Goal: Information Seeking & Learning: Learn about a topic

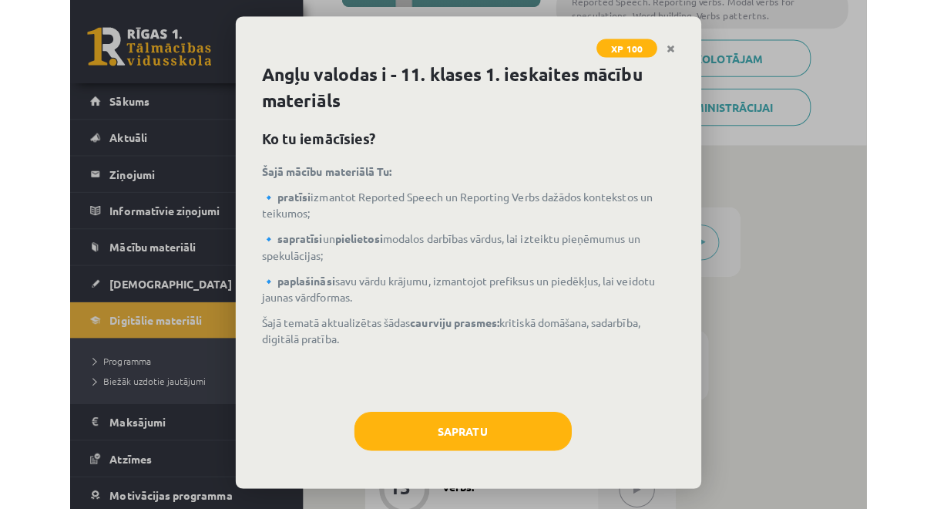
scroll to position [308, 0]
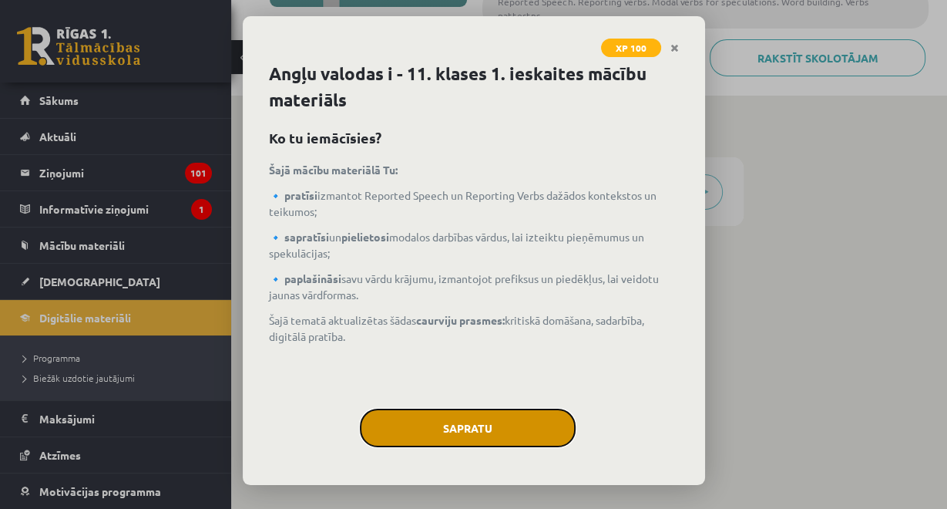
click at [455, 422] on button "Sapratu" at bounding box center [468, 428] width 216 height 39
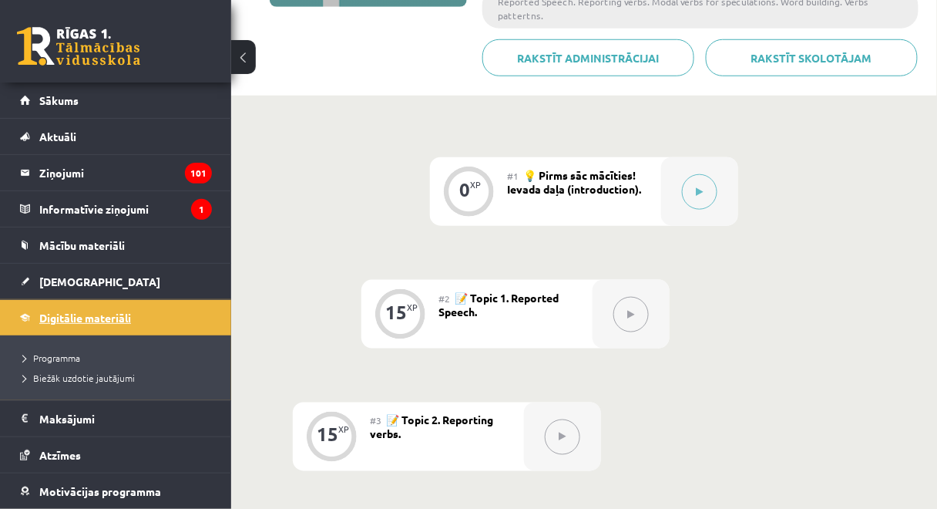
click at [52, 318] on span "Digitālie materiāli" at bounding box center [85, 318] width 92 height 14
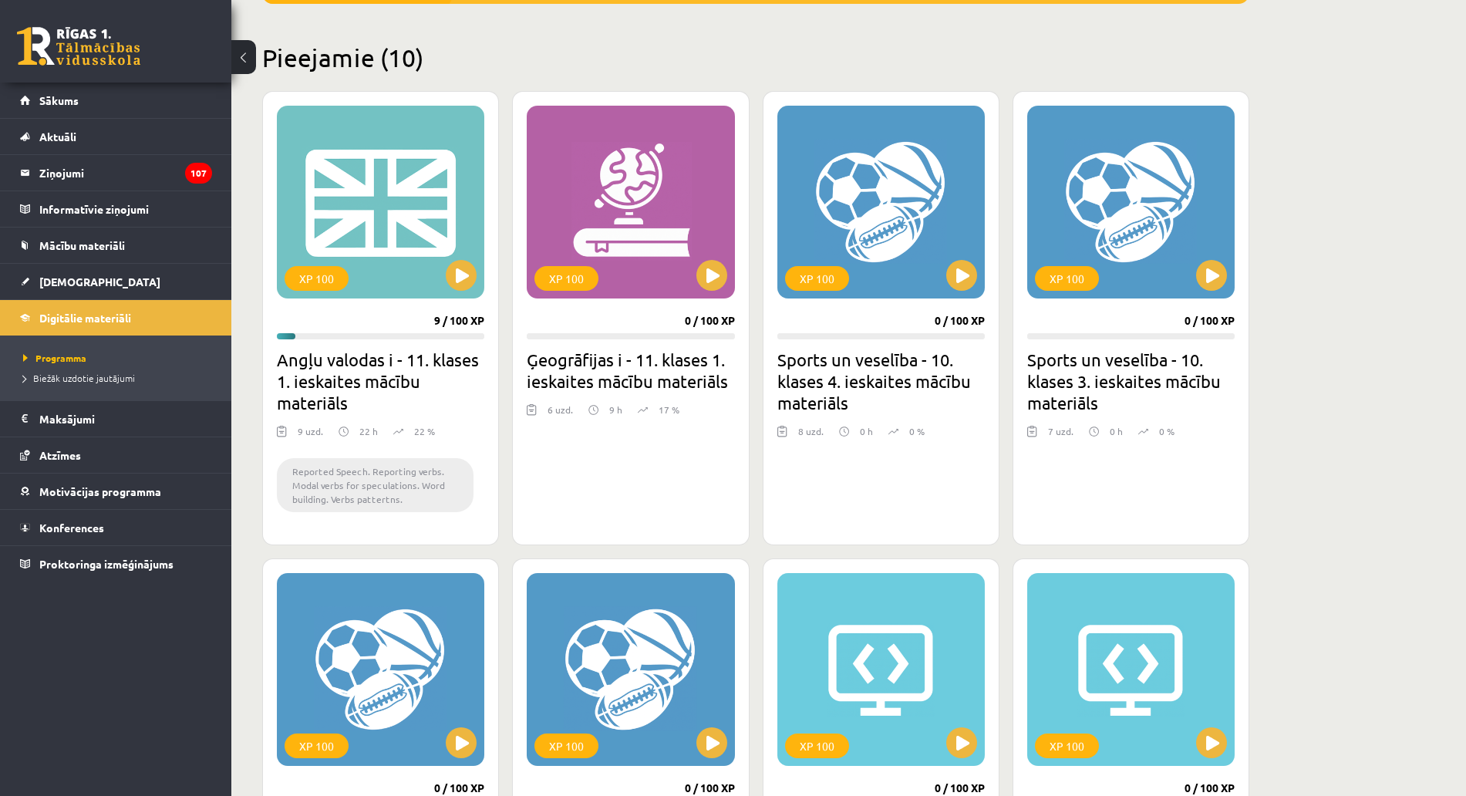
scroll to position [224, 0]
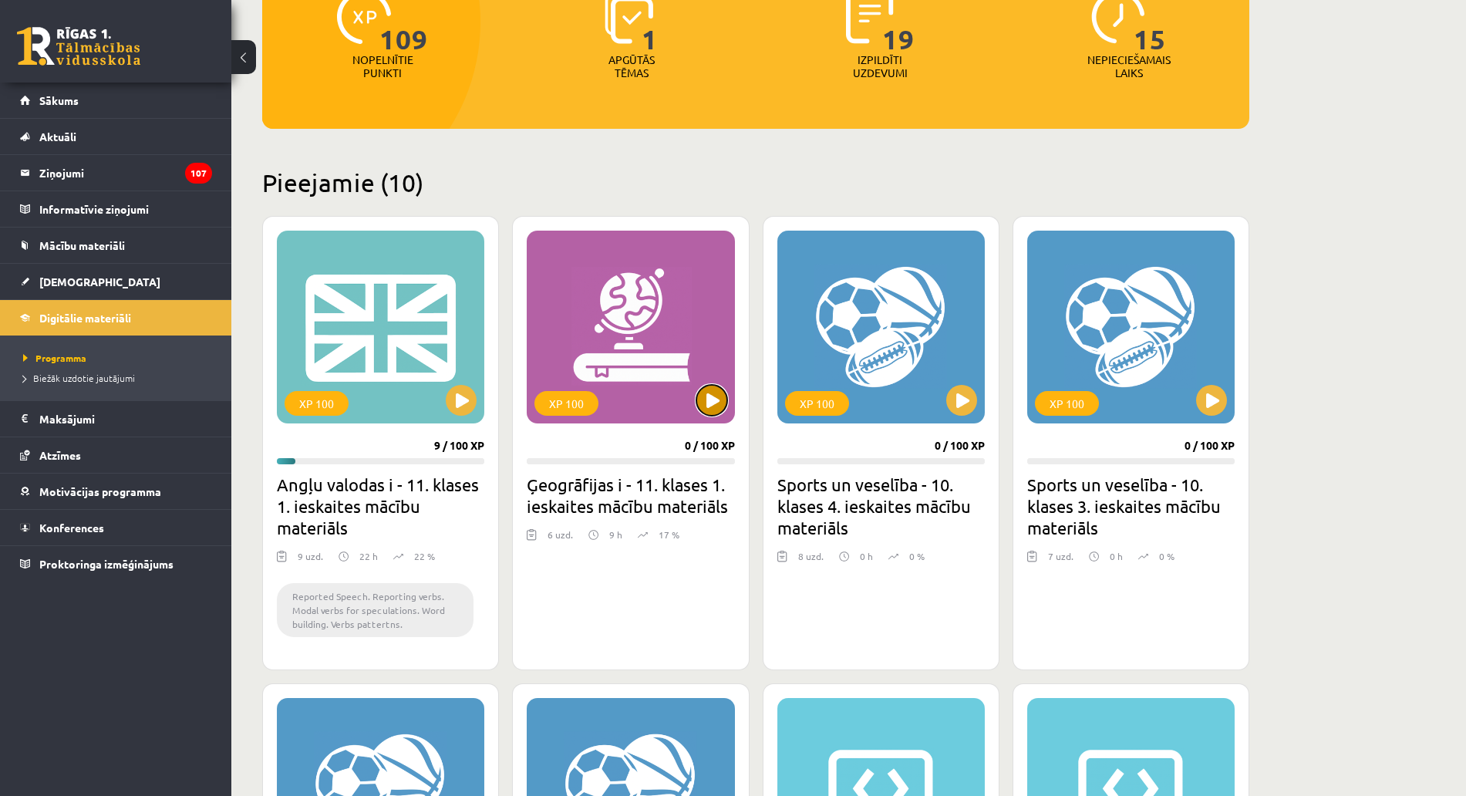
click at [715, 397] on button at bounding box center [711, 400] width 31 height 31
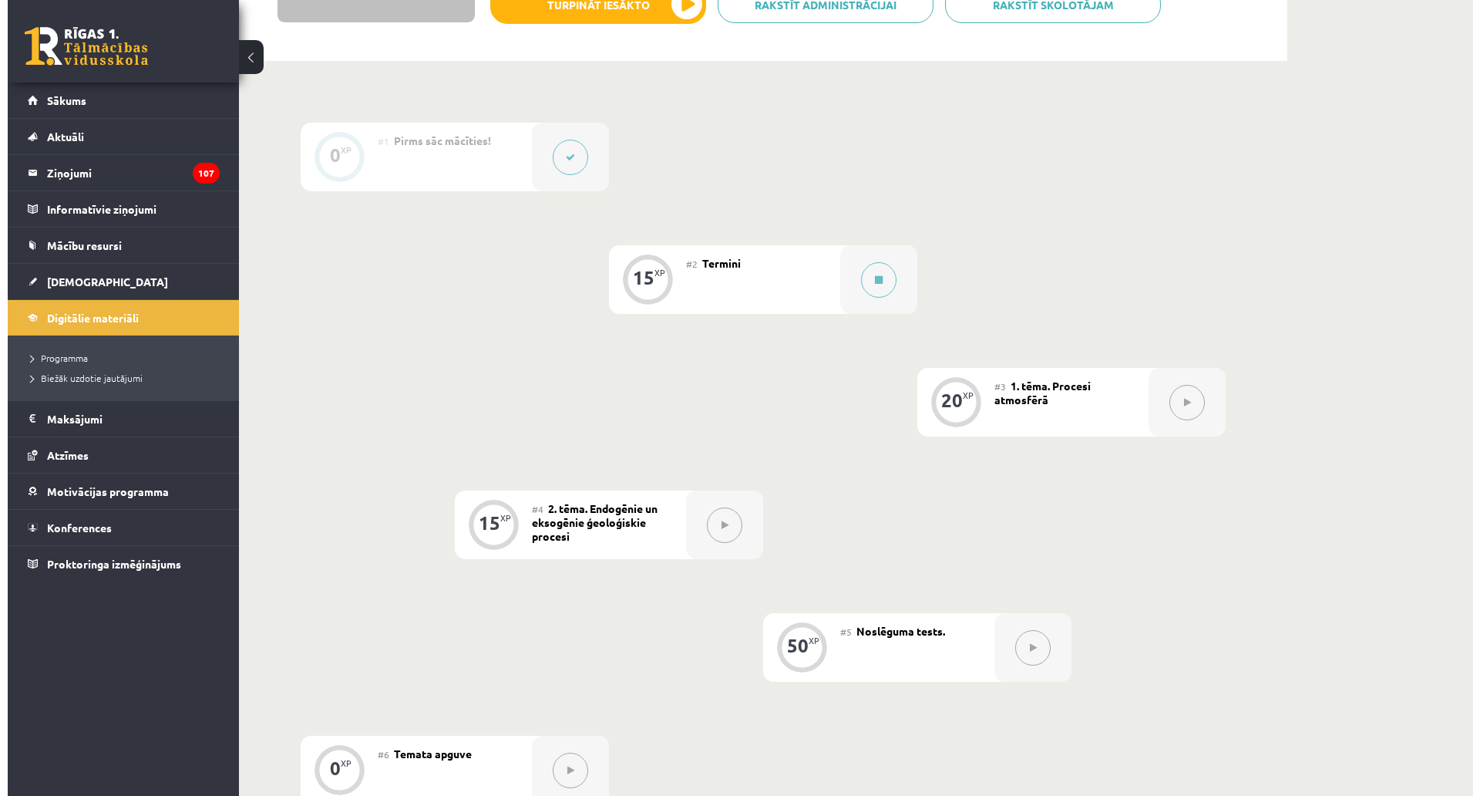
scroll to position [385, 0]
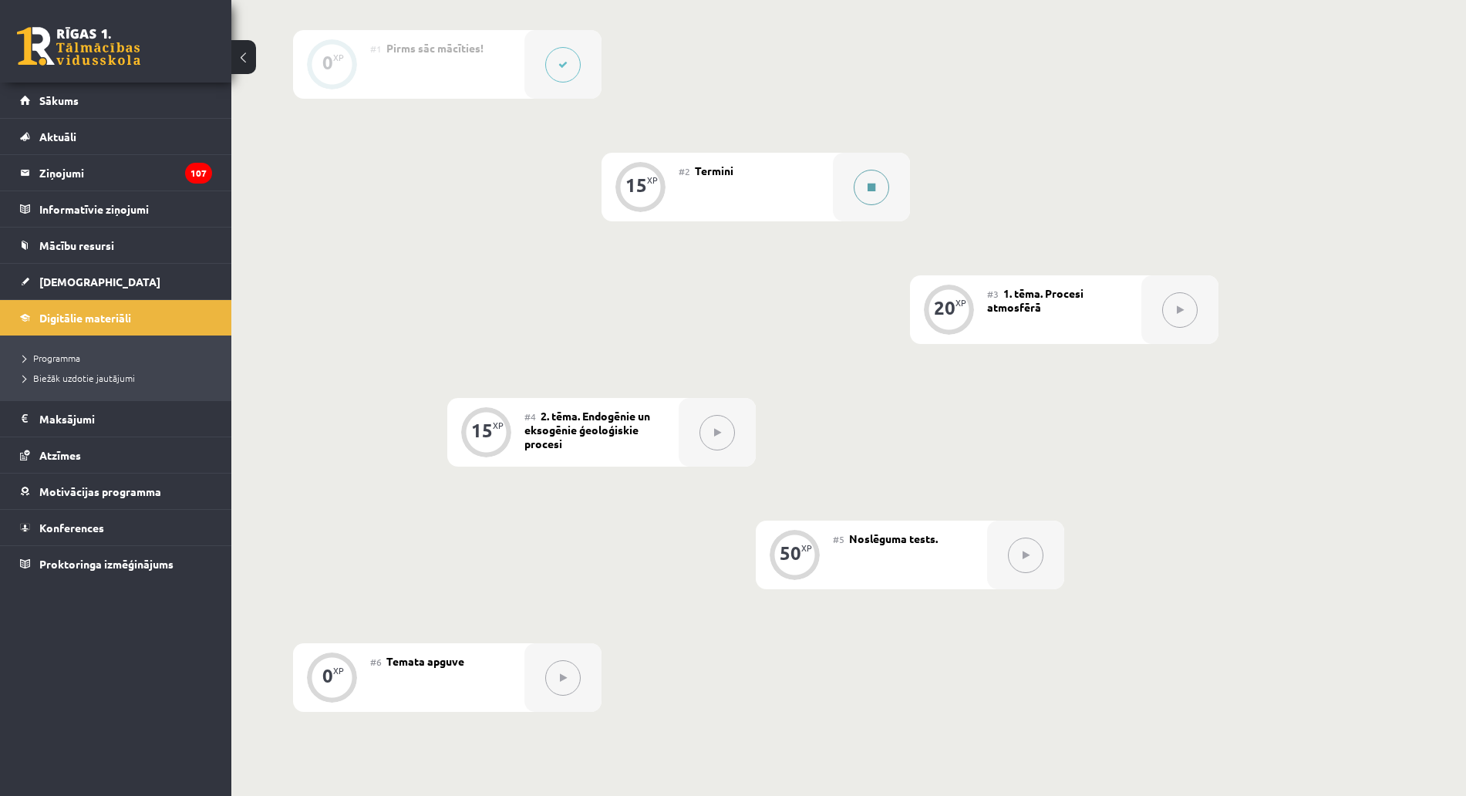
click at [870, 186] on icon at bounding box center [871, 187] width 8 height 9
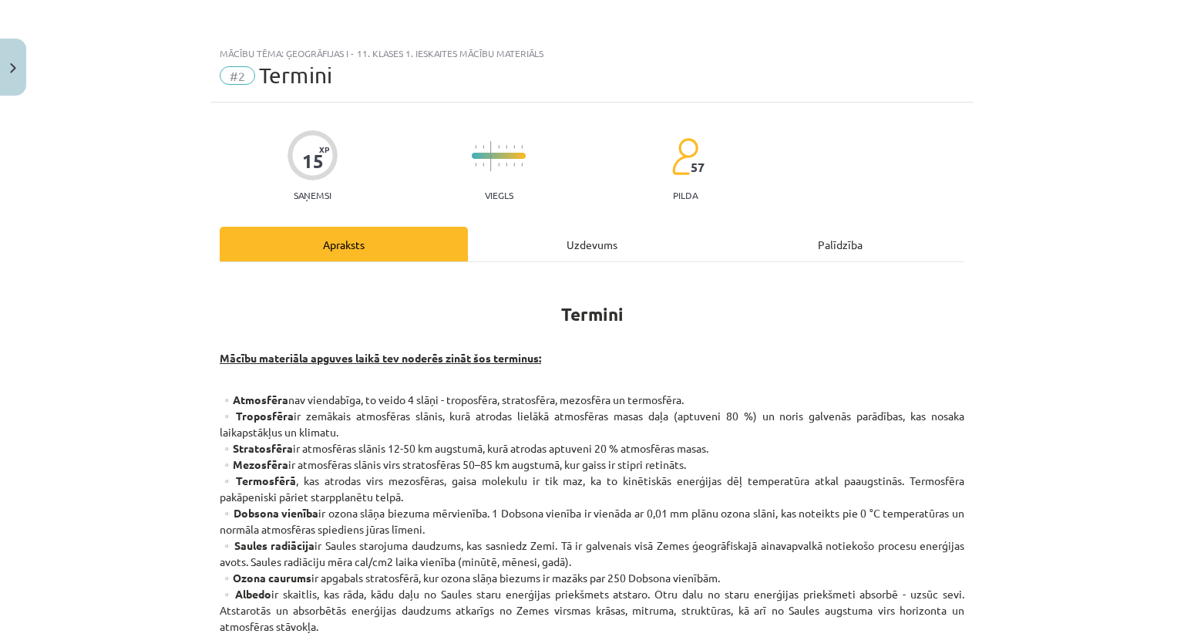
drag, startPoint x: 538, startPoint y: 237, endPoint x: 530, endPoint y: 257, distance: 21.1
click at [540, 247] on div "Uzdevums" at bounding box center [592, 244] width 248 height 35
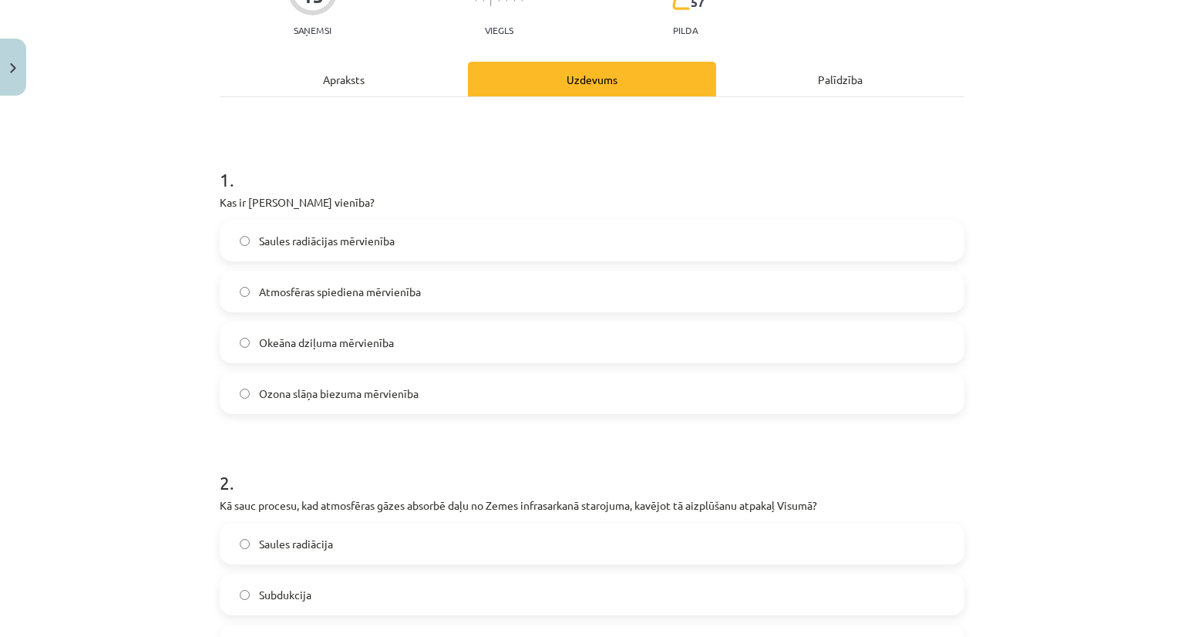
scroll to position [270, 0]
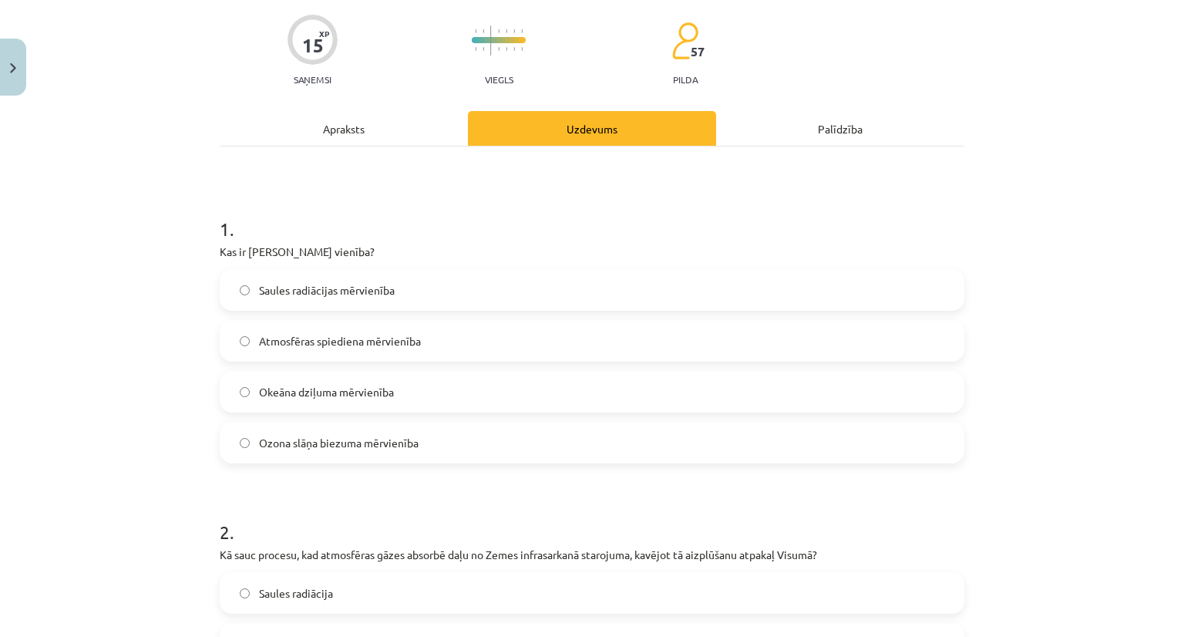
click at [389, 122] on div "Apraksts" at bounding box center [344, 128] width 248 height 35
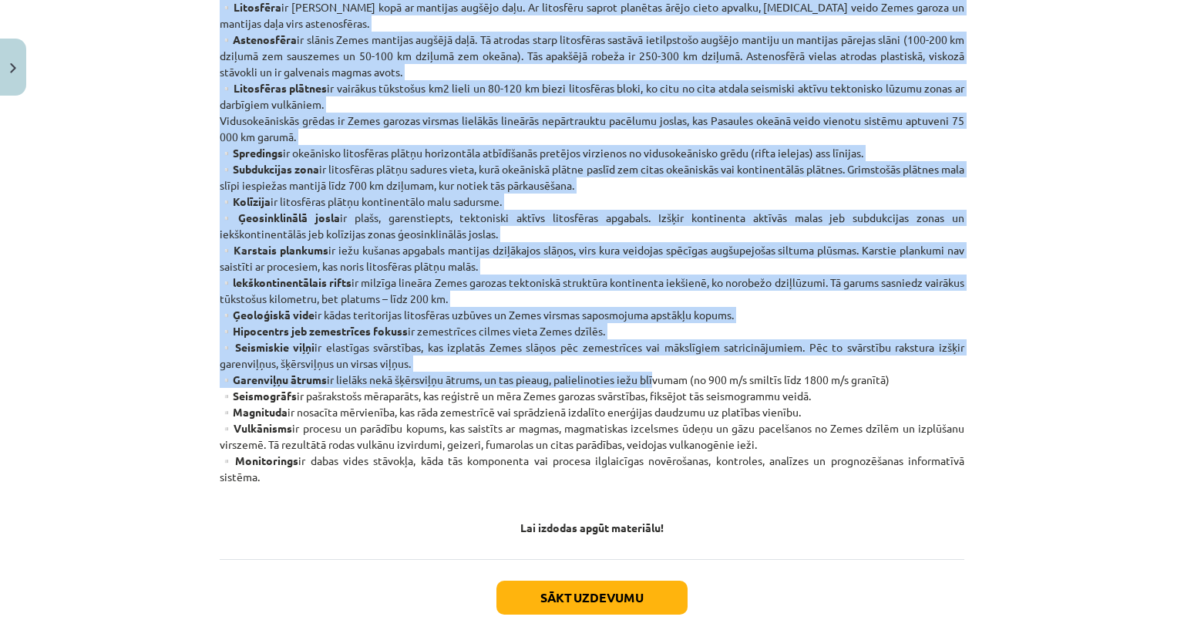
scroll to position [809, 0]
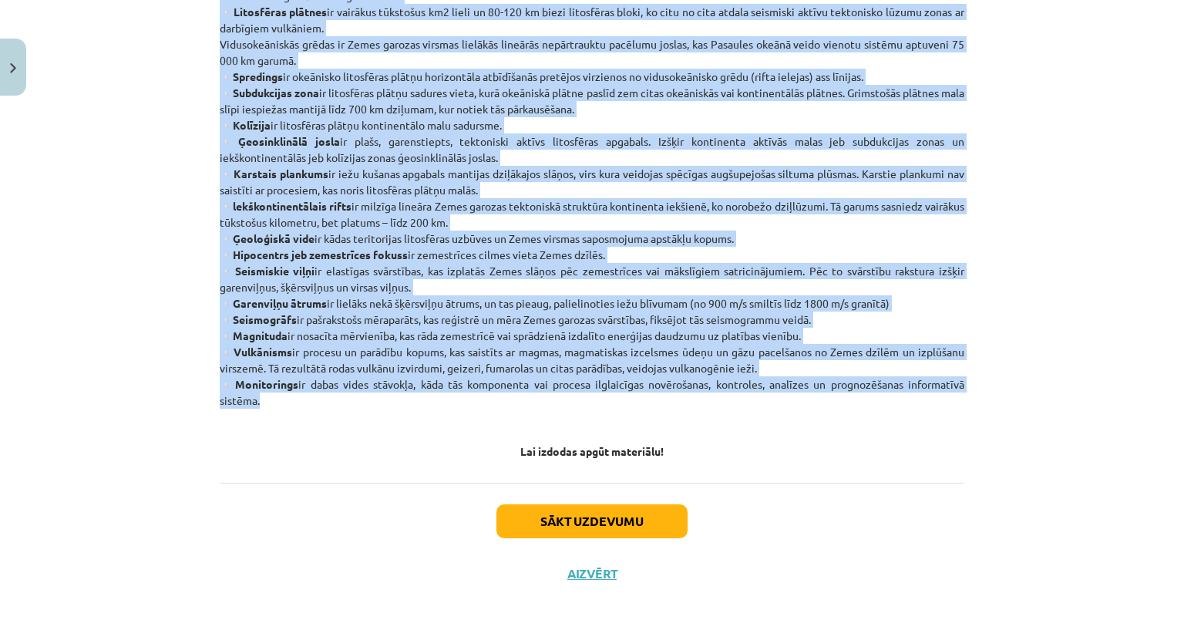
drag, startPoint x: 503, startPoint y: 269, endPoint x: 300, endPoint y: 396, distance: 239.4
copy div "Termini Mācību materiāla apguves laikā tev noderēs zināt šos terminus: ▫️Atmosf…"
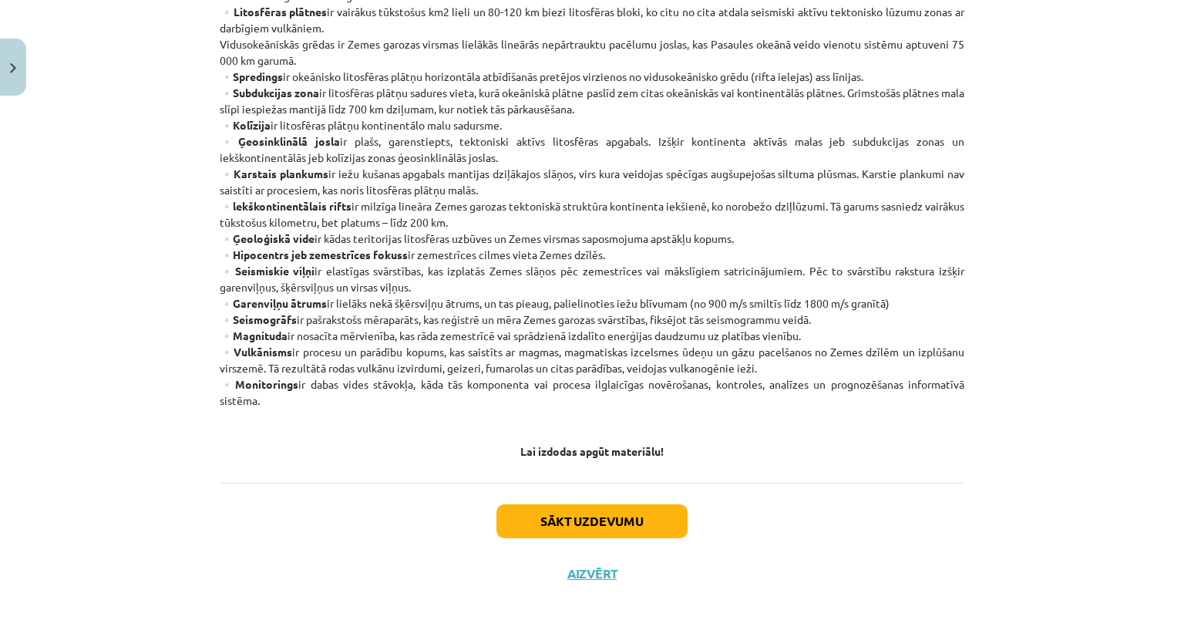
click at [897, 550] on div "Sākt uzdevumu Aizvērt" at bounding box center [592, 537] width 745 height 108
click at [606, 514] on button "Sākt uzdevumu" at bounding box center [591, 521] width 191 height 34
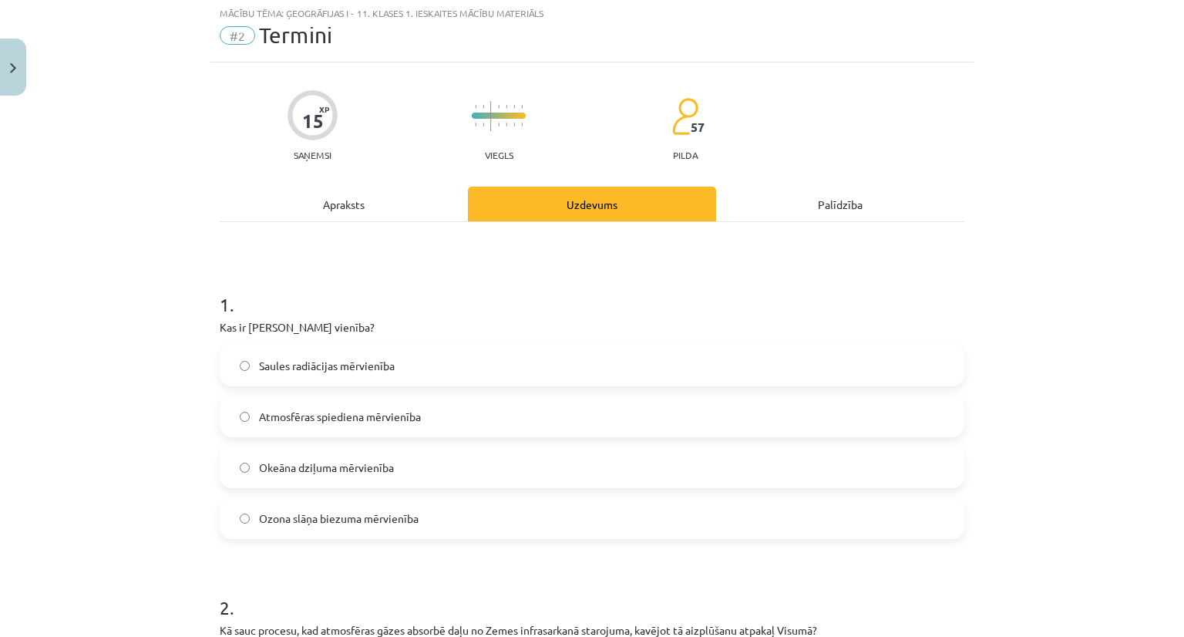
scroll to position [39, 0]
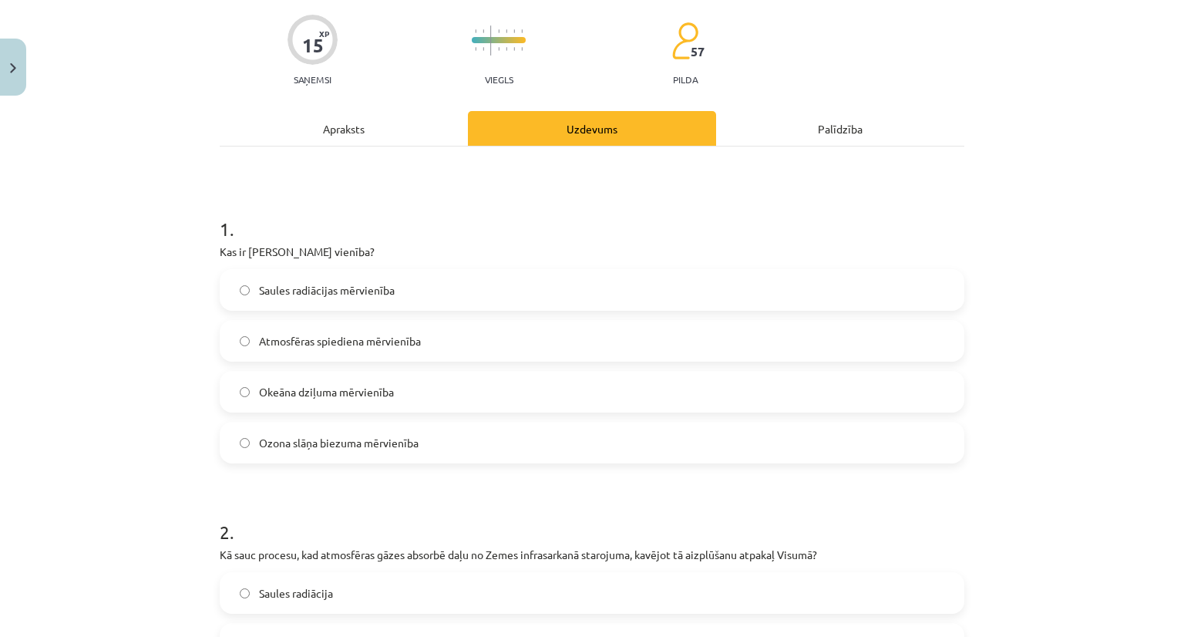
click at [322, 132] on div "Apraksts" at bounding box center [344, 128] width 248 height 35
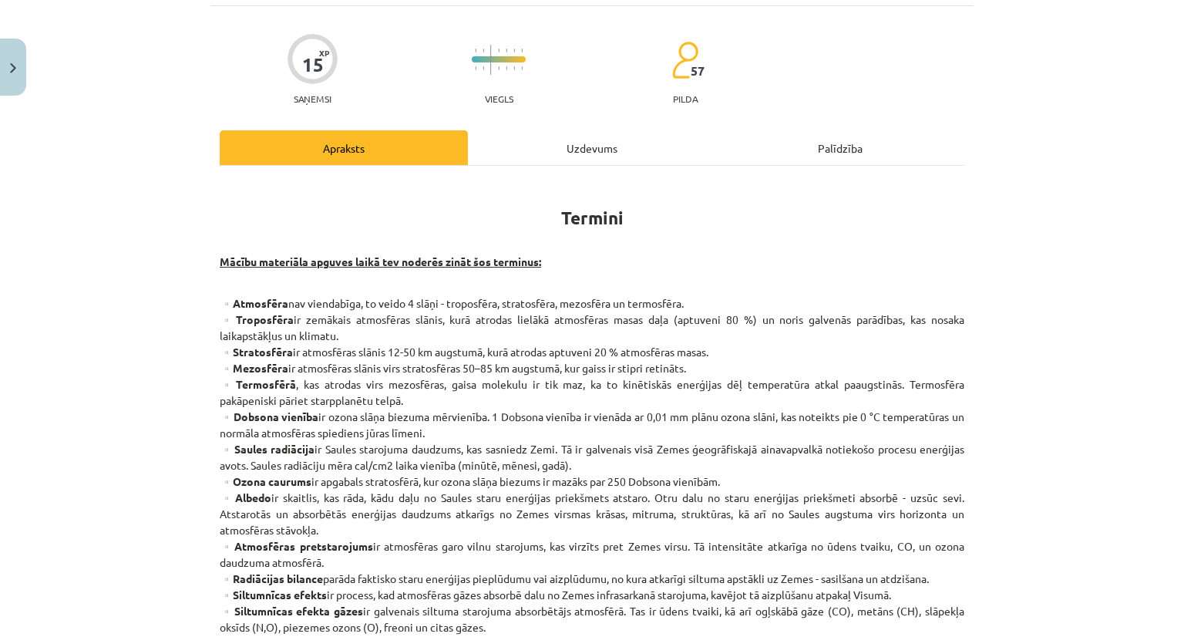
scroll to position [193, 0]
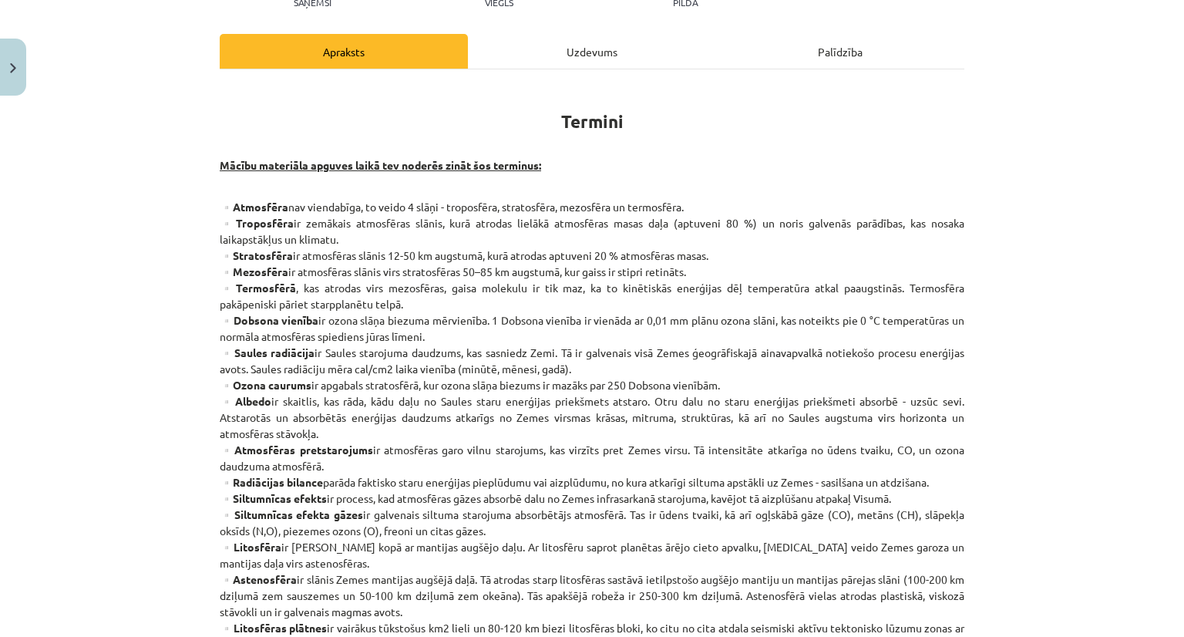
click at [550, 59] on div "Uzdevums" at bounding box center [592, 51] width 248 height 35
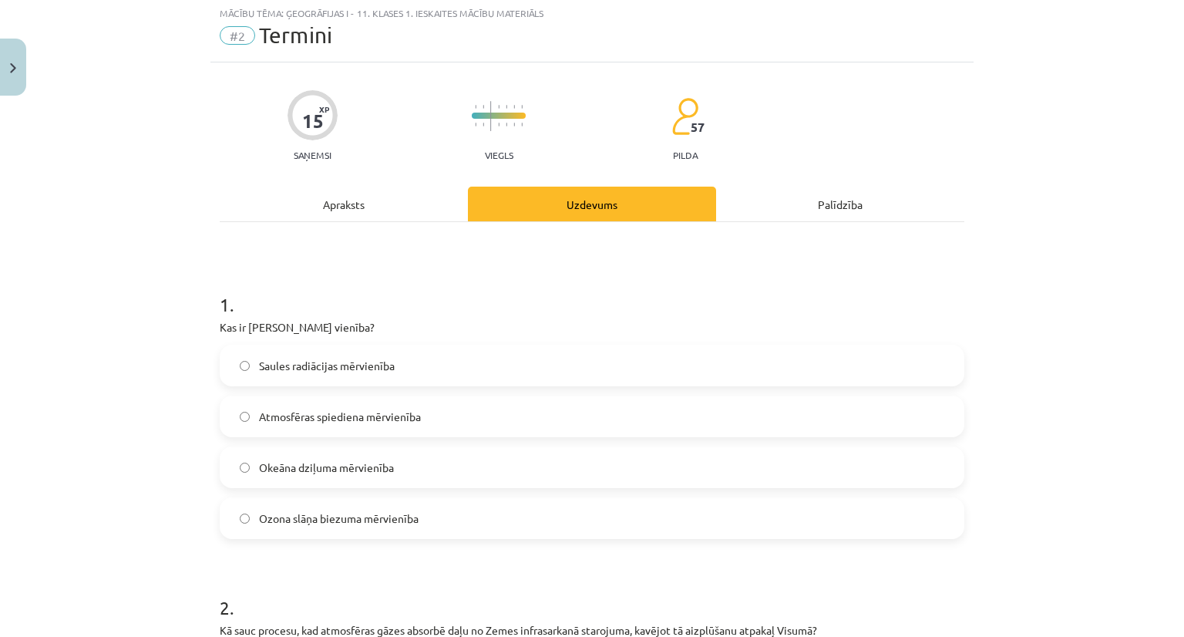
scroll to position [39, 0]
click at [284, 520] on span "Ozona slāņa biezuma mērvienība" at bounding box center [339, 520] width 160 height 16
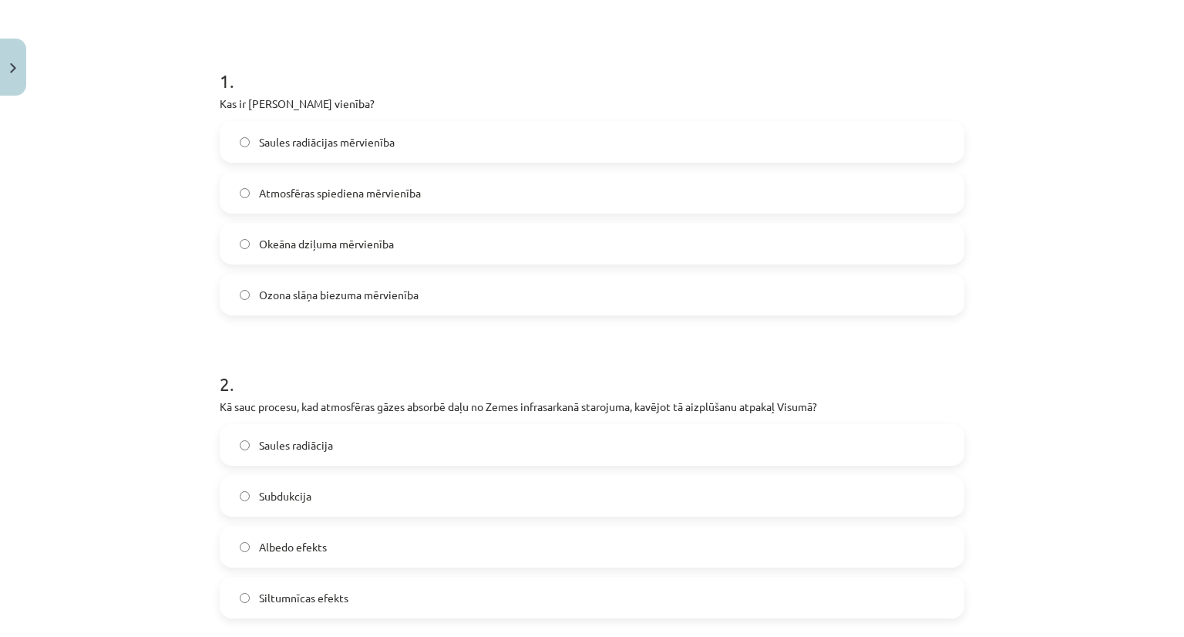
scroll to position [347, 0]
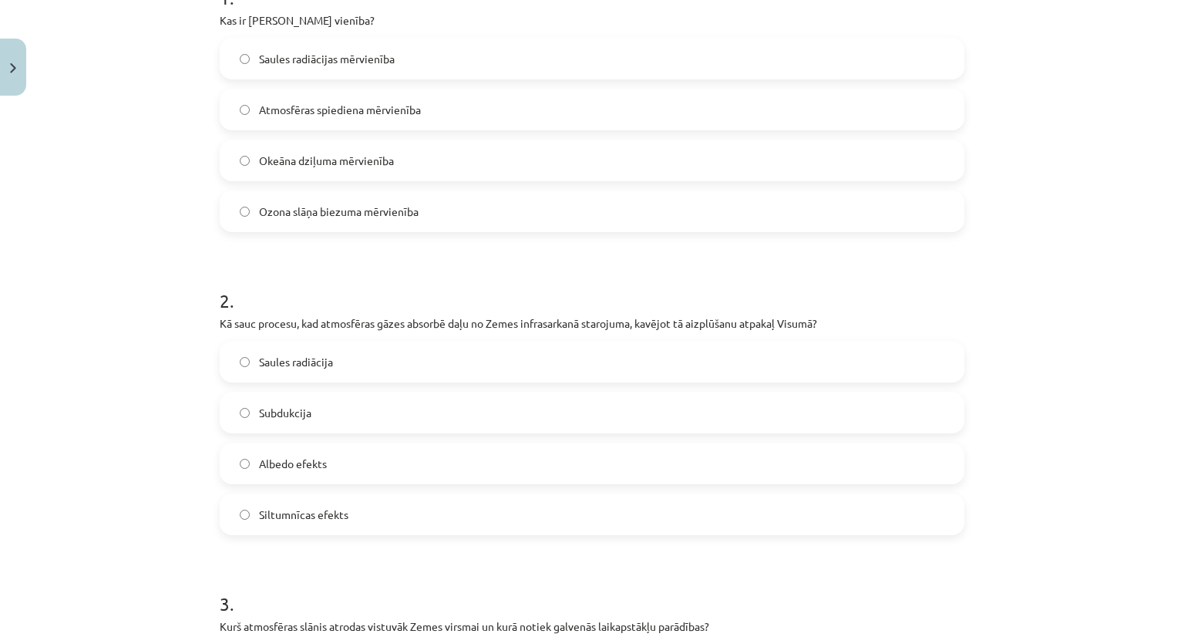
click at [291, 456] on span "Albedo efekts" at bounding box center [293, 464] width 68 height 16
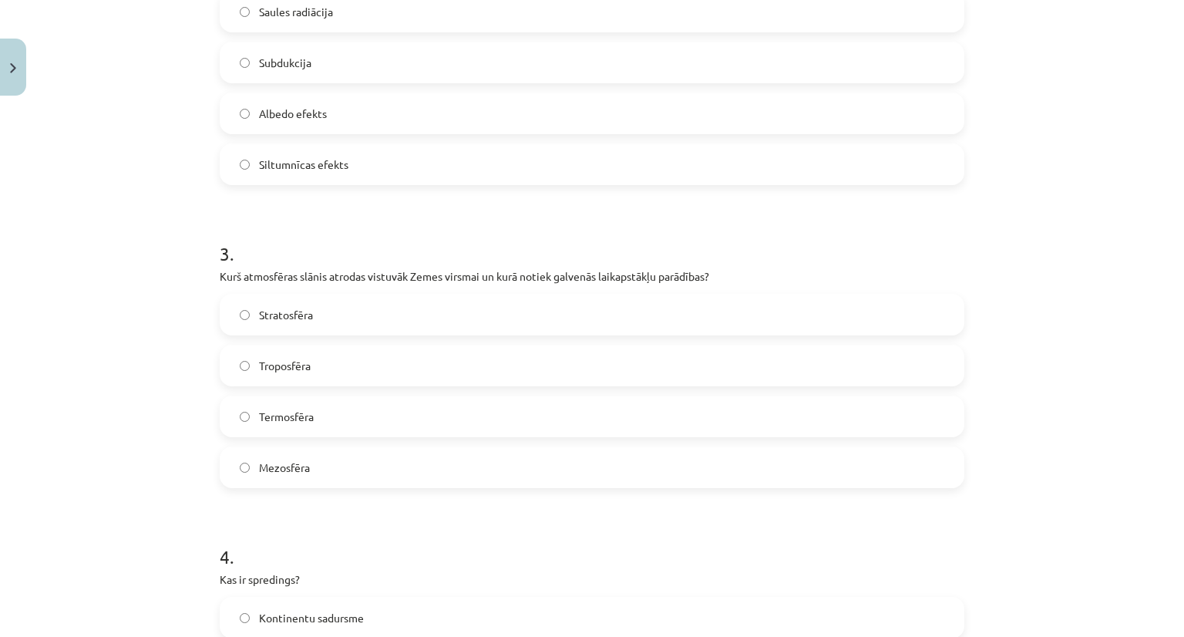
scroll to position [809, 0]
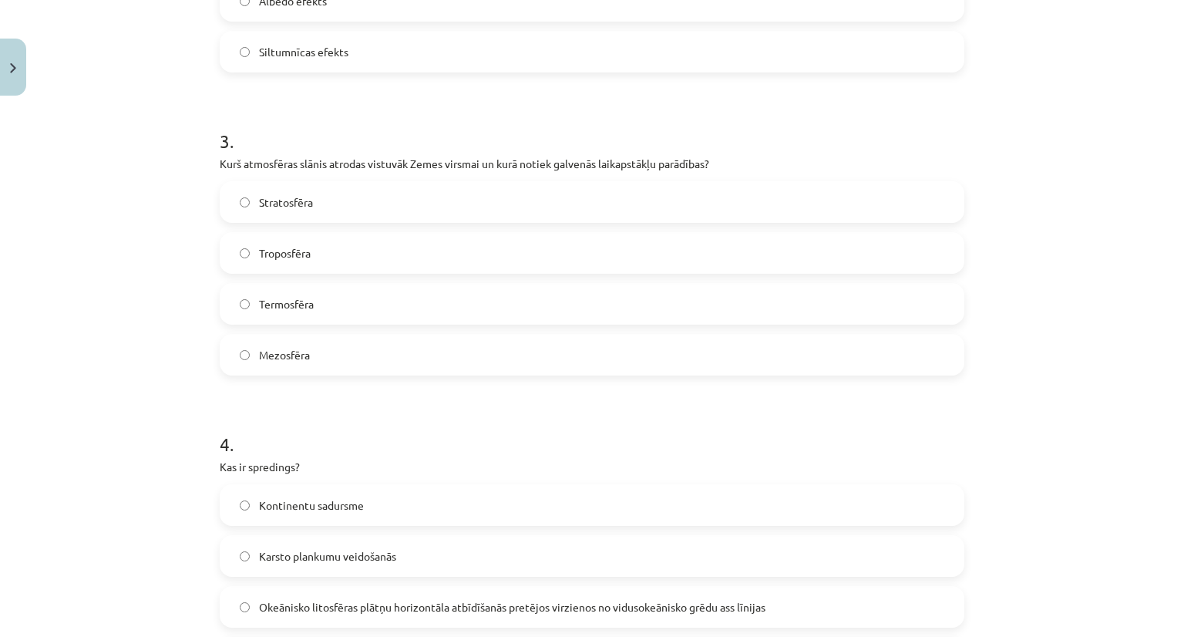
click at [288, 252] on span "Troposfēra" at bounding box center [285, 253] width 52 height 16
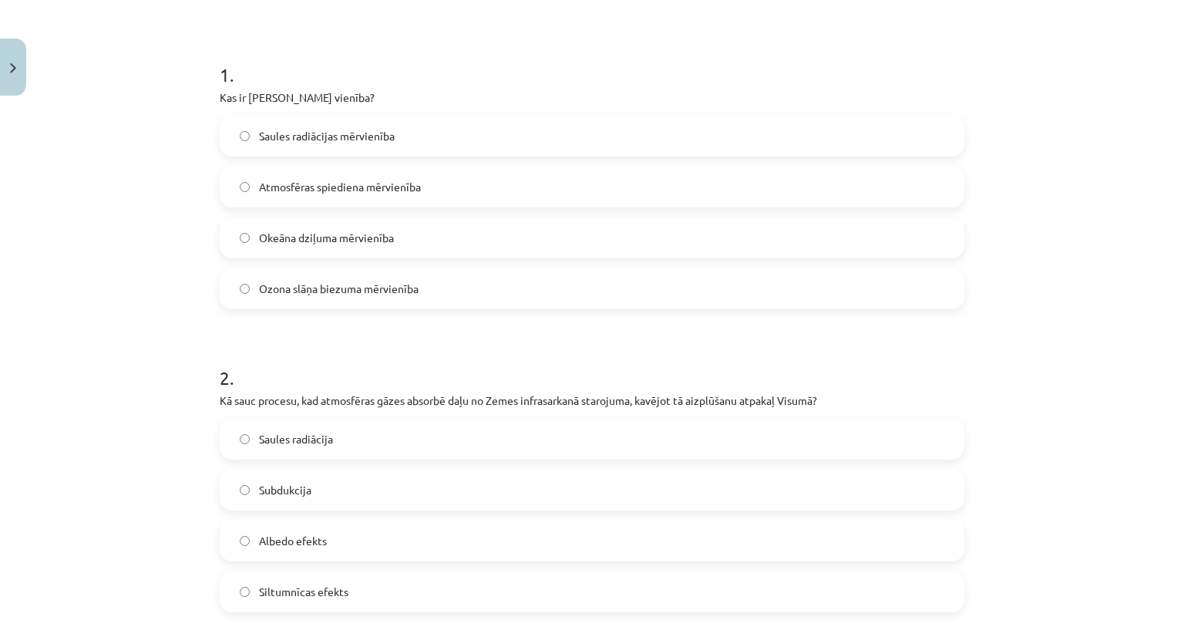
scroll to position [0, 0]
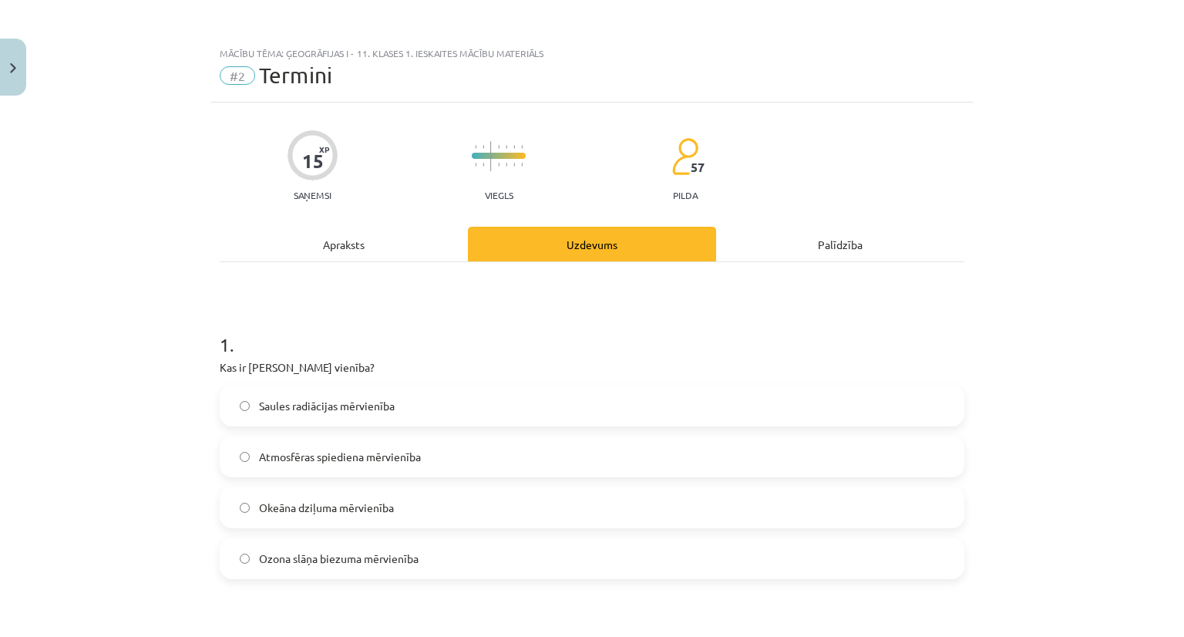
click at [290, 249] on div "Apraksts" at bounding box center [344, 244] width 248 height 35
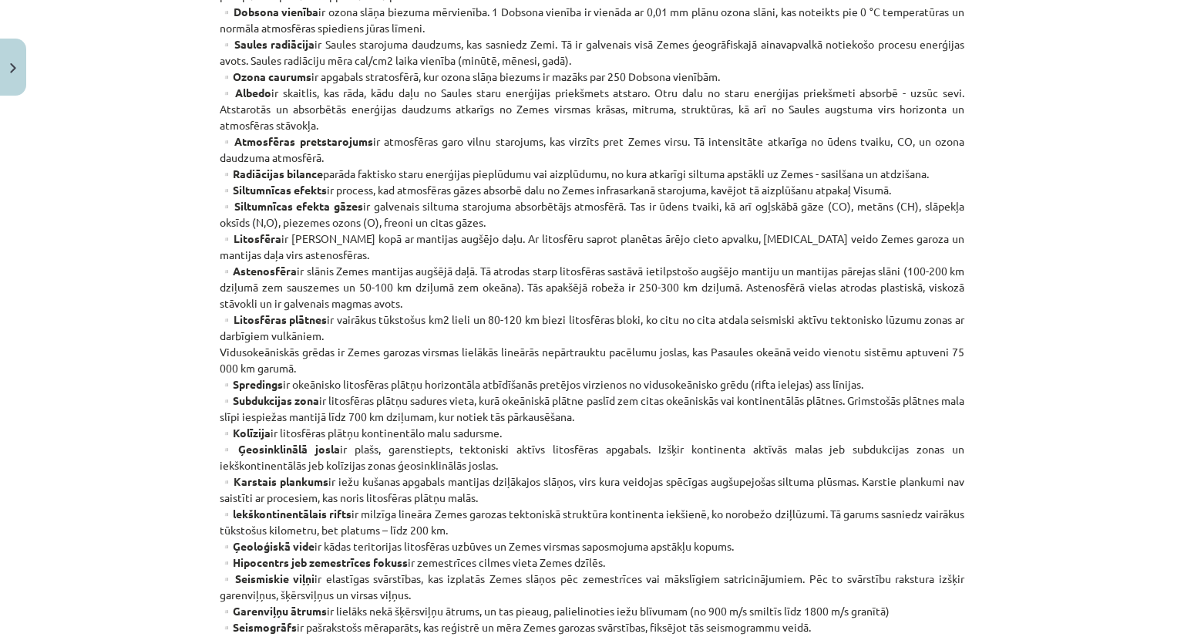
scroll to position [578, 0]
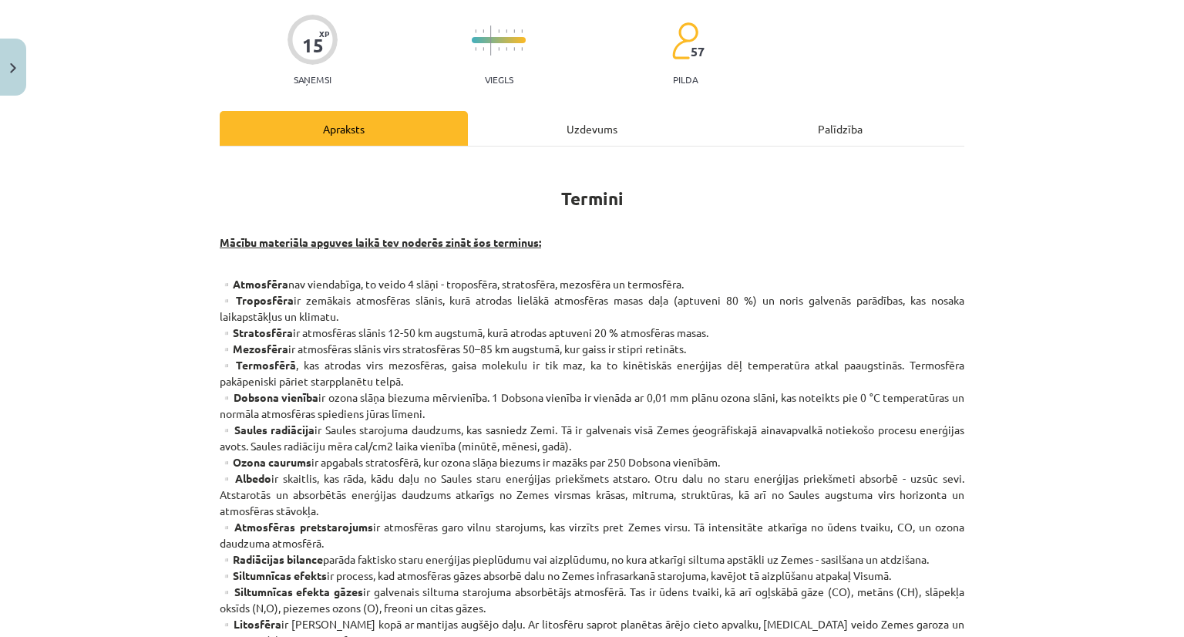
drag, startPoint x: 593, startPoint y: 119, endPoint x: 583, endPoint y: 129, distance: 13.6
click at [592, 119] on div "Uzdevums" at bounding box center [592, 128] width 248 height 35
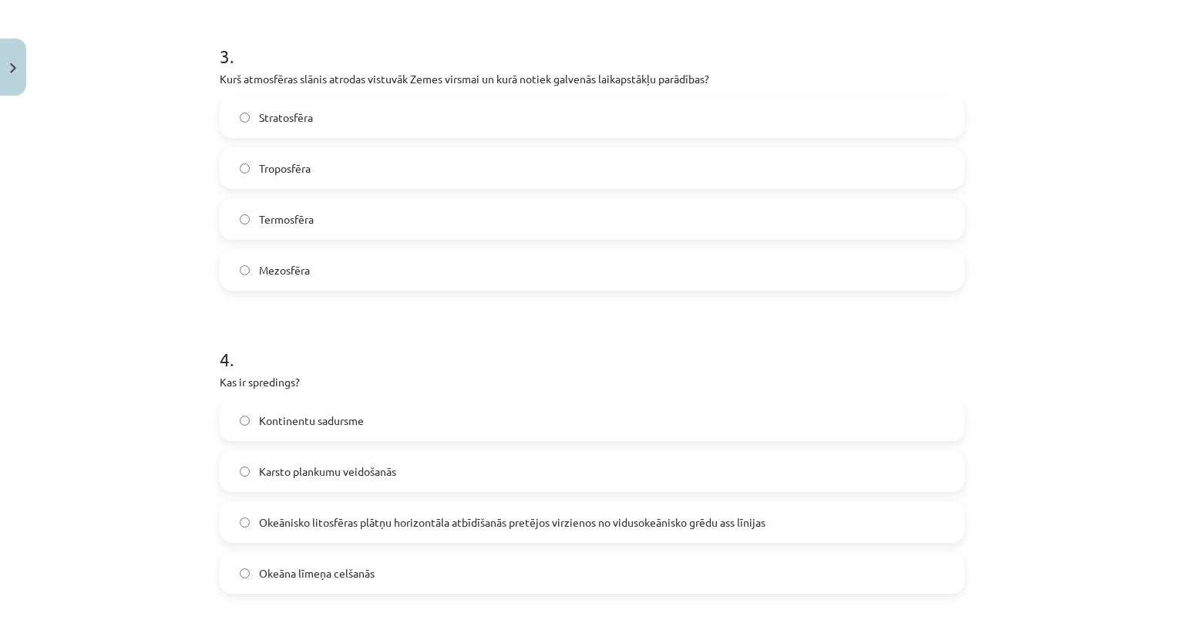
scroll to position [1195, 0]
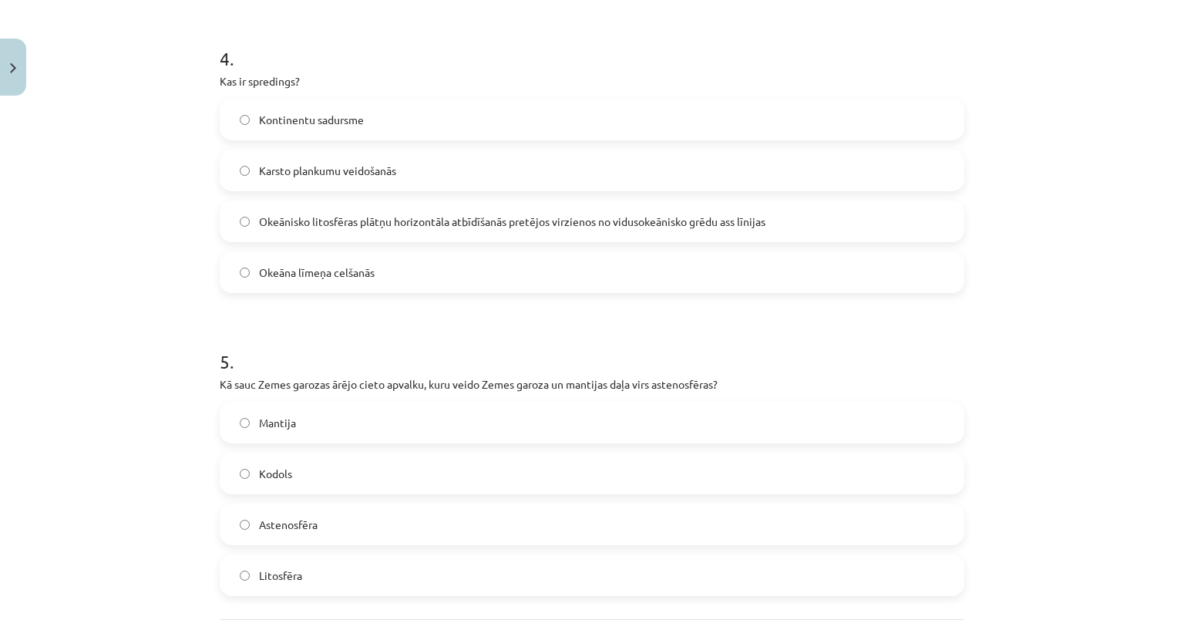
click at [406, 218] on span "Okeānisko litosfēras plātņu horizontāla atbīdīšanās pretējos virzienos no vidus…" at bounding box center [512, 222] width 507 height 16
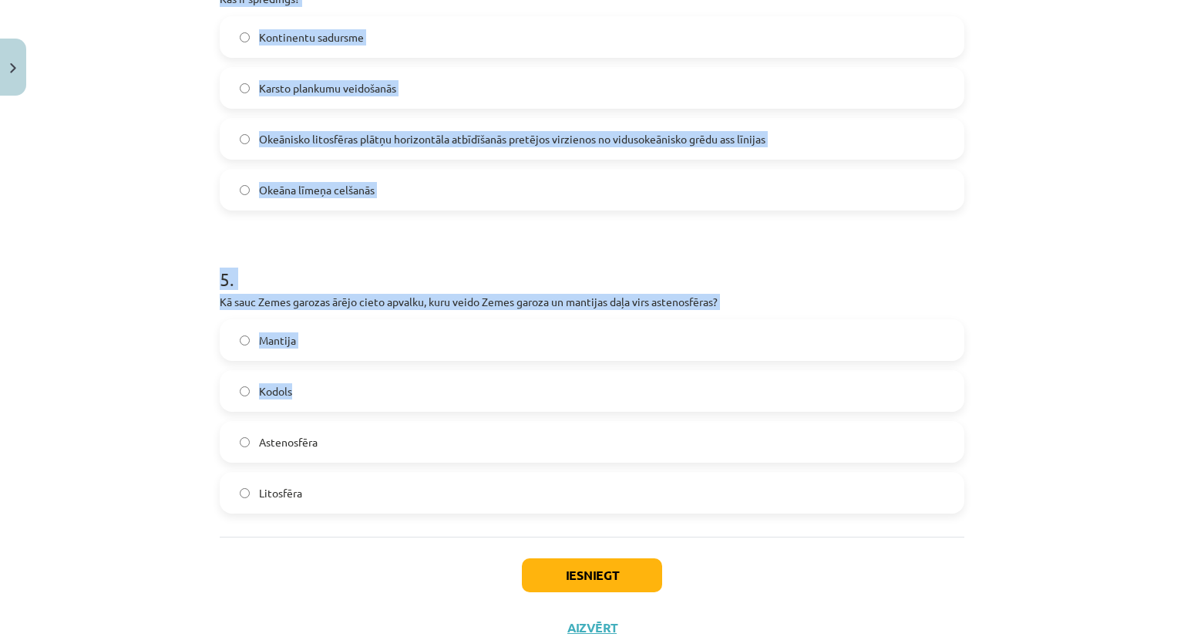
scroll to position [1332, 0]
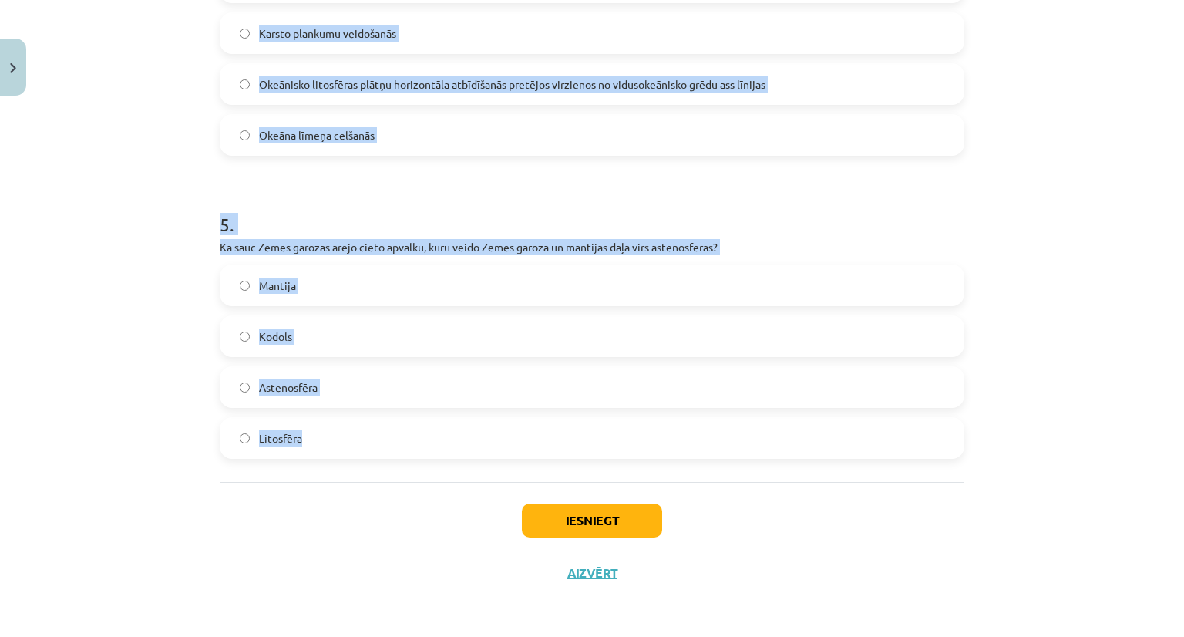
drag, startPoint x: 185, startPoint y: 320, endPoint x: 358, endPoint y: 425, distance: 202.0
click at [358, 425] on div "Mācību tēma: Ģeogrāfijas i - 11. klases 1. ieskaites mācību materiāls #2 Termin…" at bounding box center [592, 318] width 1184 height 637
copy form "1 . Kas ir Dobsona vienība? Saules radiācijas mērvienība Atmosfēras spiediena m…"
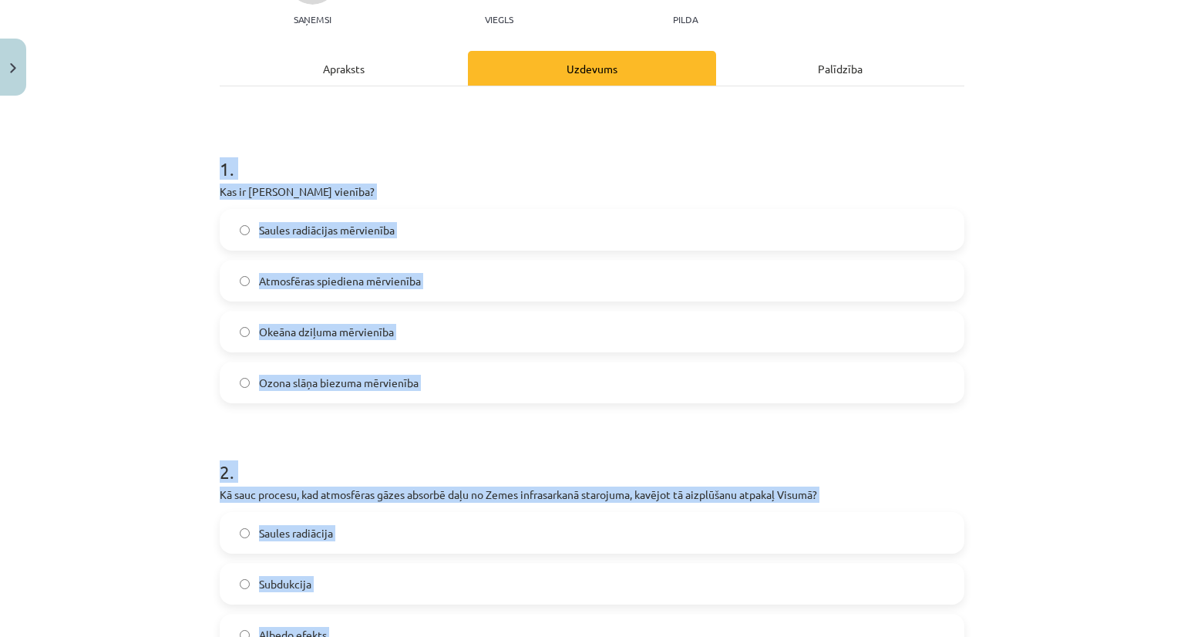
click at [106, 311] on div "Mācību tēma: Ģeogrāfijas i - 11. klases 1. ieskaites mācību materiāls #2 Termin…" at bounding box center [592, 318] width 1184 height 637
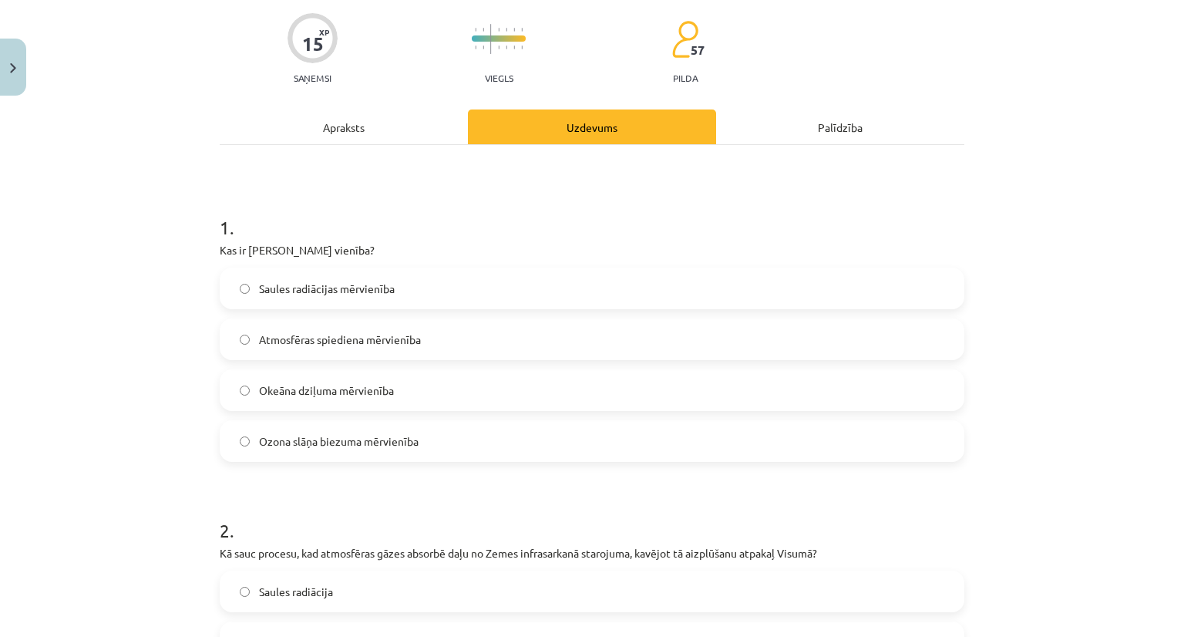
scroll to position [0, 0]
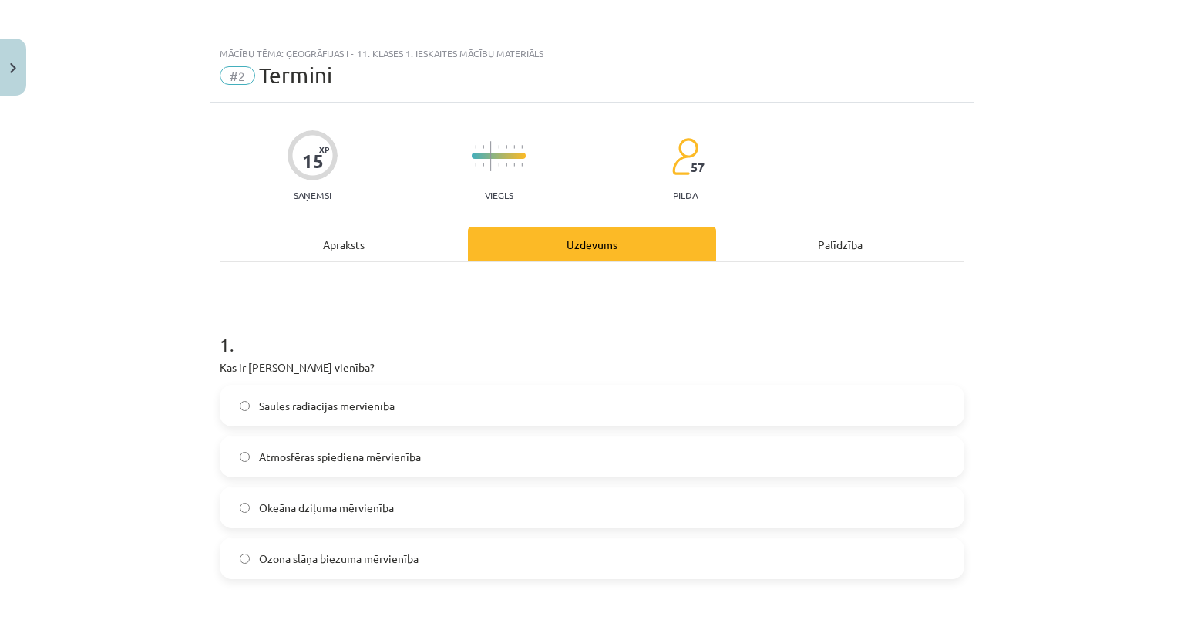
click at [321, 260] on div "Apraksts" at bounding box center [344, 244] width 248 height 35
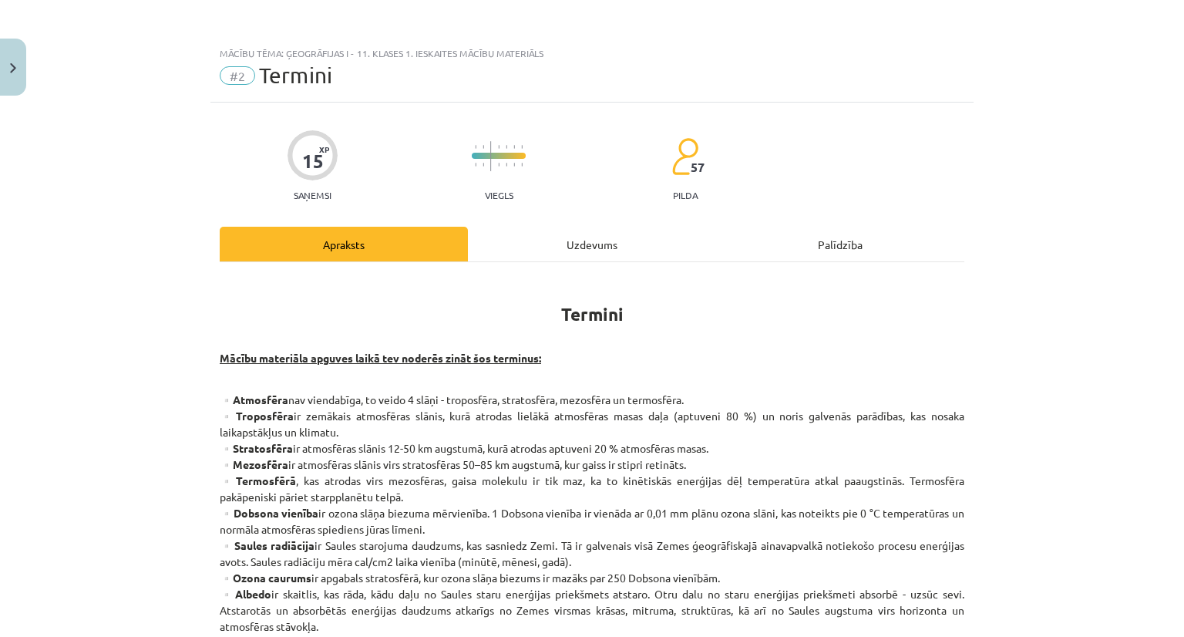
click at [506, 235] on div "Uzdevums" at bounding box center [592, 244] width 248 height 35
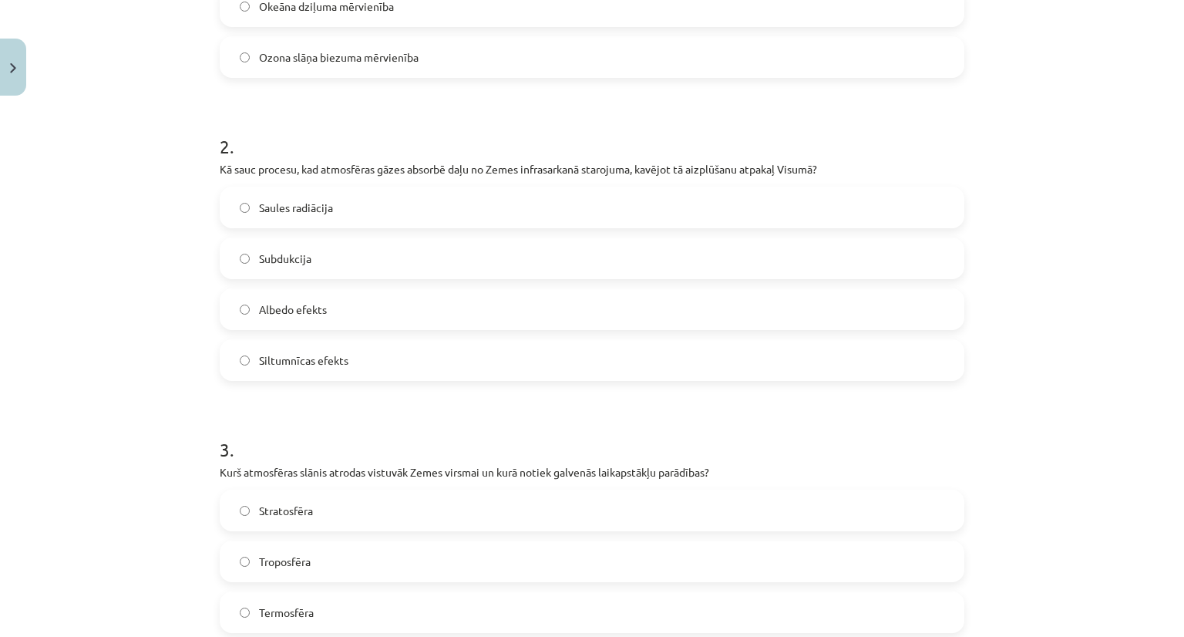
click at [290, 352] on span "Siltumnīcas efekts" at bounding box center [303, 360] width 89 height 16
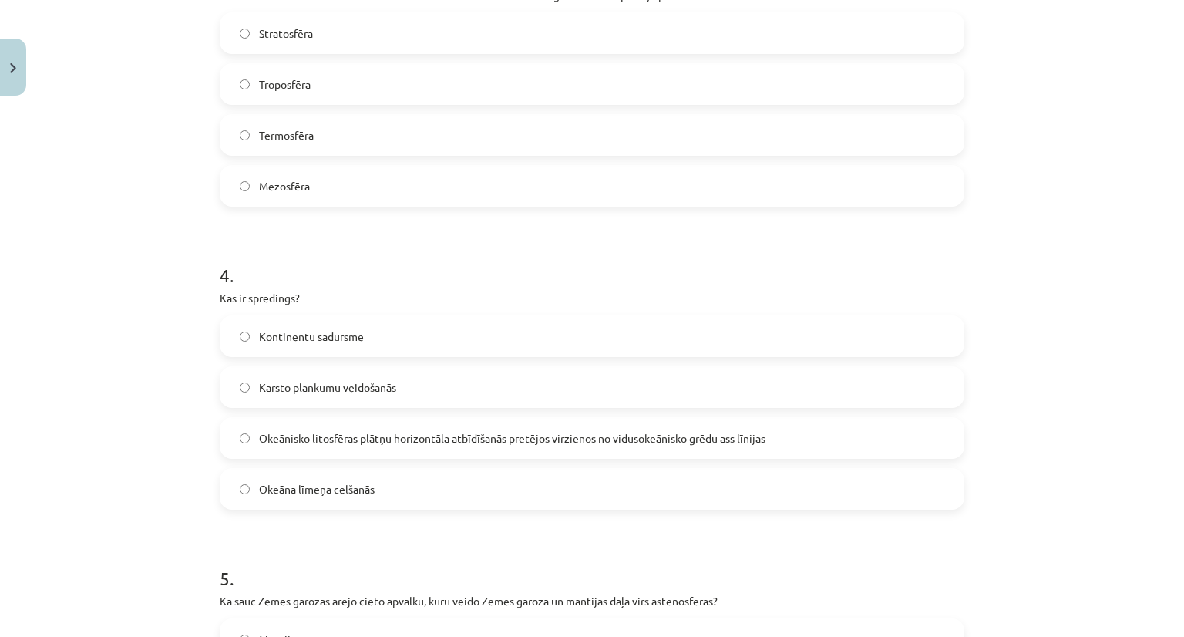
scroll to position [1332, 0]
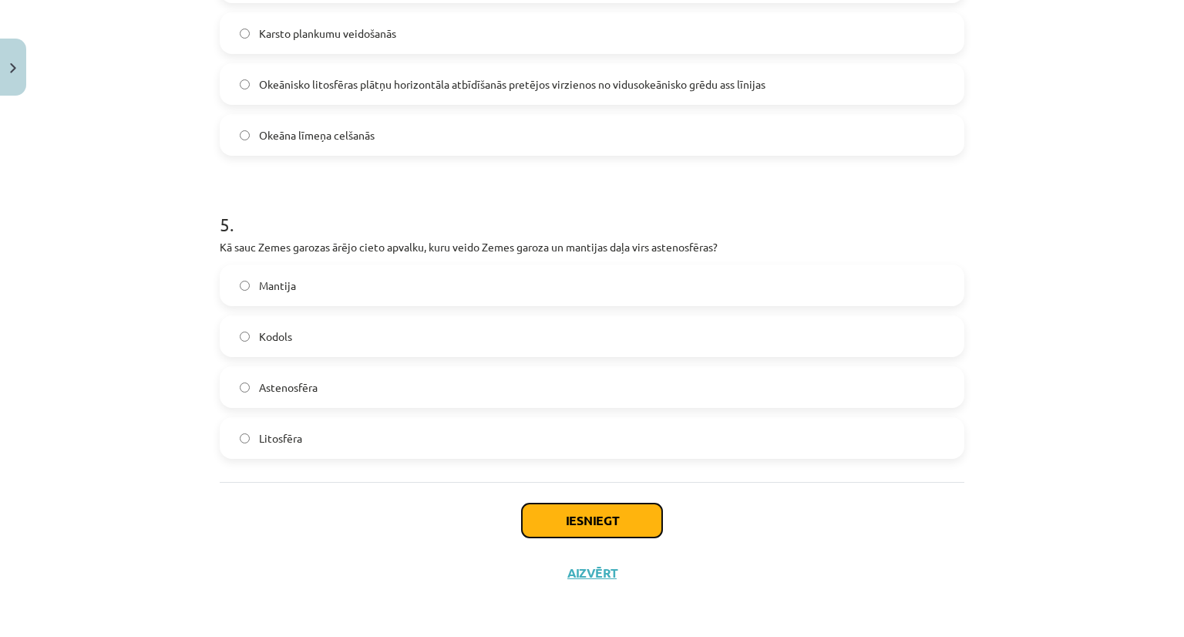
click at [557, 523] on button "Iesniegt" at bounding box center [592, 520] width 140 height 34
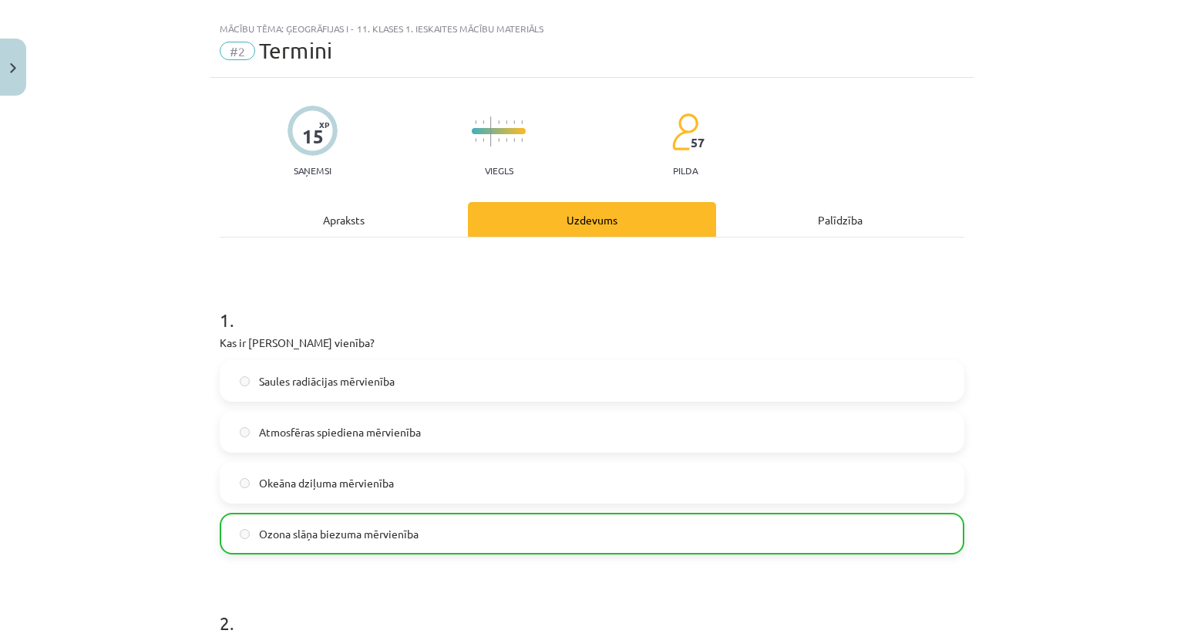
scroll to position [0, 0]
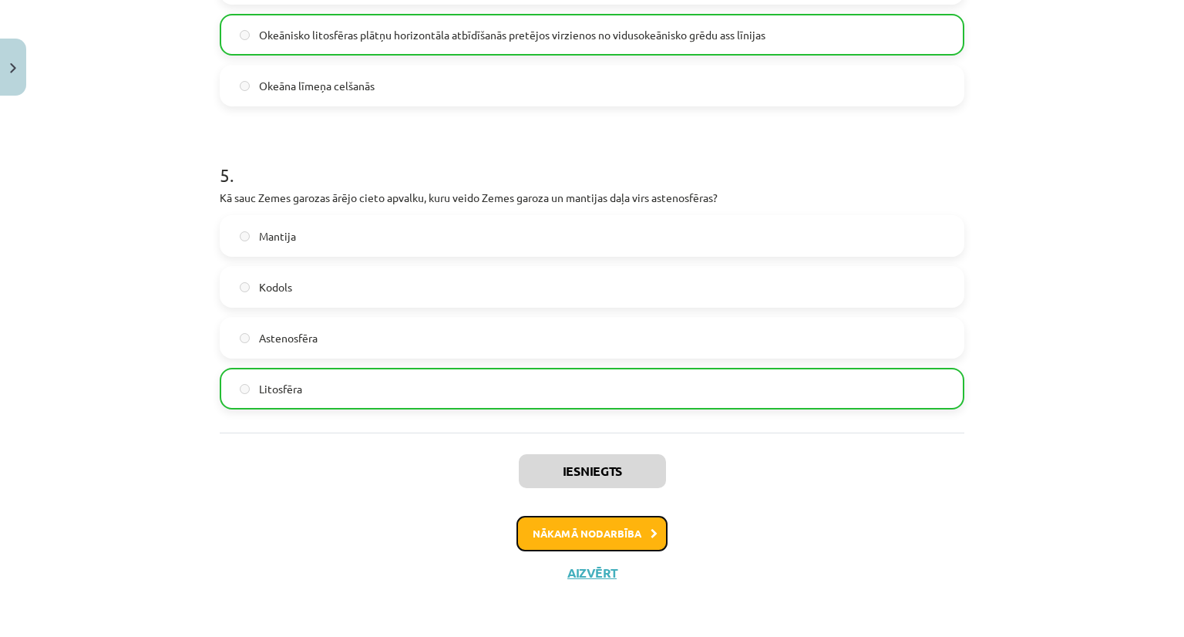
click at [581, 537] on button "Nākamā nodarbība" at bounding box center [592, 533] width 151 height 35
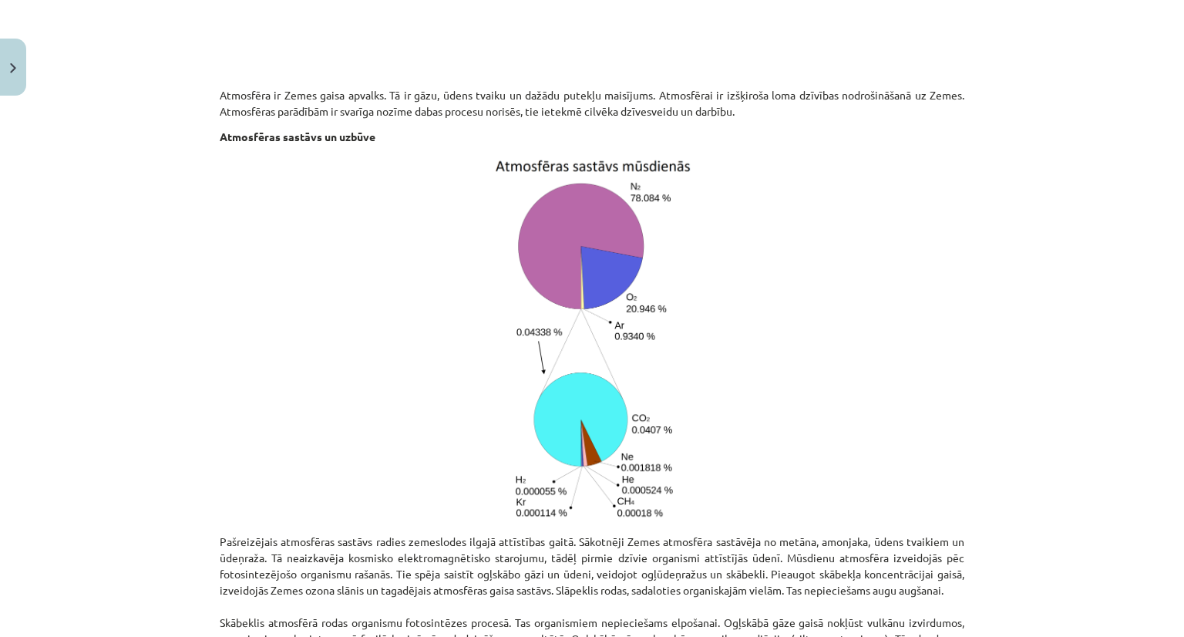
scroll to position [732, 0]
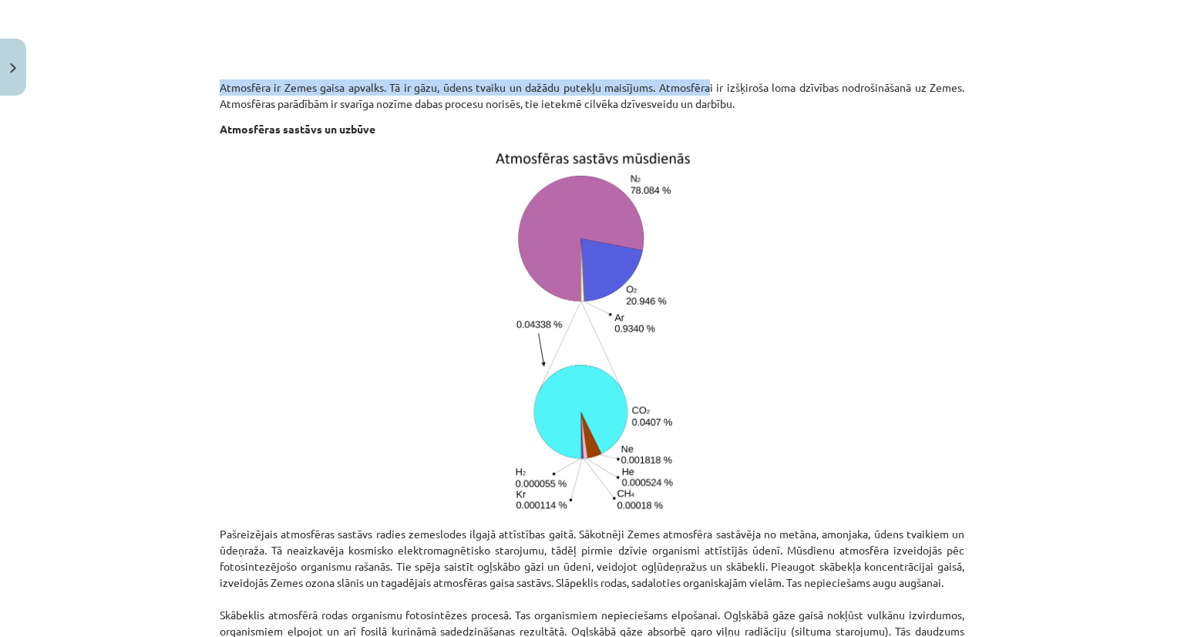
drag, startPoint x: 204, startPoint y: 84, endPoint x: 702, endPoint y: 93, distance: 498.1
click at [702, 93] on div "20 XP Saņemsi Grūts 57 pilda Apraksts Uzdevums Palīdzība Procesi atmosfērā Šajā…" at bounding box center [591, 559] width 763 height 2379
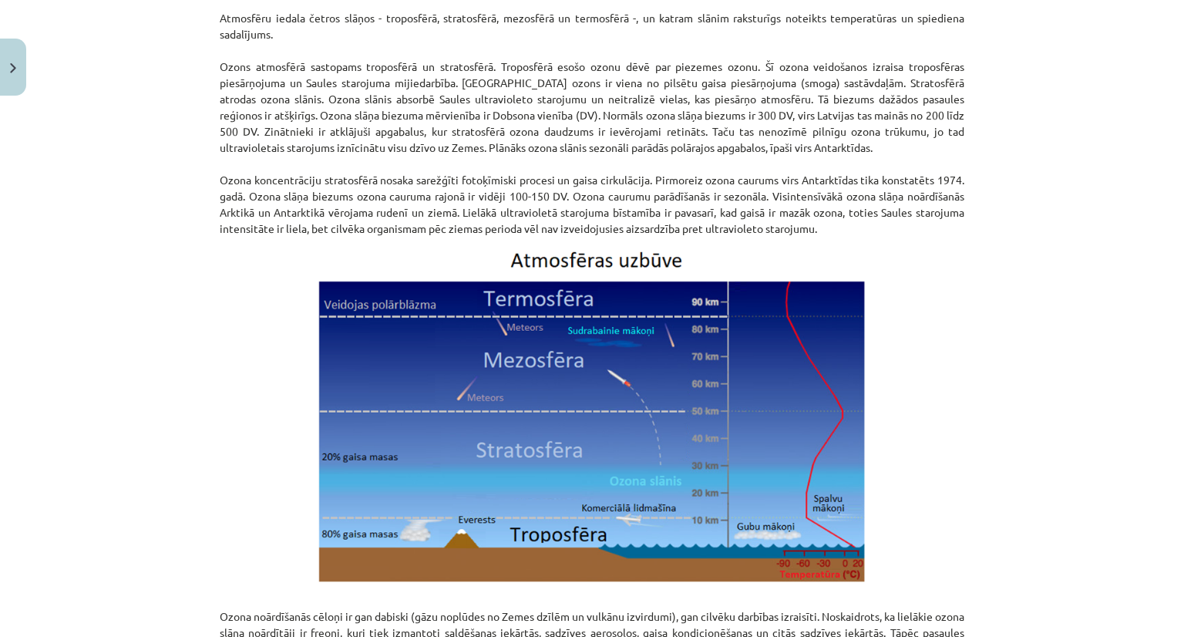
scroll to position [1503, 0]
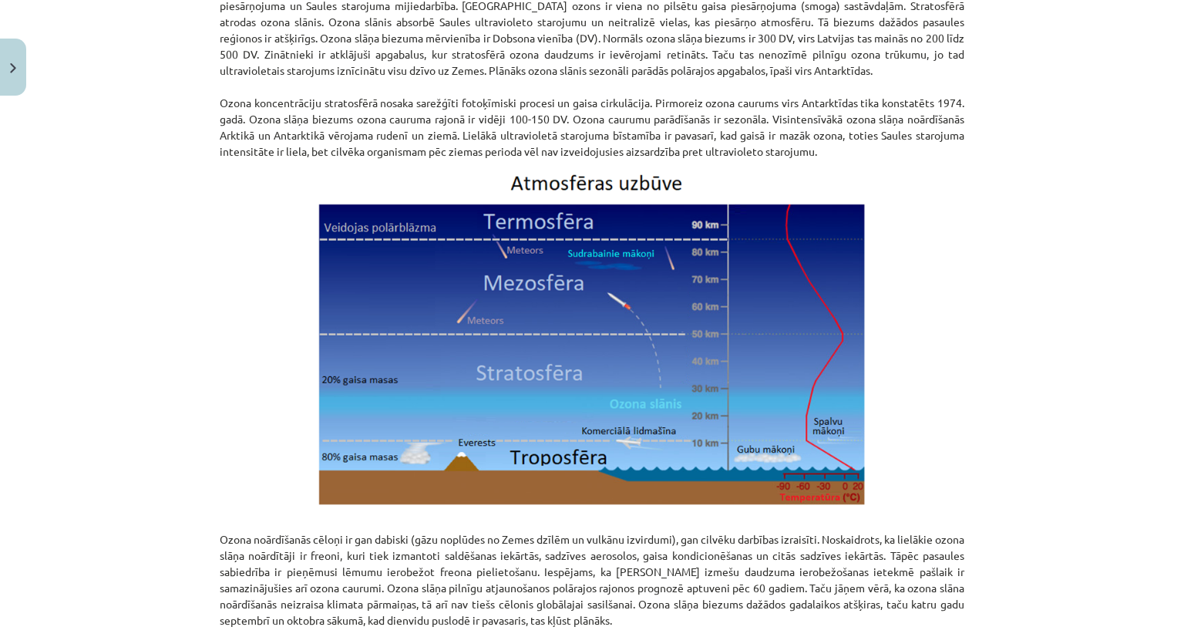
click at [182, 425] on div "Mācību tēma: Ģeogrāfijas i - 11. klases 1. ieskaites mācību materiāls #3 1. tēm…" at bounding box center [592, 318] width 1184 height 637
click at [133, 278] on div "Mācību tēma: Ģeogrāfijas i - 11. klases 1. ieskaites mācību materiāls #3 1. tēm…" at bounding box center [592, 318] width 1184 height 637
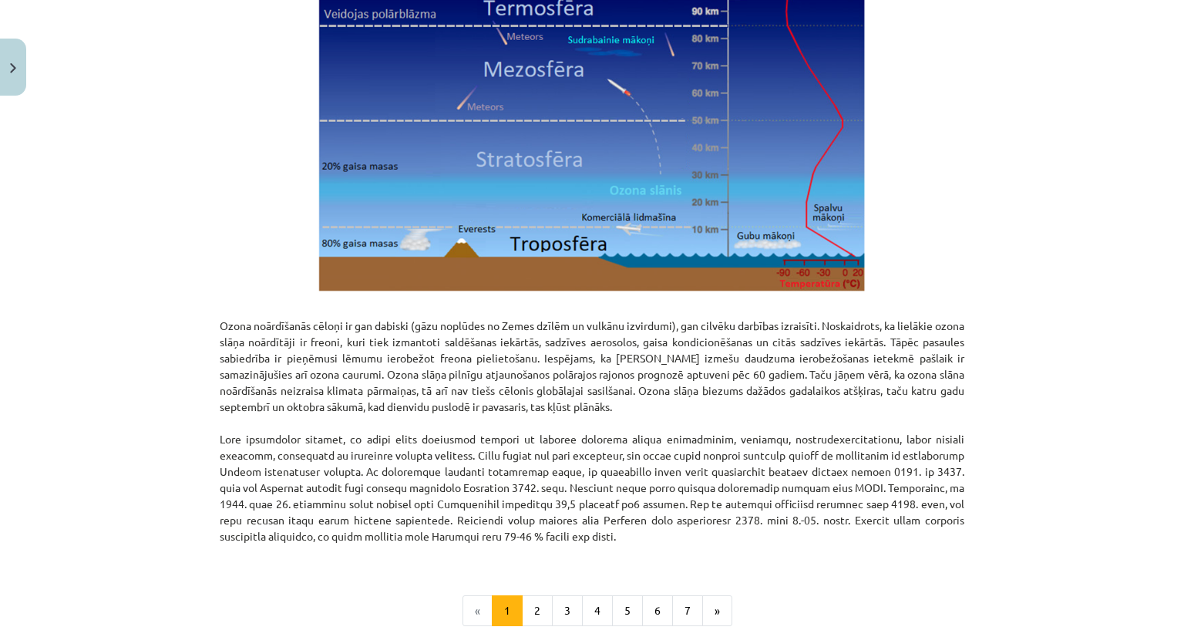
scroll to position [1882, 0]
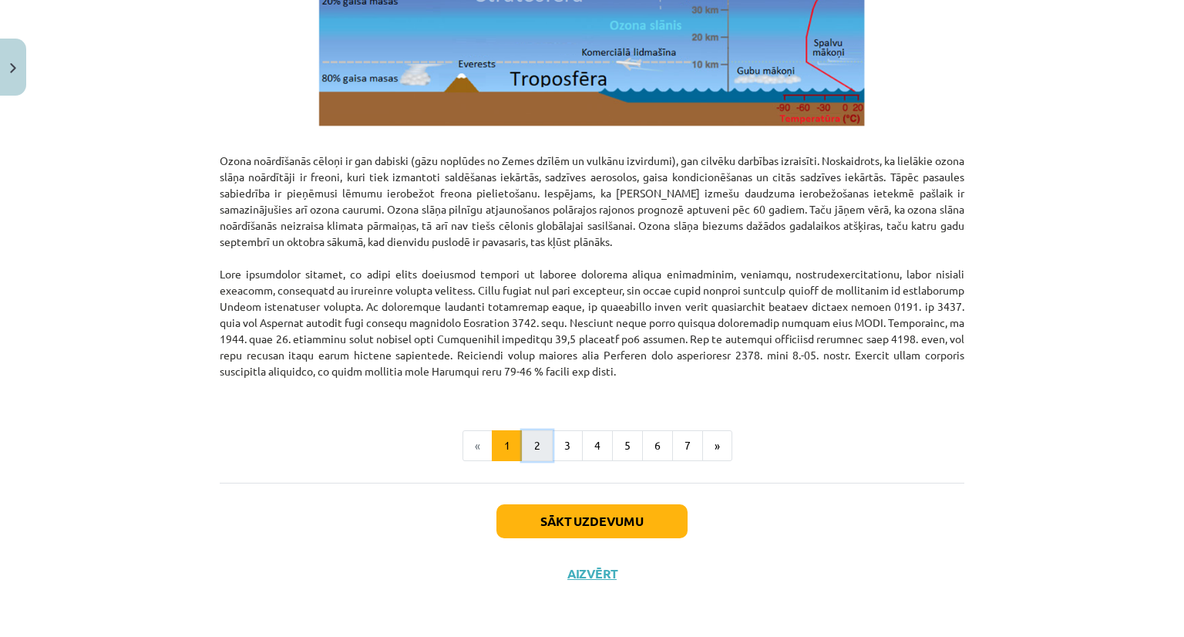
click at [524, 439] on button "2" at bounding box center [537, 445] width 31 height 31
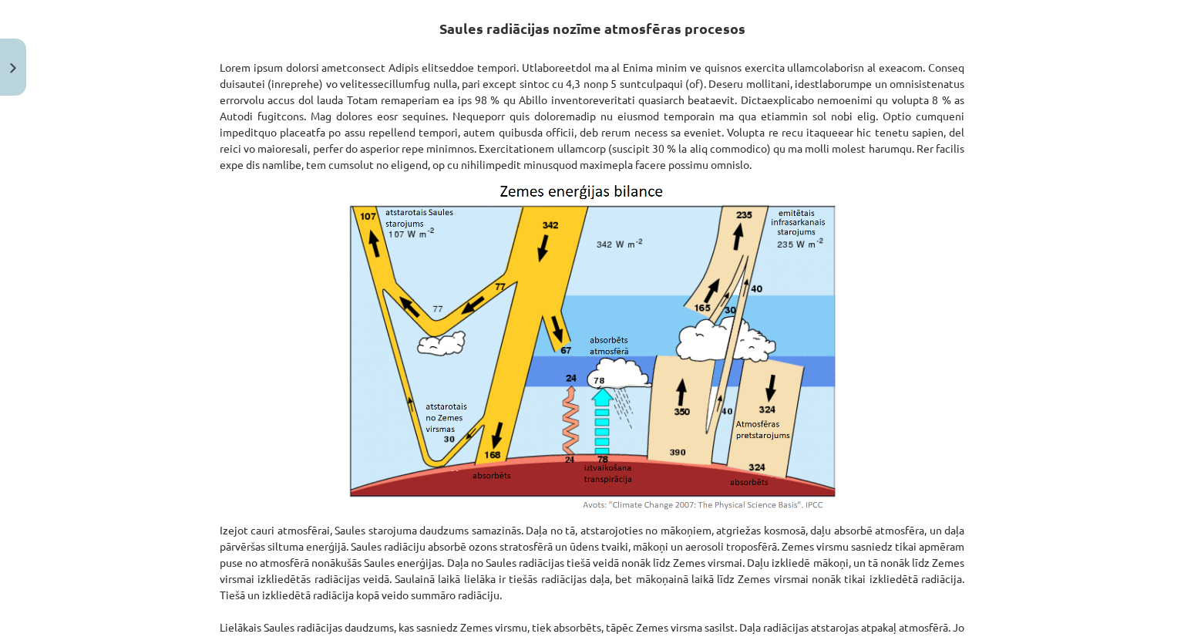
scroll to position [198, 0]
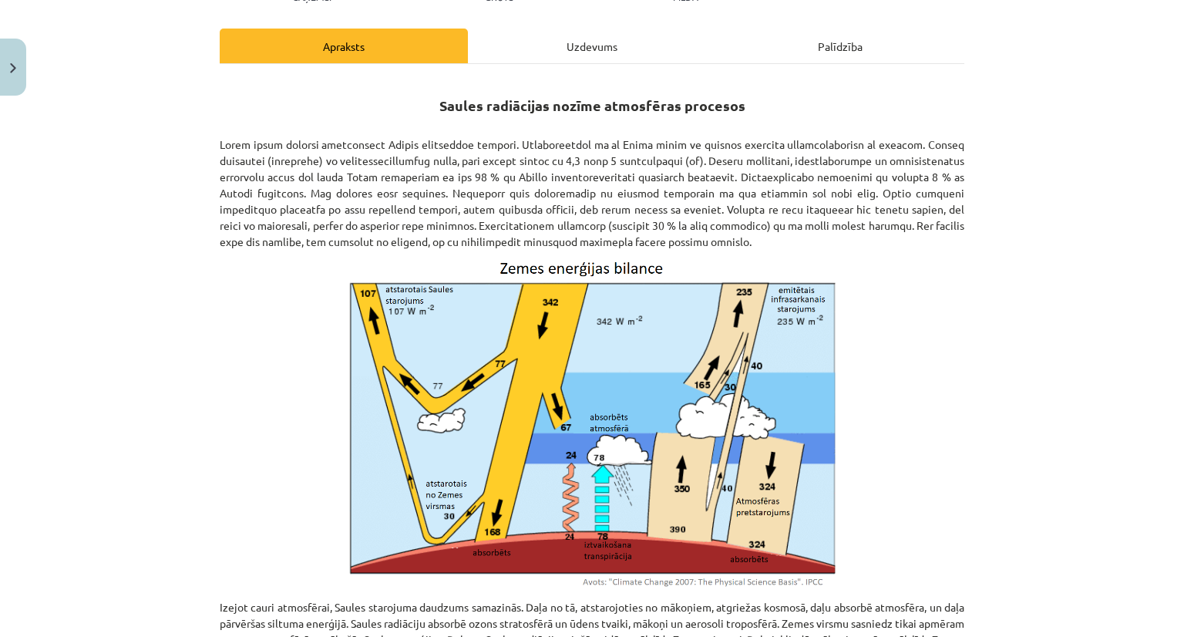
click at [180, 284] on div "Mācību tēma: Ģeogrāfijas i - 11. klases 1. ieskaites mācību materiāls #3 1. tēm…" at bounding box center [592, 318] width 1184 height 637
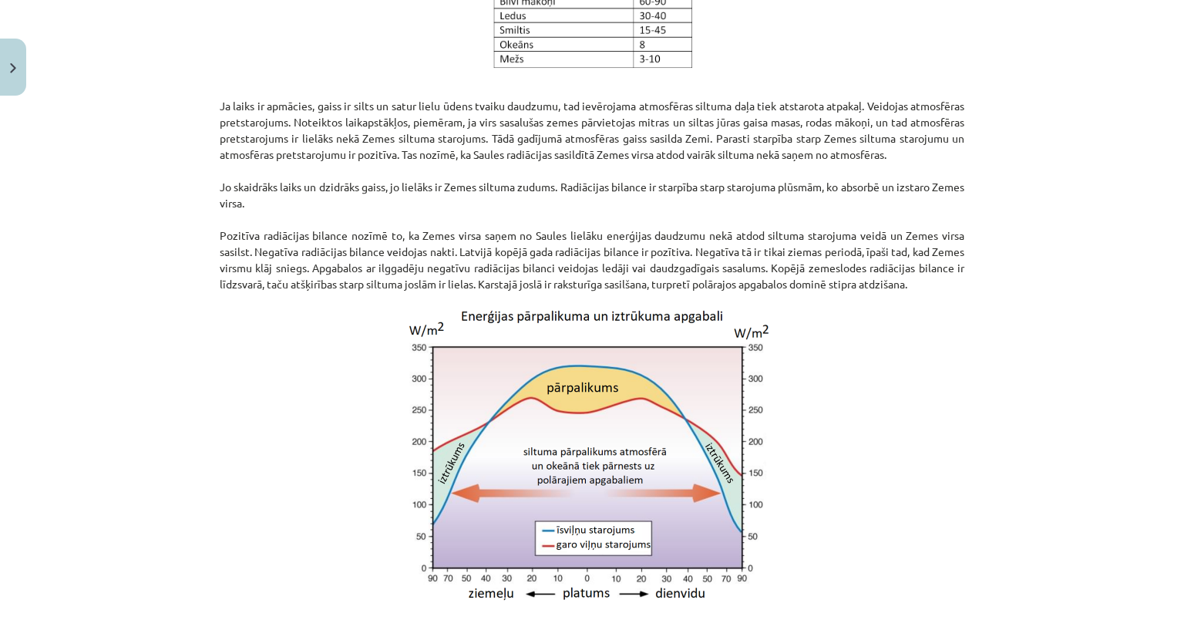
scroll to position [1200, 0]
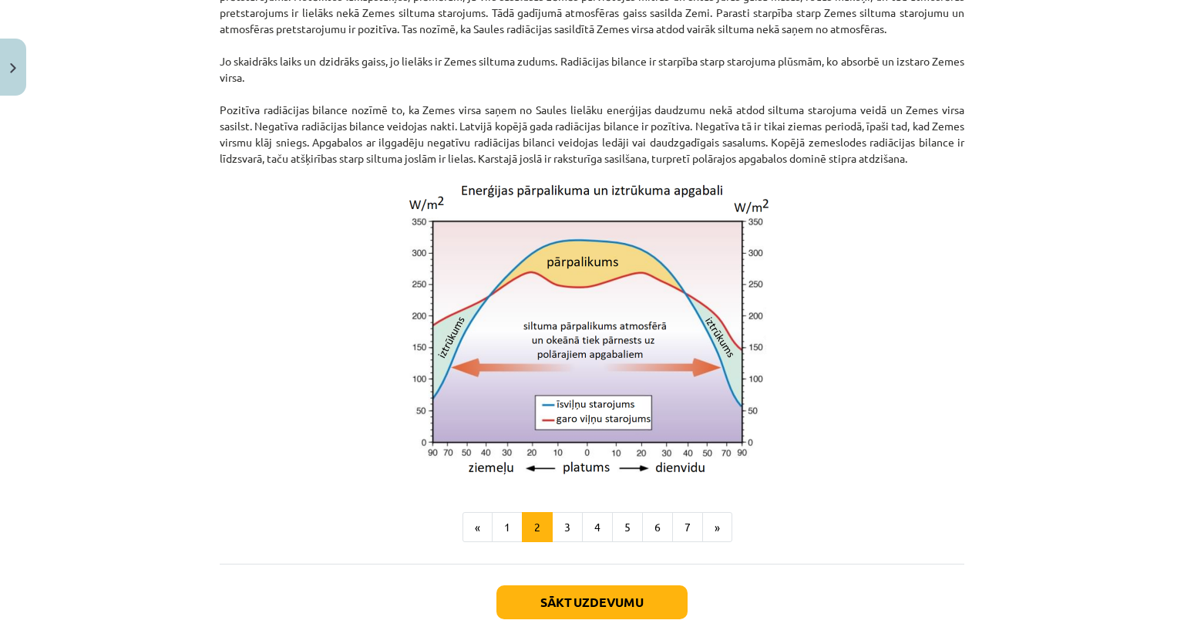
click at [185, 389] on div "Mācību tēma: Ģeogrāfijas i - 11. klases 1. ieskaites mācību materiāls #3 1. tēm…" at bounding box center [592, 318] width 1184 height 637
click at [552, 543] on button "3" at bounding box center [567, 527] width 31 height 31
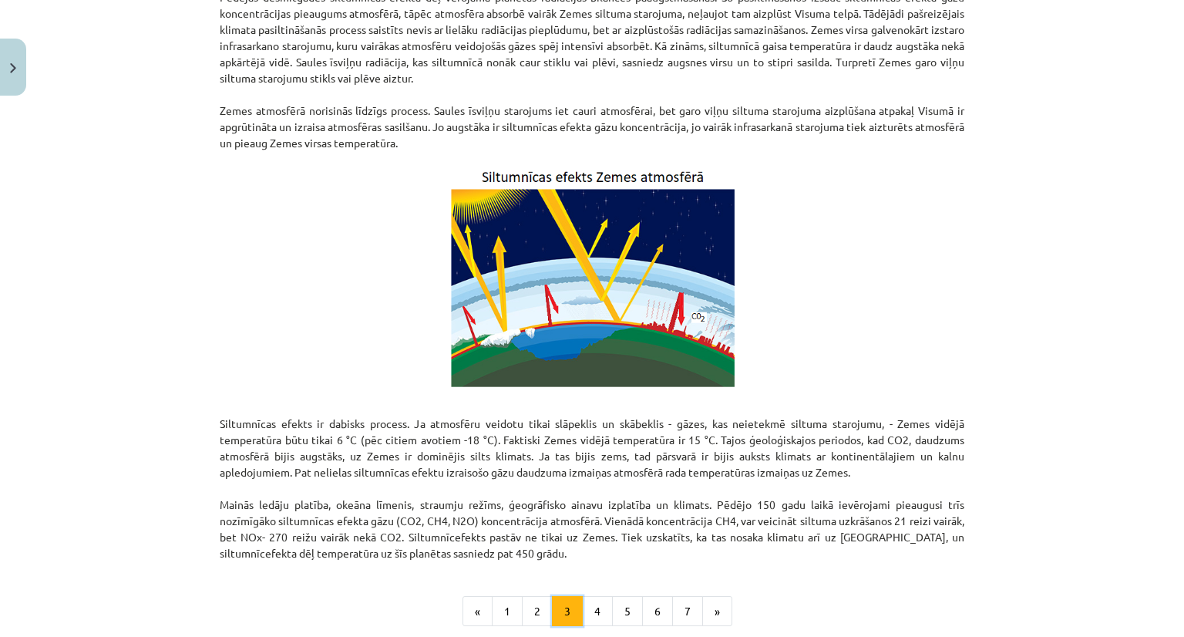
scroll to position [889, 0]
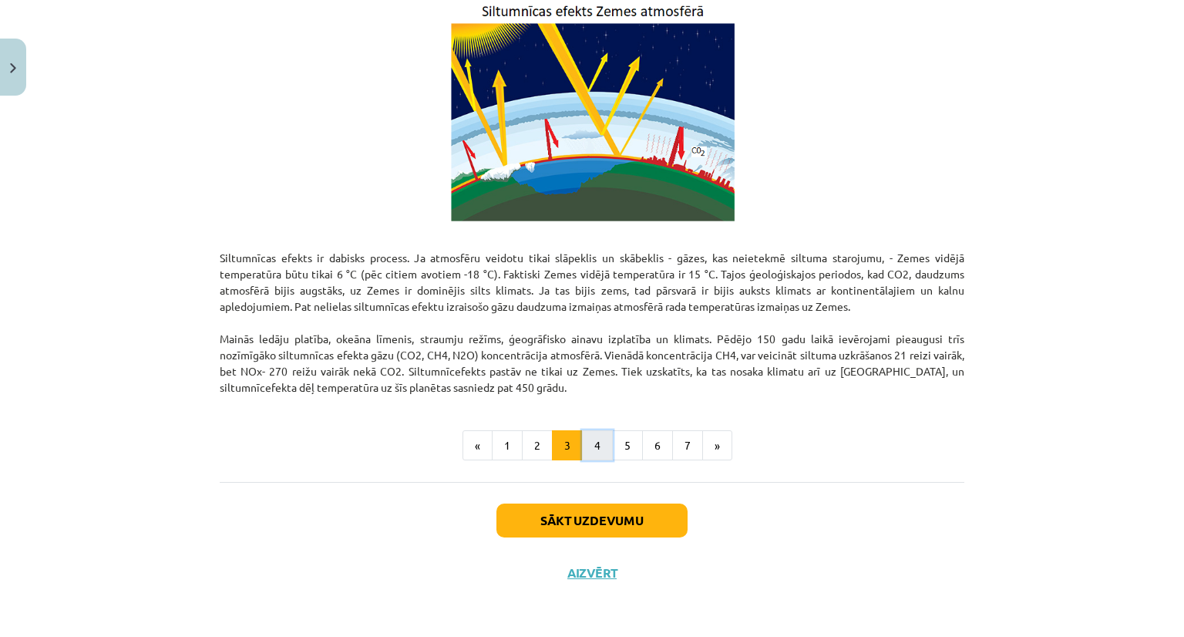
click at [586, 442] on button "4" at bounding box center [597, 445] width 31 height 31
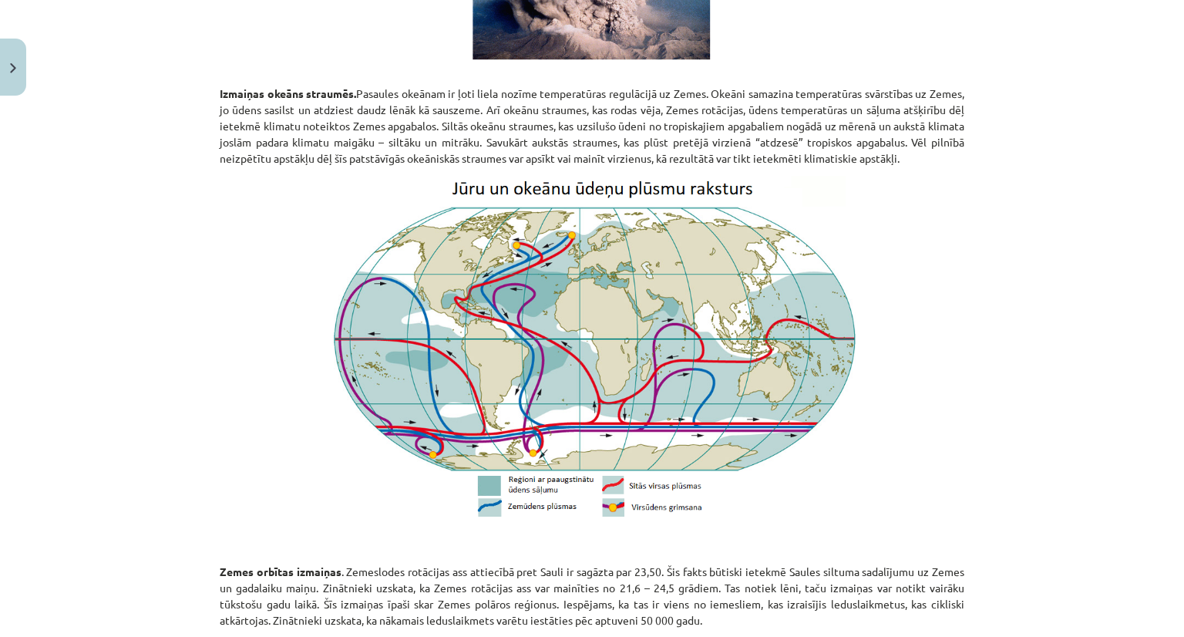
scroll to position [1046, 0]
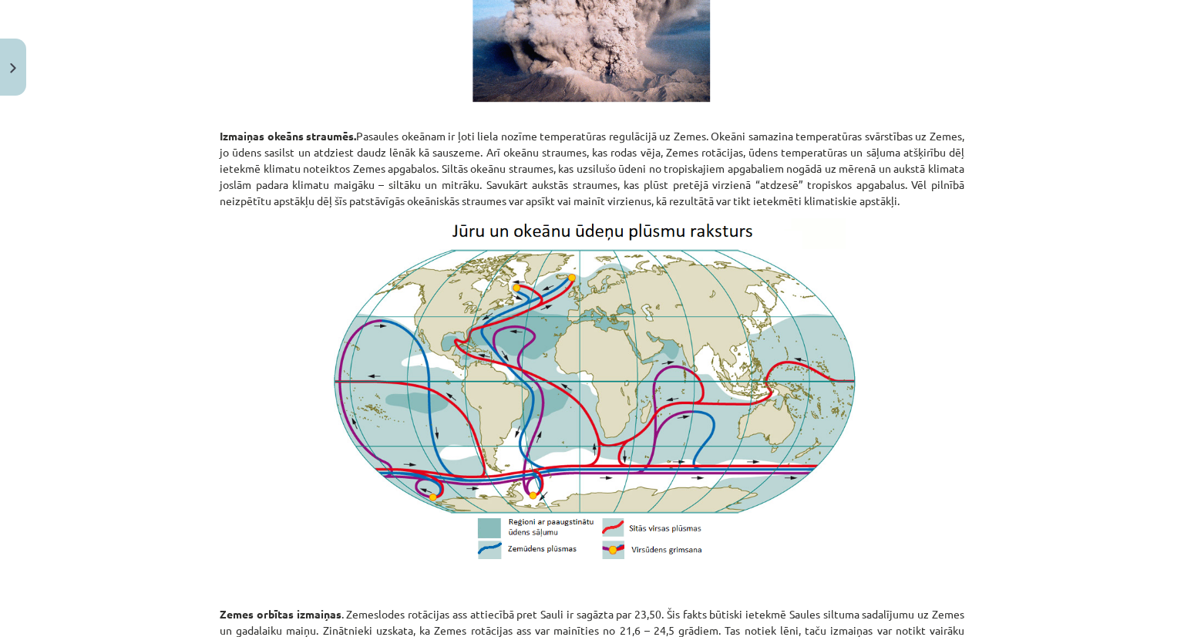
drag, startPoint x: 111, startPoint y: 350, endPoint x: 136, endPoint y: 361, distance: 26.9
click at [112, 349] on div "Mācību tēma: Ģeogrāfijas i - 11. klases 1. ieskaites mācību materiāls #3 1. tēm…" at bounding box center [592, 318] width 1184 height 637
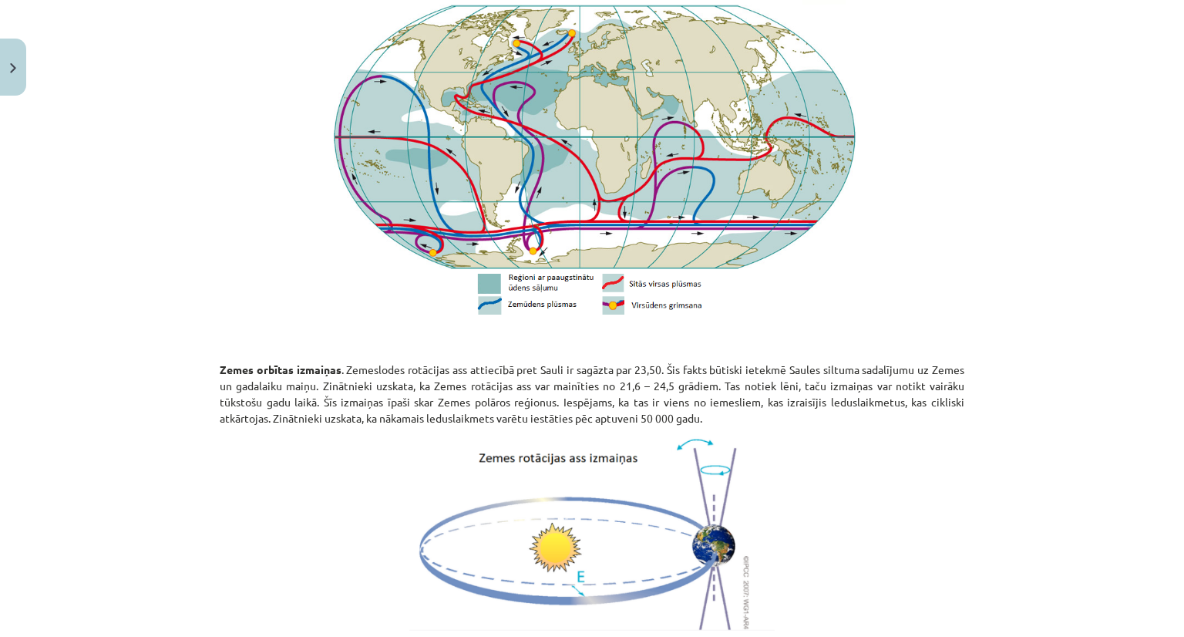
scroll to position [1509, 0]
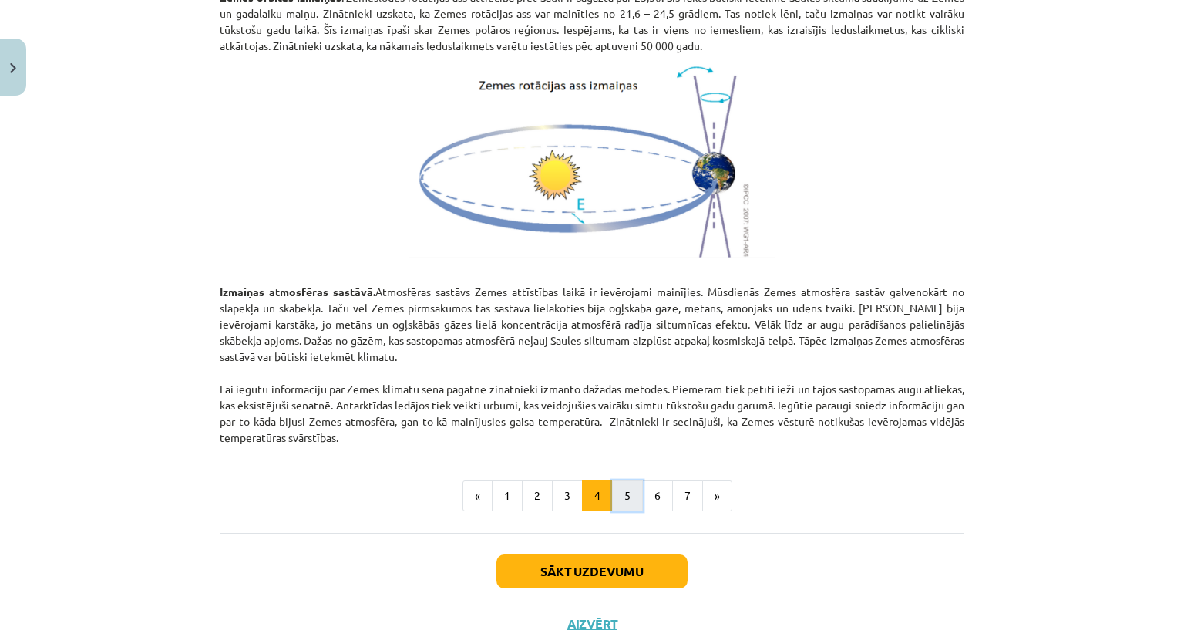
click at [612, 490] on button "5" at bounding box center [627, 495] width 31 height 31
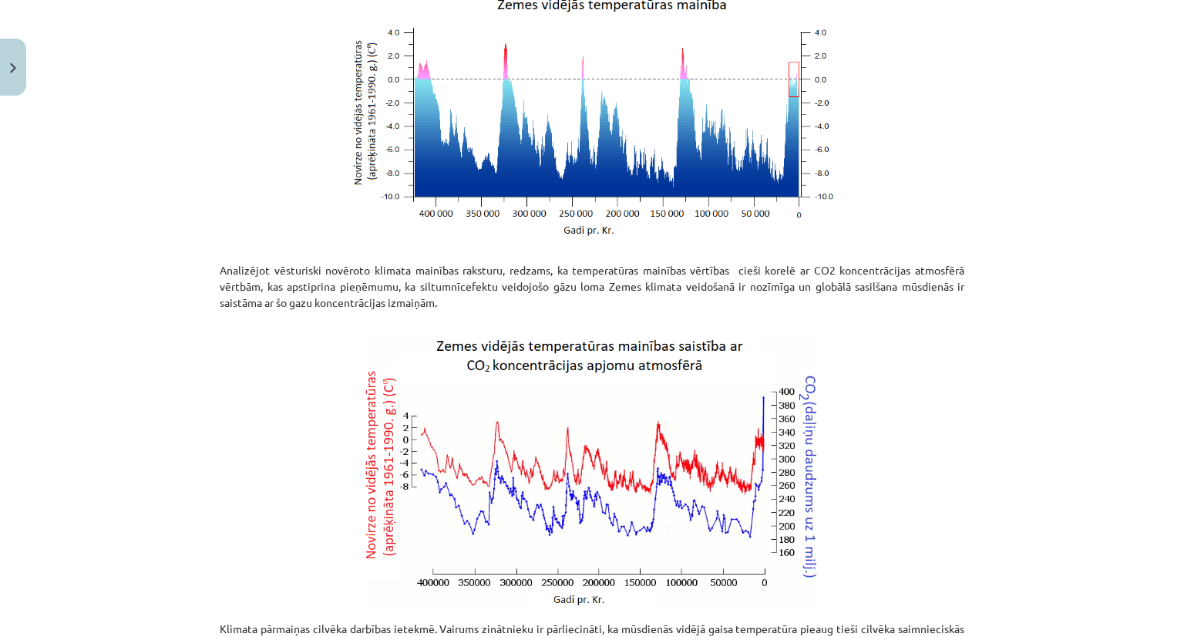
scroll to position [275, 0]
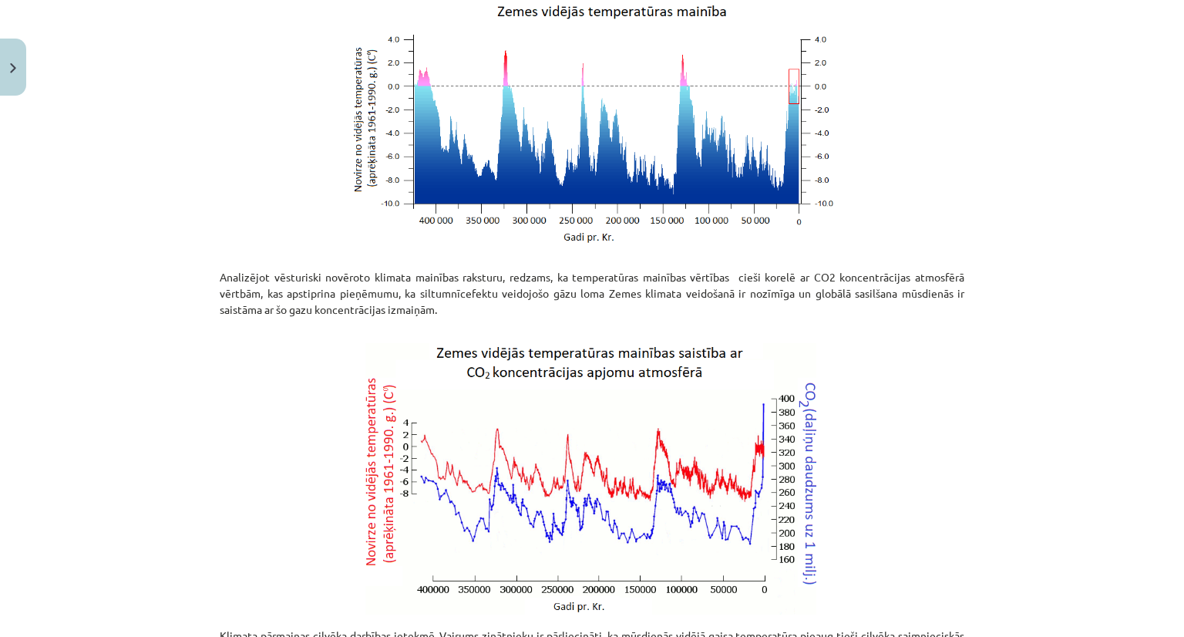
click at [183, 309] on div "Mācību tēma: Ģeogrāfijas i - 11. klases 1. ieskaites mācību materiāls #3 1. tēm…" at bounding box center [592, 318] width 1184 height 637
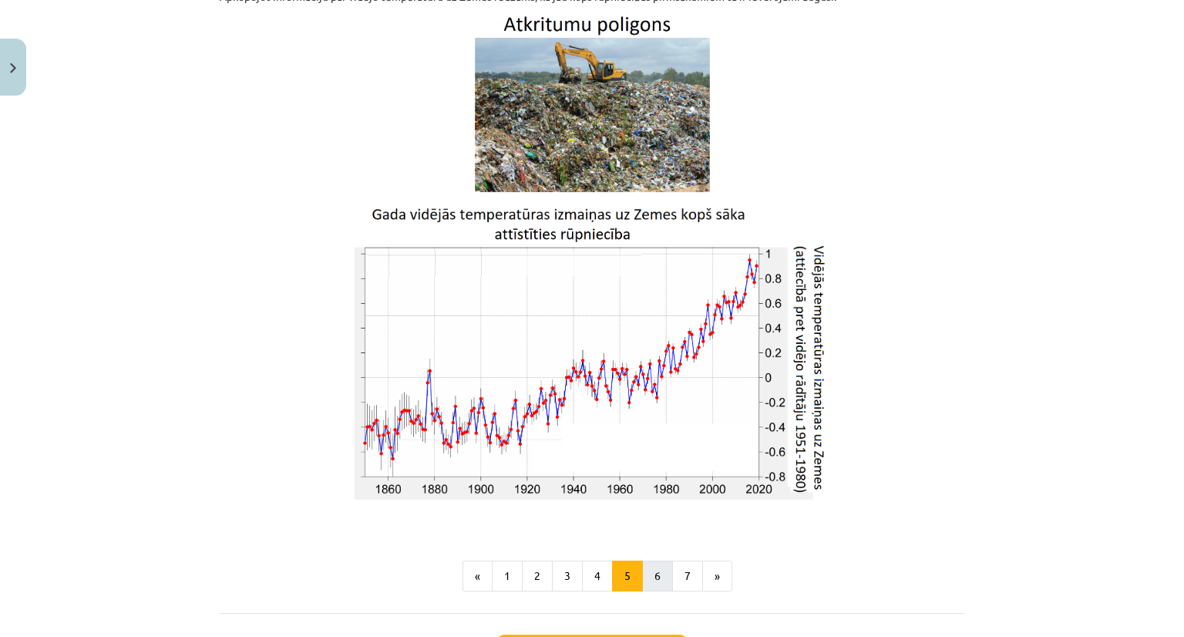
scroll to position [2357, 0]
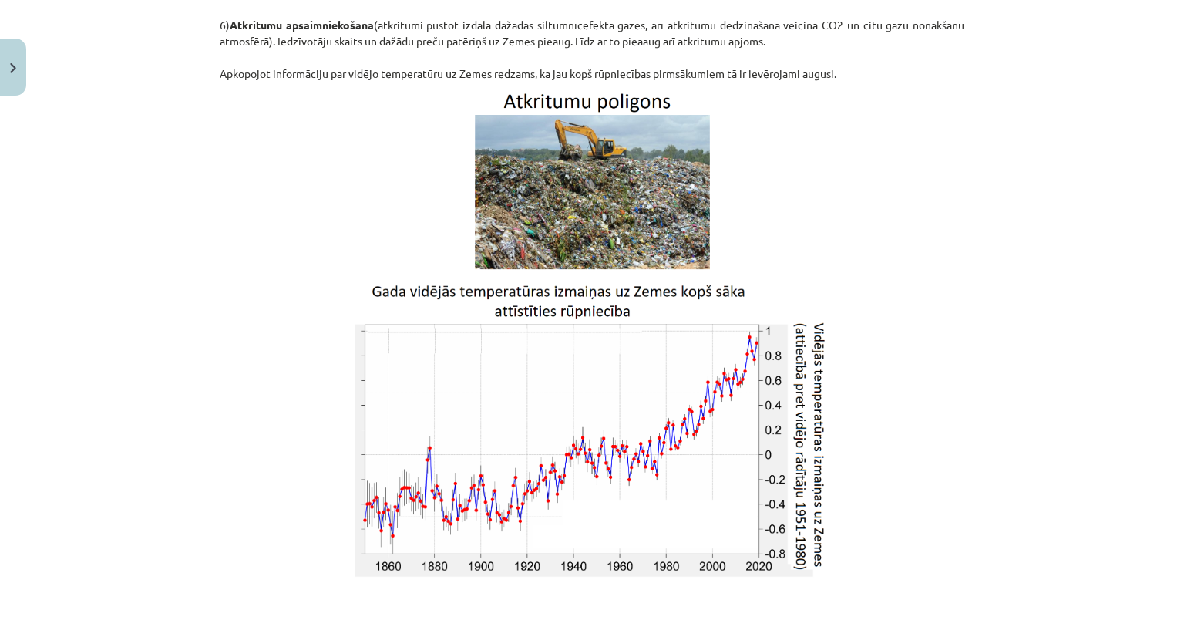
drag, startPoint x: 19, startPoint y: 299, endPoint x: 53, endPoint y: 308, distance: 35.2
click at [25, 298] on div "Mācību tēma: Ģeogrāfijas i - 11. klases 1. ieskaites mācību materiāls #3 1. tēm…" at bounding box center [592, 318] width 1184 height 637
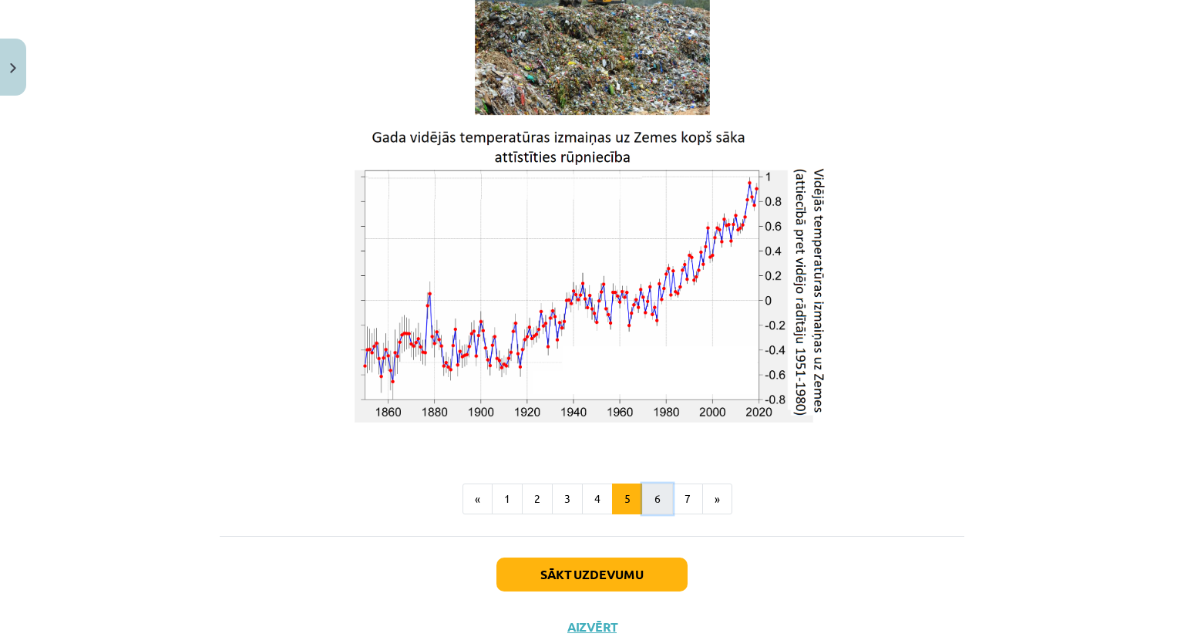
click at [649, 506] on button "6" at bounding box center [657, 498] width 31 height 31
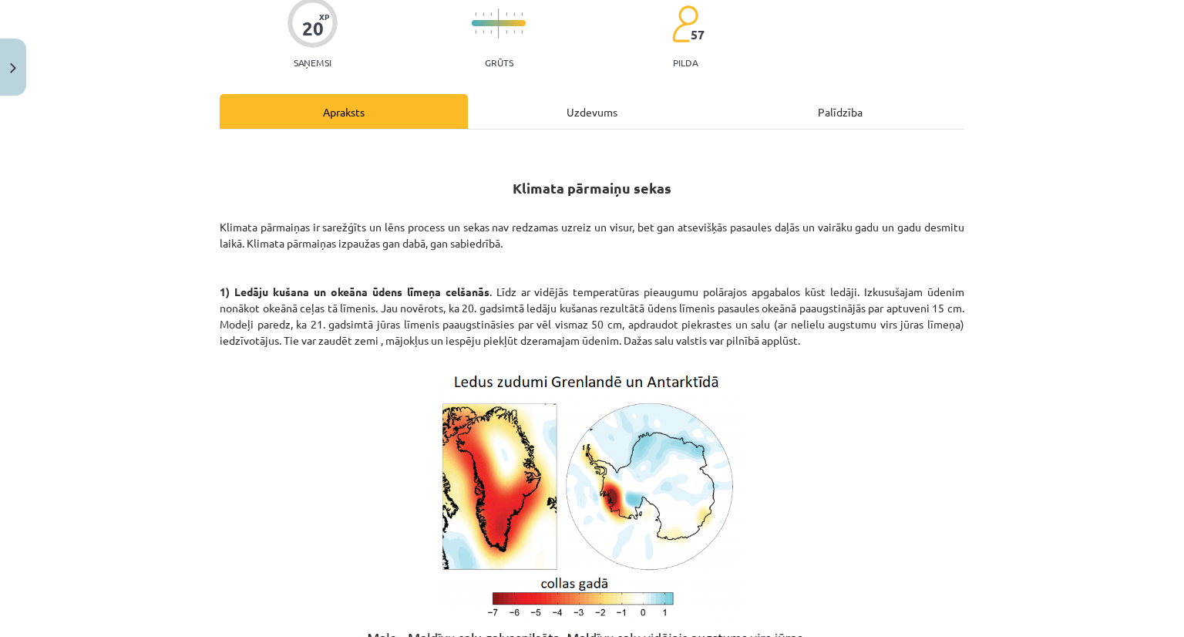
scroll to position [0, 0]
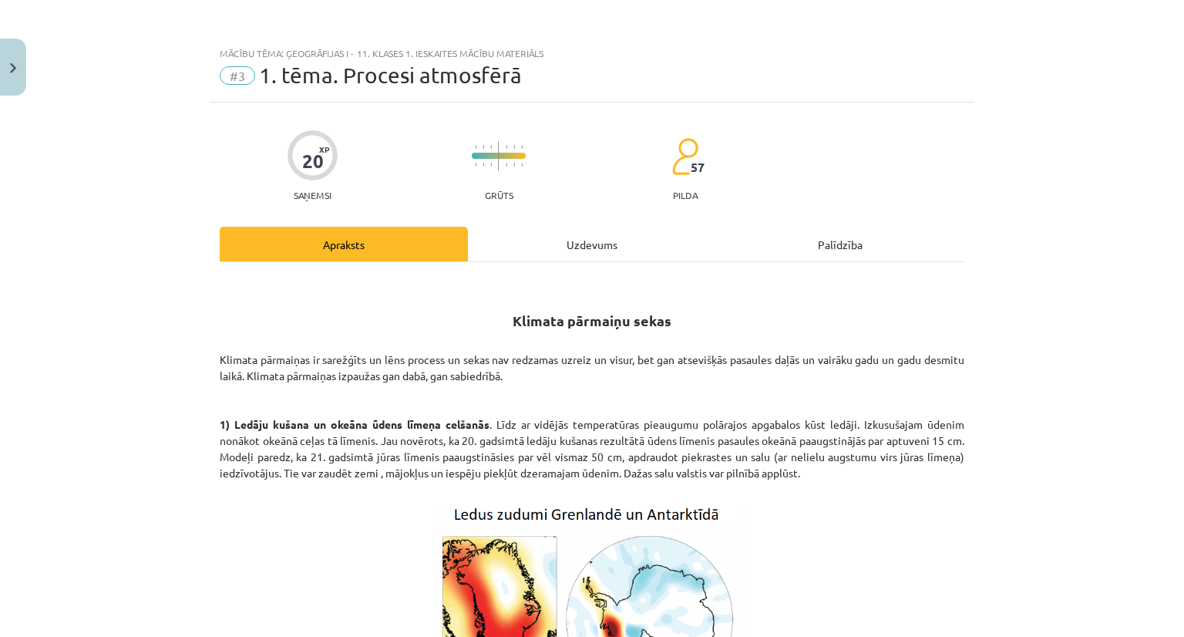
click at [173, 369] on div "Mācību tēma: Ģeogrāfijas i - 11. klases 1. ieskaites mācību materiāls #3 1. tēm…" at bounding box center [592, 318] width 1184 height 637
click at [474, 306] on h2 "Klimata pārmaiņu sekas" at bounding box center [592, 311] width 745 height 71
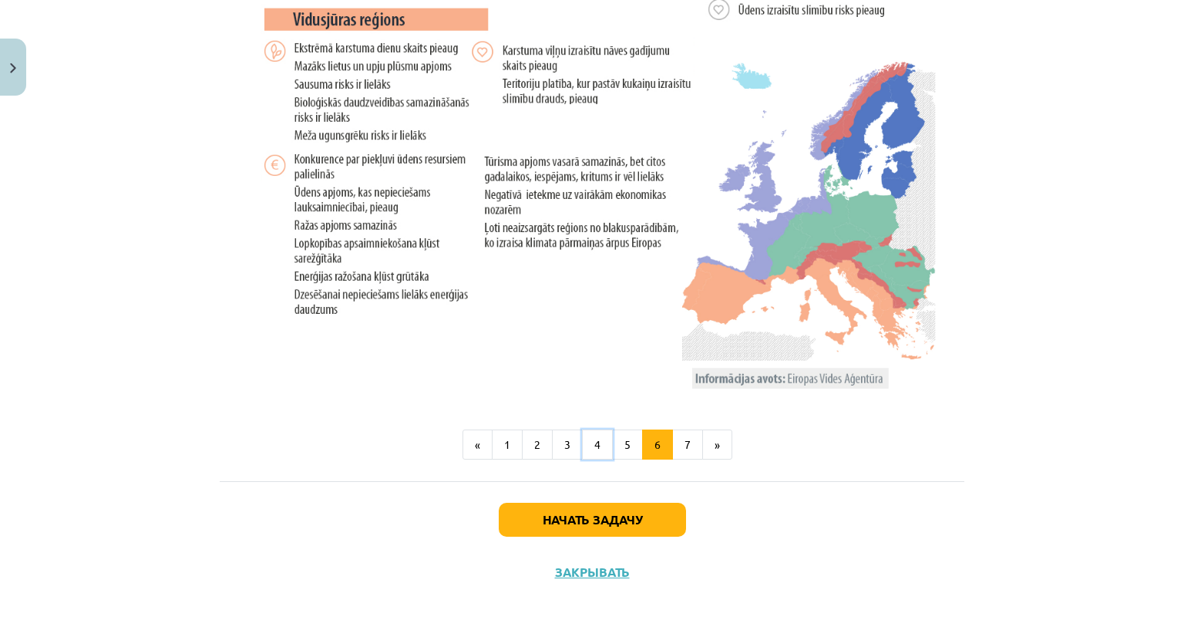
click at [604, 445] on button "4" at bounding box center [597, 444] width 31 height 31
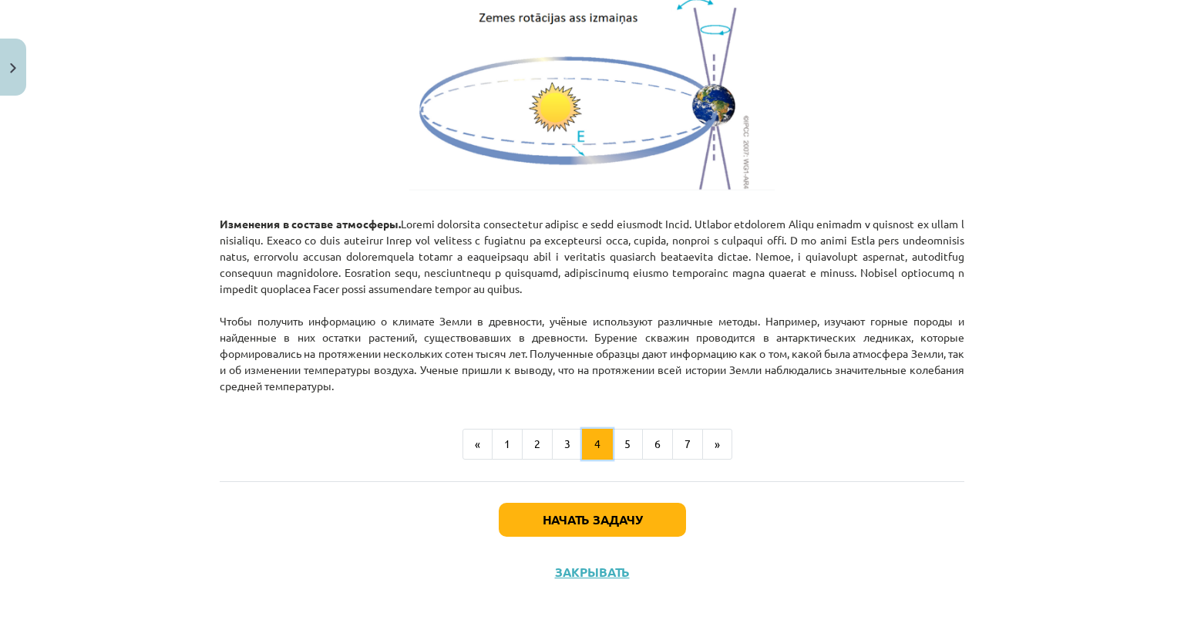
scroll to position [1843, 0]
click at [624, 440] on font "5" at bounding box center [627, 443] width 6 height 14
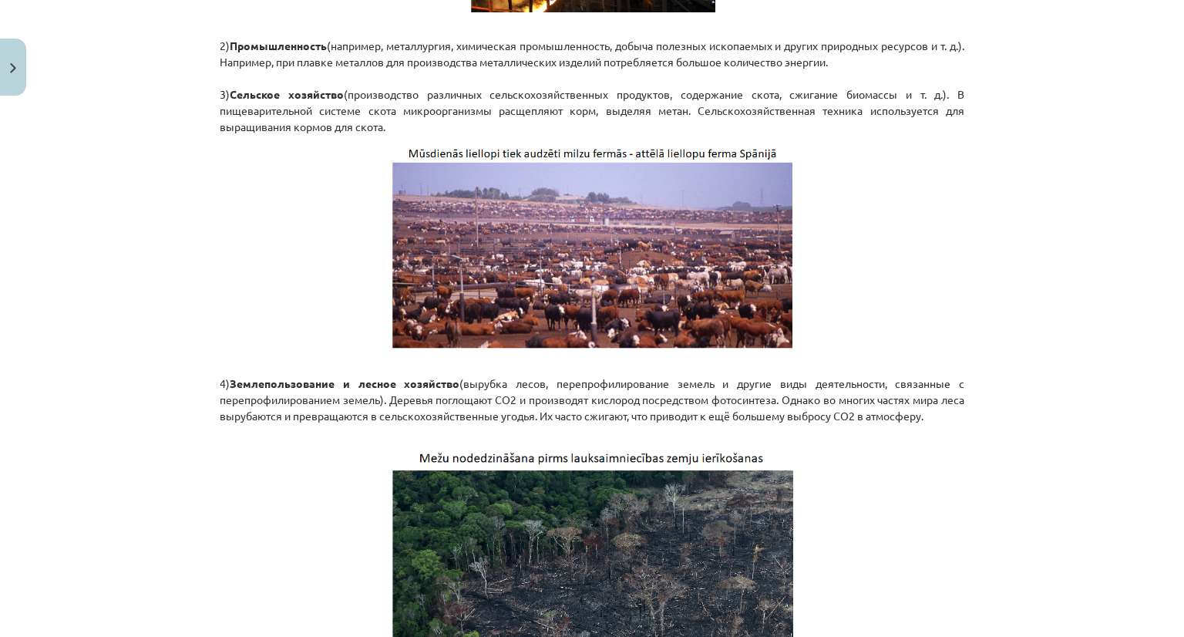
scroll to position [1432, 0]
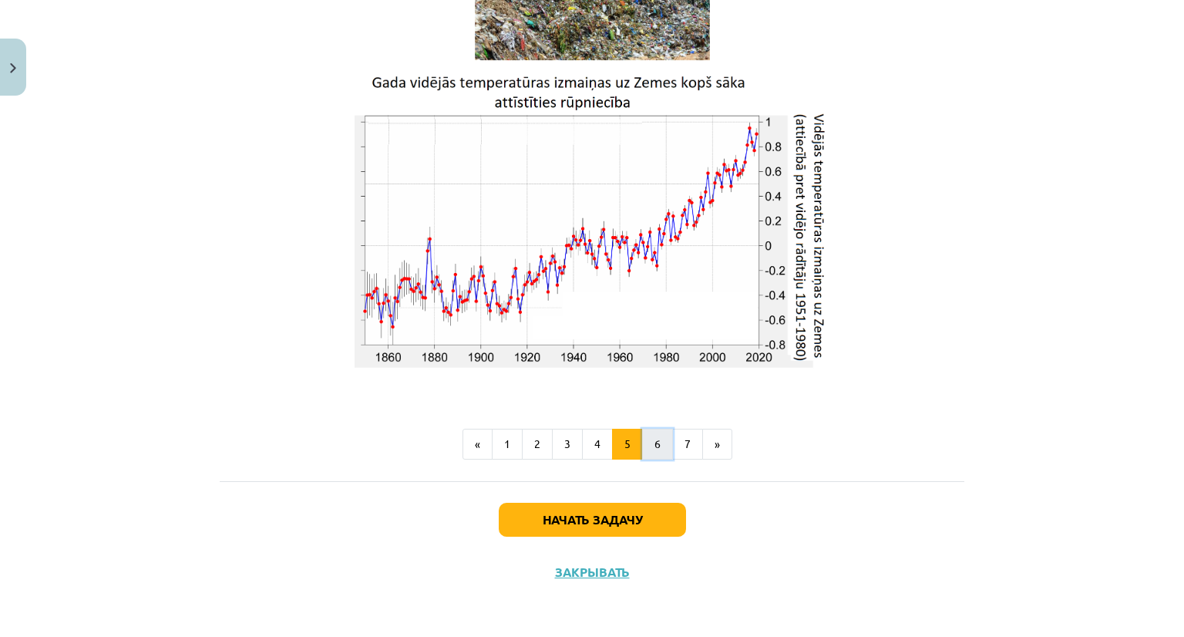
click at [659, 448] on button "6" at bounding box center [657, 444] width 31 height 31
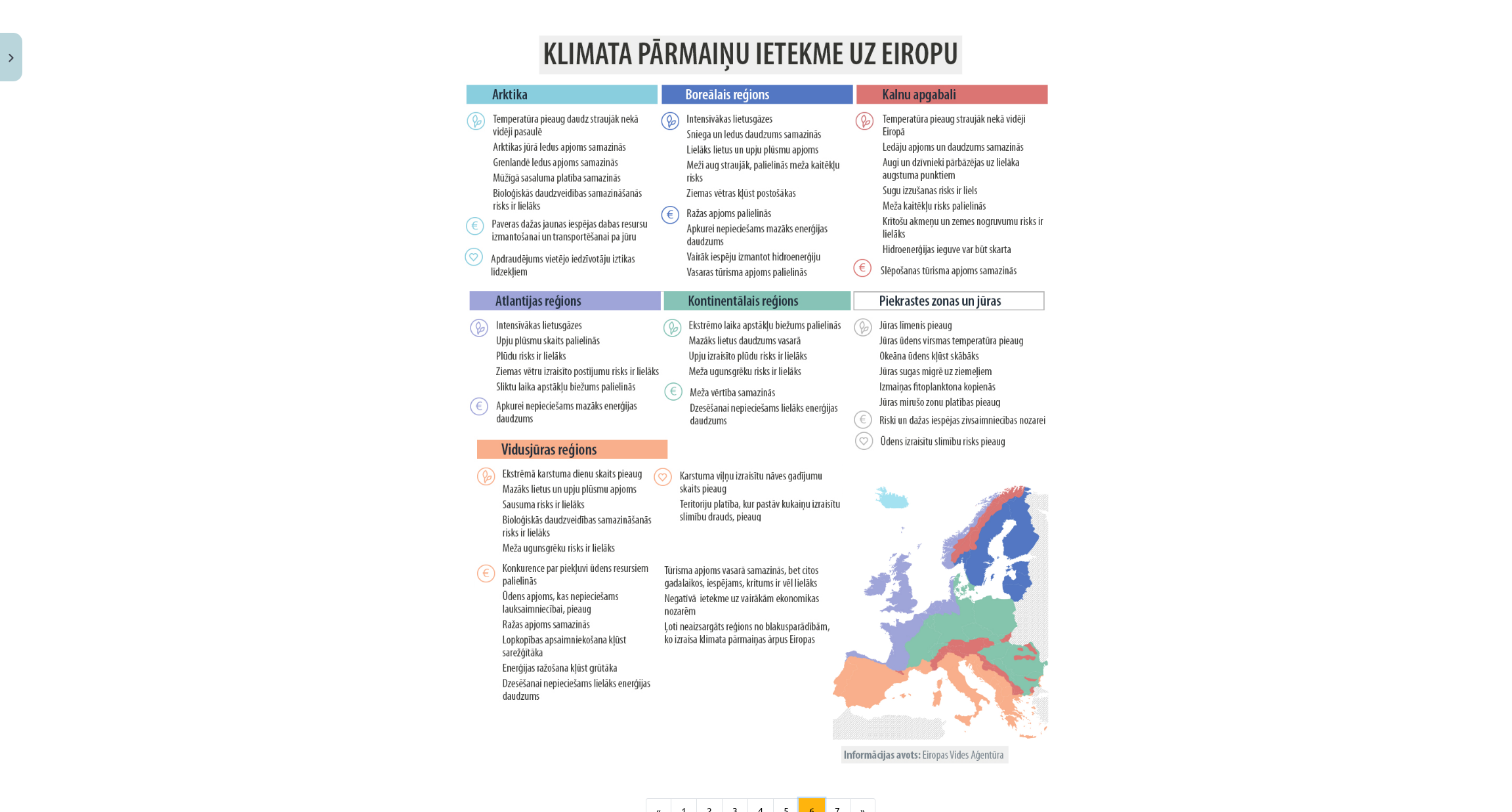
scroll to position [2233, 0]
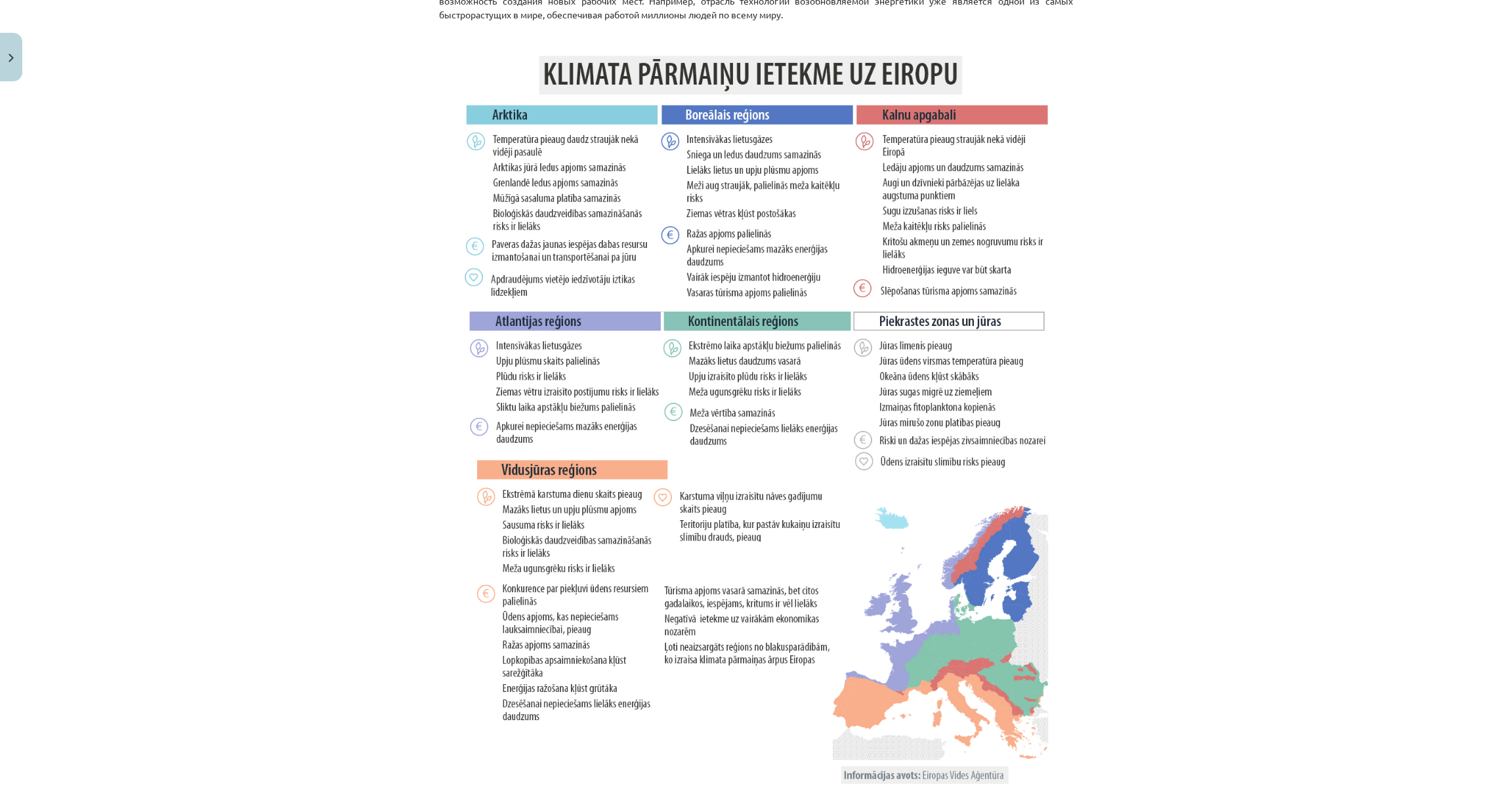
click at [168, 376] on div "Тема: География I - 11 класс. Материалы для 1-го теста. #3 Тема 1. Процессы в а…" at bounding box center [756, 406] width 1512 height 812
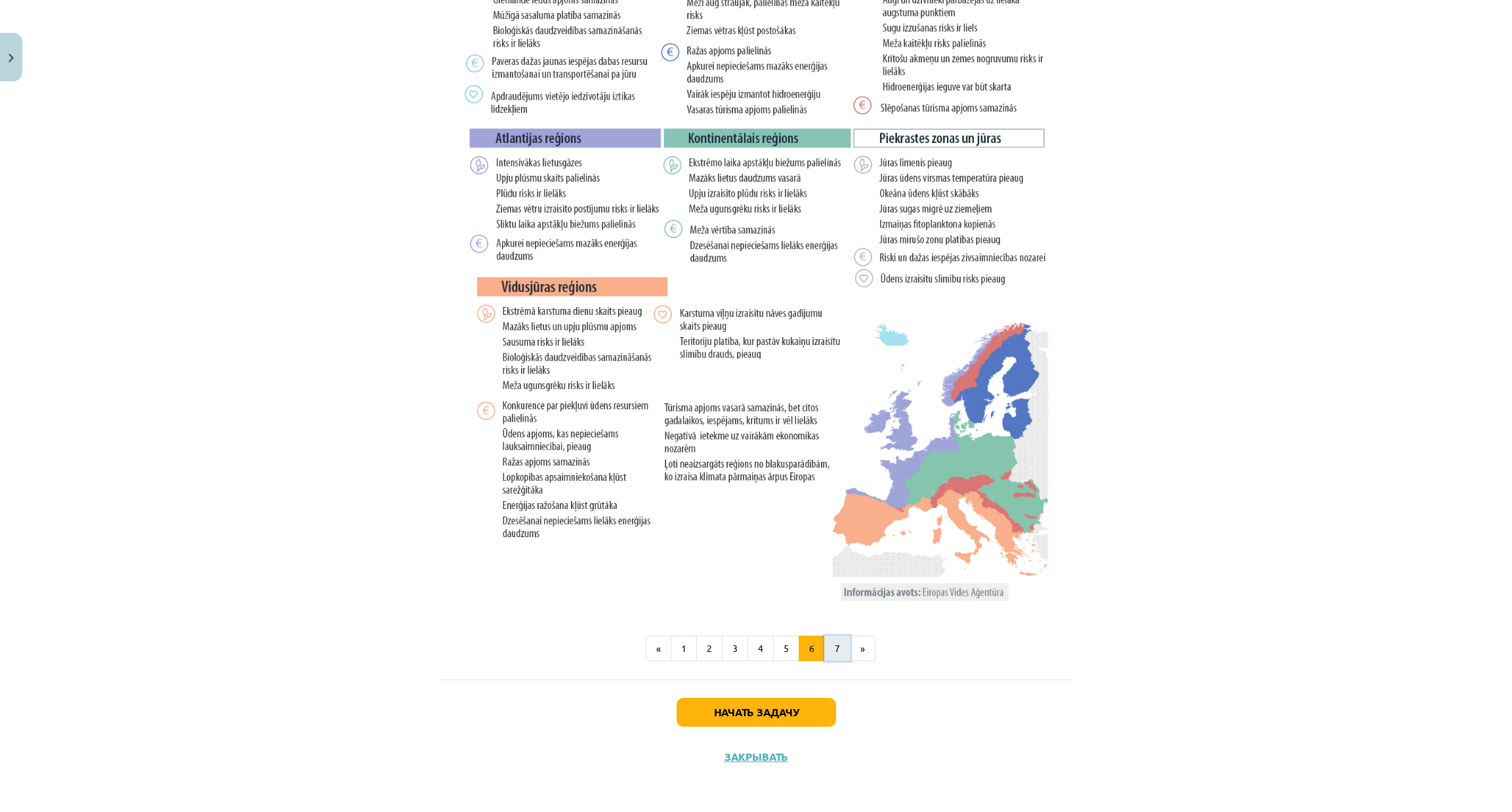
click at [835, 647] on font "7" at bounding box center [838, 649] width 5 height 12
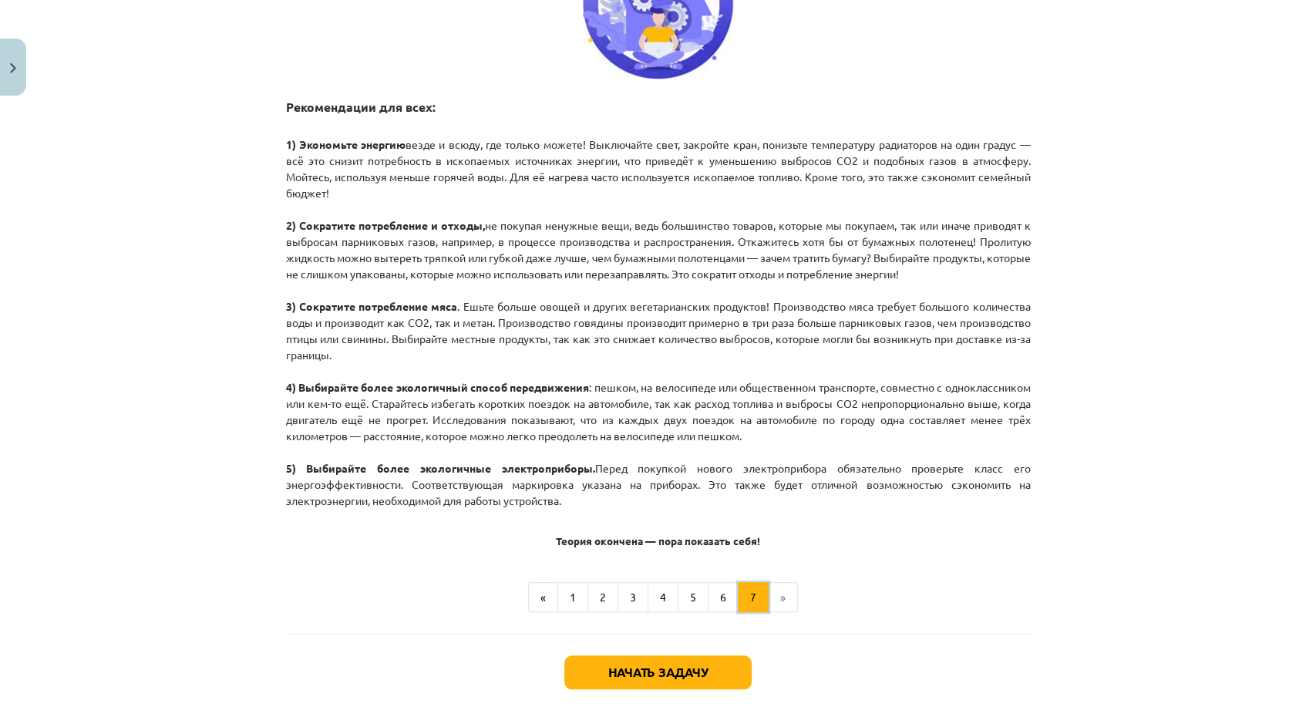
scroll to position [787, 0]
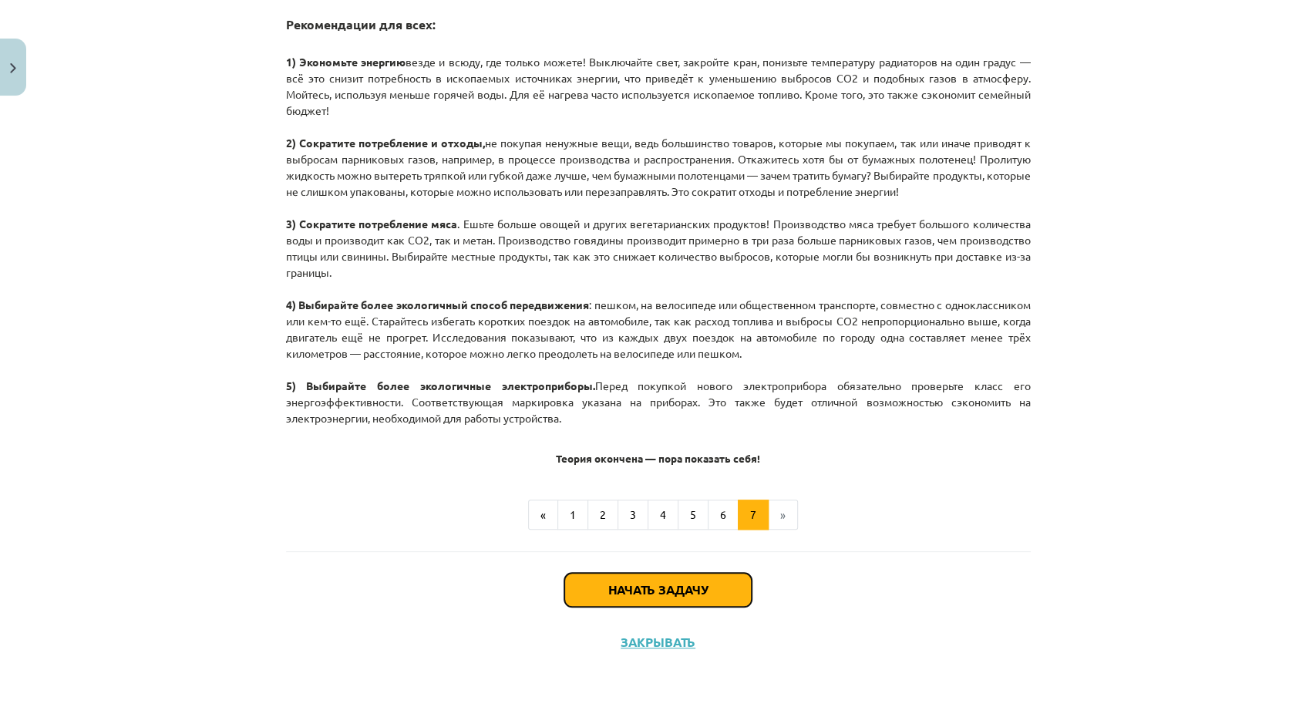
click at [624, 587] on font "Начать задачу" at bounding box center [657, 589] width 99 height 16
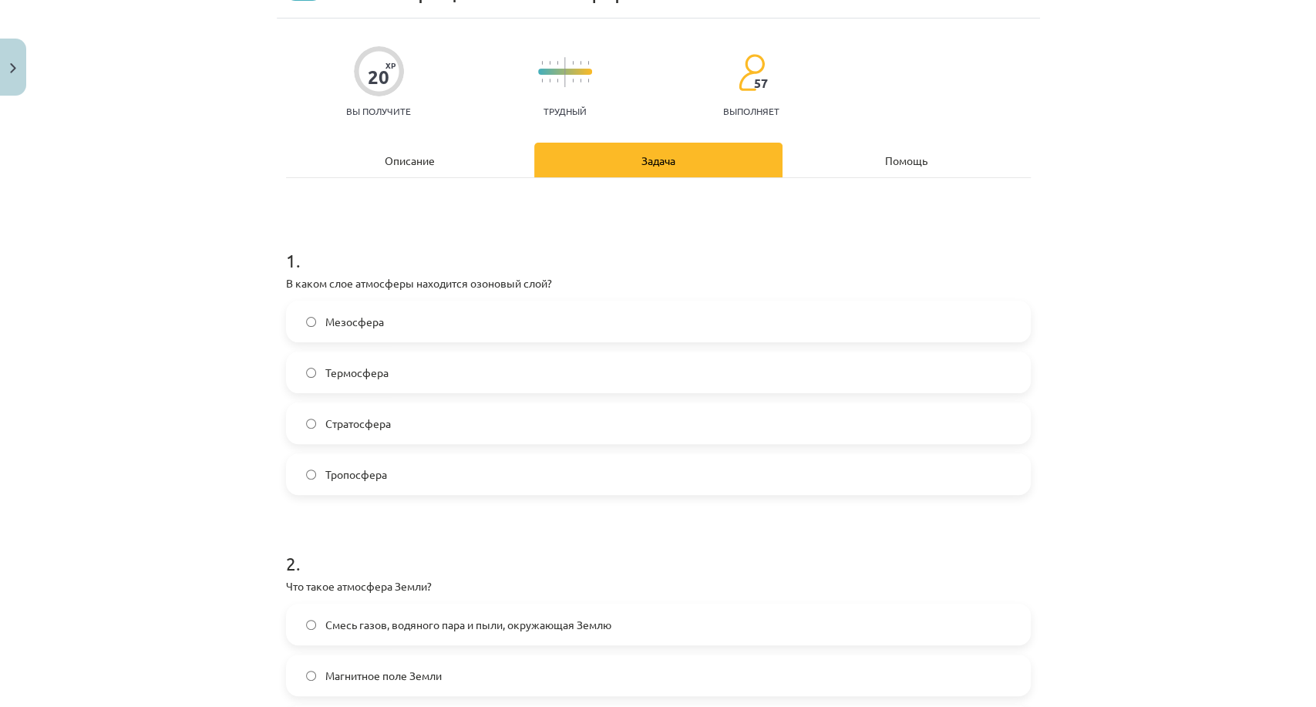
scroll to position [38, 0]
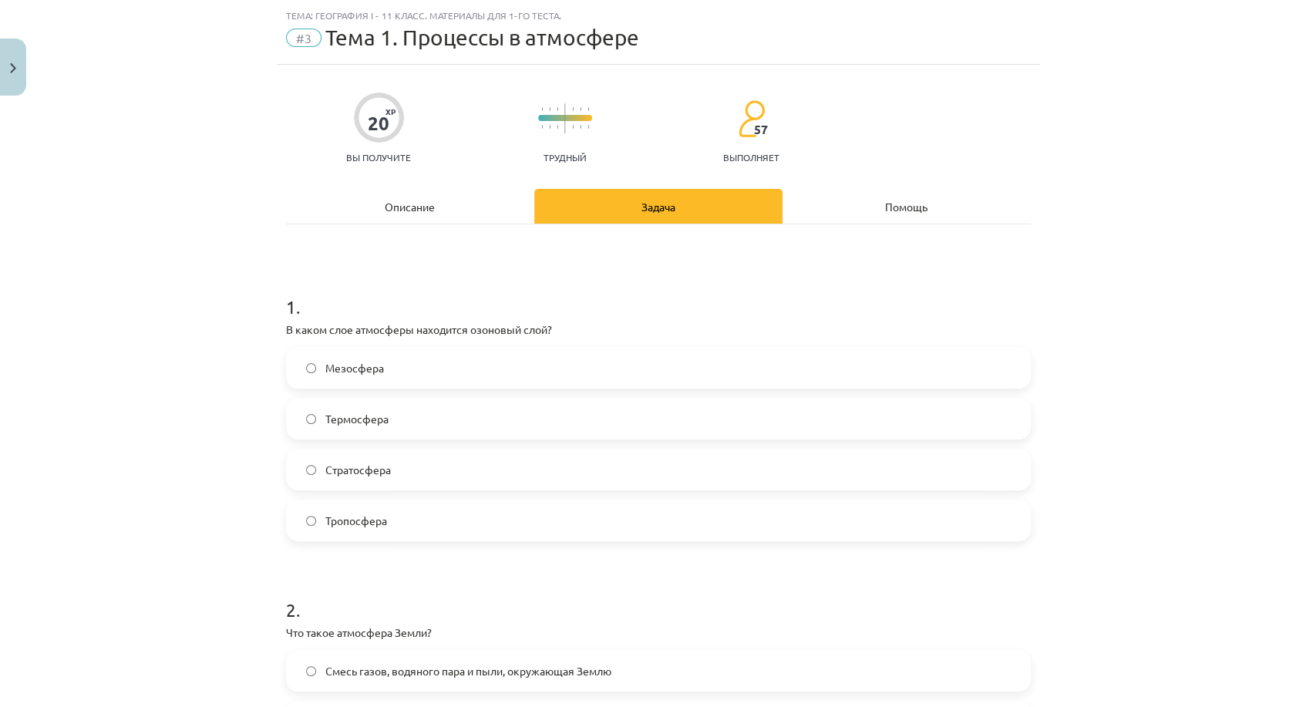
click at [338, 473] on font "Стратосфера" at bounding box center [358, 470] width 66 height 14
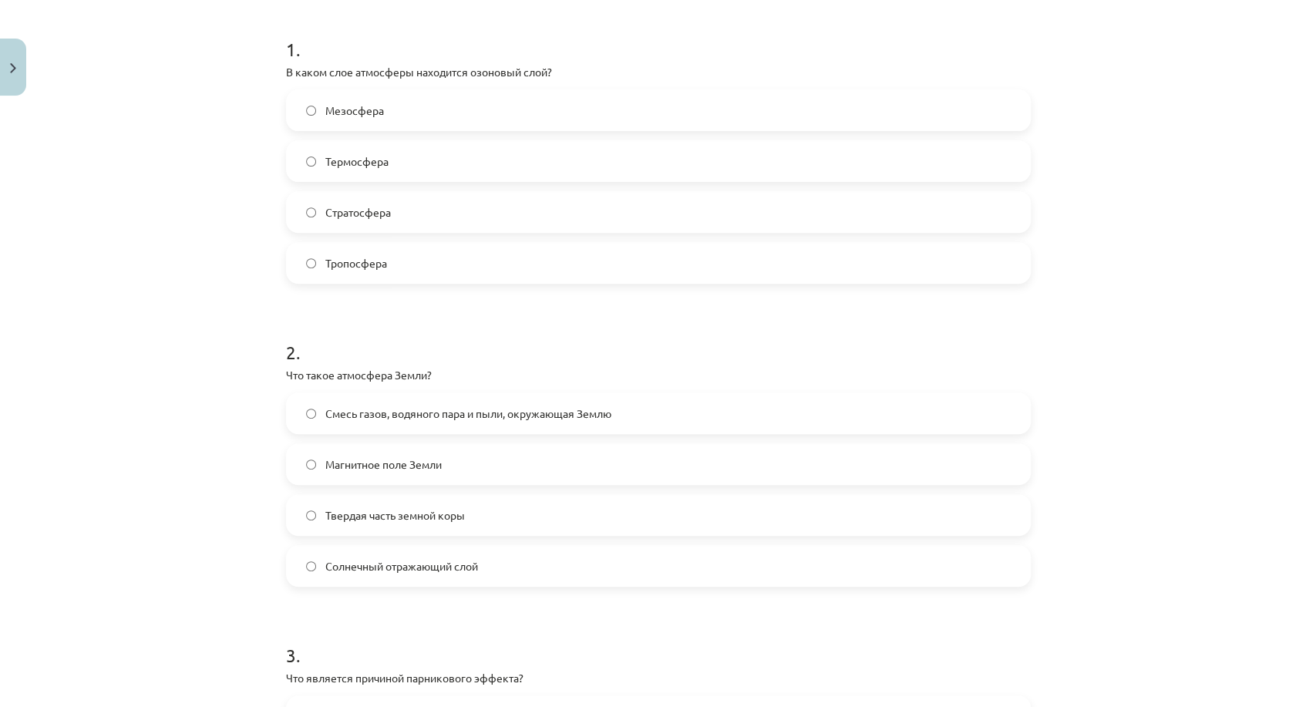
scroll to position [381, 0]
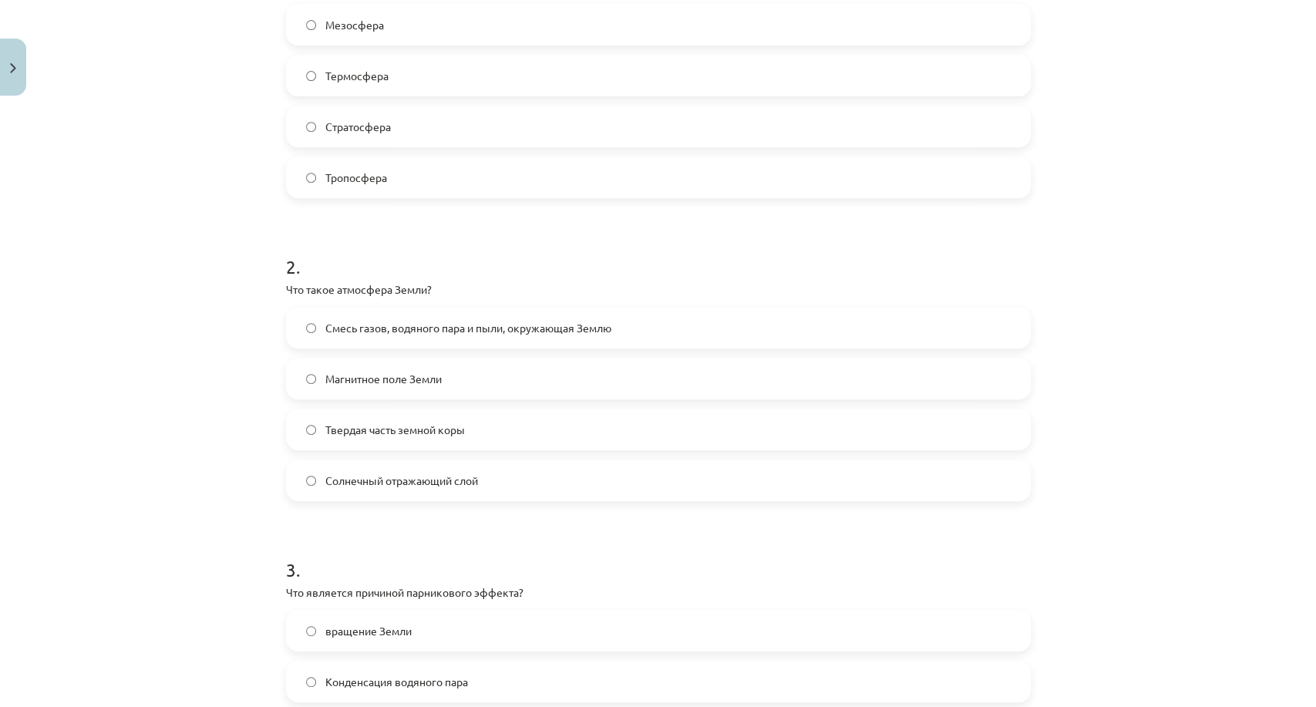
click at [441, 333] on span "Смесь газов, водяного пара и пыли, окружающая Землю" at bounding box center [468, 328] width 286 height 16
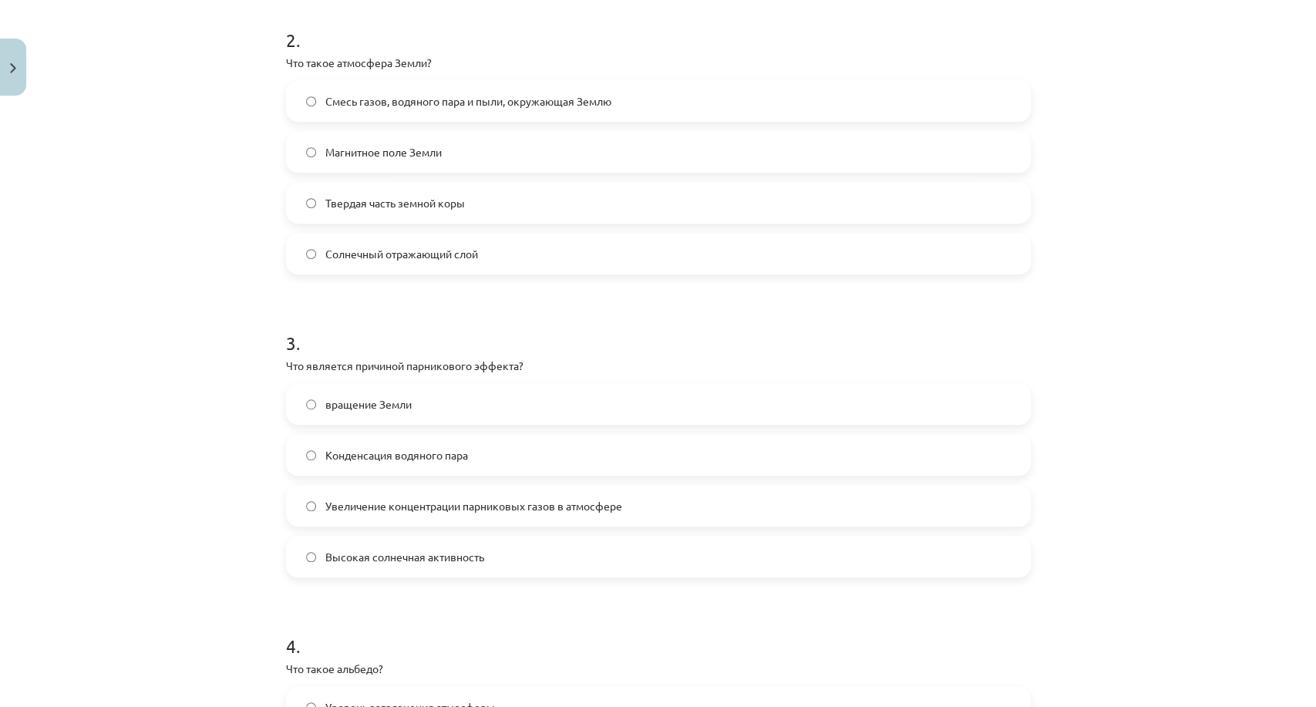
scroll to position [638, 0]
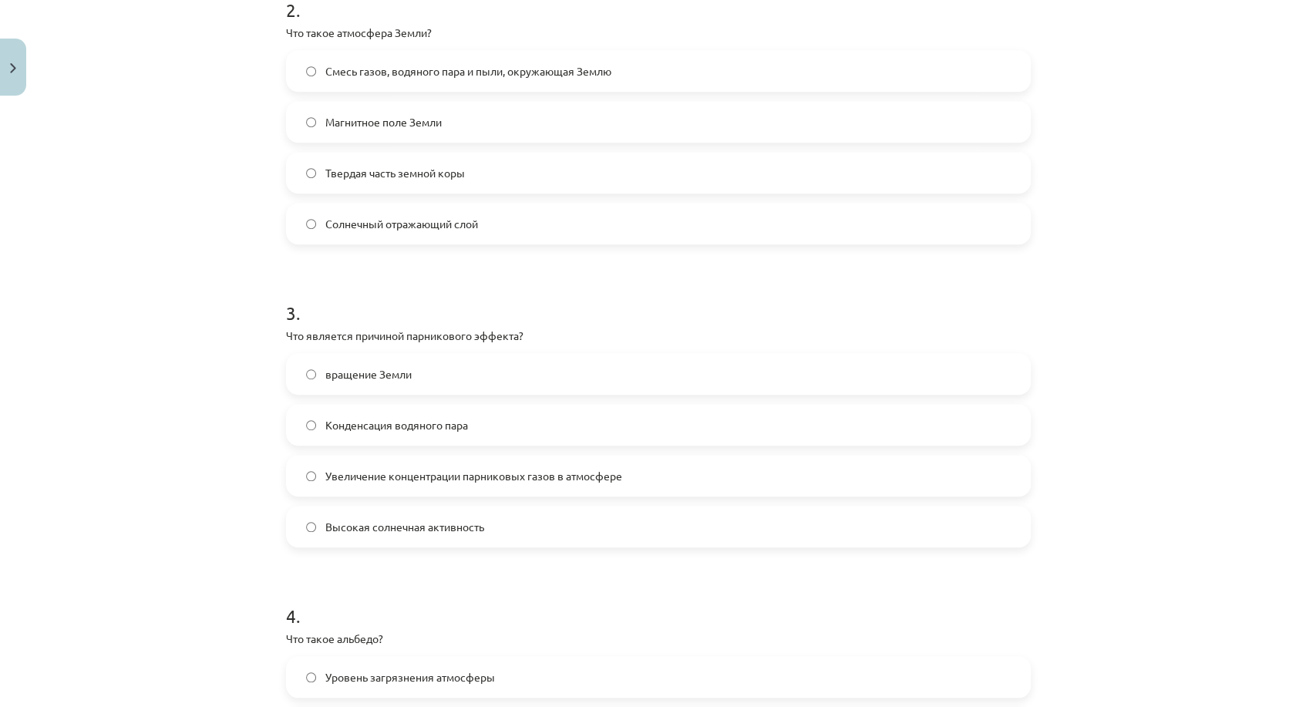
click at [469, 473] on font "Увеличение концентрации парниковых газов в атмосфере" at bounding box center [473, 476] width 297 height 14
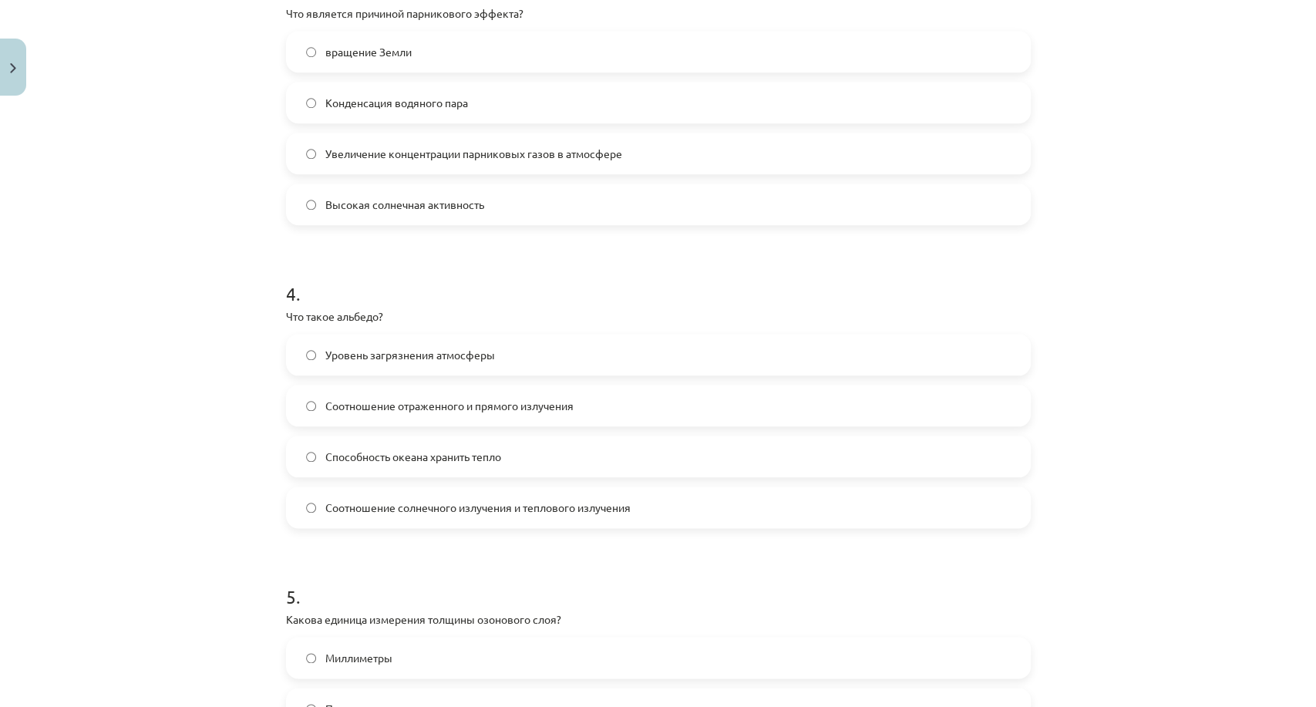
scroll to position [981, 0]
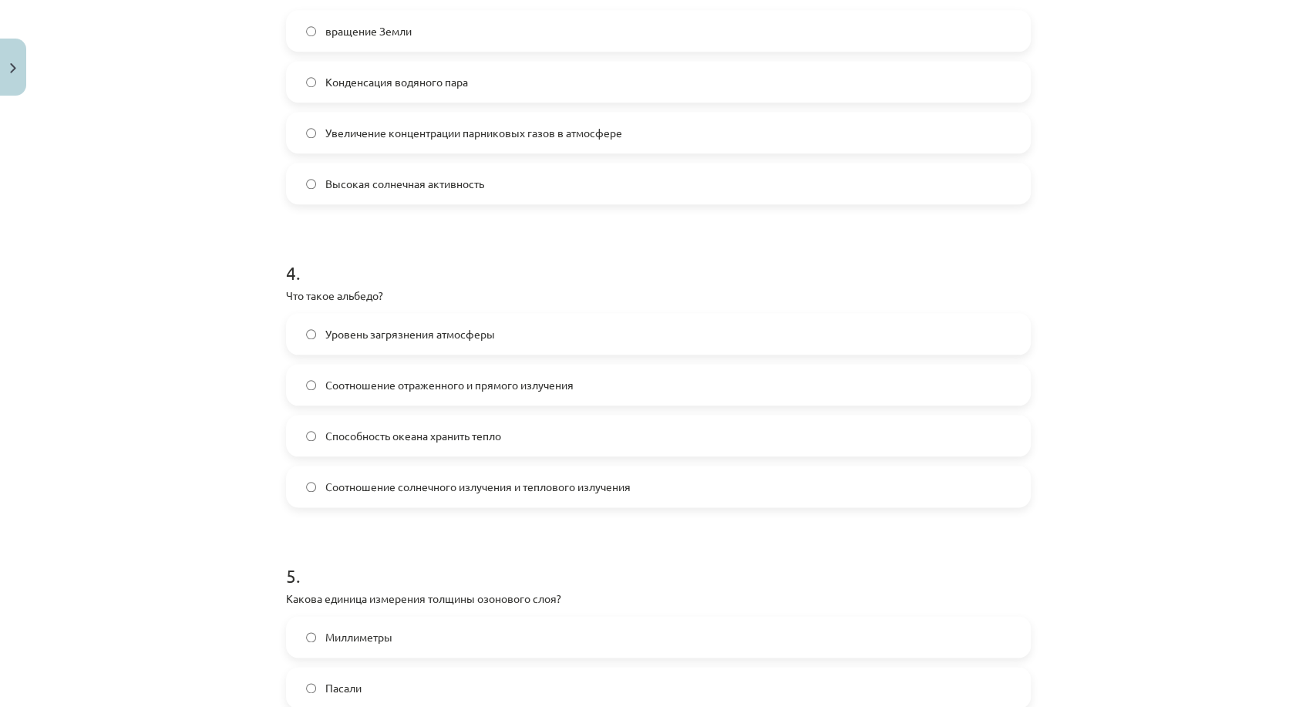
click at [438, 385] on font "Соотношение отраженного и прямого излучения" at bounding box center [449, 385] width 248 height 14
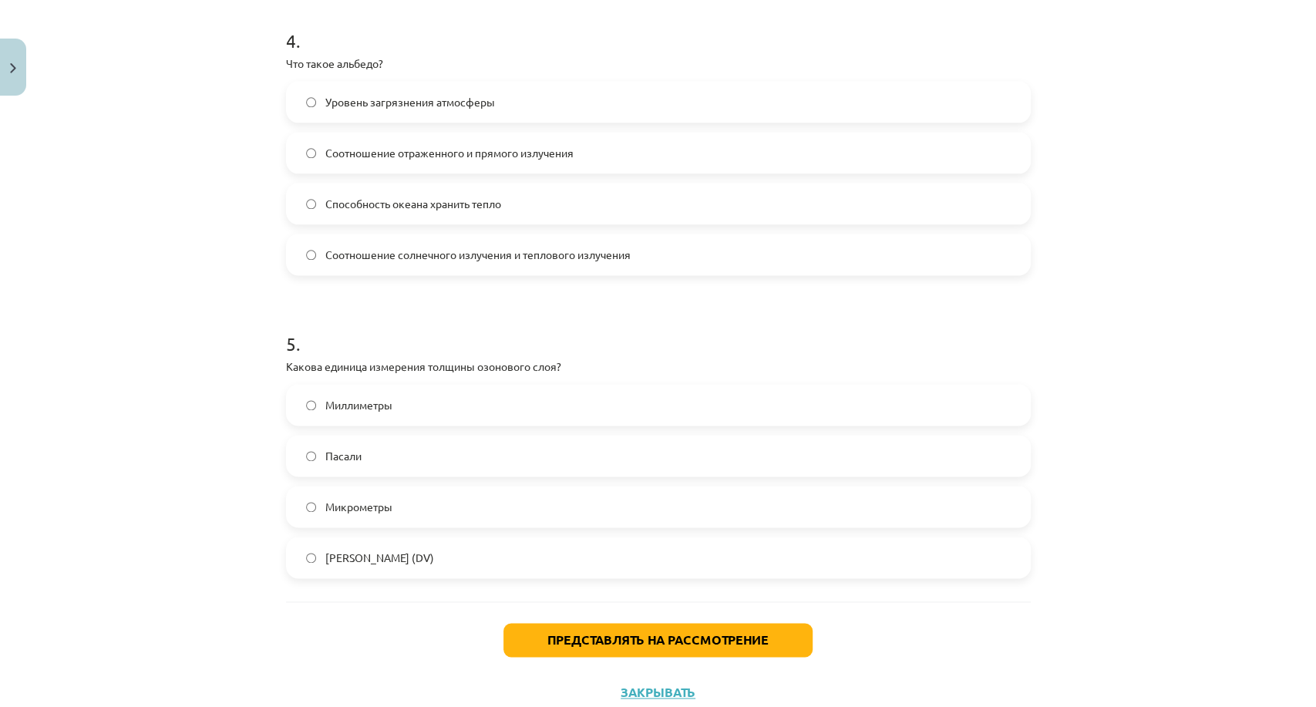
scroll to position [1262, 0]
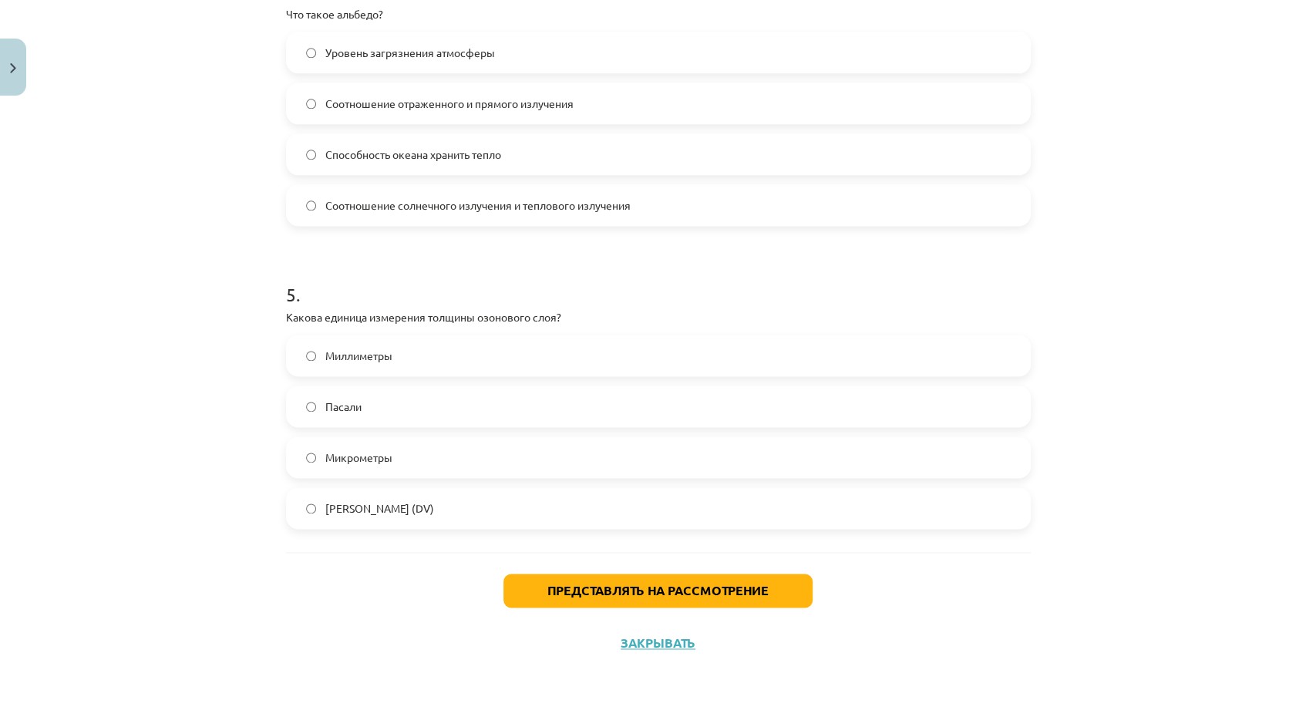
click at [328, 349] on font "Миллиметры" at bounding box center [358, 355] width 67 height 14
click at [342, 513] on span "Блок Добсона (DV)" at bounding box center [379, 508] width 109 height 16
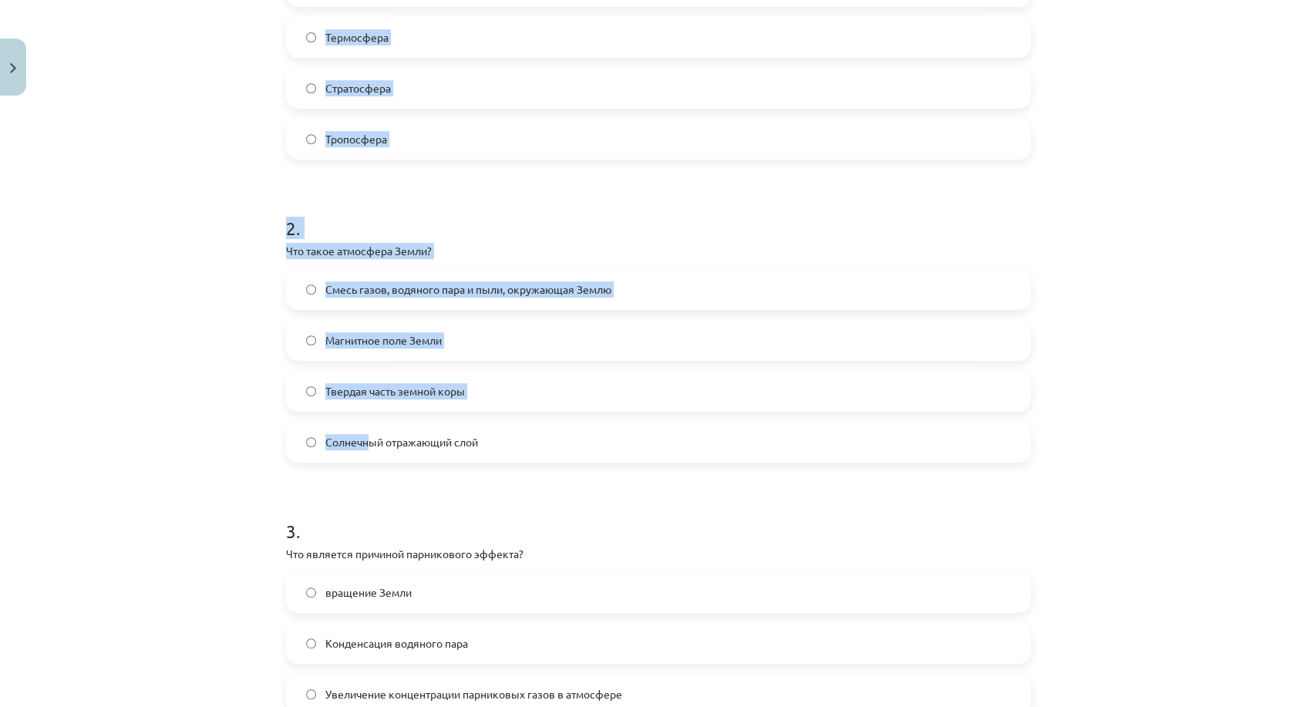
scroll to position [662, 0]
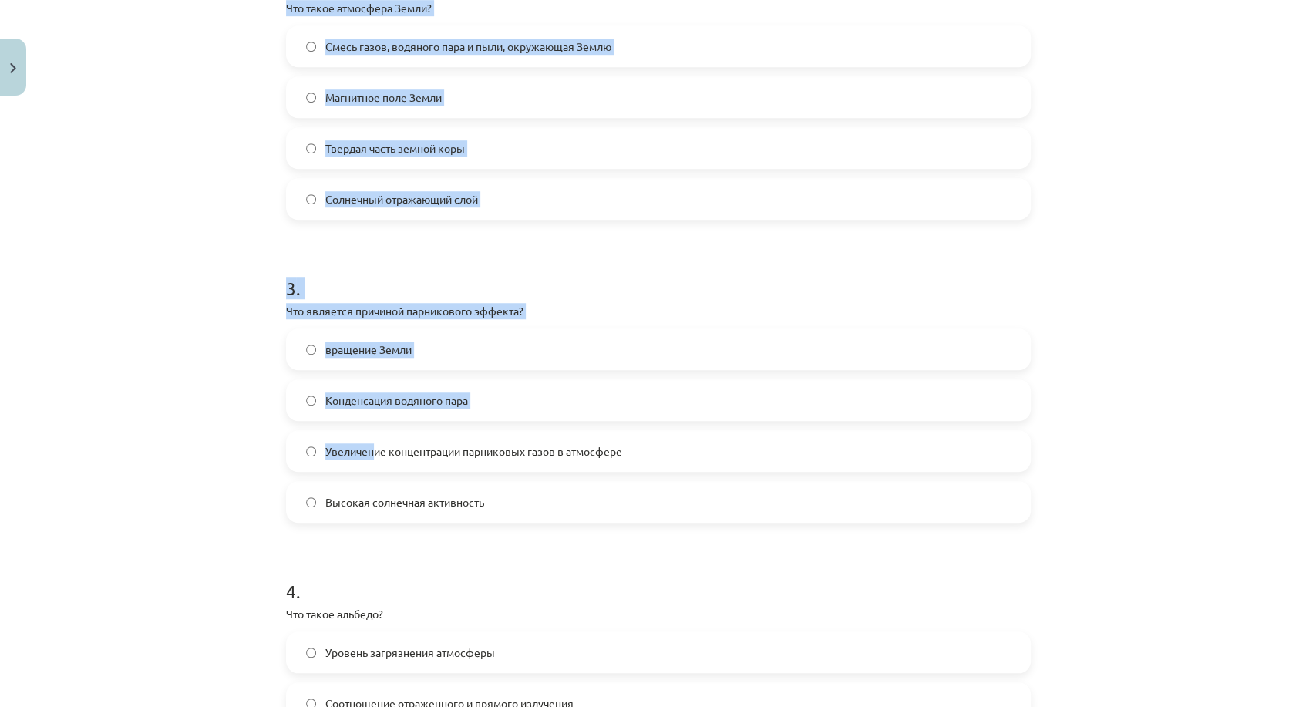
drag, startPoint x: 272, startPoint y: 264, endPoint x: 833, endPoint y: 242, distance: 561.7
click at [367, 428] on div "20 XP Вы получите Трудный 57 выполняет Описание Задача Помощь 1 . В каком слое …" at bounding box center [658, 354] width 763 height 1829
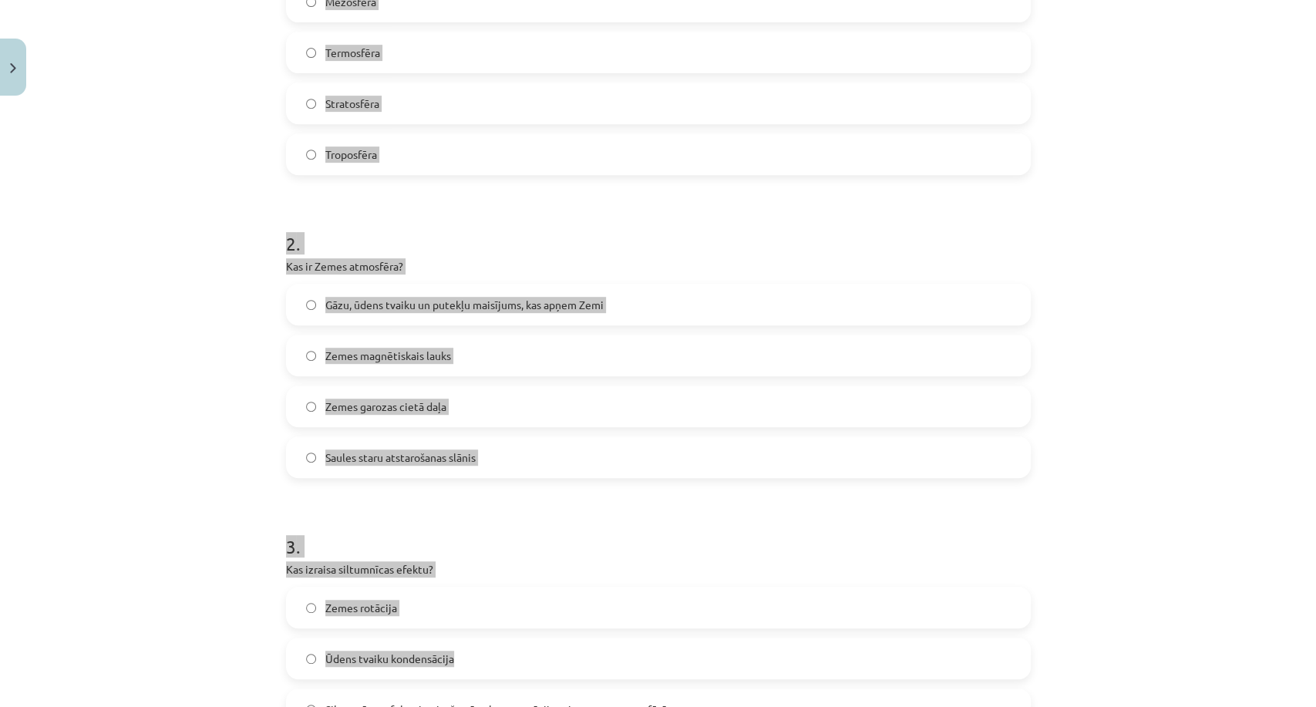
scroll to position [0, 0]
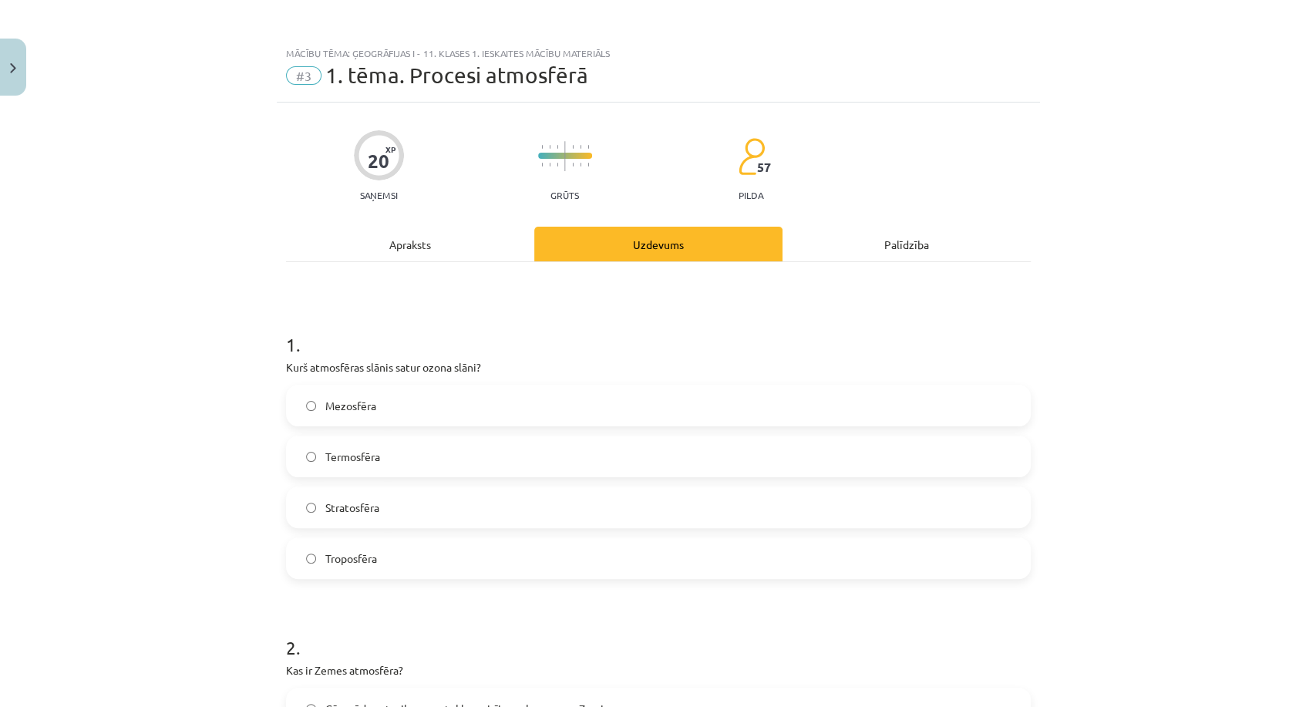
click at [155, 264] on div "Mācību tēma: Ģeogrāfijas i - 11. klases 1. ieskaites mācību materiāls #3 1. tēm…" at bounding box center [658, 353] width 1316 height 707
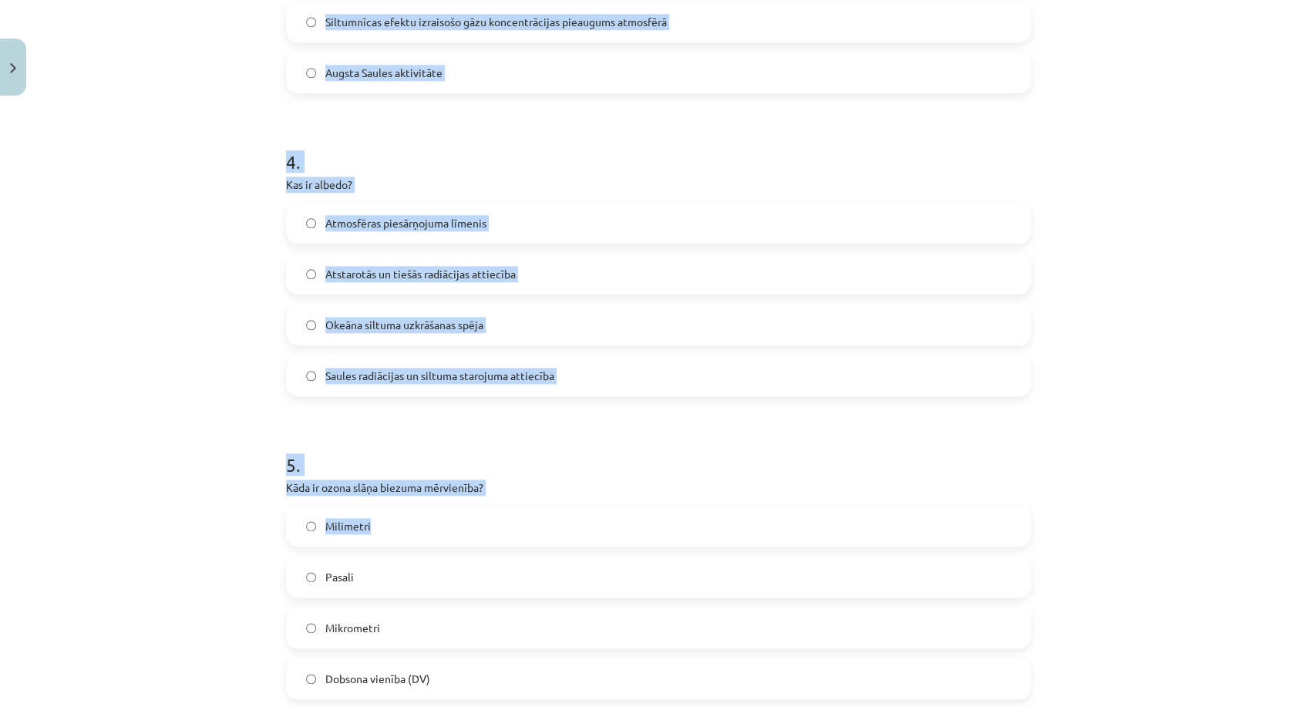
scroll to position [1262, 0]
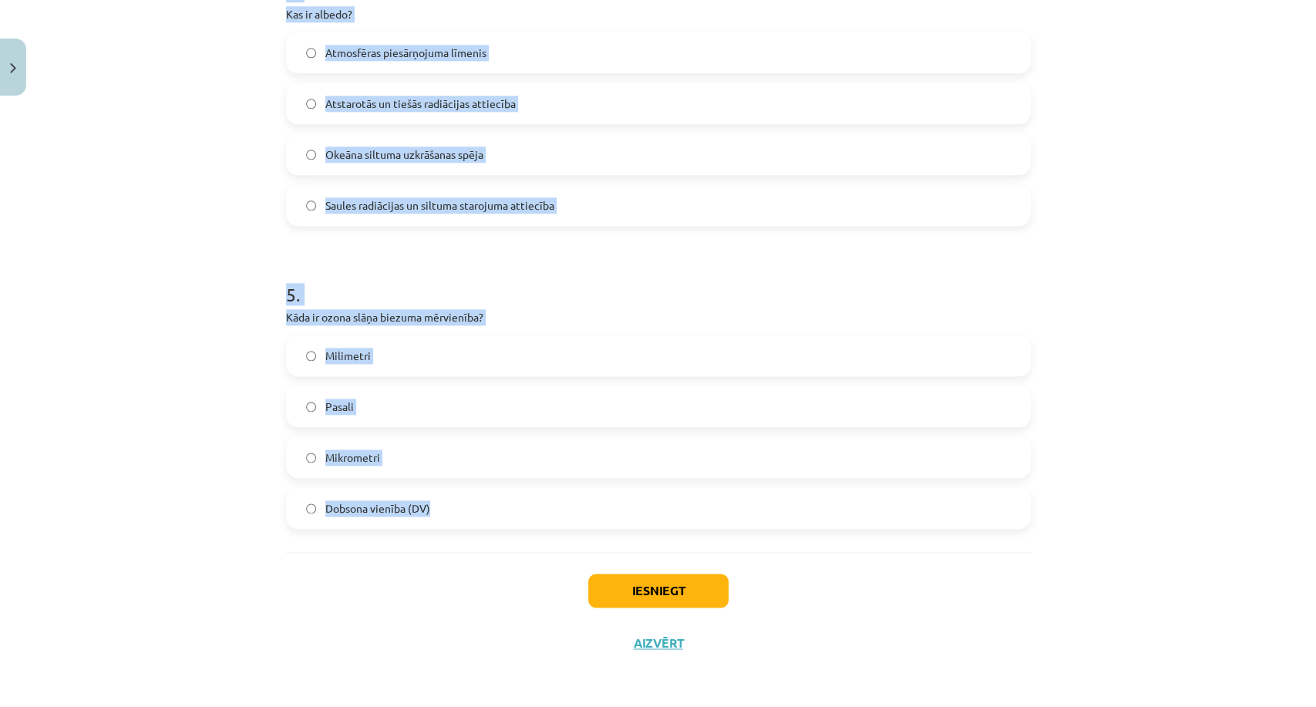
drag, startPoint x: 240, startPoint y: 324, endPoint x: 444, endPoint y: 489, distance: 262.6
click at [444, 489] on div "Mācību tēma: Ģeogrāfijas i - 11. klases 1. ieskaites mācību materiāls #3 1. tēm…" at bounding box center [658, 353] width 1316 height 707
copy form "1 . Kurš atmosfēras slānis satur ozona slāni? Mezosfēra Termosfēra Stratosfēra …"
click at [451, 274] on h1 "5 ." at bounding box center [658, 281] width 745 height 48
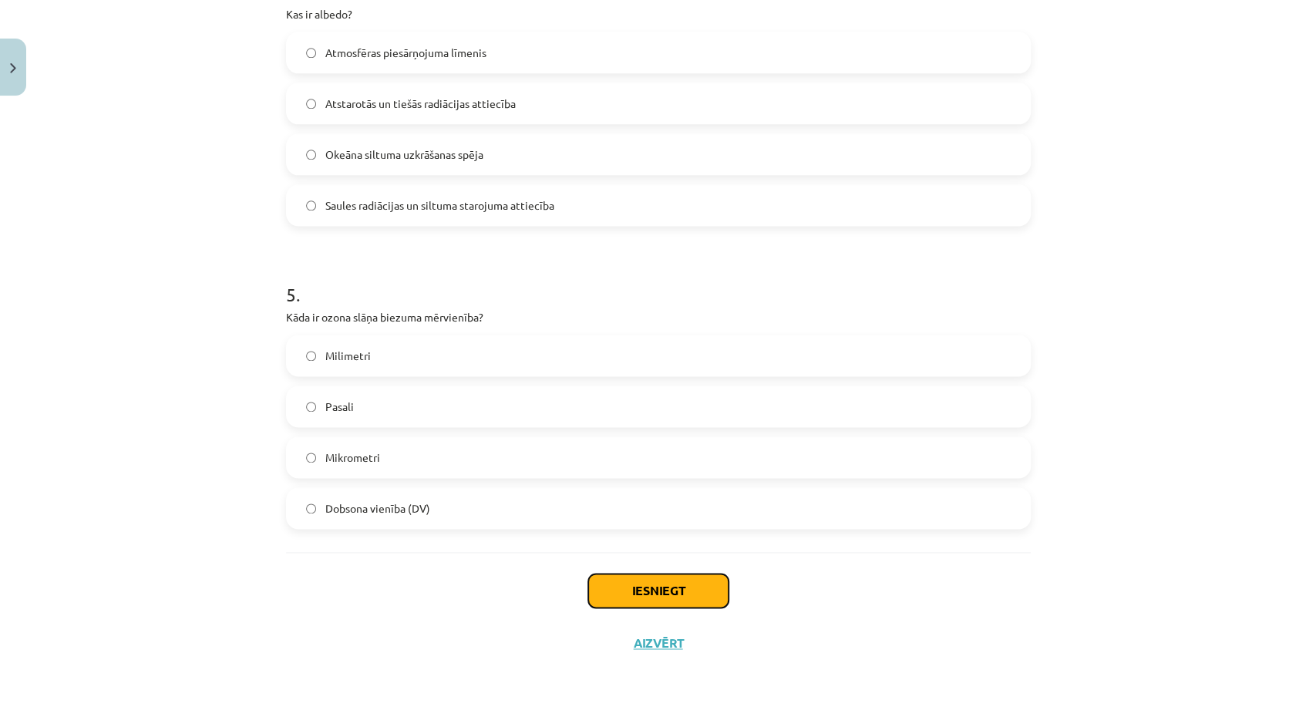
click at [598, 587] on button "Iesniegt" at bounding box center [658, 591] width 140 height 34
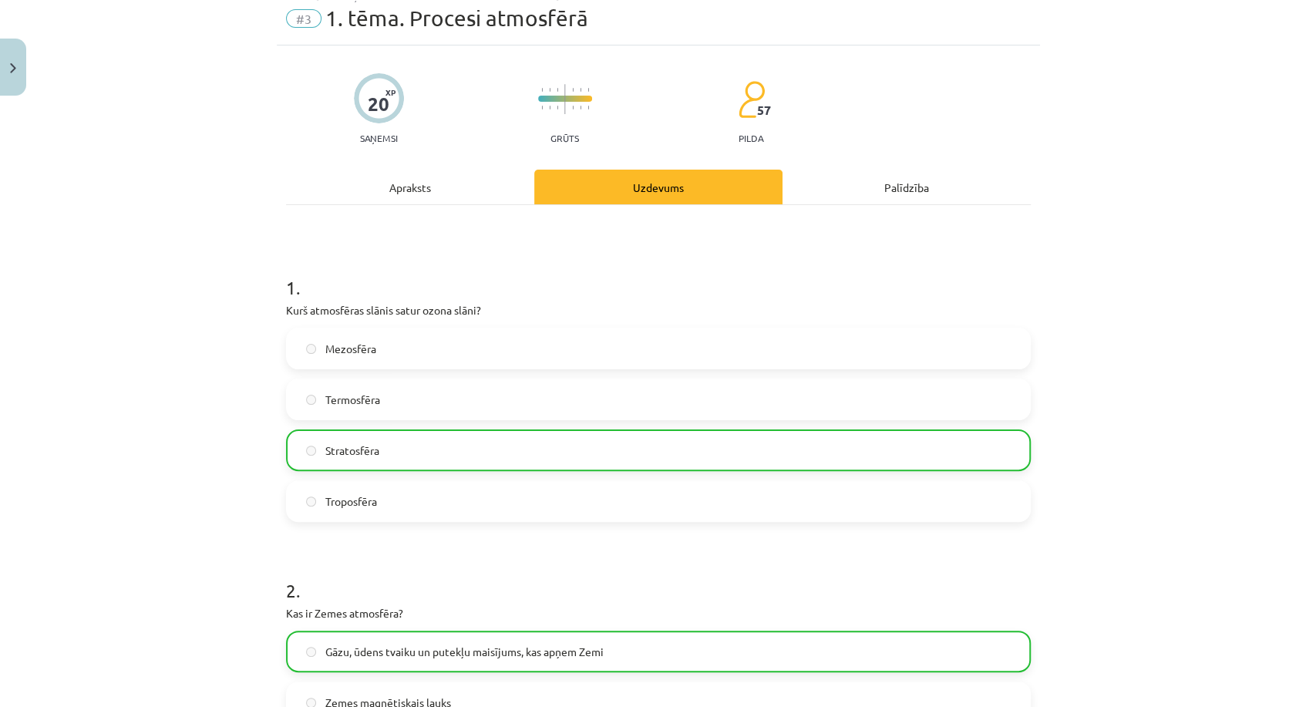
scroll to position [0, 0]
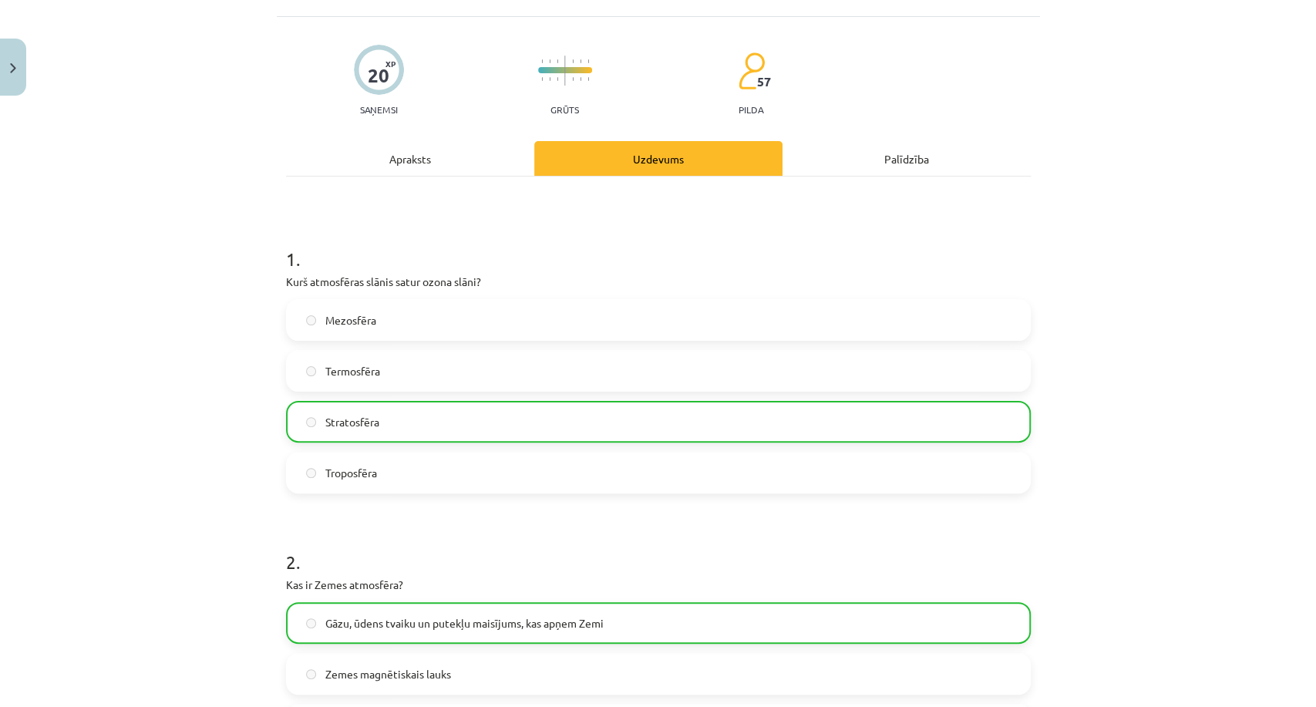
click at [468, 173] on div "Apraksts" at bounding box center [410, 158] width 248 height 35
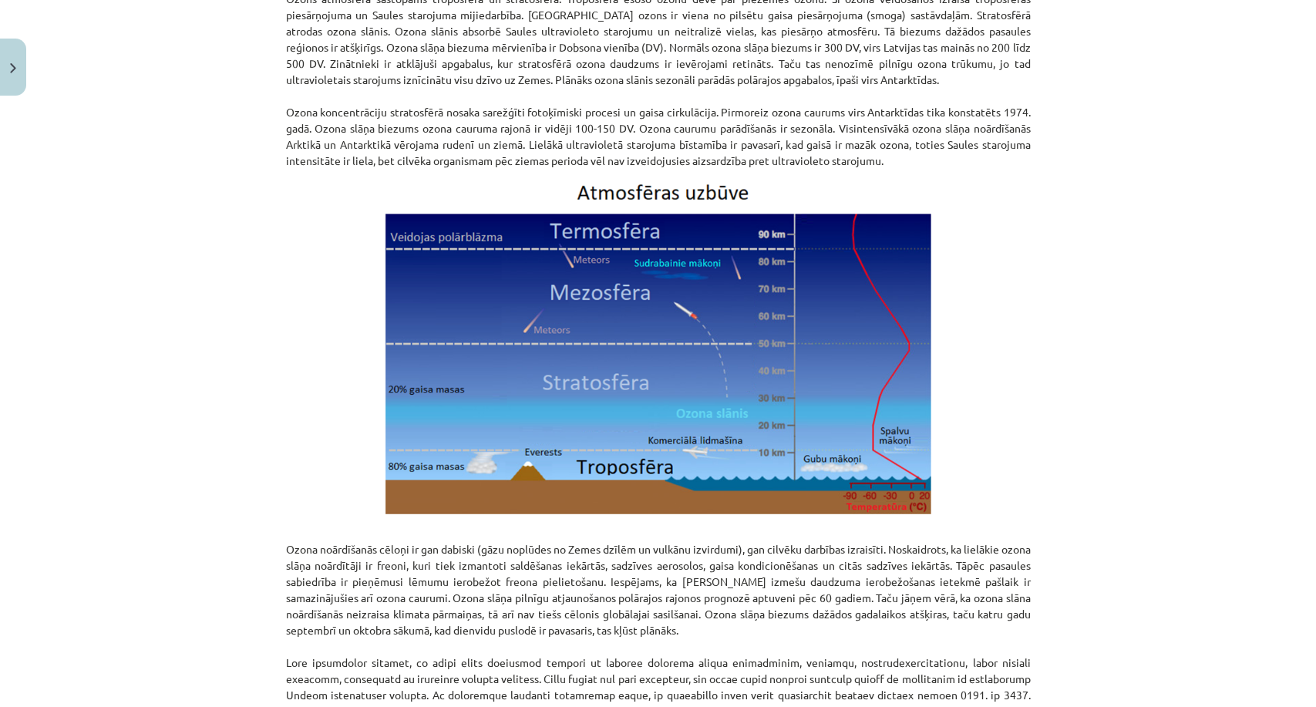
scroll to position [1860, 0]
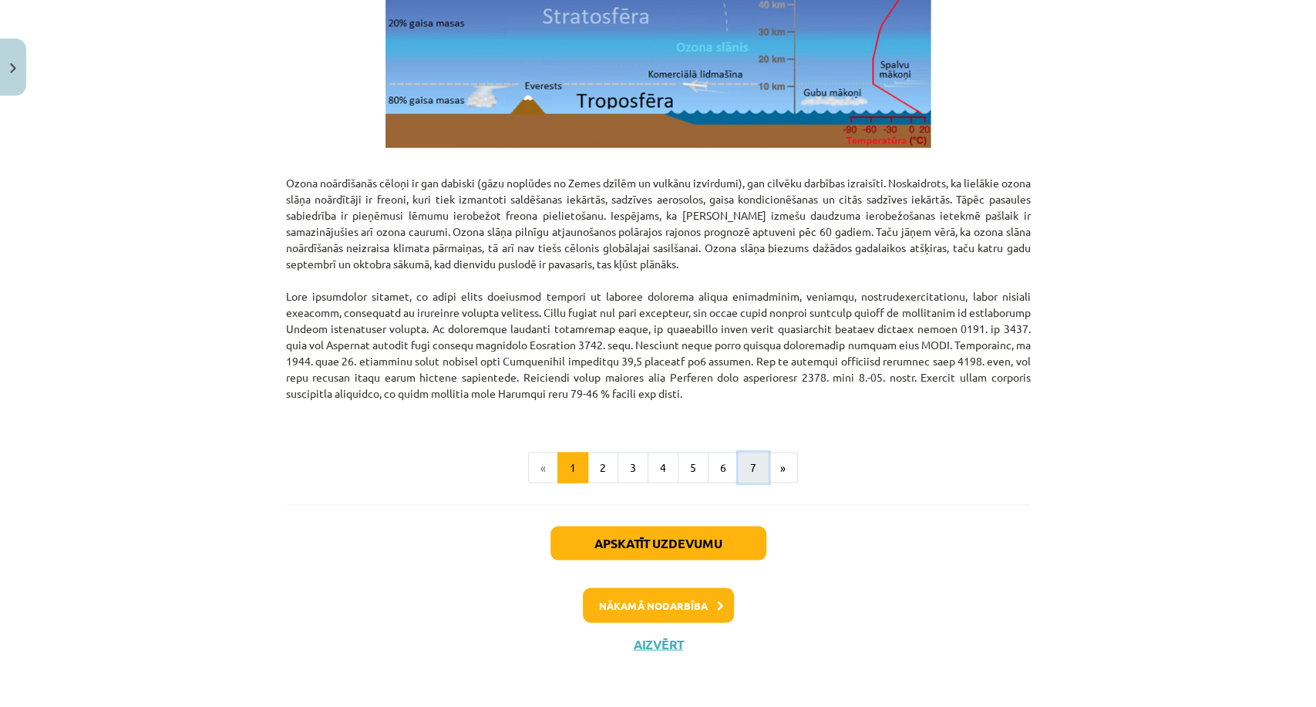
click at [747, 464] on button "7" at bounding box center [753, 467] width 31 height 31
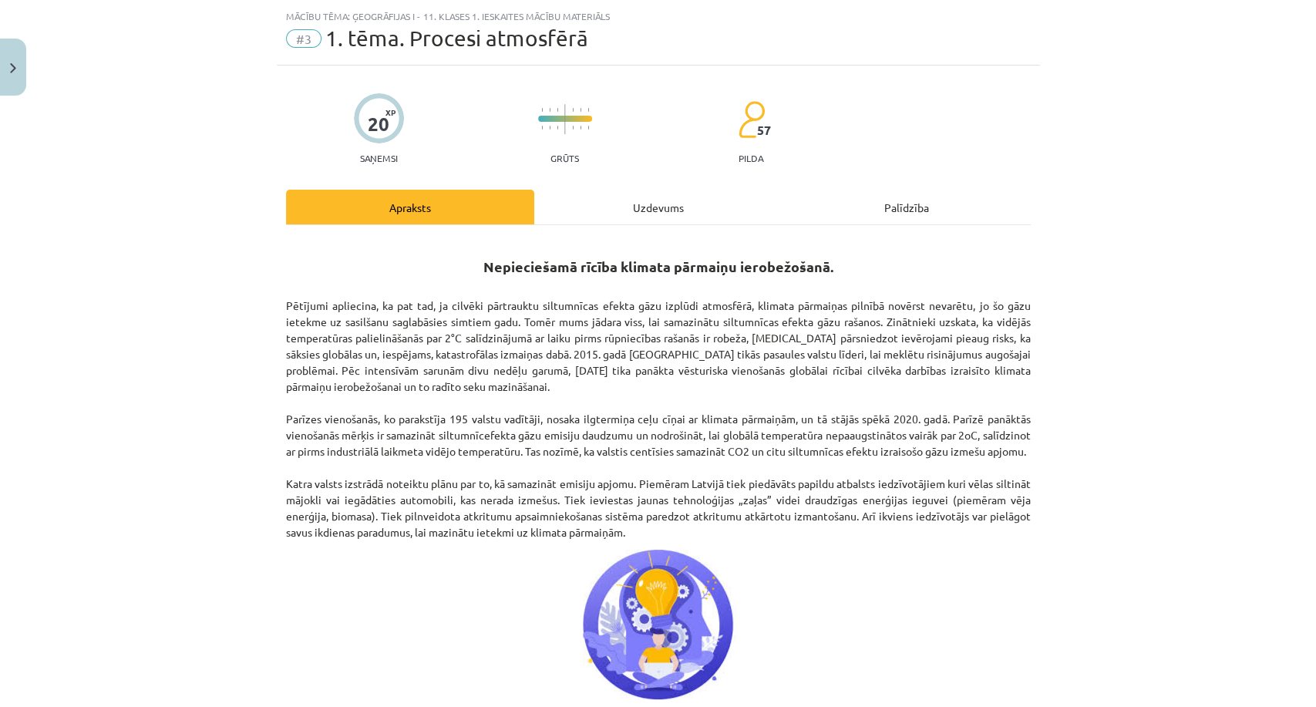
scroll to position [0, 0]
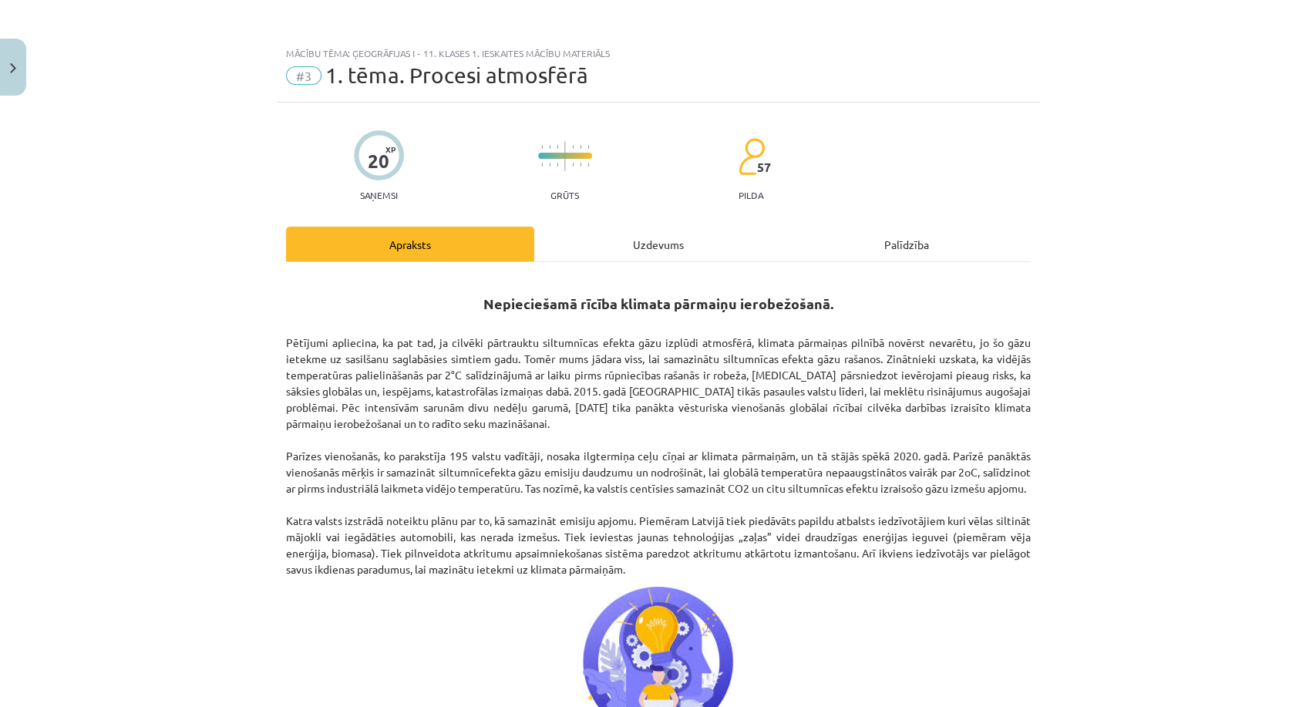
click at [650, 243] on div "Uzdevums" at bounding box center [658, 244] width 248 height 35
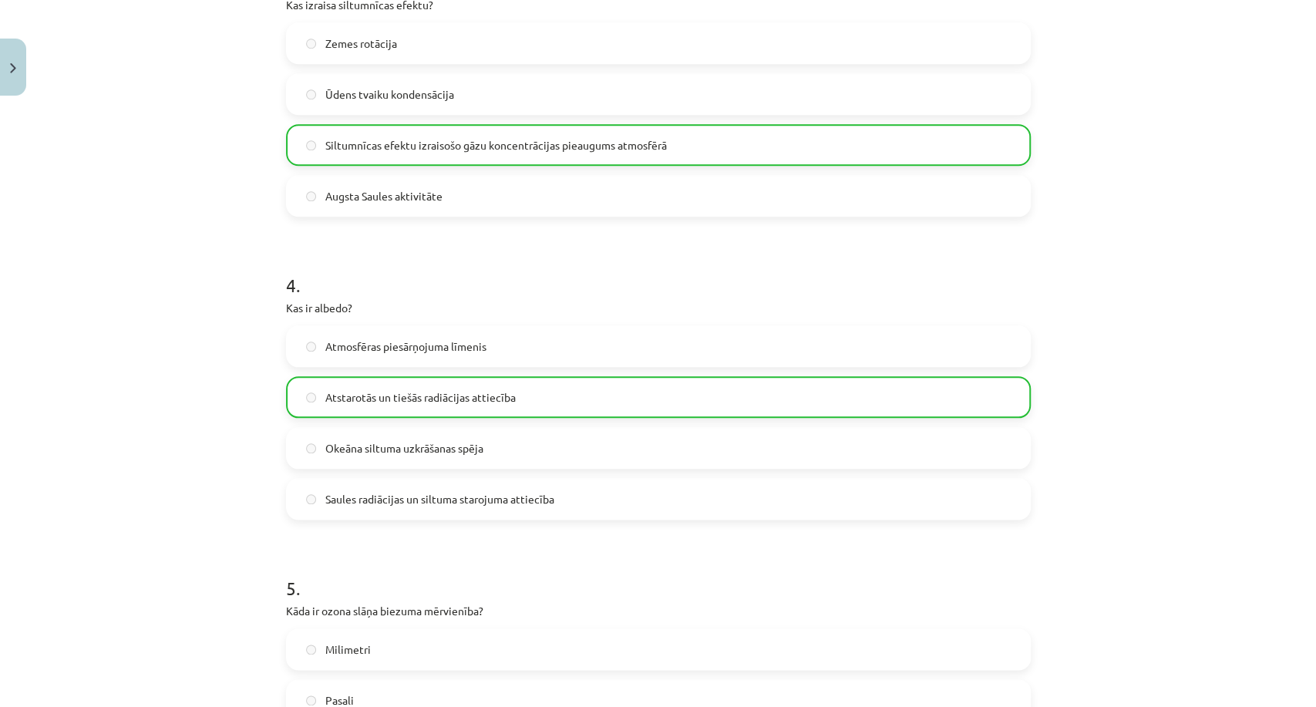
scroll to position [1311, 0]
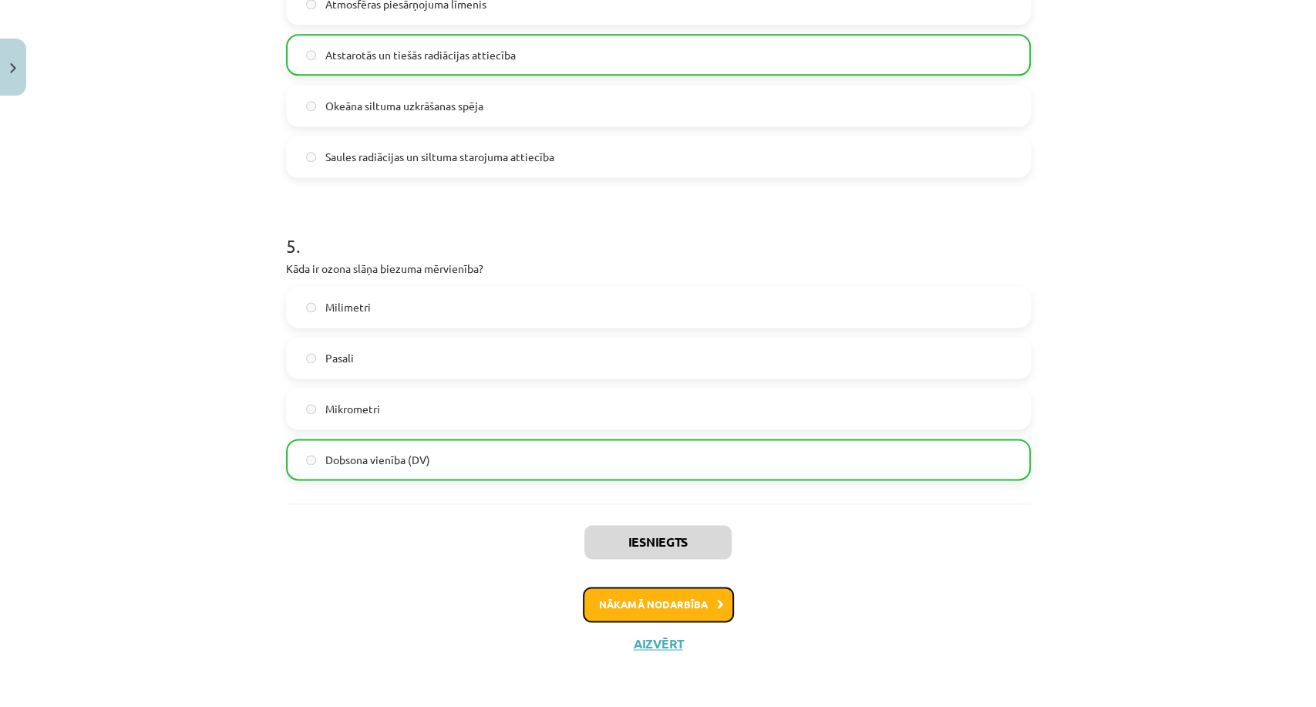
click at [631, 594] on button "Nākamā nodarbība" at bounding box center [658, 604] width 151 height 35
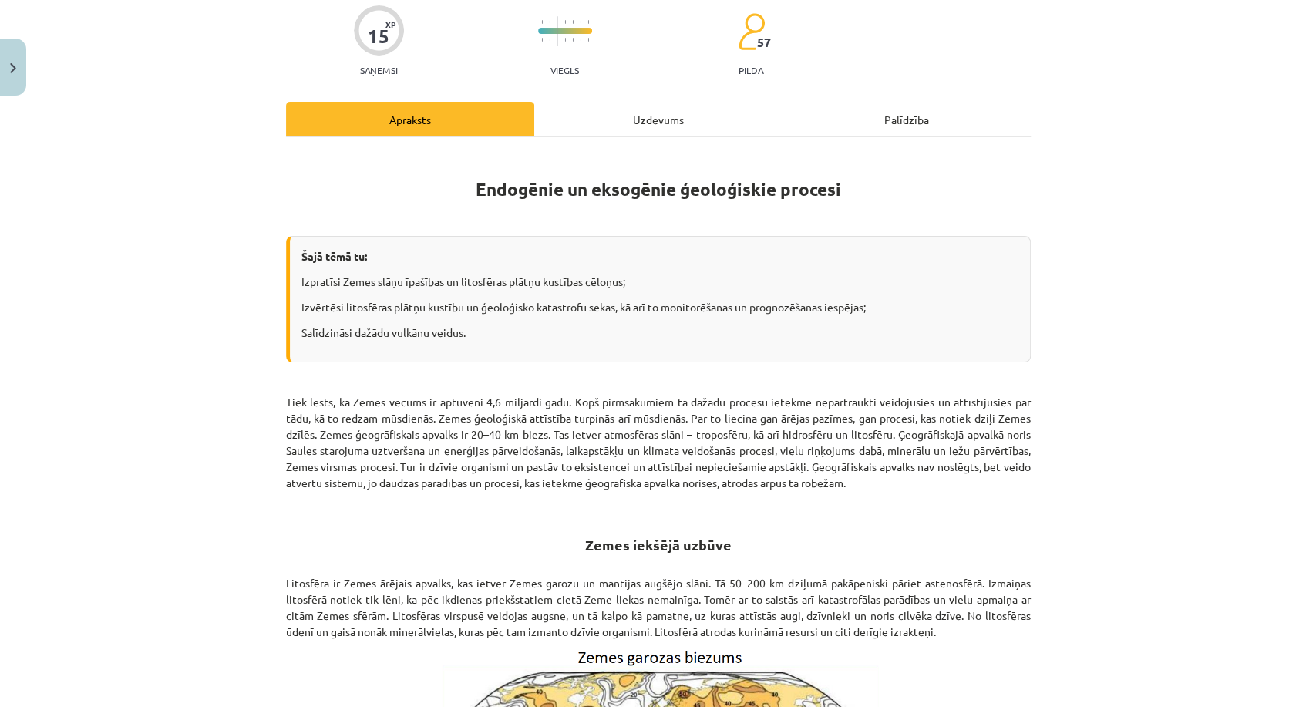
scroll to position [0, 0]
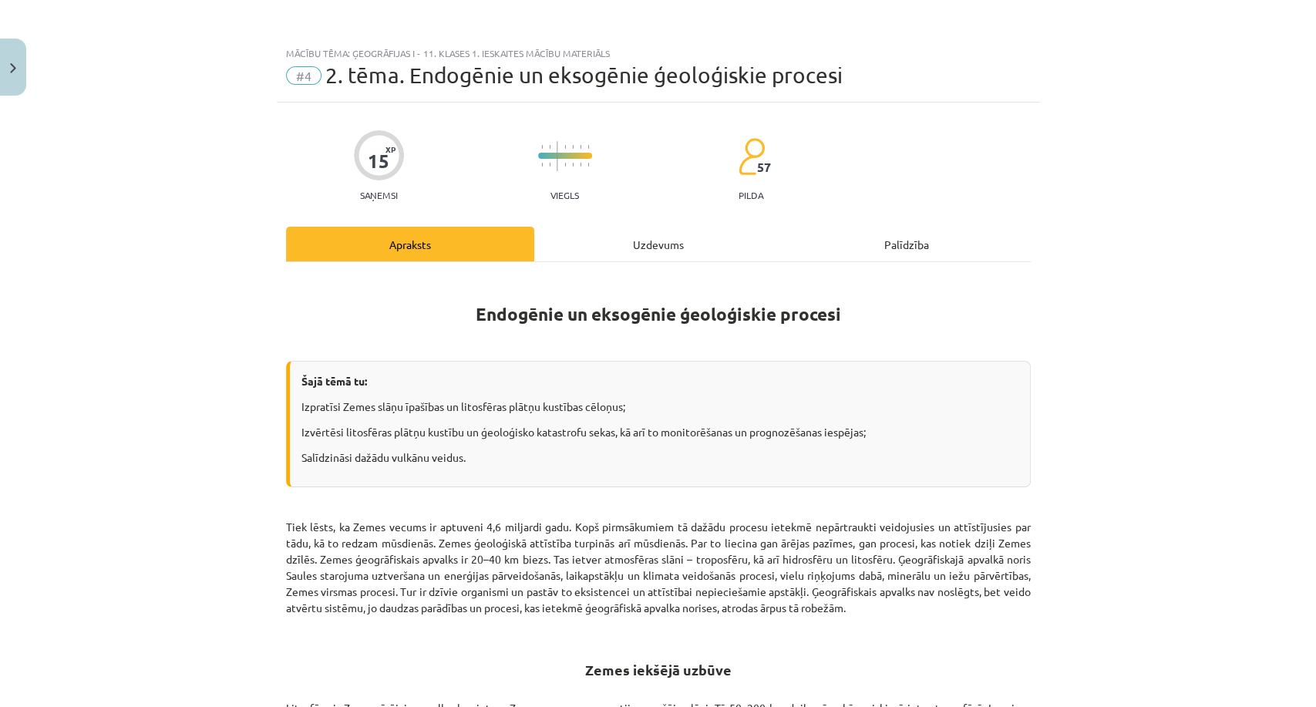
click at [606, 233] on div "Uzdevums" at bounding box center [658, 244] width 248 height 35
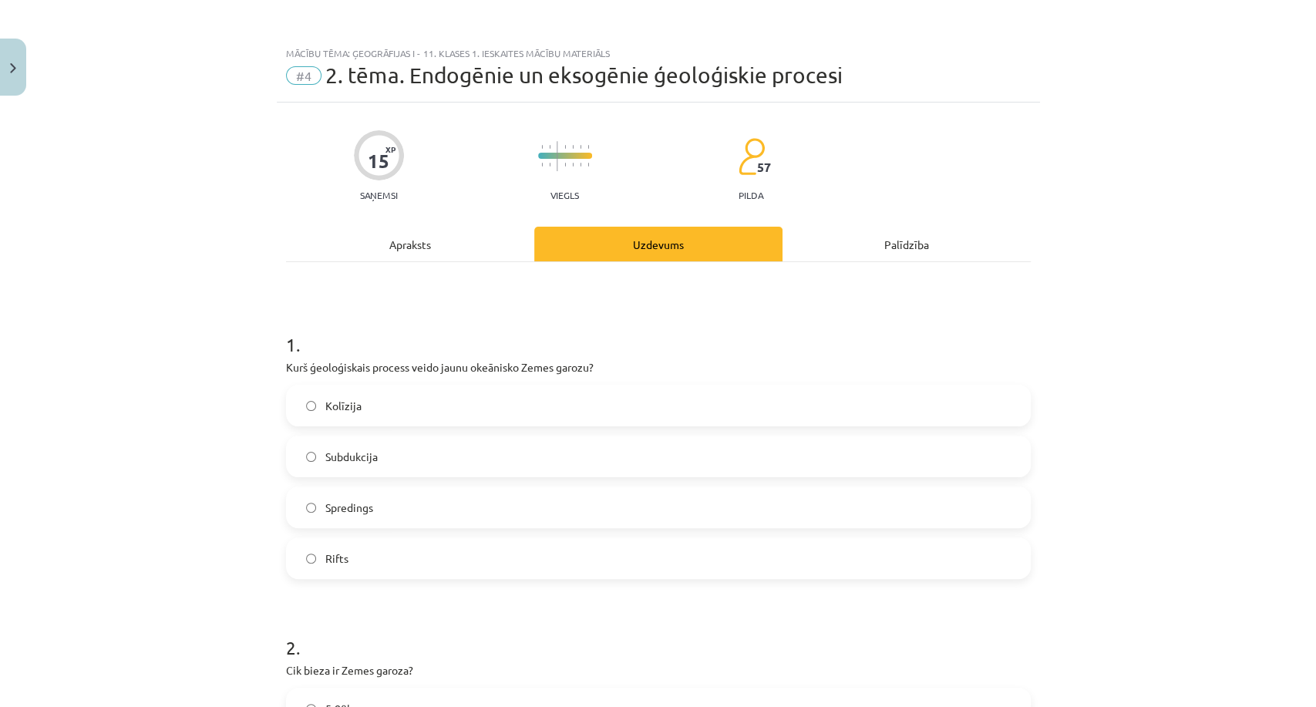
click at [416, 247] on div "Apraksts" at bounding box center [410, 244] width 248 height 35
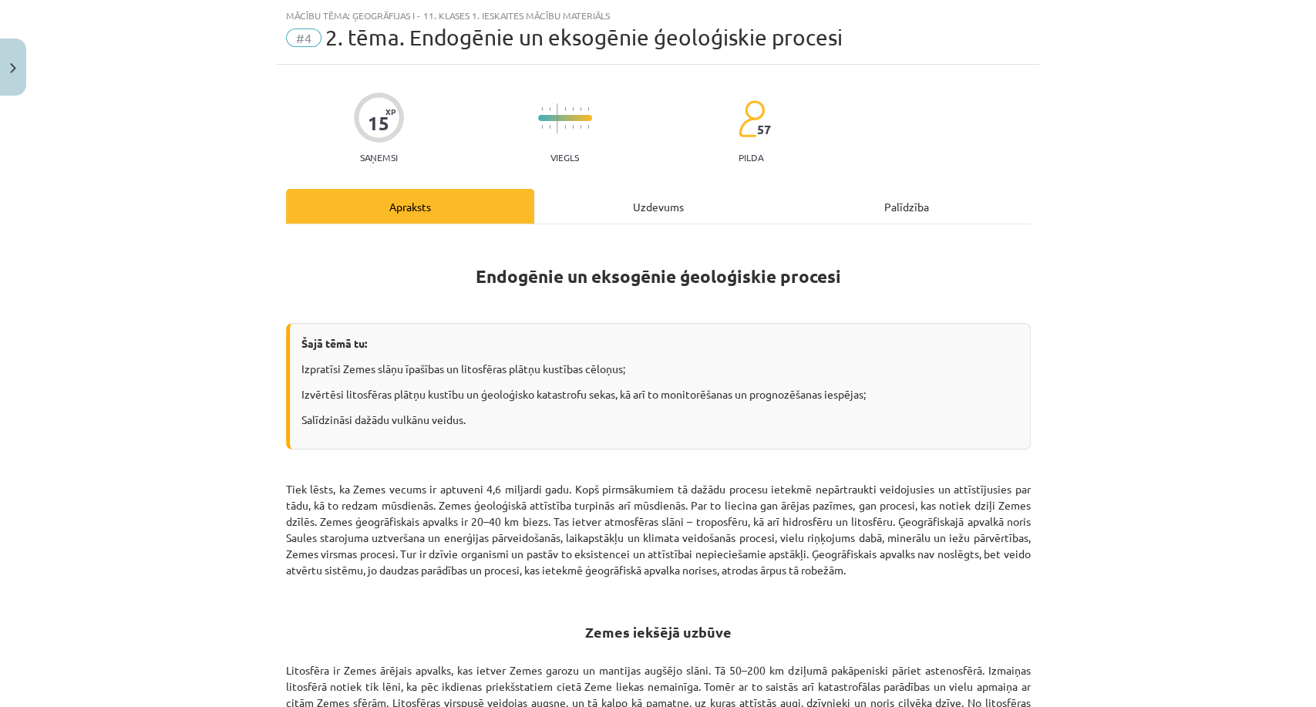
click at [766, 90] on div "15 XP Saņemsi Viegls 57 pilda" at bounding box center [658, 122] width 745 height 79
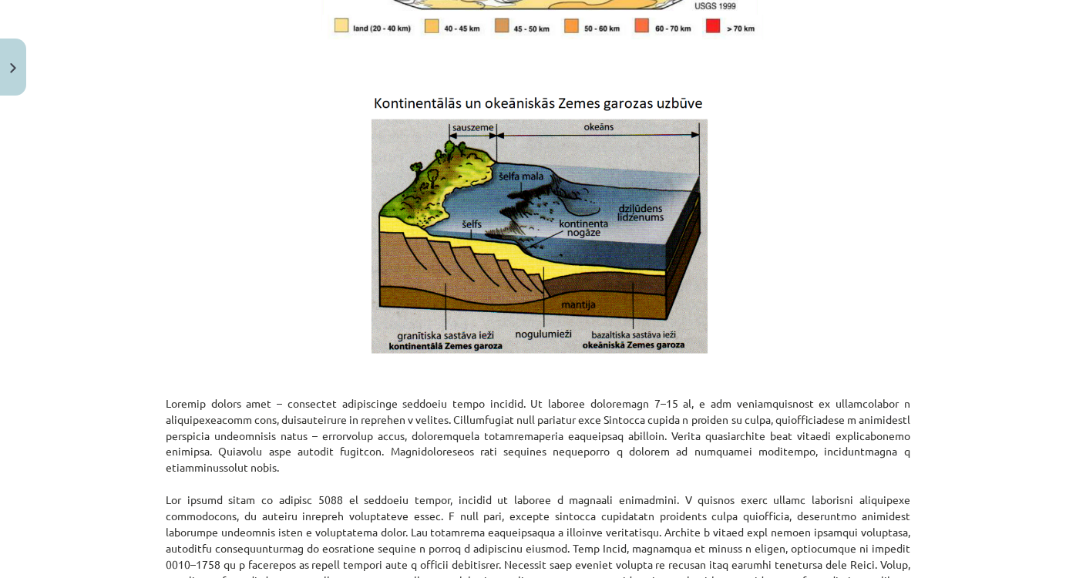
scroll to position [973, 0]
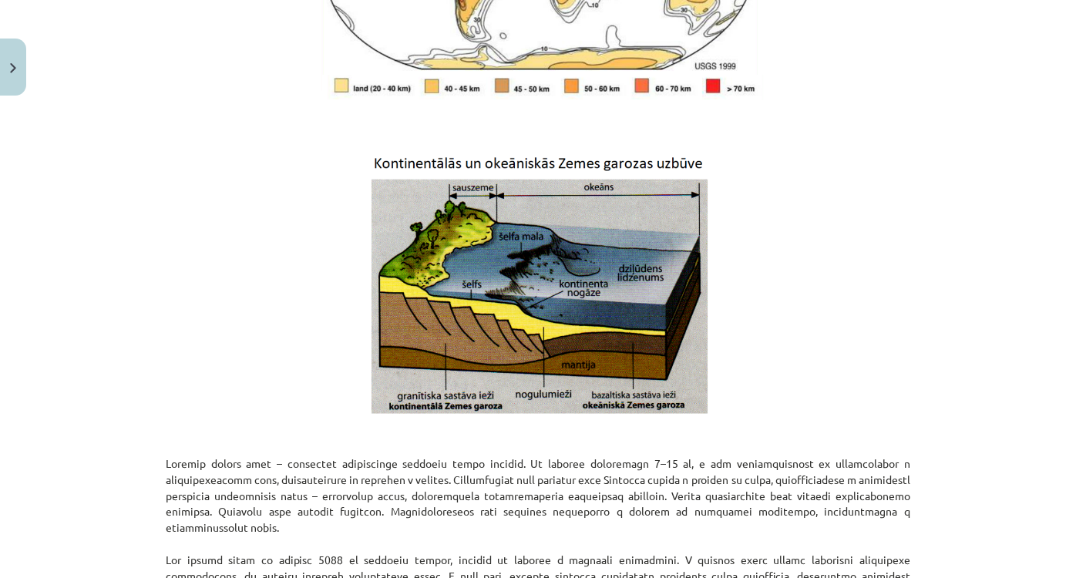
click at [111, 321] on div "Тема: География I - 11 класс. Материалы для 1-го теста. #4 Тема 2. Эндогенные и…" at bounding box center [538, 289] width 1076 height 578
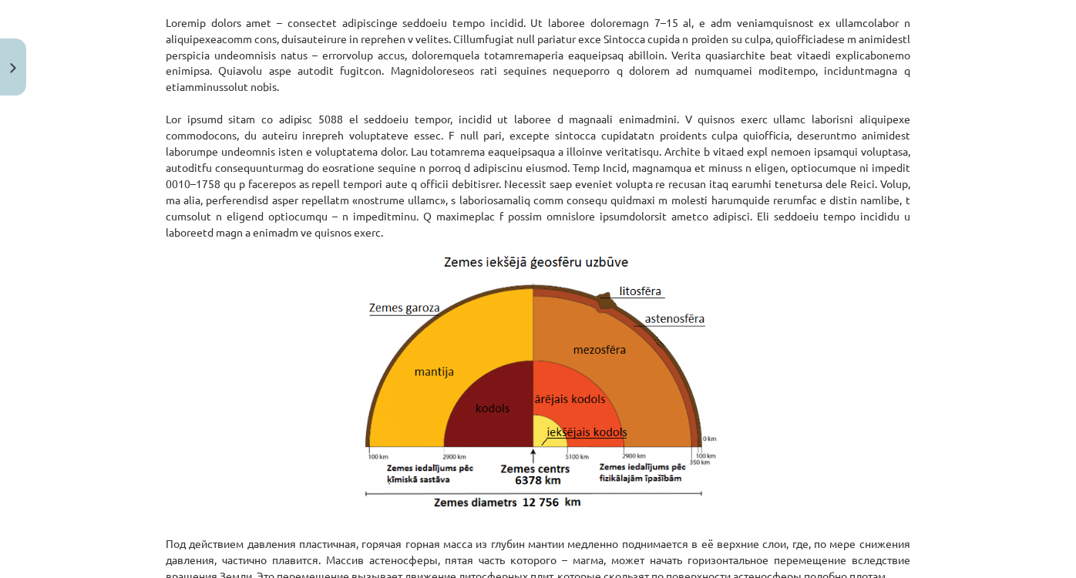
scroll to position [1533, 0]
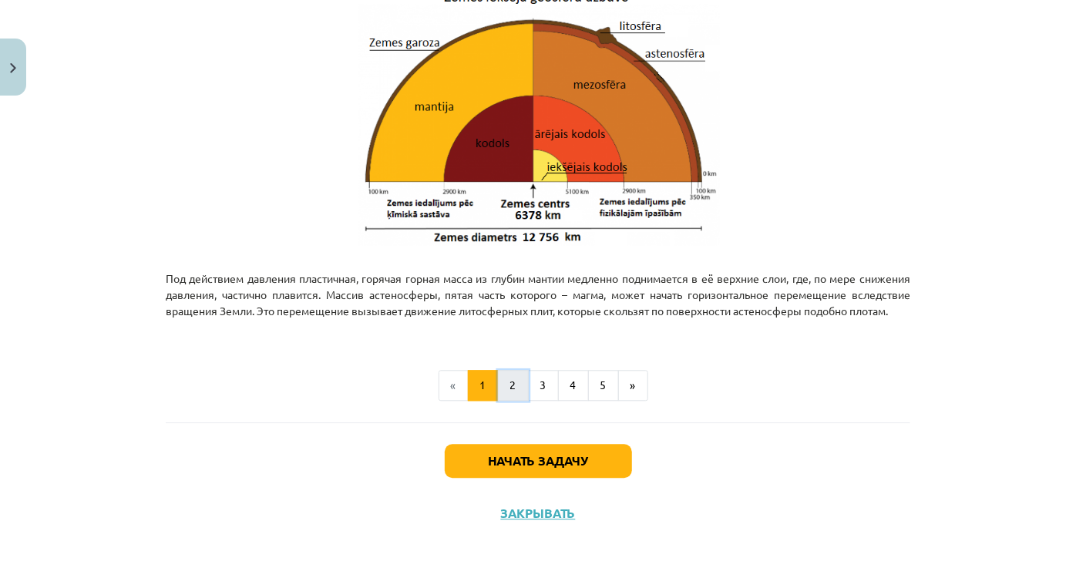
click at [514, 391] on button "2" at bounding box center [513, 385] width 31 height 31
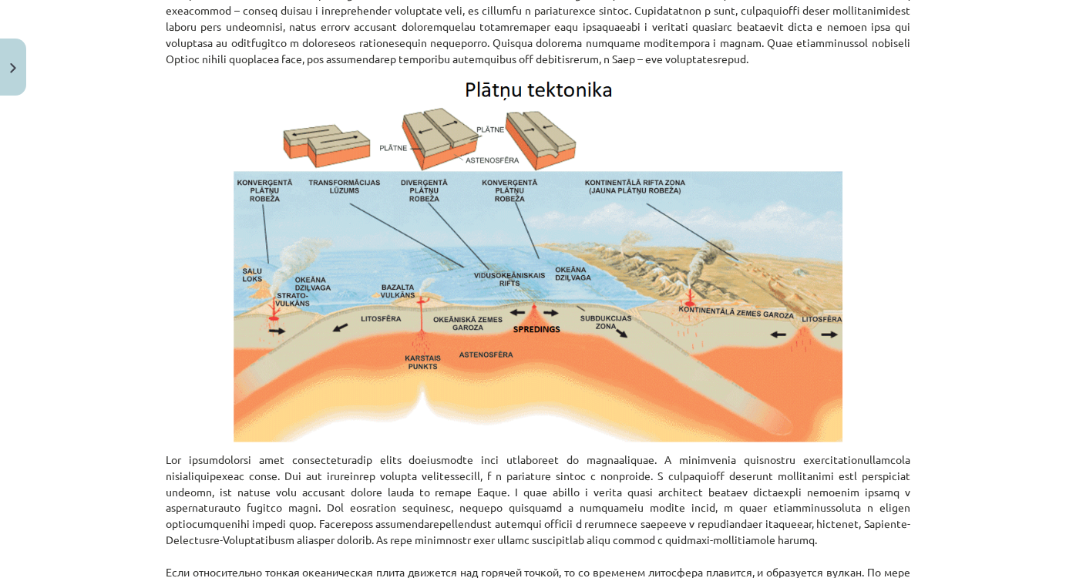
scroll to position [1046, 0]
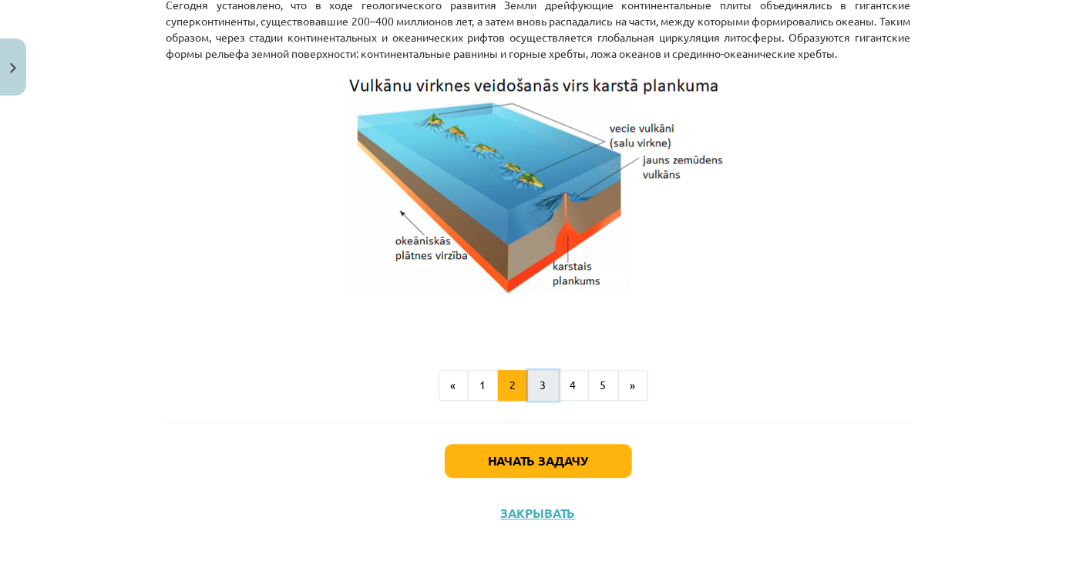
click at [544, 385] on button "3" at bounding box center [543, 385] width 31 height 31
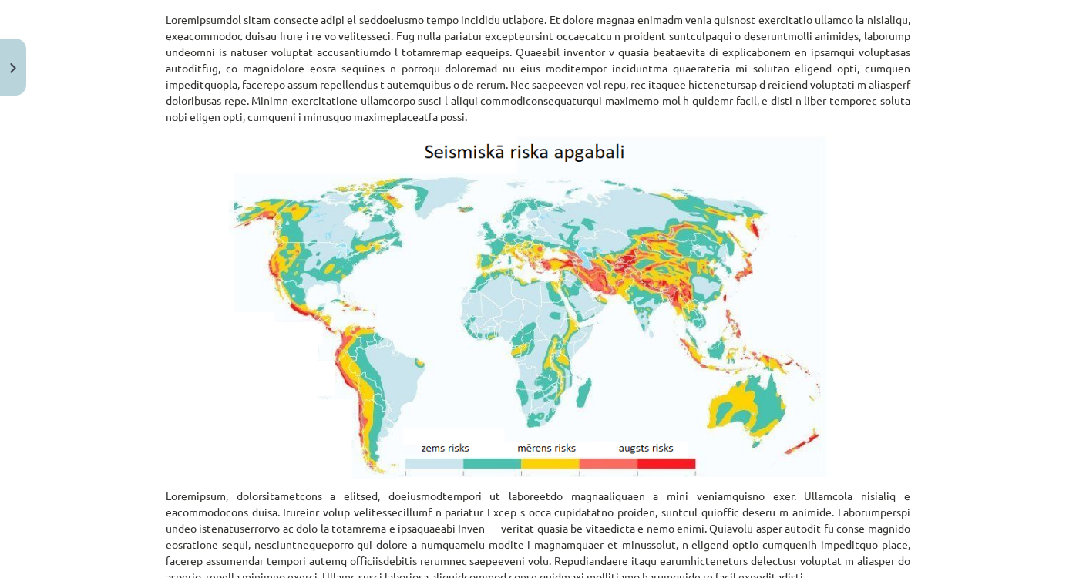
scroll to position [345, 0]
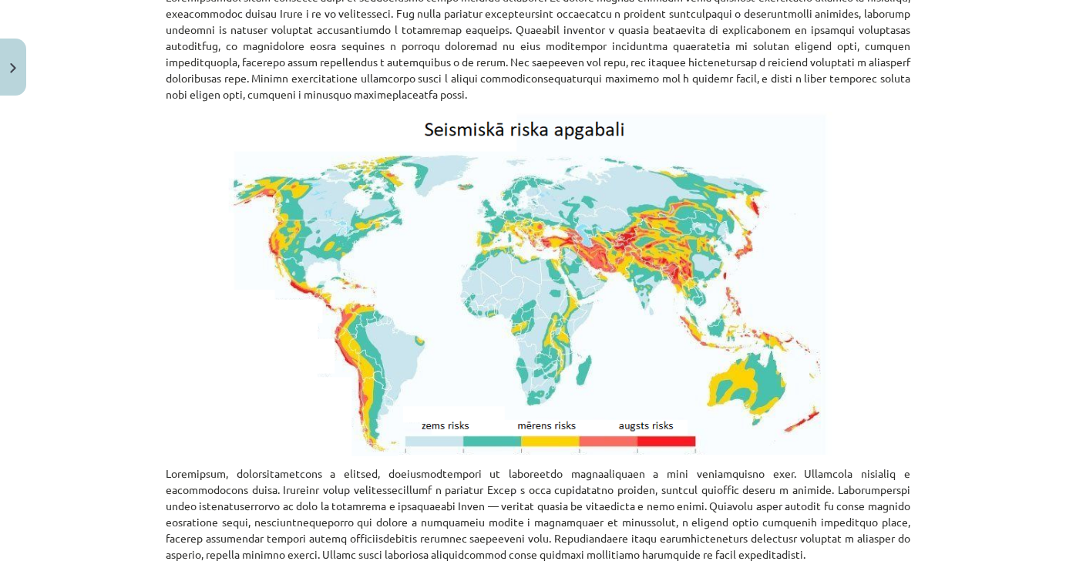
click at [47, 283] on div "Тема: География I - 11 класс. Материалы для 1-го теста. #4 Тема 2. Эндогенные и…" at bounding box center [538, 289] width 1076 height 578
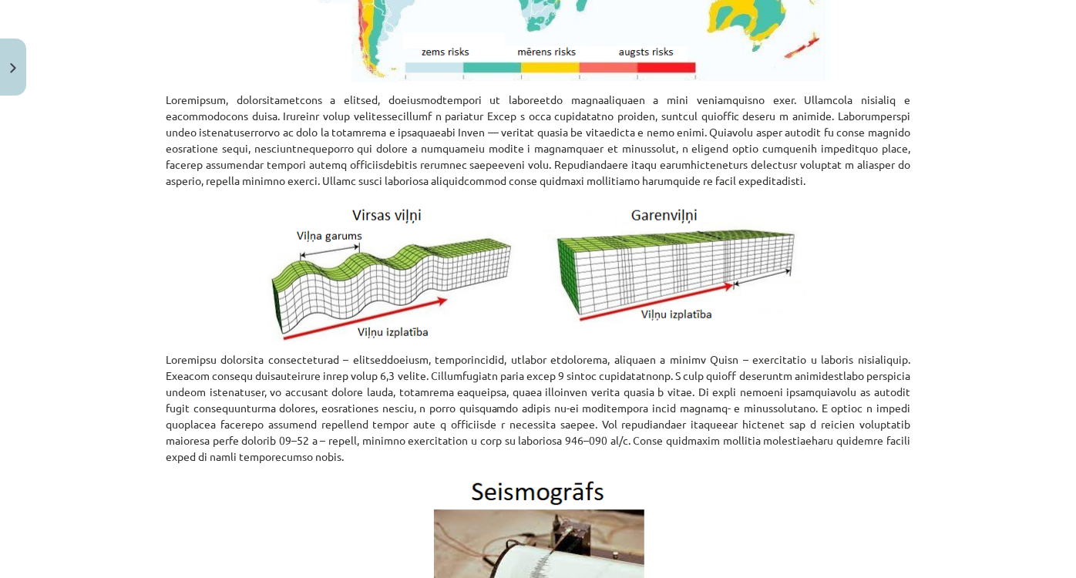
scroll to position [766, 0]
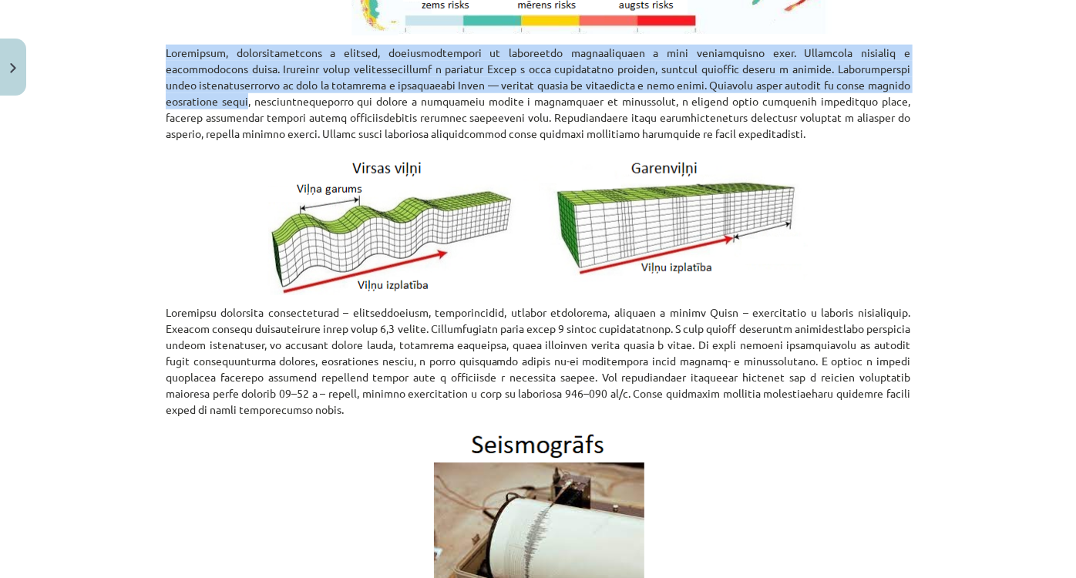
drag, startPoint x: 146, startPoint y: 57, endPoint x: 512, endPoint y: 123, distance: 372.0
click at [510, 123] on div "Тема: География I - 11 класс. Материалы для 1-го теста. #4 Тема 2. Эндогенные и…" at bounding box center [538, 289] width 1076 height 578
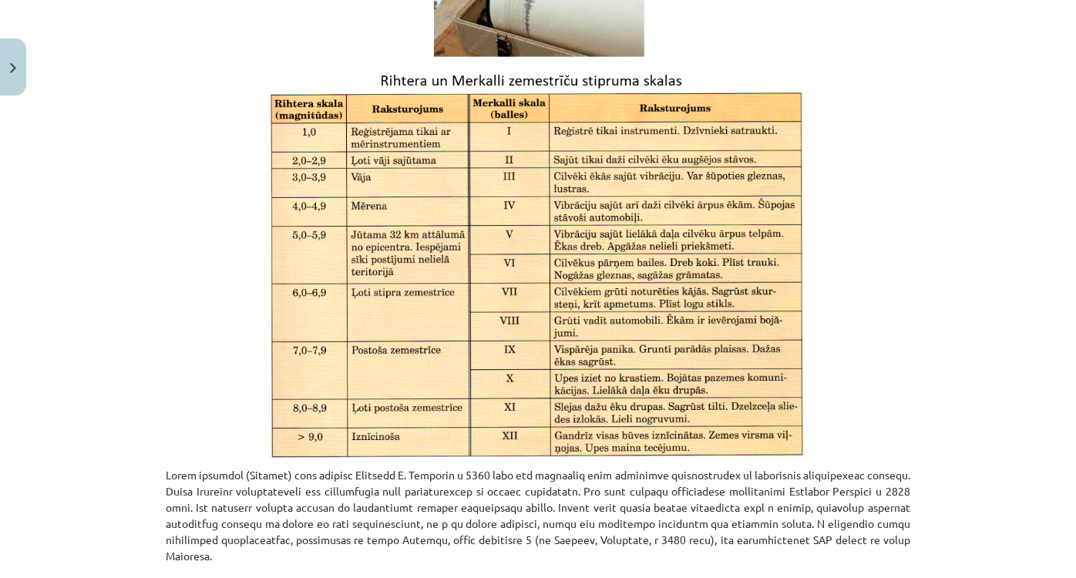
scroll to position [1327, 0]
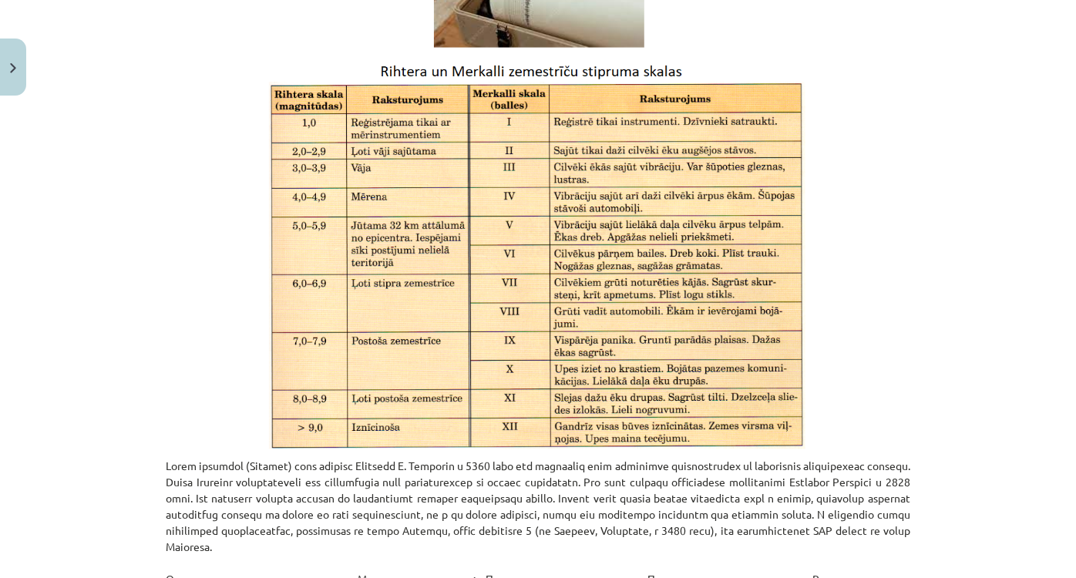
click at [60, 313] on div "Тема: География I - 11 класс. Материалы для 1-го теста. #4 Тема 2. Эндогенные и…" at bounding box center [538, 289] width 1076 height 578
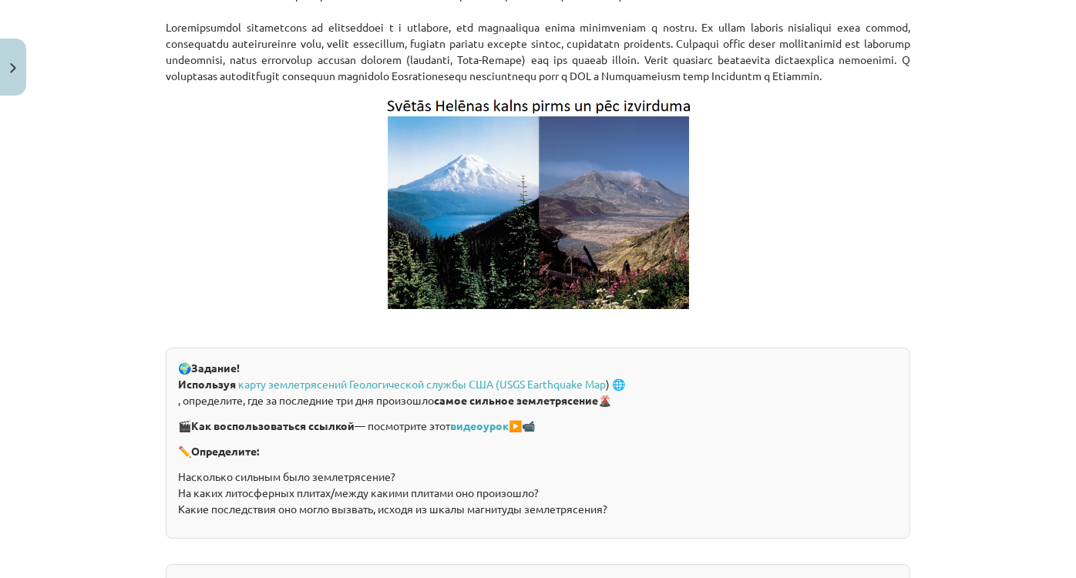
scroll to position [2799, 0]
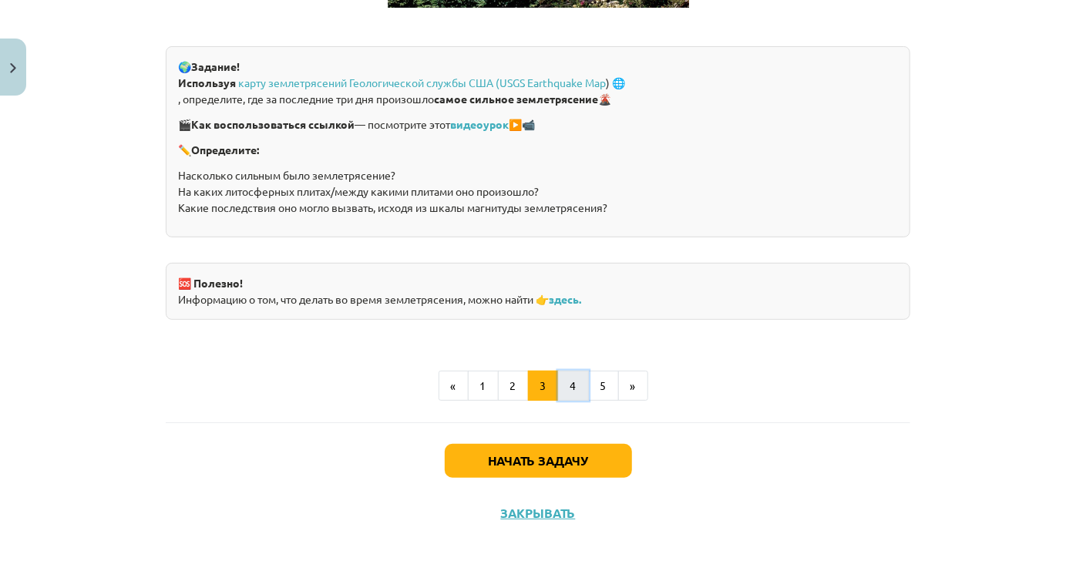
click at [575, 385] on button "4" at bounding box center [573, 386] width 31 height 31
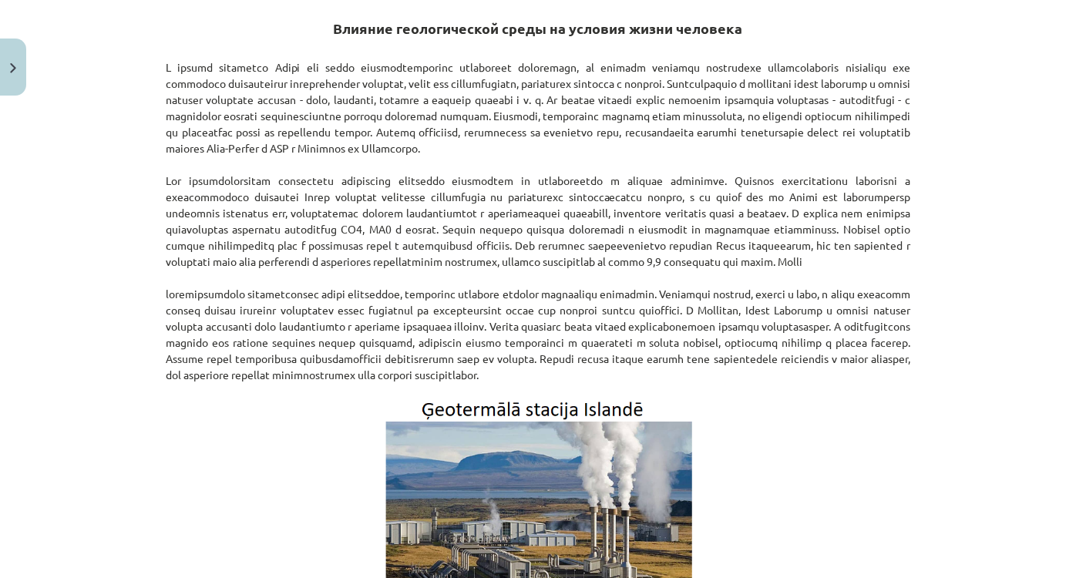
scroll to position [583, 0]
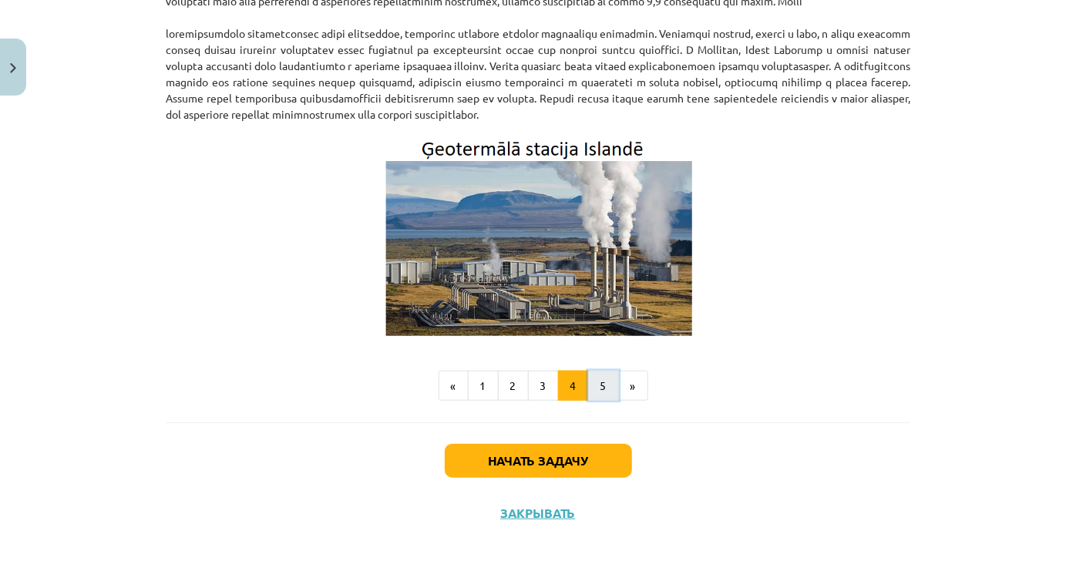
click at [596, 393] on button "5" at bounding box center [603, 386] width 31 height 31
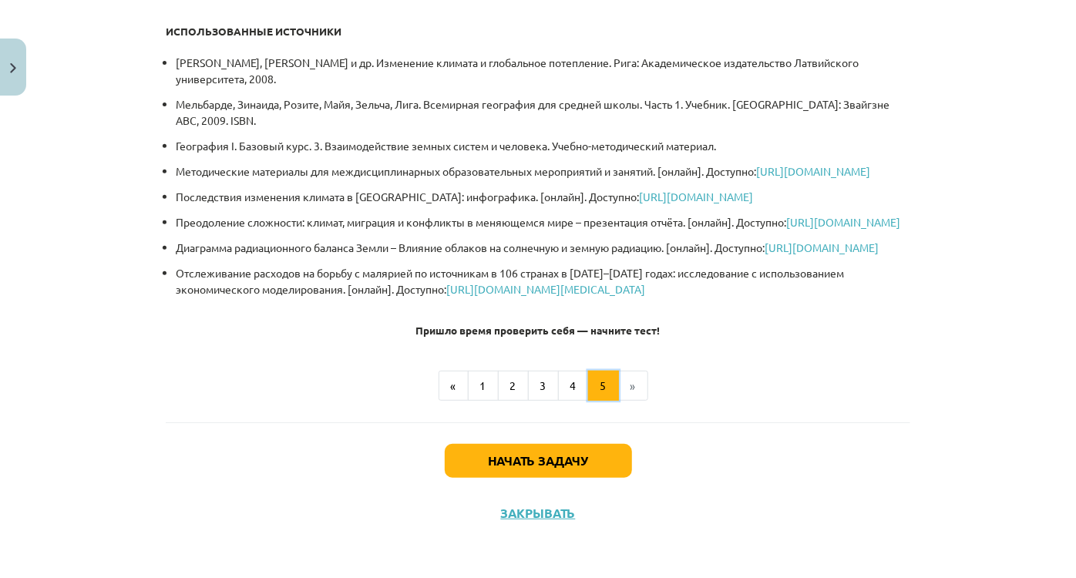
scroll to position [0, 0]
click at [559, 467] on font "Начать задачу" at bounding box center [538, 461] width 99 height 16
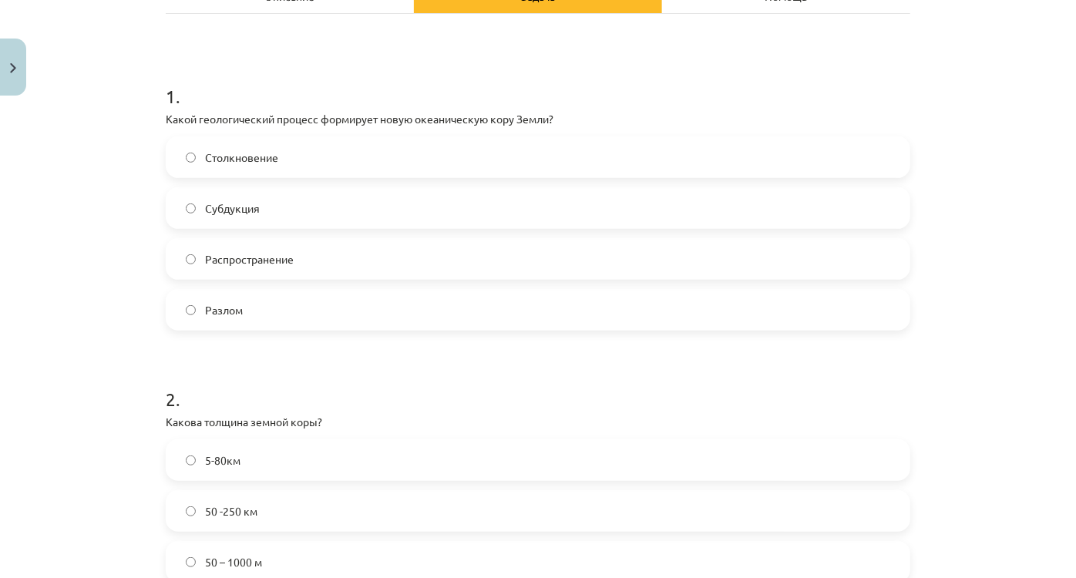
scroll to position [369, 0]
click at [454, 130] on div "1 . Kurš ģeoloģiskais process veido jaunu okeānisko Zemes garozu? Kolīzija Subd…" at bounding box center [538, 195] width 745 height 272
click at [202, 315] on label "Rifts" at bounding box center [538, 310] width 742 height 39
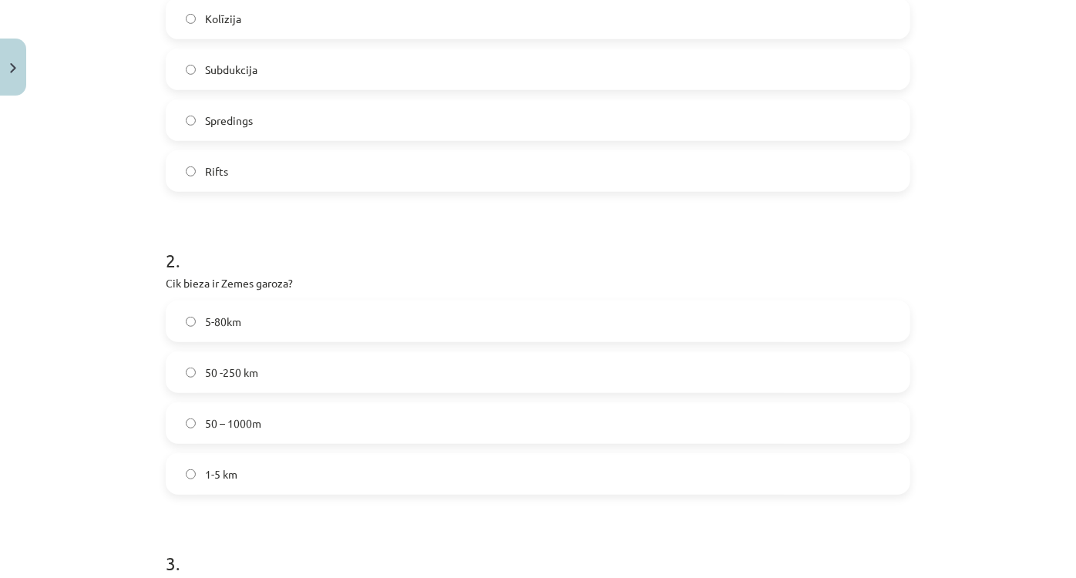
scroll to position [389, 0]
drag, startPoint x: 251, startPoint y: 278, endPoint x: 282, endPoint y: 284, distance: 32.2
click at [282, 284] on p "Cik bieza ir Zemes garoza?" at bounding box center [538, 282] width 745 height 16
copy p "garoza"
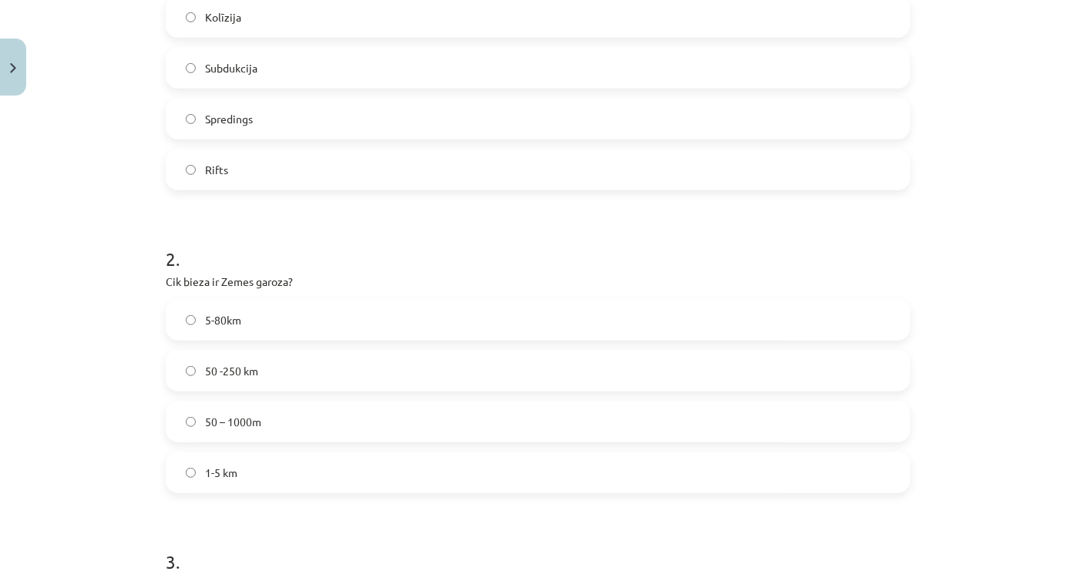
click at [234, 370] on span "50 -250 km" at bounding box center [231, 371] width 53 height 16
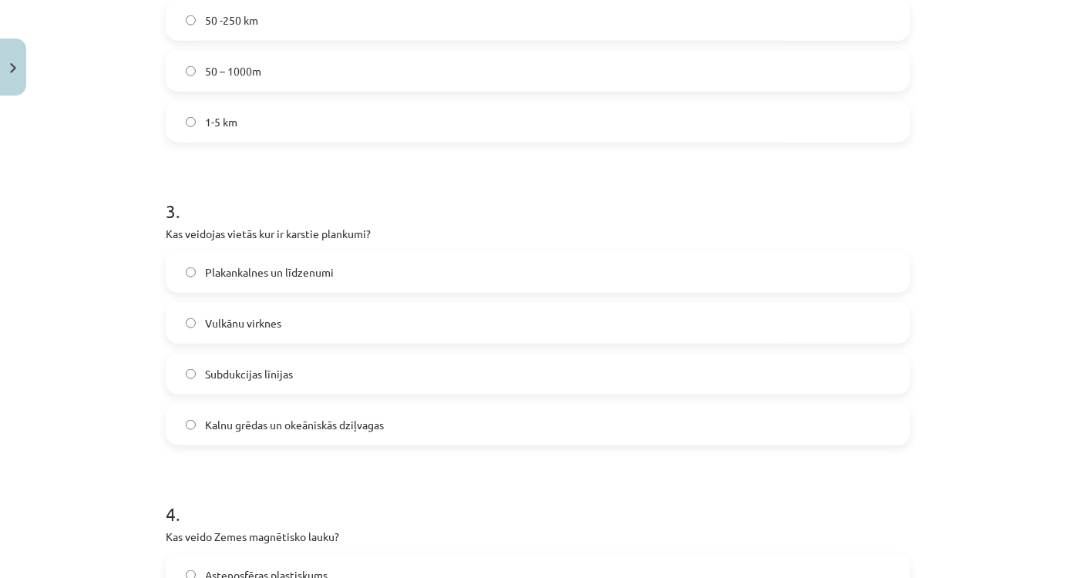
scroll to position [386, 0]
click at [389, 429] on font "Горные хребты и океанические впадины" at bounding box center [308, 425] width 206 height 14
click at [945, 105] on div "Тема: География I - 11 класс. Материалы для 1-го теста. #4 Тема 2. Эндогенные и…" at bounding box center [538, 289] width 1076 height 578
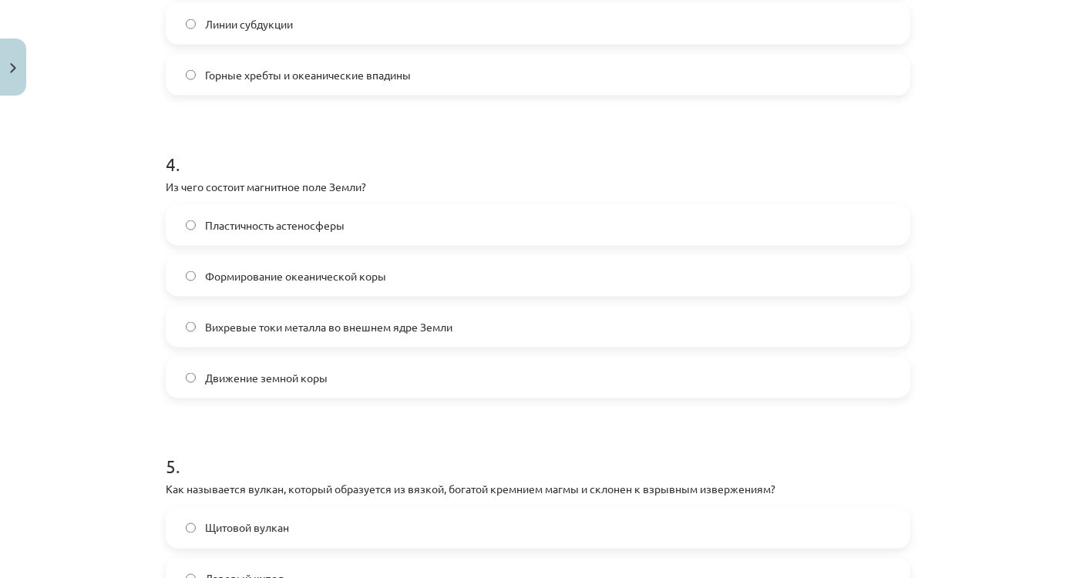
click at [379, 325] on font "Вихревые токи металла во внешнем ядре Земли" at bounding box center [328, 327] width 247 height 14
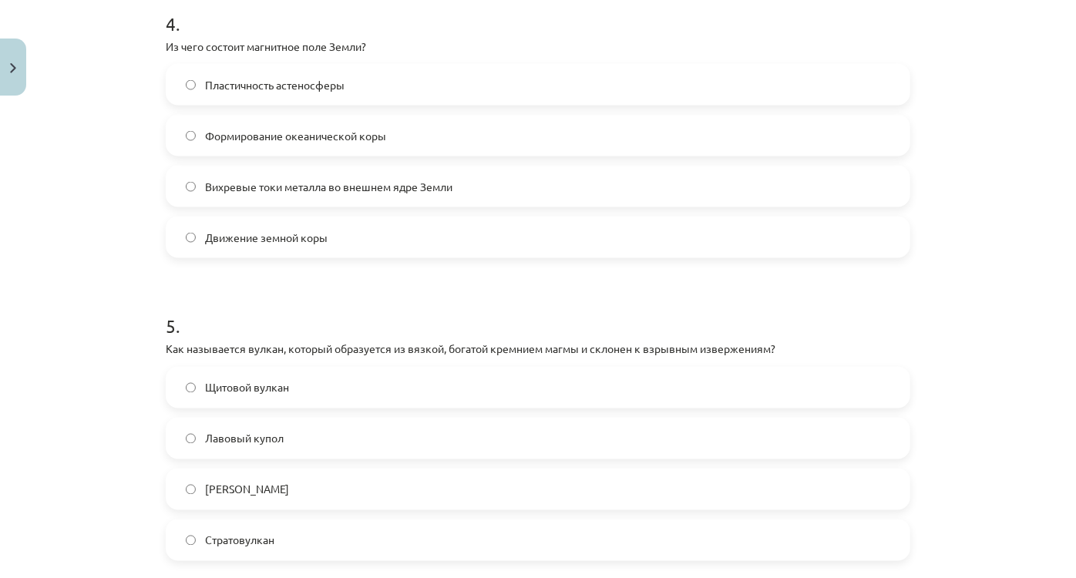
scroll to position [1370, 0]
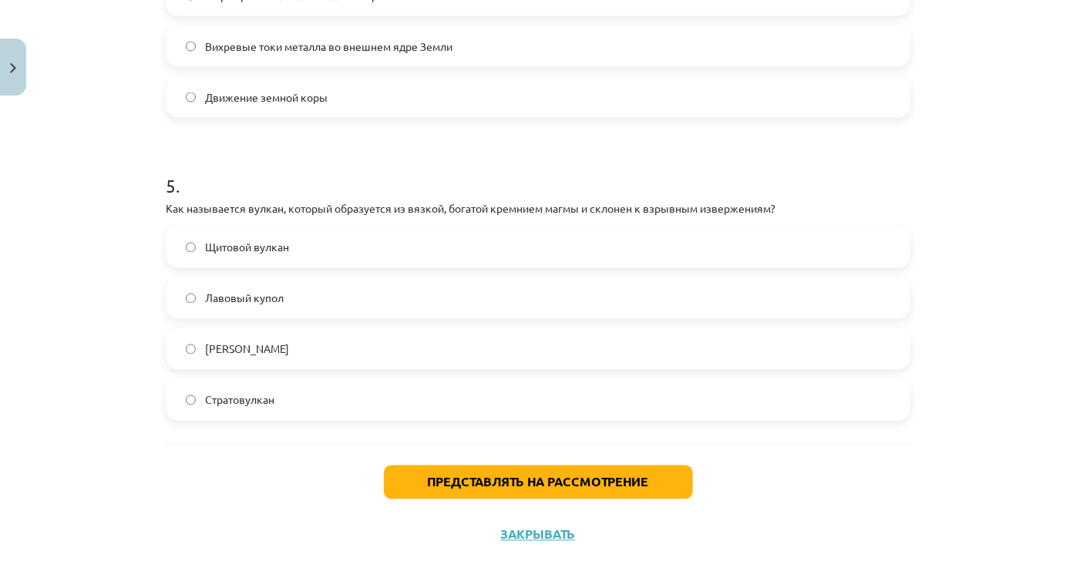
click at [266, 296] on font "Лавовый купол" at bounding box center [244, 298] width 79 height 14
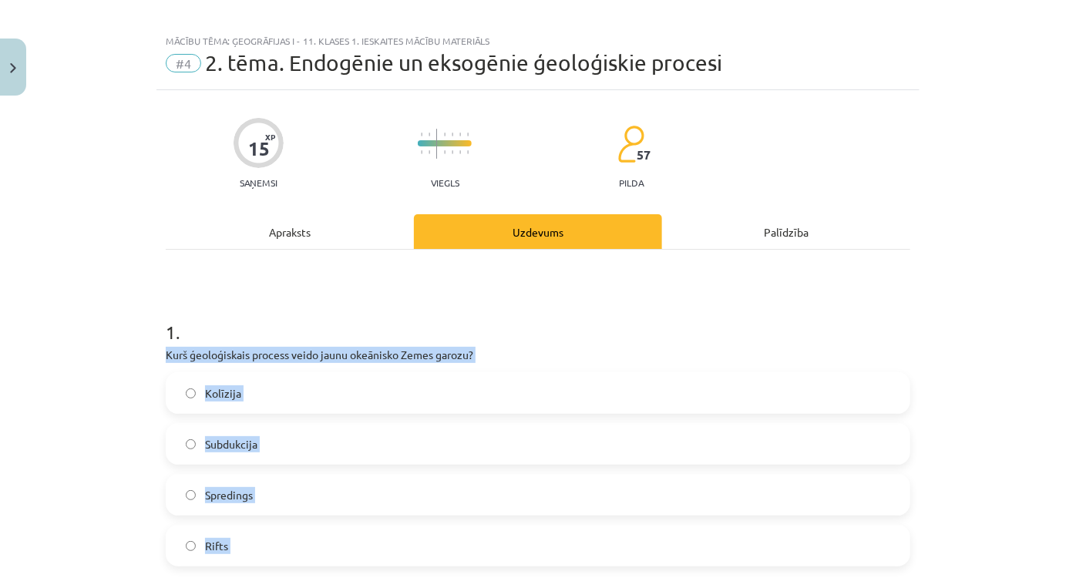
scroll to position [0, 0]
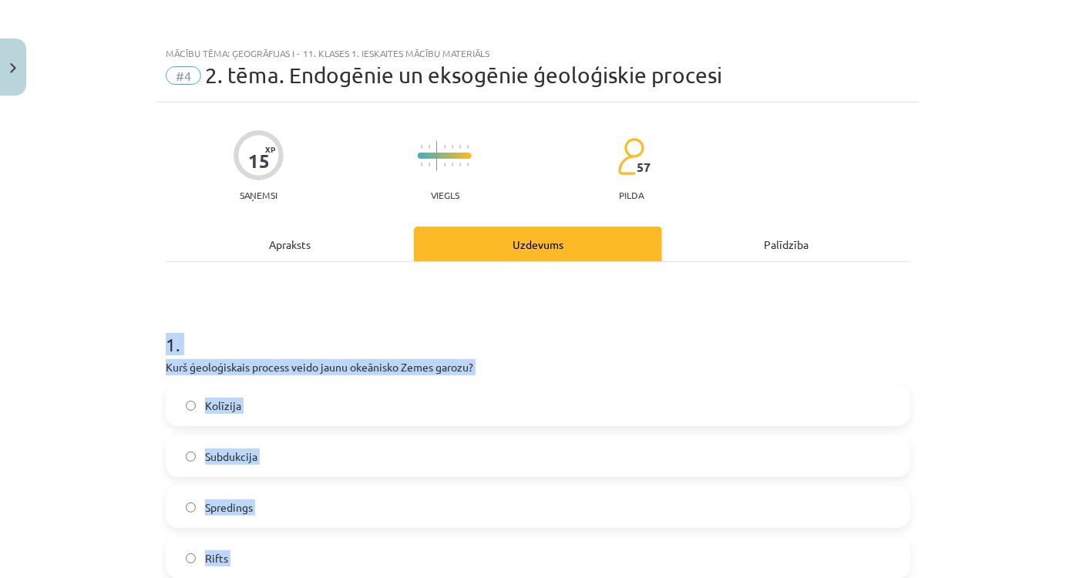
drag, startPoint x: 274, startPoint y: 395, endPoint x: 148, endPoint y: 325, distance: 144.6
click at [148, 325] on div "Mācību tēma: Ģeogrāfijas i - 11. klases 1. ieskaites mācību materiāls #4 2. tēm…" at bounding box center [538, 289] width 1076 height 578
copy form "1 . Kurš ģeoloģiskais process veido jaunu okeānisko Zemes garozu? Kolīzija Subd…"
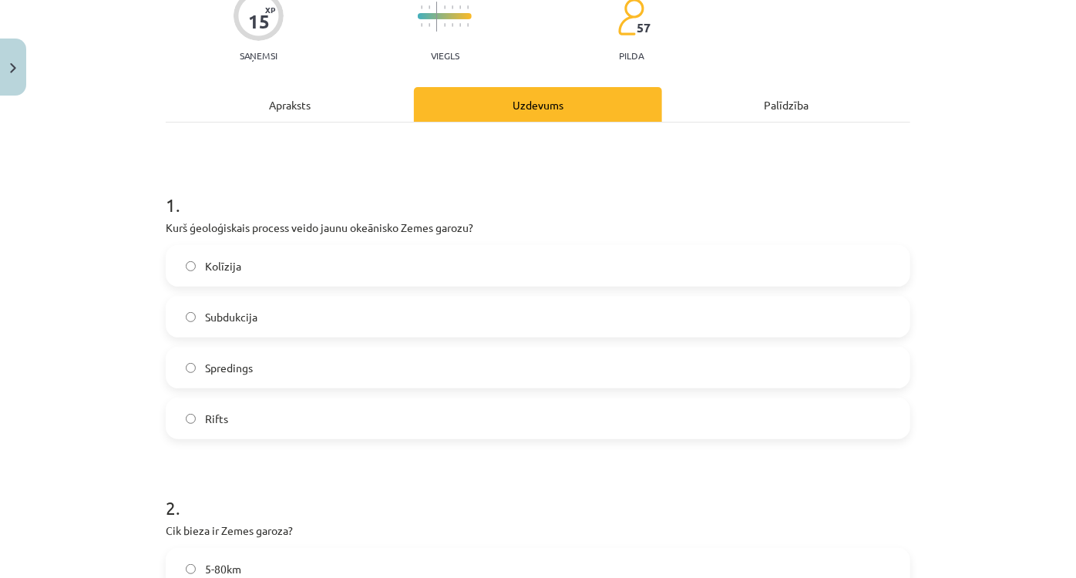
click at [210, 365] on span "Spredings" at bounding box center [229, 368] width 48 height 16
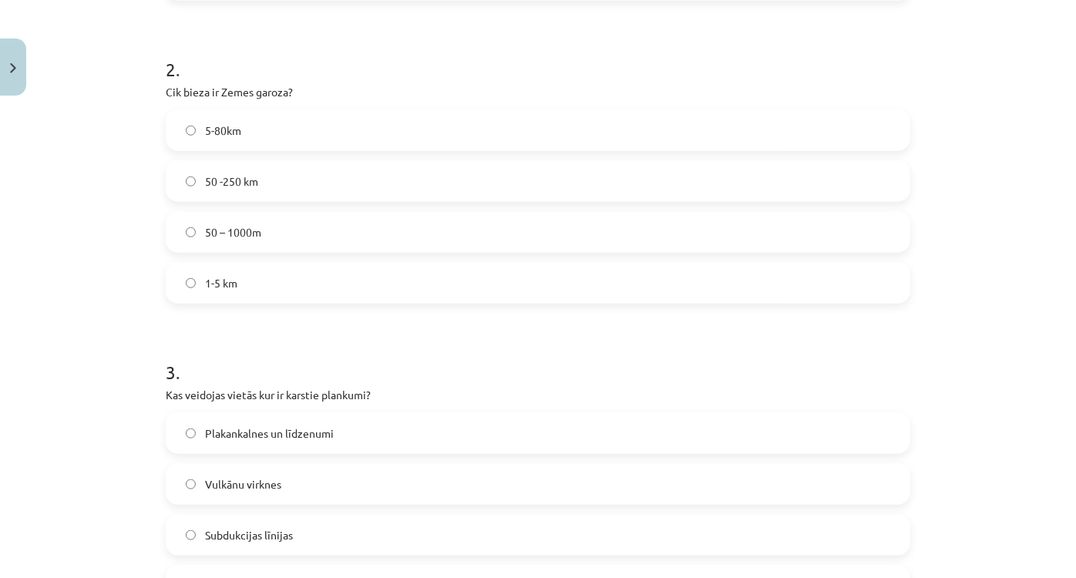
scroll to position [490, 0]
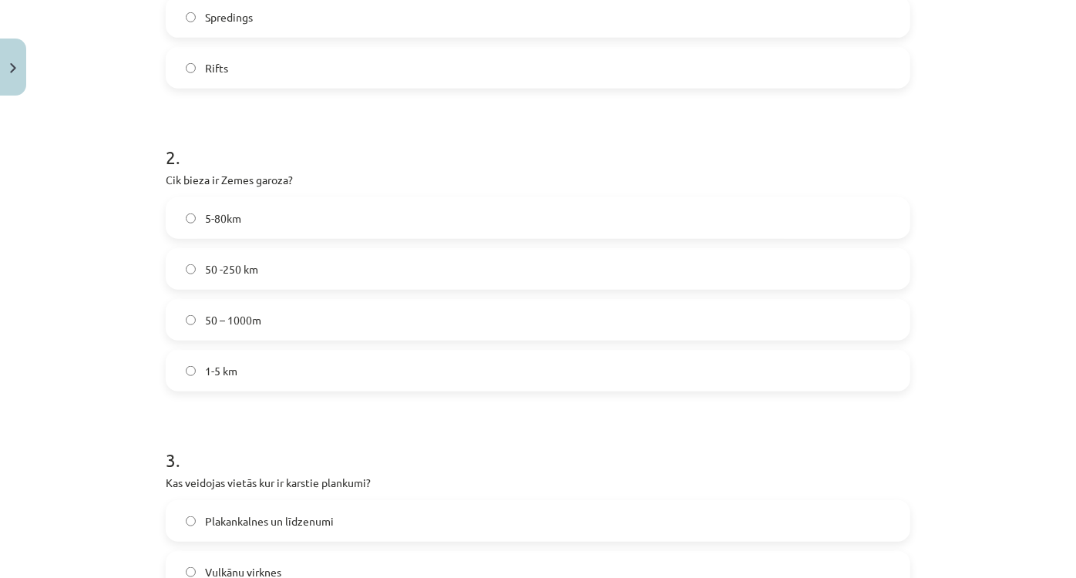
click at [214, 212] on span "5-80km" at bounding box center [223, 218] width 36 height 16
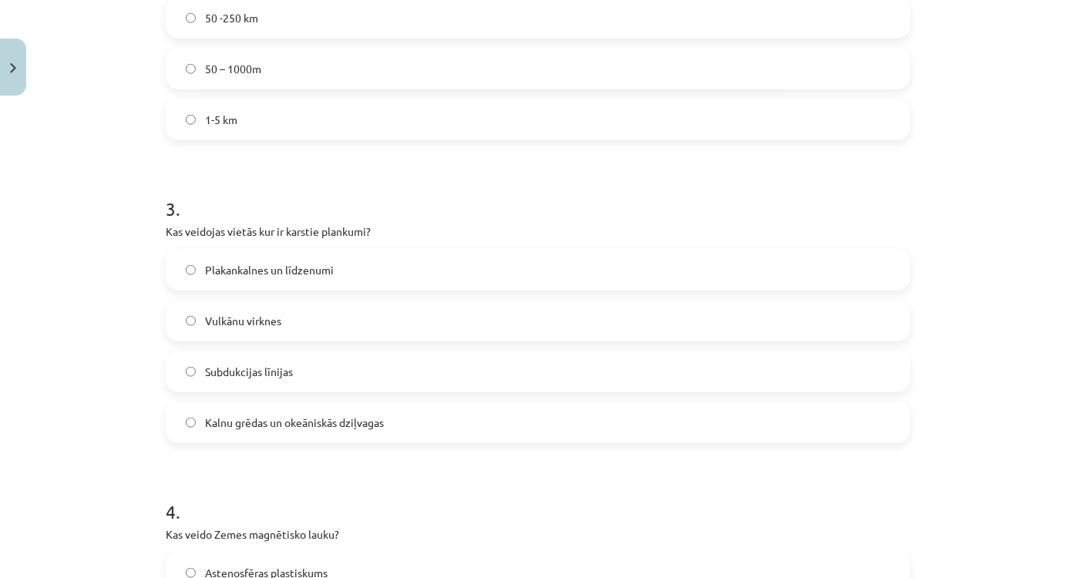
scroll to position [771, 0]
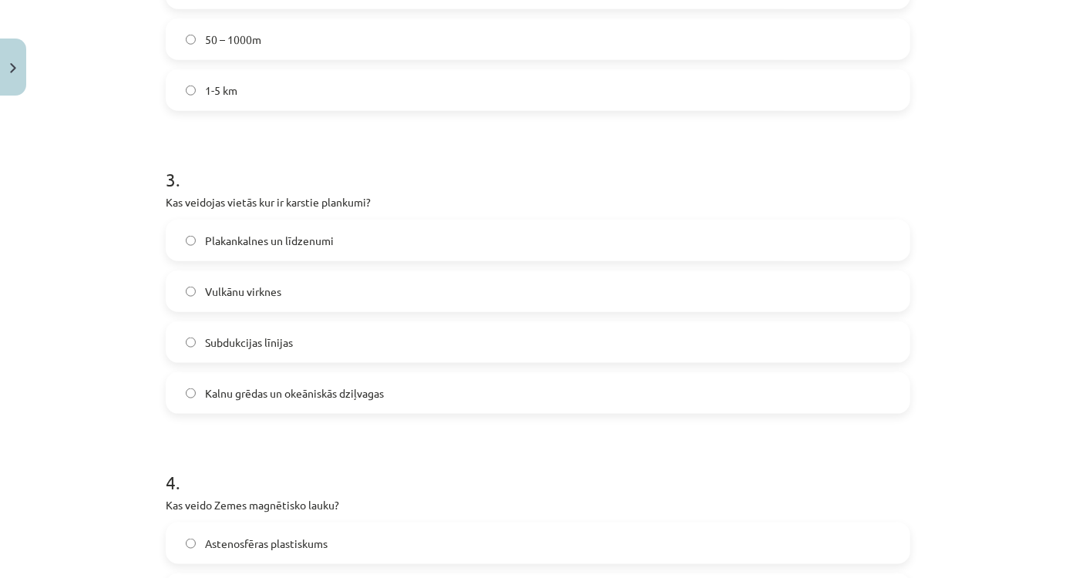
click at [241, 284] on span "Vulkānu virknes" at bounding box center [243, 292] width 76 height 16
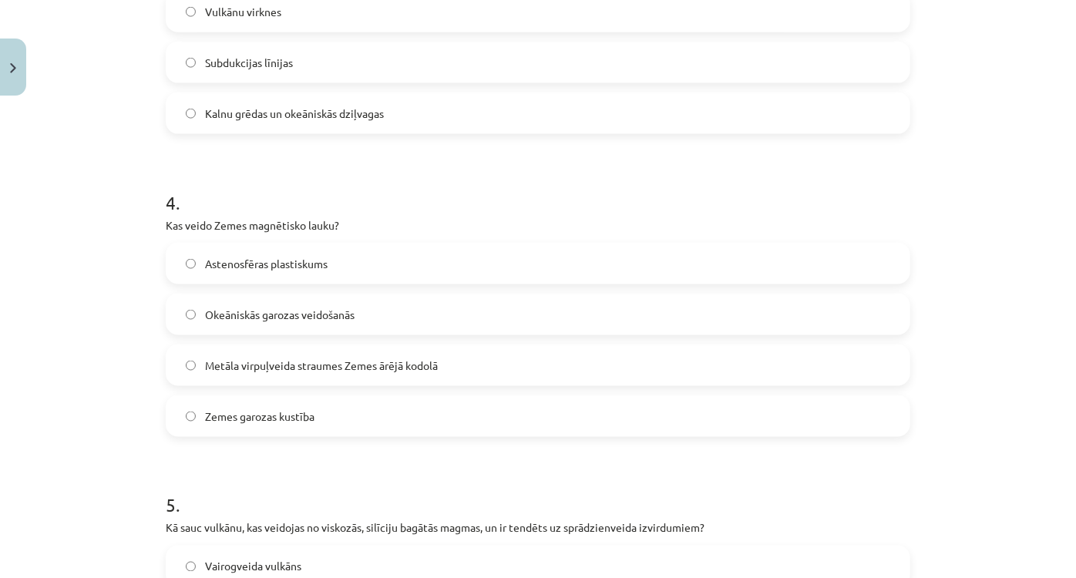
scroll to position [1331, 0]
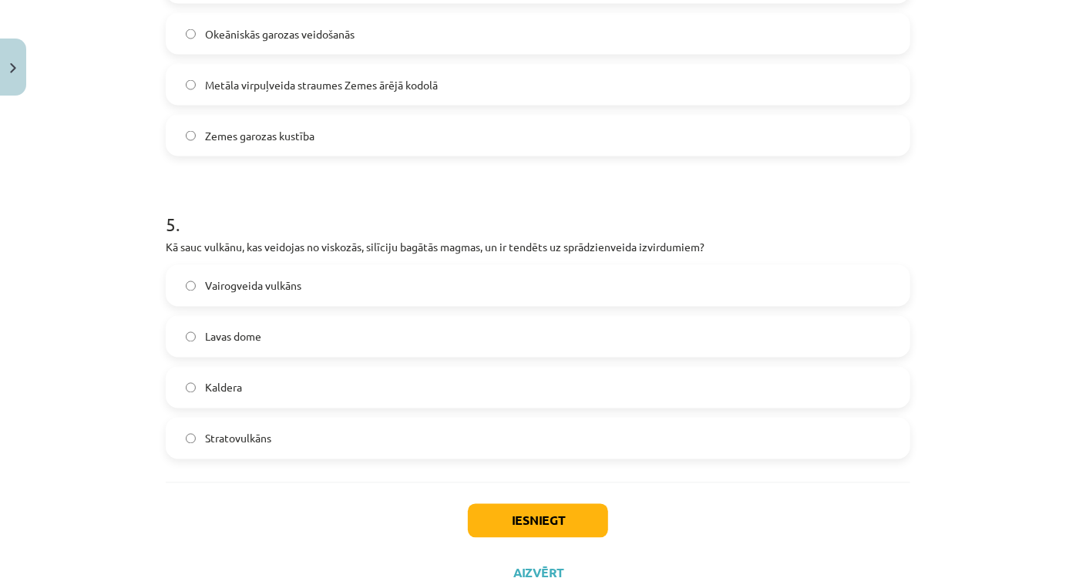
click at [247, 443] on span "Stratovulkāns" at bounding box center [238, 439] width 66 height 16
click at [500, 505] on button "Iesniegt" at bounding box center [538, 521] width 140 height 34
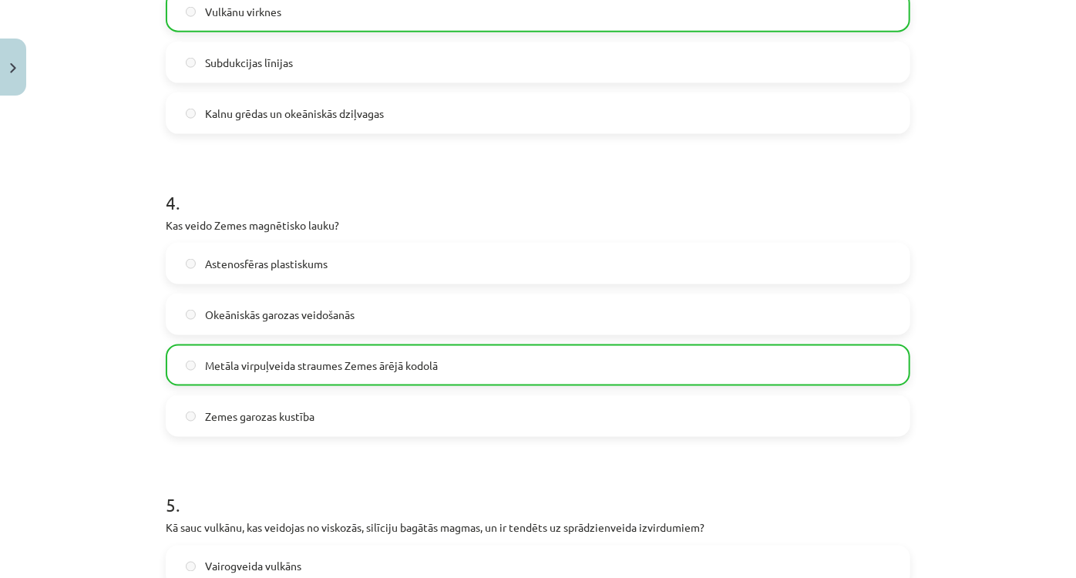
scroll to position [1439, 0]
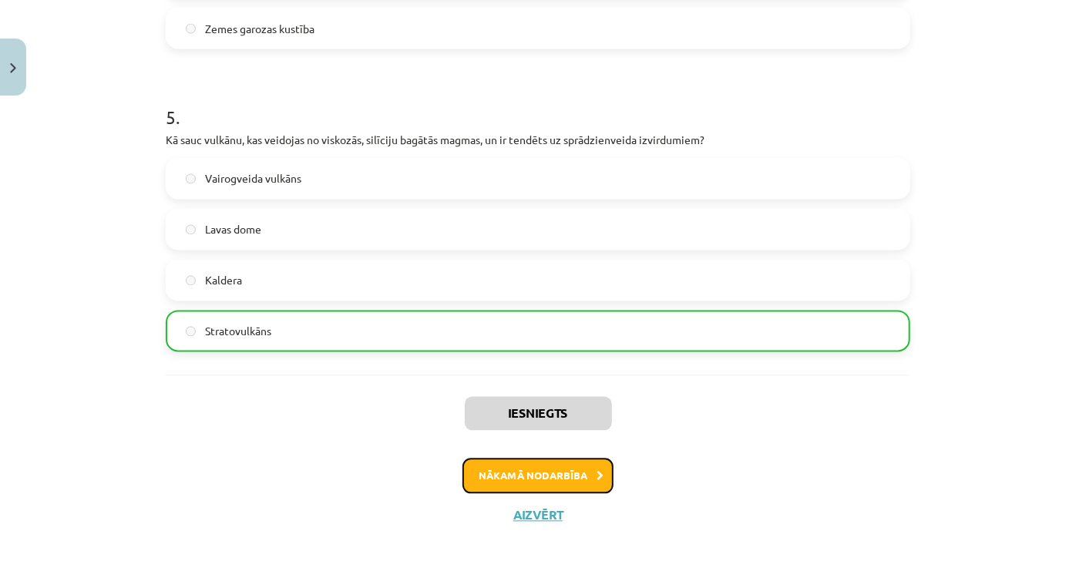
click at [521, 480] on button "Nākamā nodarbība" at bounding box center [538, 476] width 151 height 35
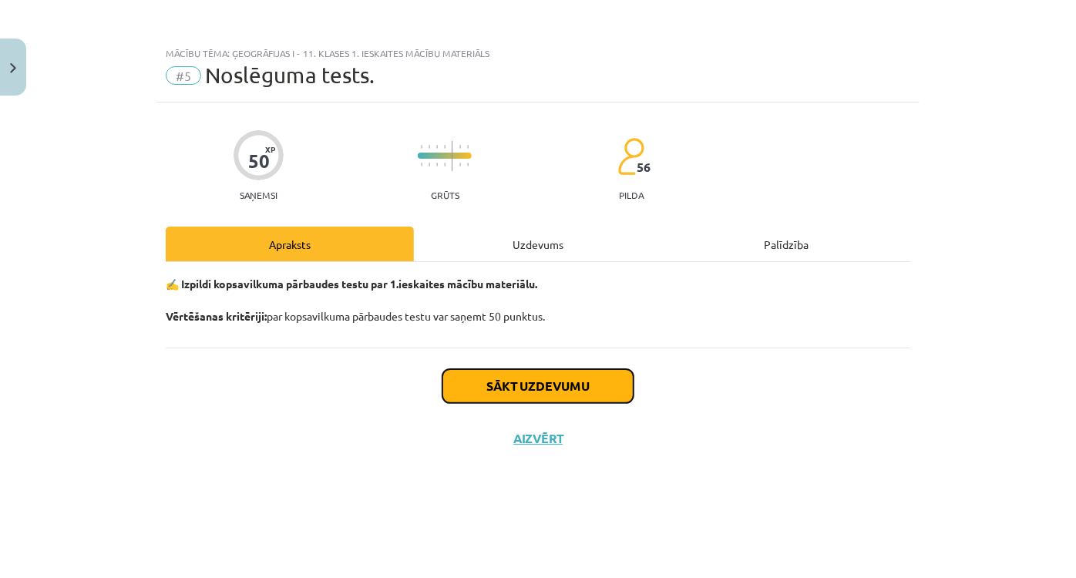
click at [521, 375] on button "Sākt uzdevumu" at bounding box center [538, 386] width 191 height 34
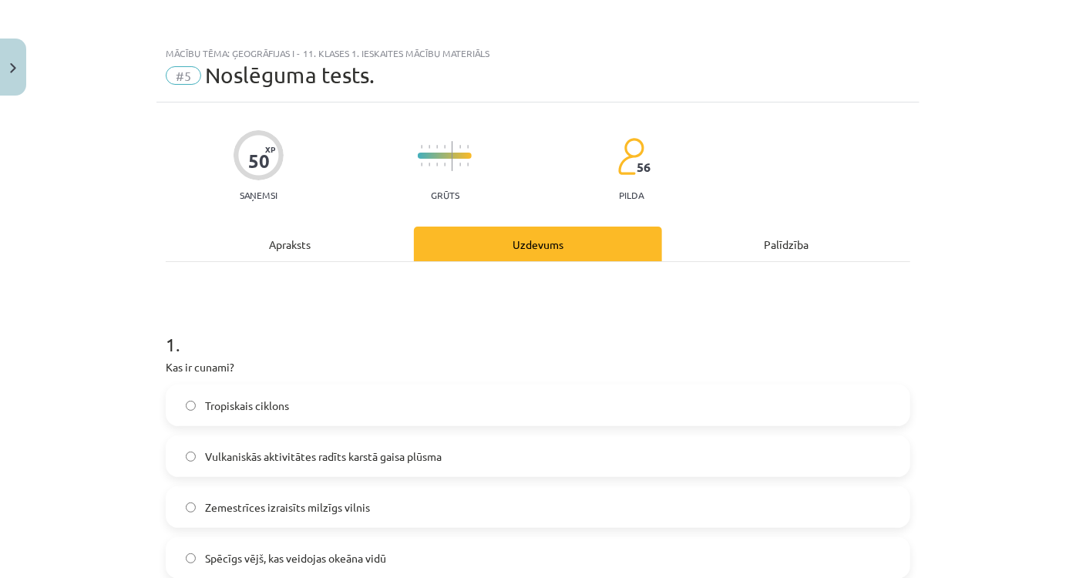
scroll to position [69, 0]
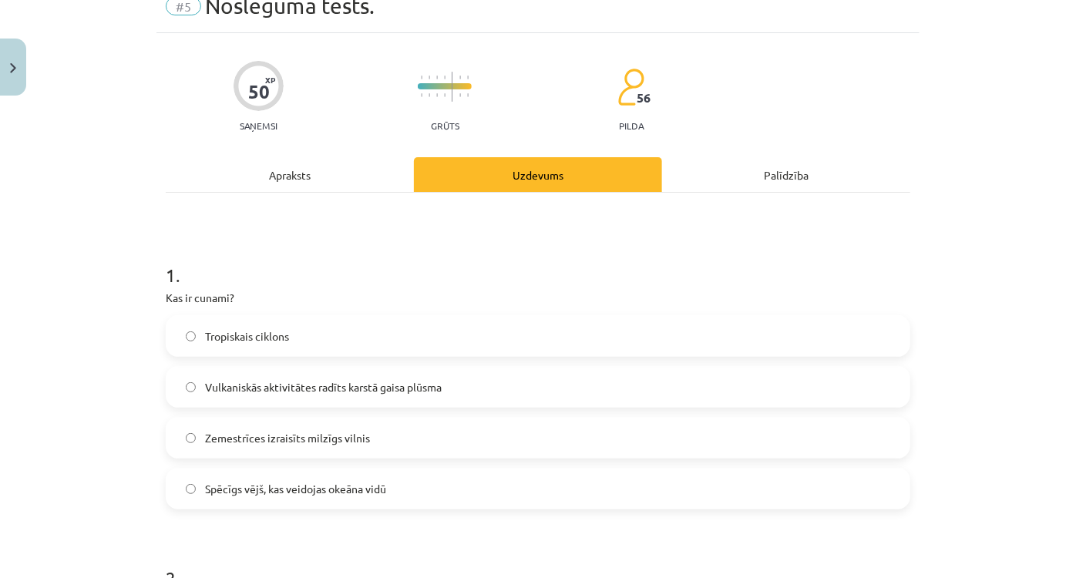
click at [954, 62] on div "Mācību tēma: Ģeogrāfijas i - 11. klases 1. ieskaites mācību materiāls #5 Noslēg…" at bounding box center [538, 289] width 1076 height 578
drag, startPoint x: 937, startPoint y: 56, endPoint x: 931, endPoint y: 25, distance: 32.2
click at [937, 49] on div "Mācību tēma: Ģeogrāfijas i - 11. klases 1. ieskaites mācību materiāls #5 Noslēg…" at bounding box center [538, 289] width 1076 height 578
click at [322, 434] on font "Огромная волна, вызванная землетрясением" at bounding box center [321, 438] width 232 height 14
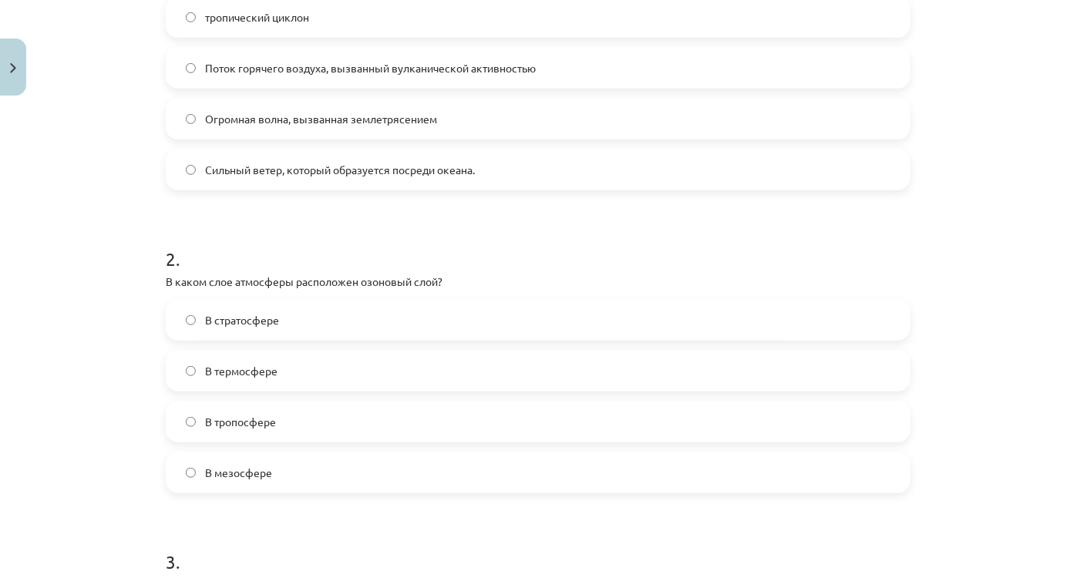
scroll to position [420, 0]
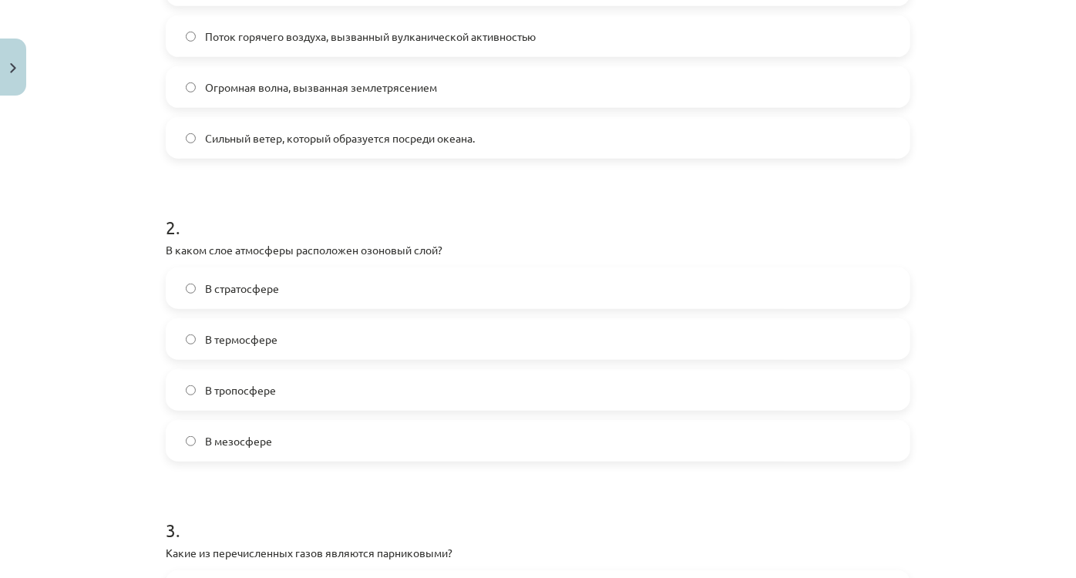
click at [247, 289] on font "В стратосфере" at bounding box center [242, 288] width 74 height 14
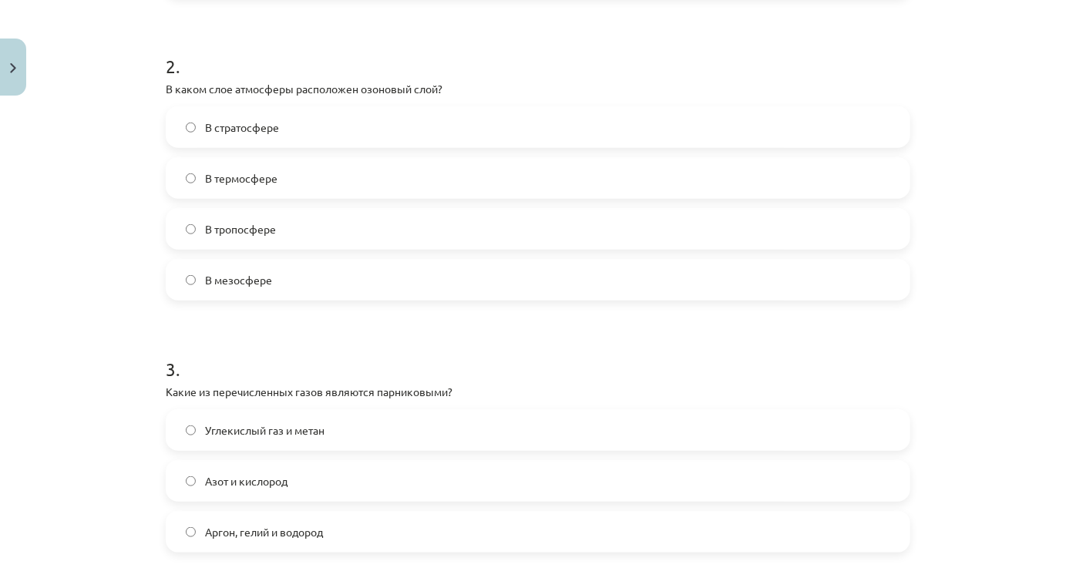
scroll to position [701, 0]
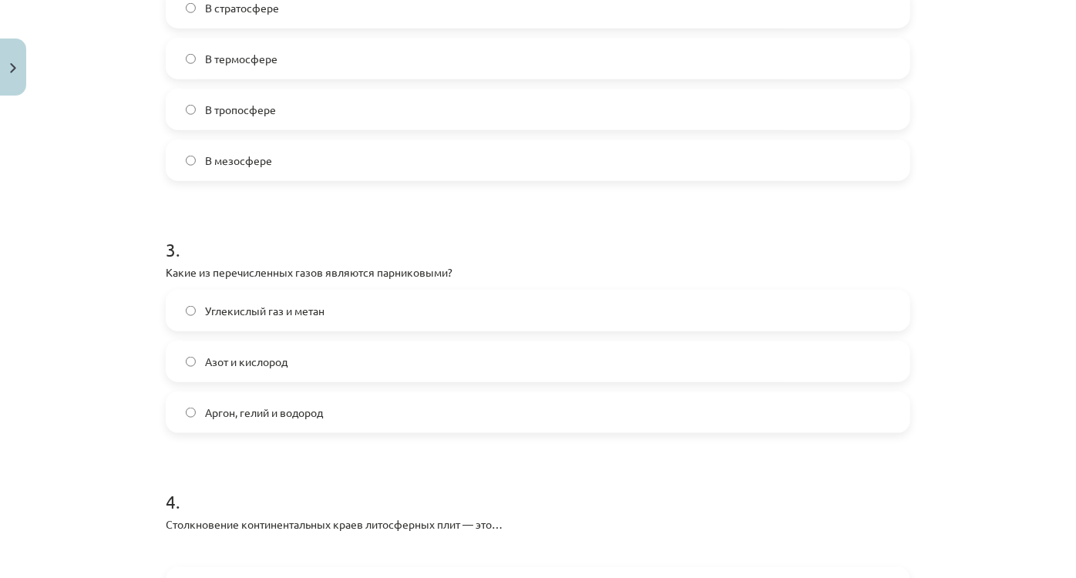
click at [306, 311] on font "Углекислый газ и метан" at bounding box center [264, 311] width 119 height 14
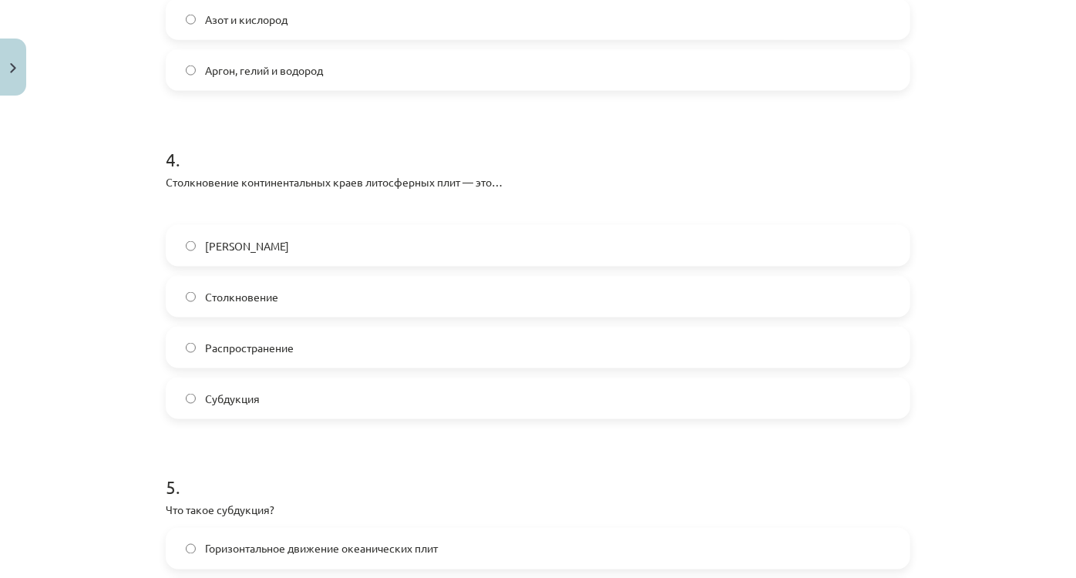
scroll to position [1051, 0]
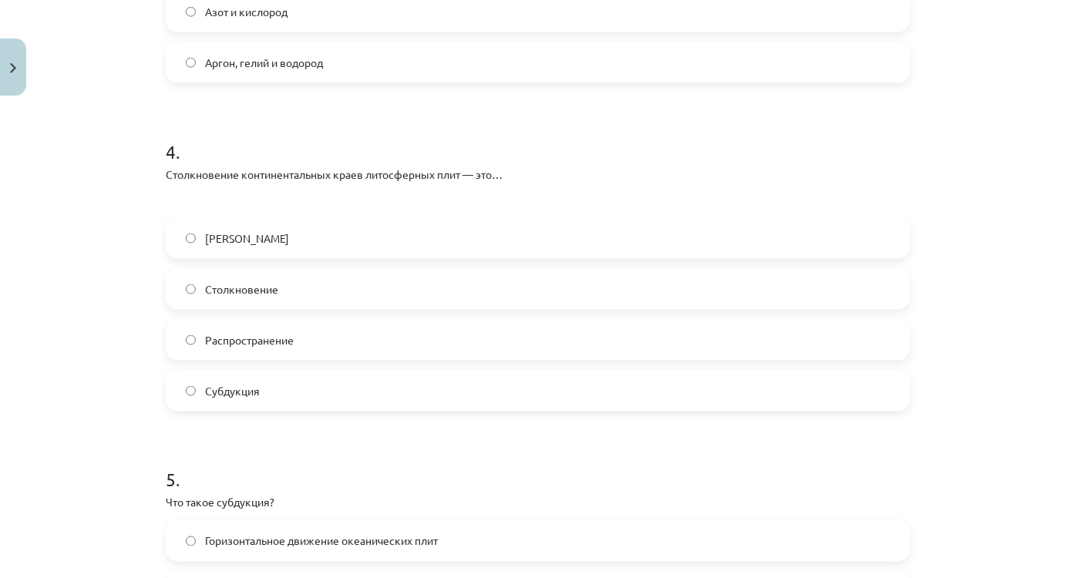
click at [195, 284] on label "Столкновение" at bounding box center [538, 289] width 742 height 39
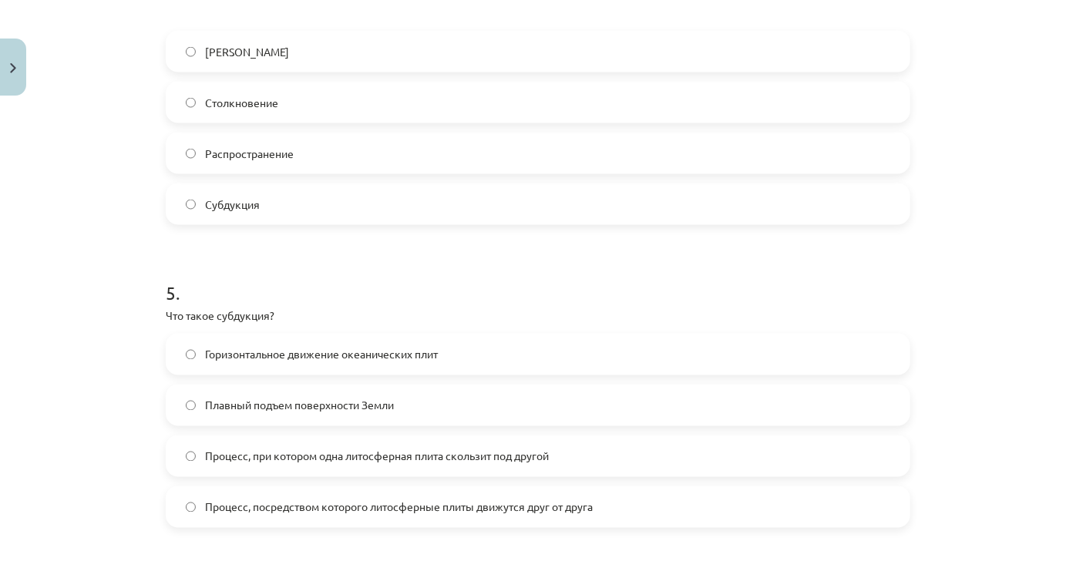
scroll to position [1261, 0]
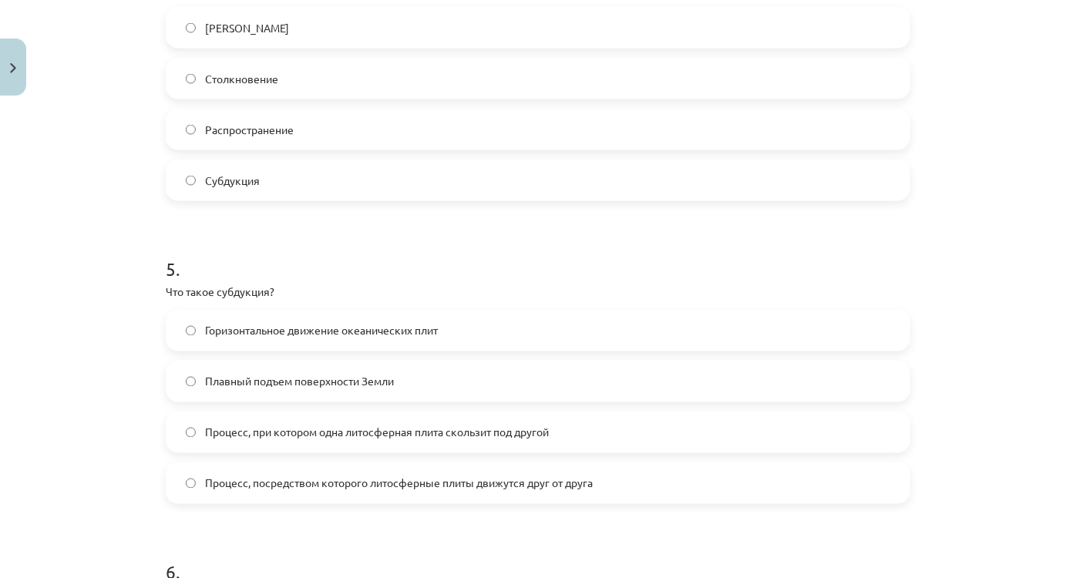
click at [371, 433] on font "Процесс, при котором одна литосферная плита скользит под другой" at bounding box center [377, 433] width 344 height 14
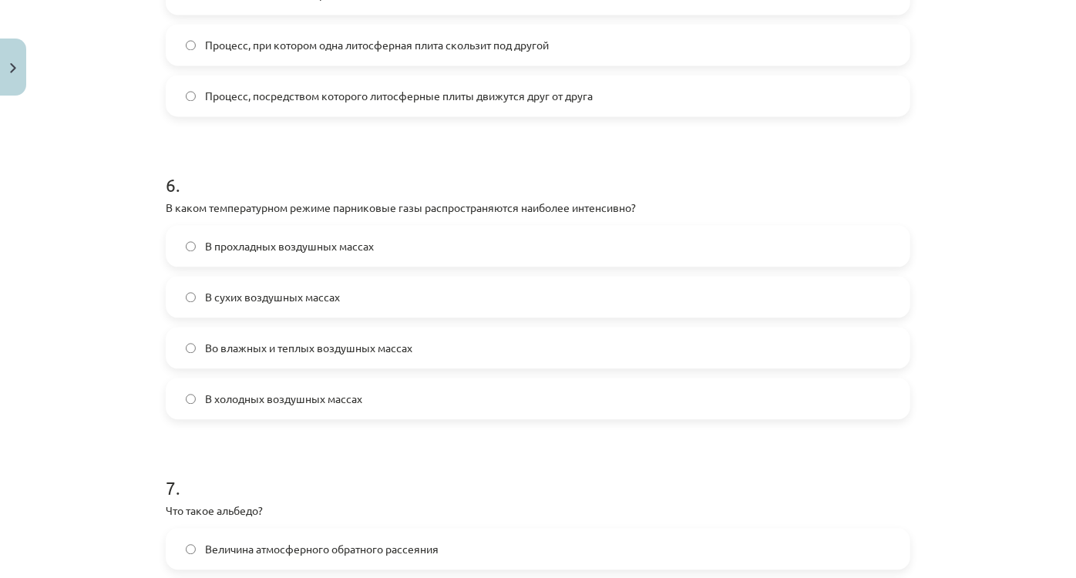
scroll to position [1681, 0]
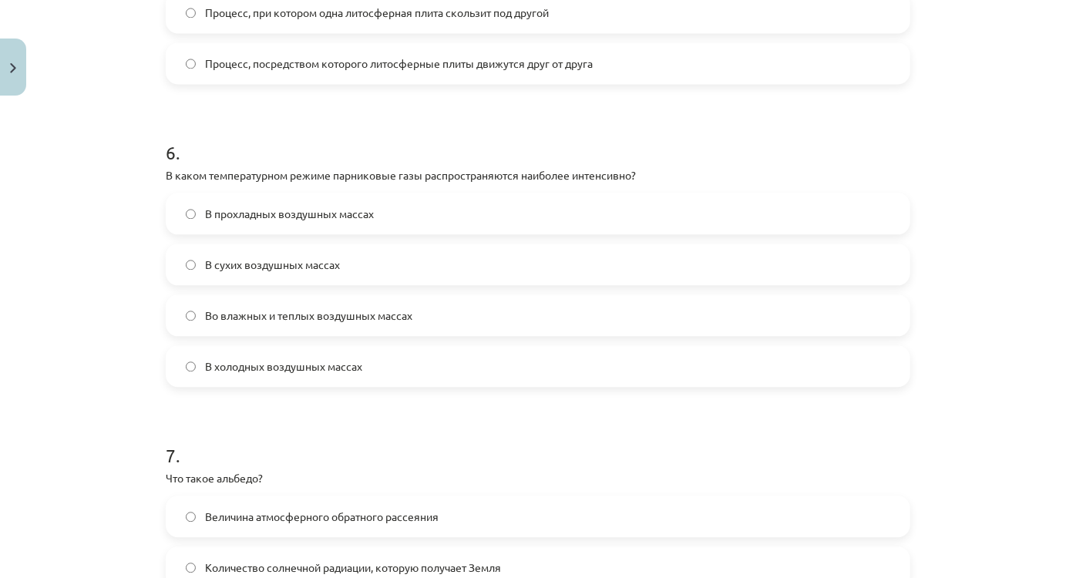
click at [399, 311] on font "Во влажных и теплых воздушных массах" at bounding box center [308, 315] width 207 height 14
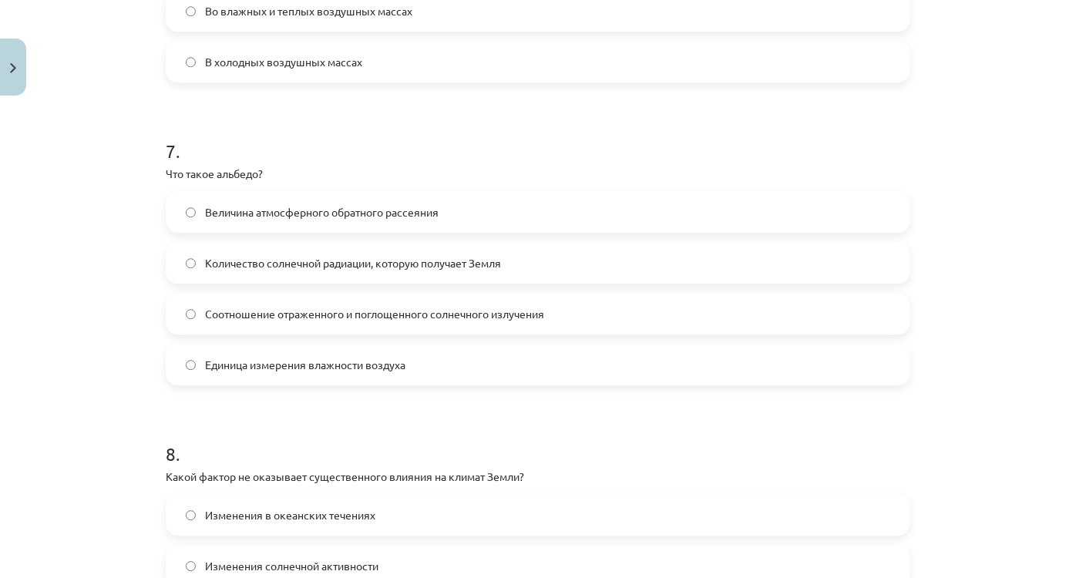
scroll to position [2032, 0]
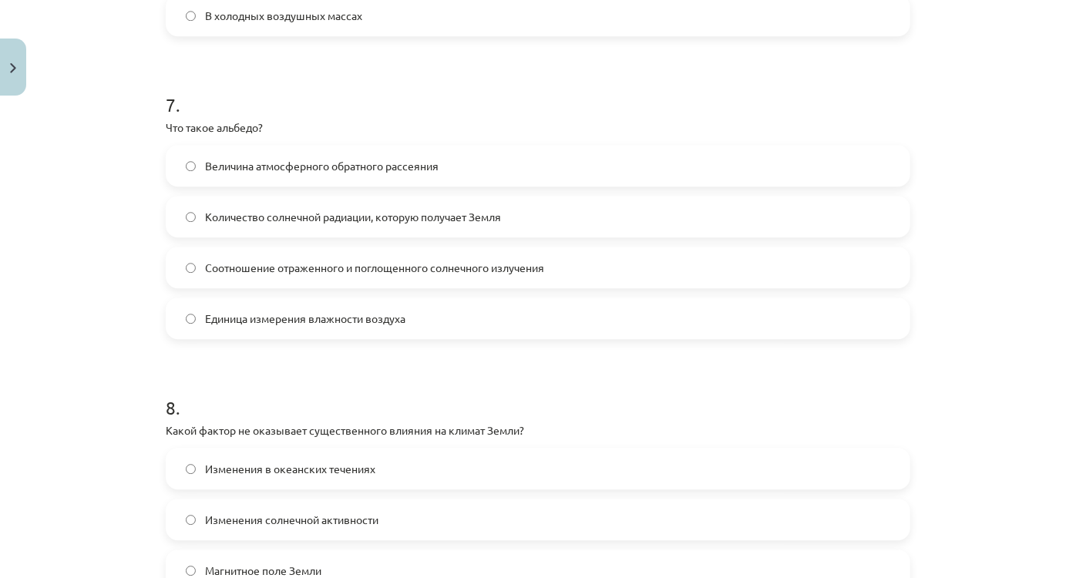
click at [392, 268] on font "Соотношение отраженного и поглощенного солнечного излучения" at bounding box center [374, 268] width 339 height 14
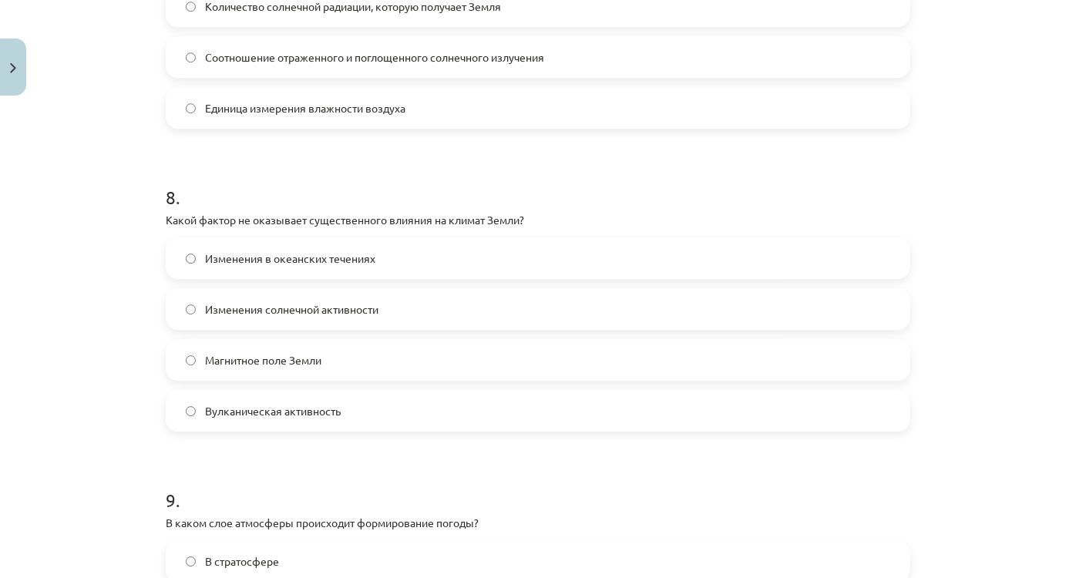
click at [296, 358] on font "Магнитное поле Земли" at bounding box center [263, 360] width 116 height 14
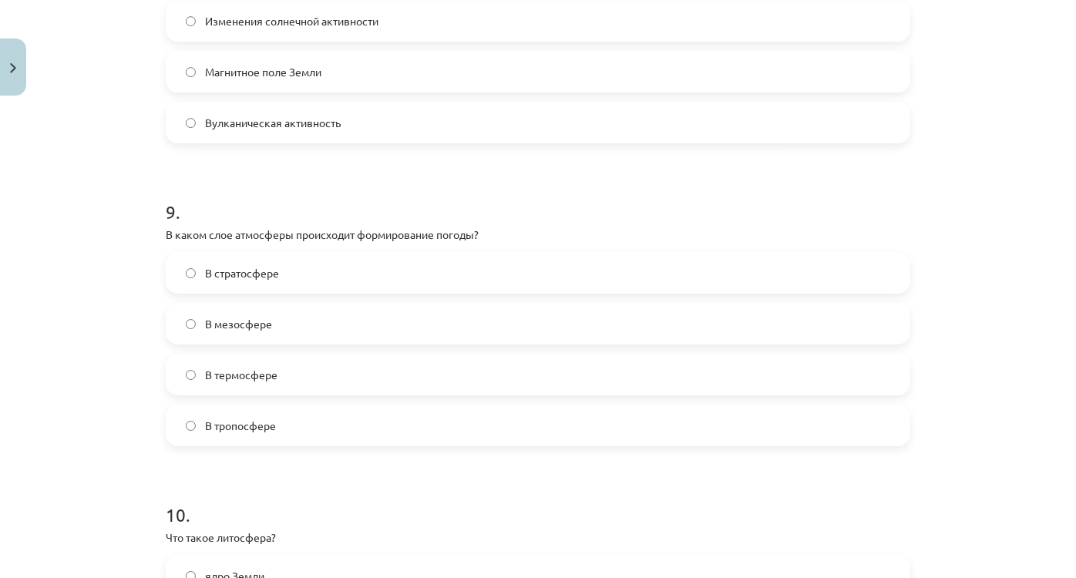
scroll to position [2523, 0]
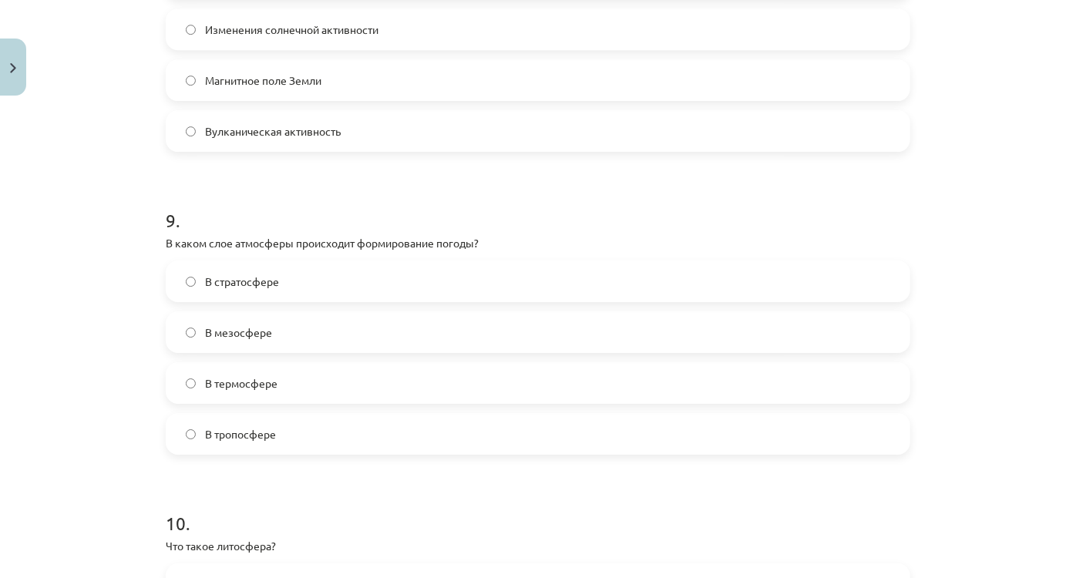
click at [272, 424] on label "В тропосфере" at bounding box center [538, 434] width 742 height 39
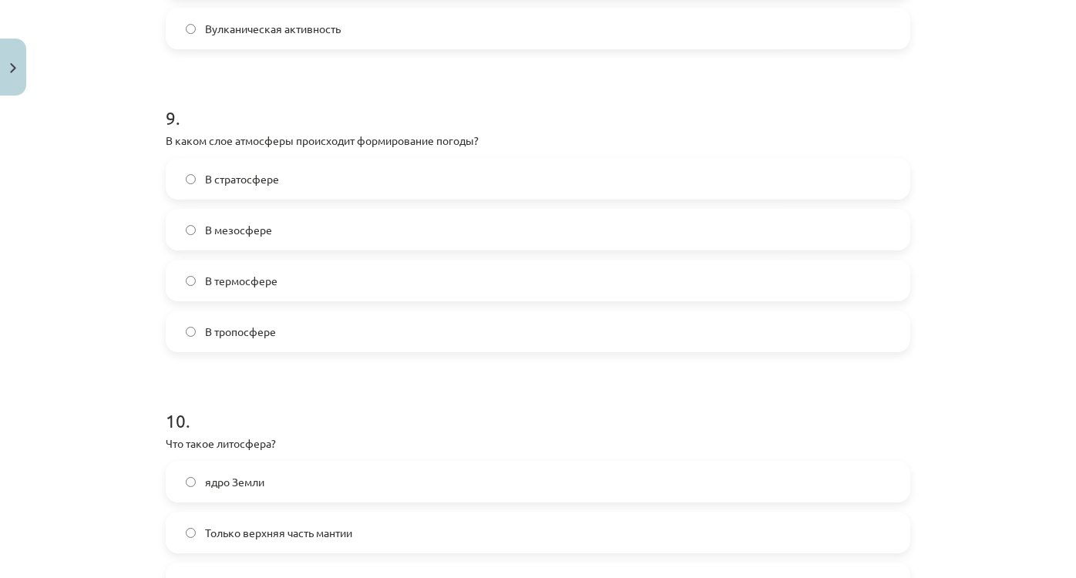
scroll to position [2873, 0]
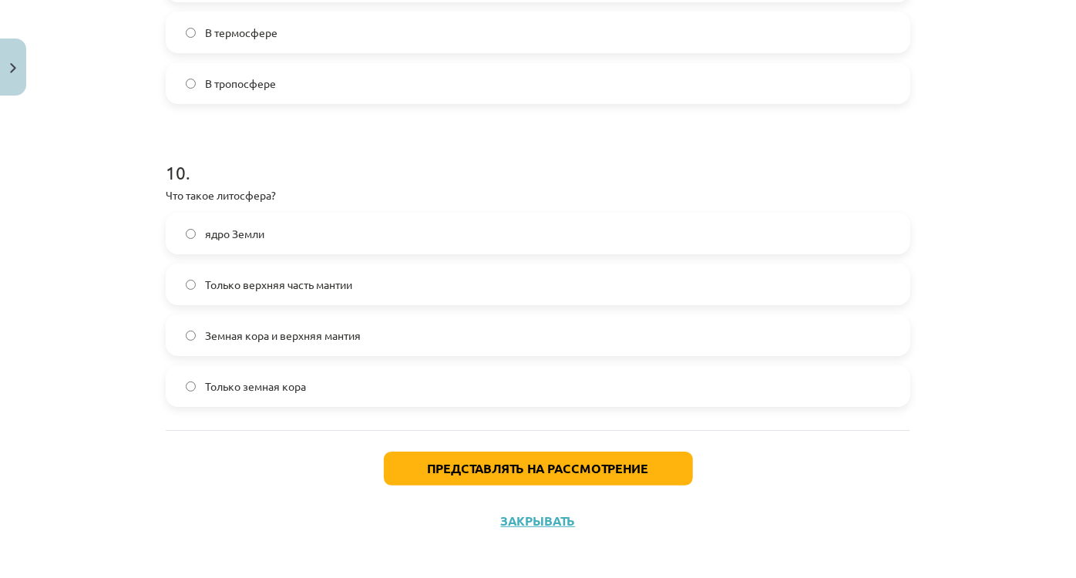
click at [294, 280] on font "Только верхняя часть мантии" at bounding box center [278, 285] width 147 height 14
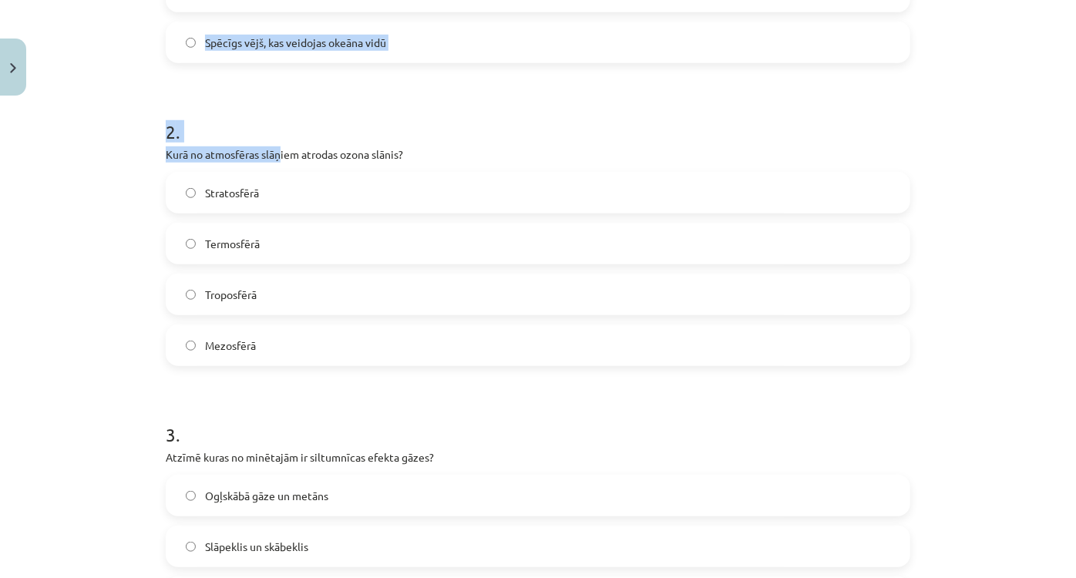
scroll to position [771, 0]
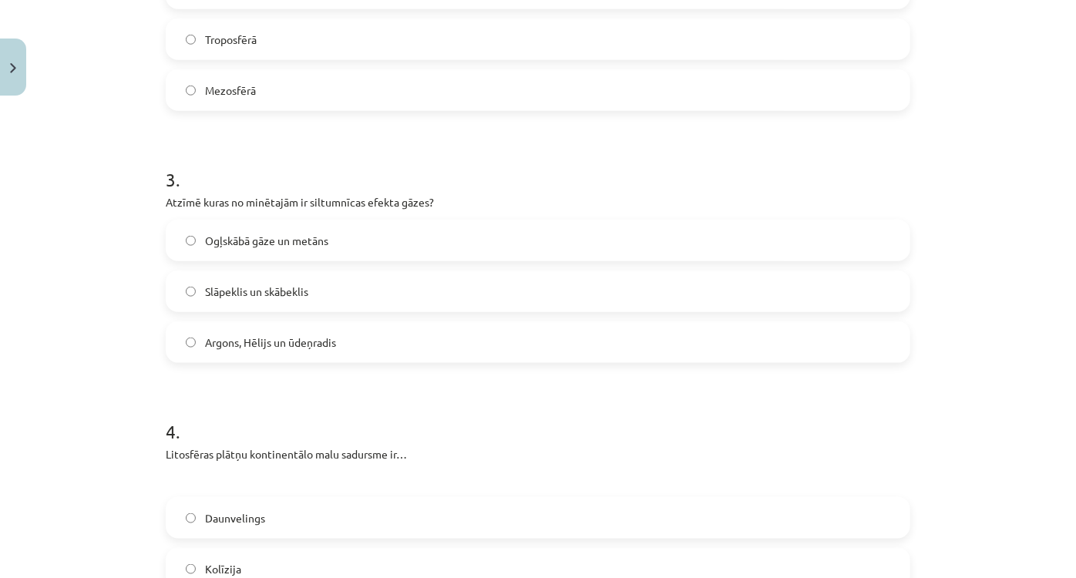
drag, startPoint x: 280, startPoint y: 299, endPoint x: 109, endPoint y: 169, distance: 214.5
click at [110, 169] on div "Mācību tēma: Ģeogrāfijas i - 11. klases 1. ieskaites mācību materiāls #5 Noslēg…" at bounding box center [538, 289] width 1076 height 578
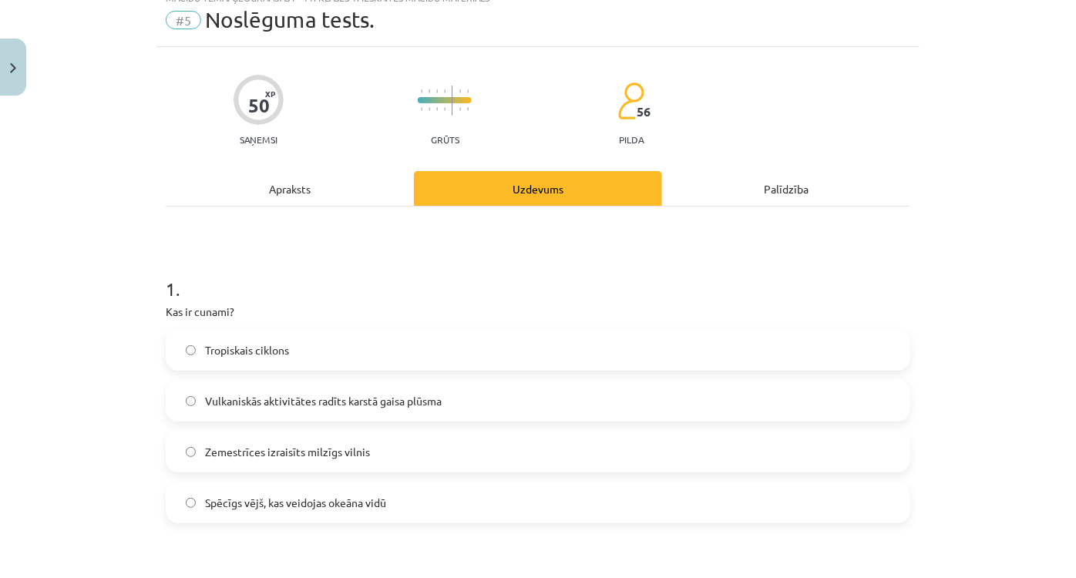
scroll to position [0, 0]
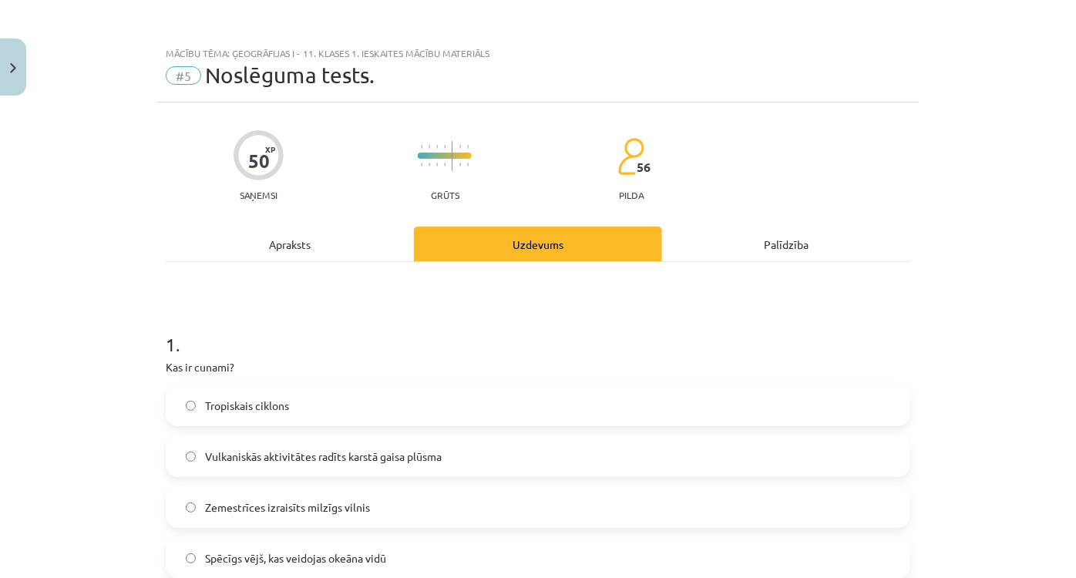
drag, startPoint x: 99, startPoint y: 185, endPoint x: 109, endPoint y: 30, distance: 155.3
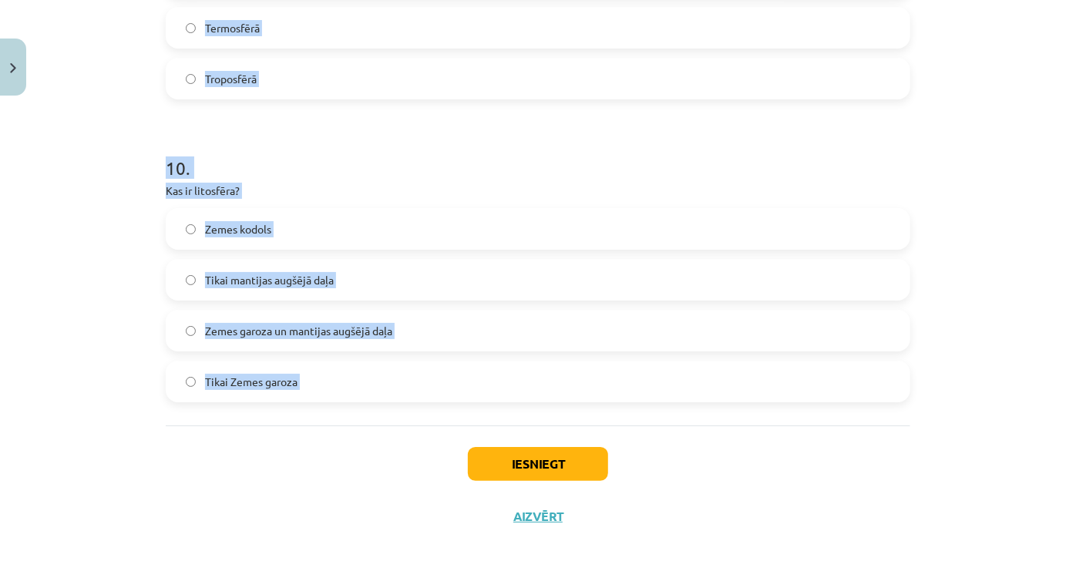
scroll to position [2880, 0]
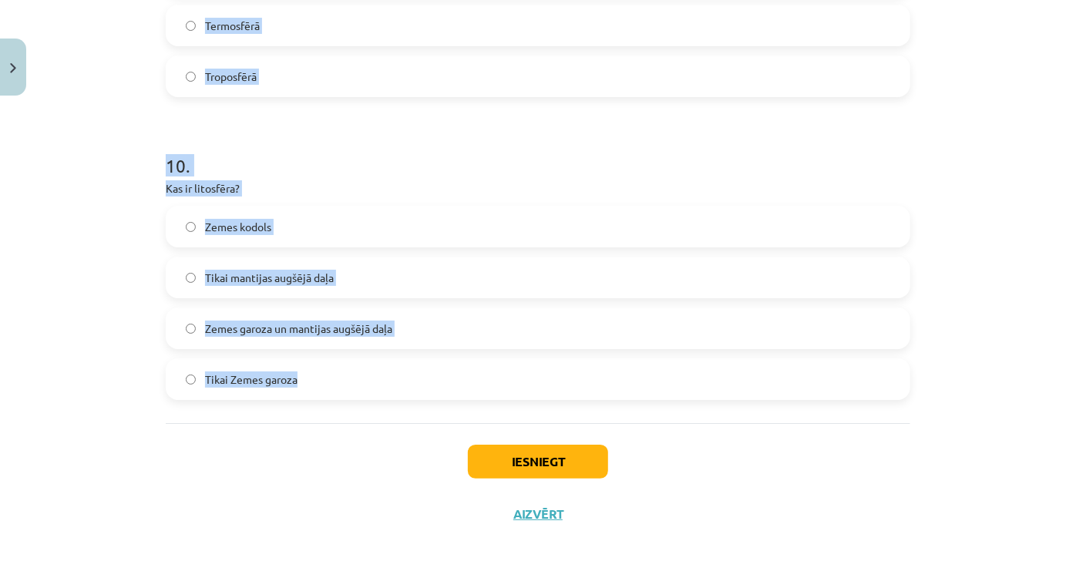
drag, startPoint x: 149, startPoint y: 342, endPoint x: 337, endPoint y: 381, distance: 192.2
click at [337, 381] on div "Mācību tēma: Ģeogrāfijas i - 11. klases 1. ieskaites mācību materiāls #5 Noslēg…" at bounding box center [538, 289] width 1076 height 578
copy form "1 . Kas ir cunami? Tropiskais ciklons Vulkaniskās aktivitātes radīts karstā gai…"
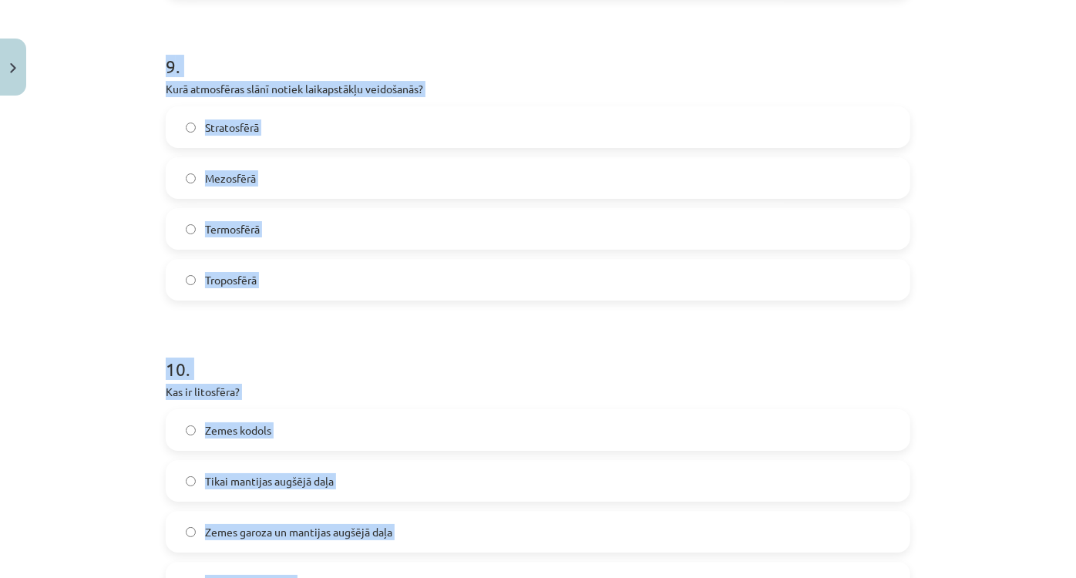
scroll to position [2459, 0]
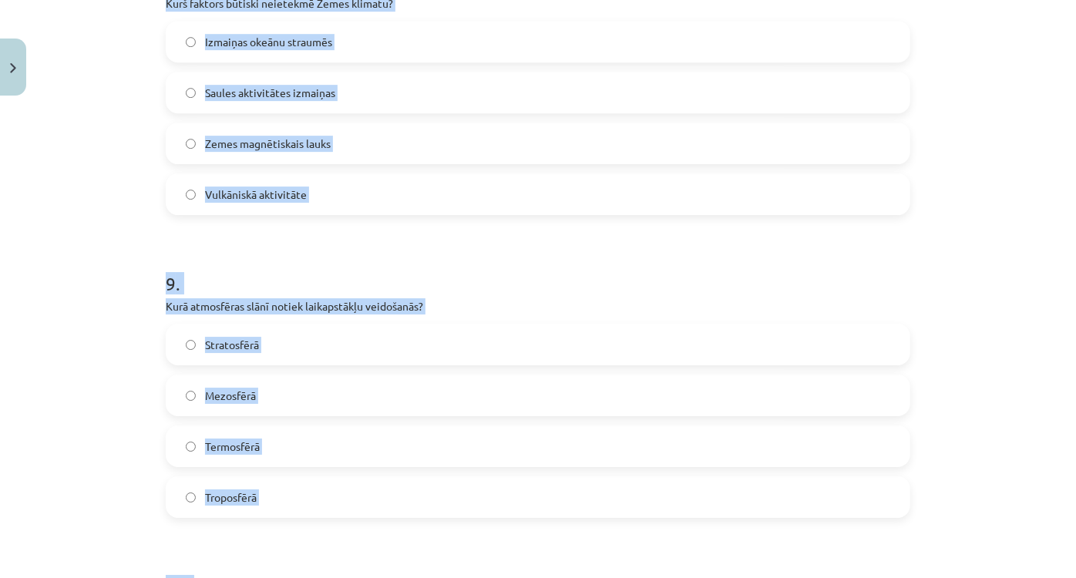
click at [88, 296] on div "Mācību tēma: Ģeogrāfijas i - 11. klases 1. ieskaites mācību materiāls #5 Noslēg…" at bounding box center [538, 289] width 1076 height 578
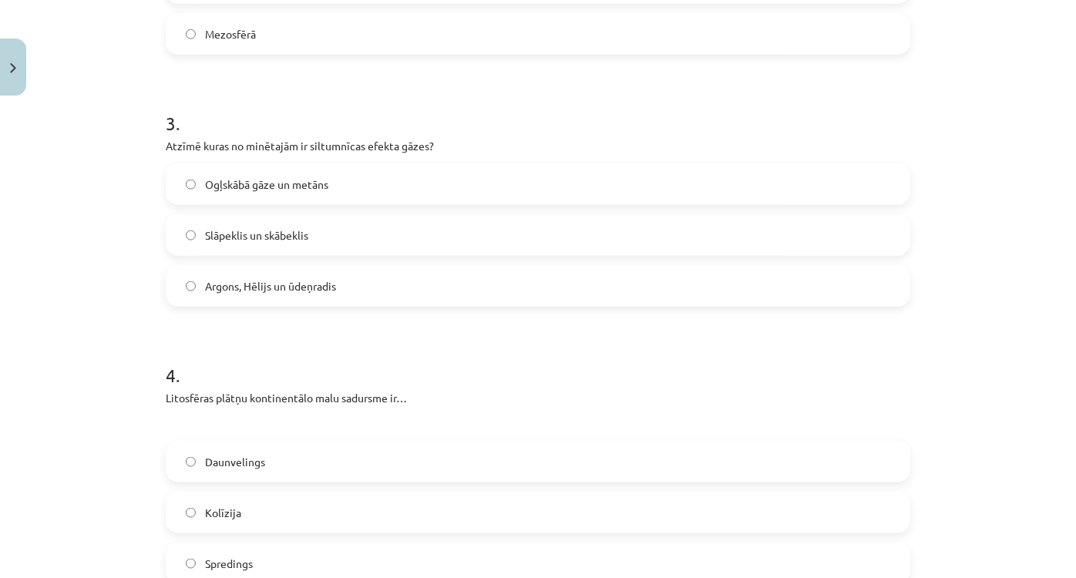
drag, startPoint x: 88, startPoint y: 296, endPoint x: 103, endPoint y: 109, distance: 187.1
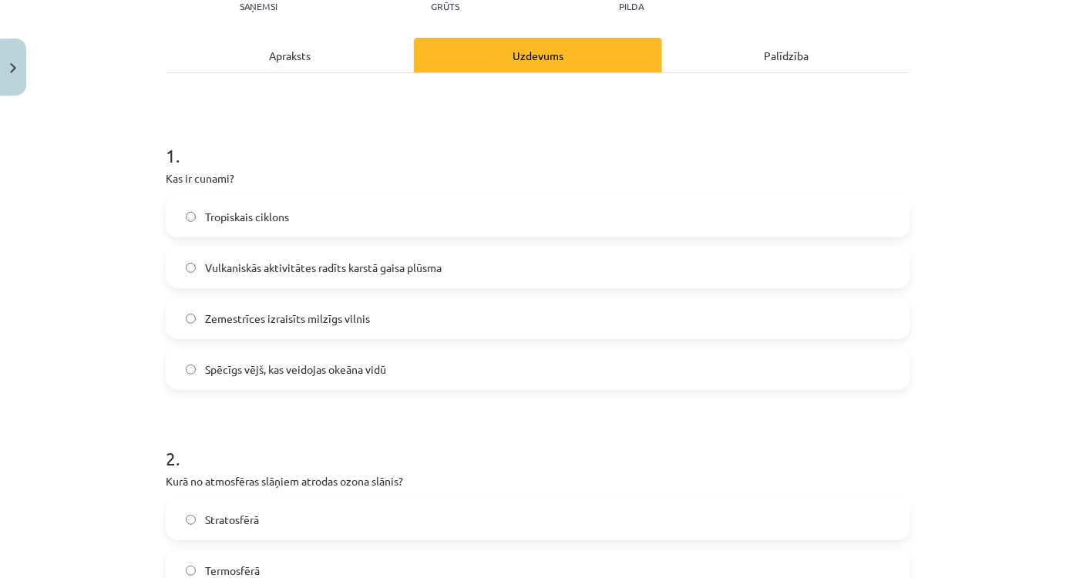
drag, startPoint x: 103, startPoint y: 160, endPoint x: 105, endPoint y: 64, distance: 96.4
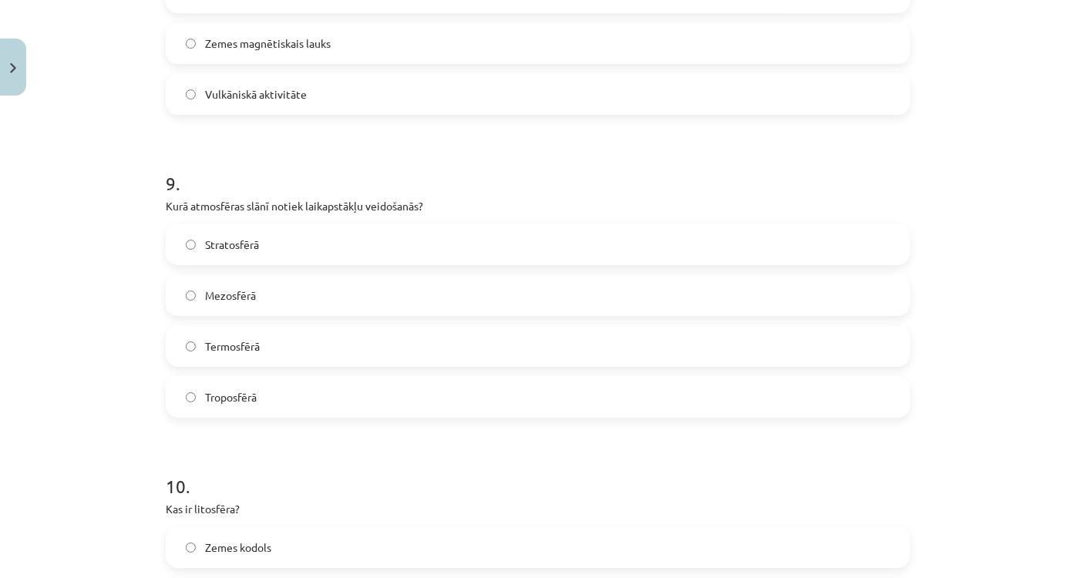
scroll to position [2880, 0]
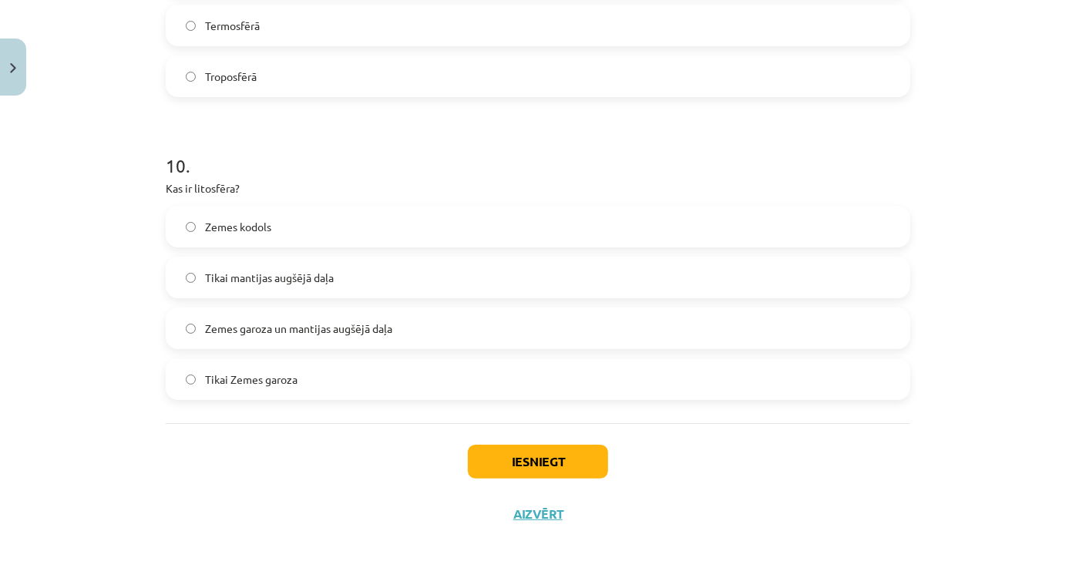
click at [317, 339] on label "Zemes garoza un mantijas augšējā daļa" at bounding box center [538, 328] width 742 height 39
click at [551, 440] on div "Iesniegt Aizvērt" at bounding box center [538, 477] width 745 height 108
click at [550, 452] on button "Iesniegt" at bounding box center [538, 462] width 140 height 34
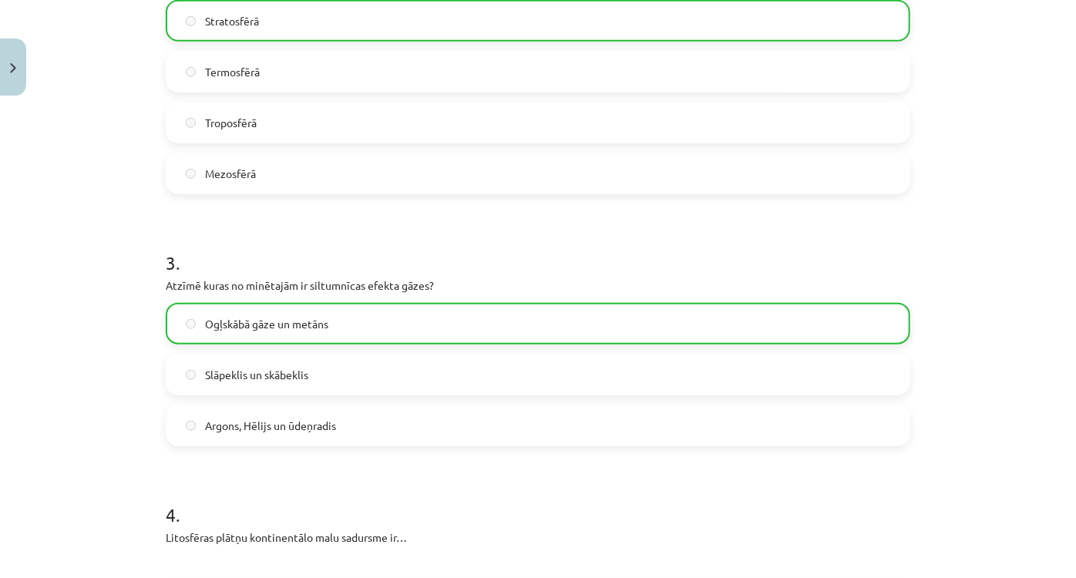
scroll to position [0, 0]
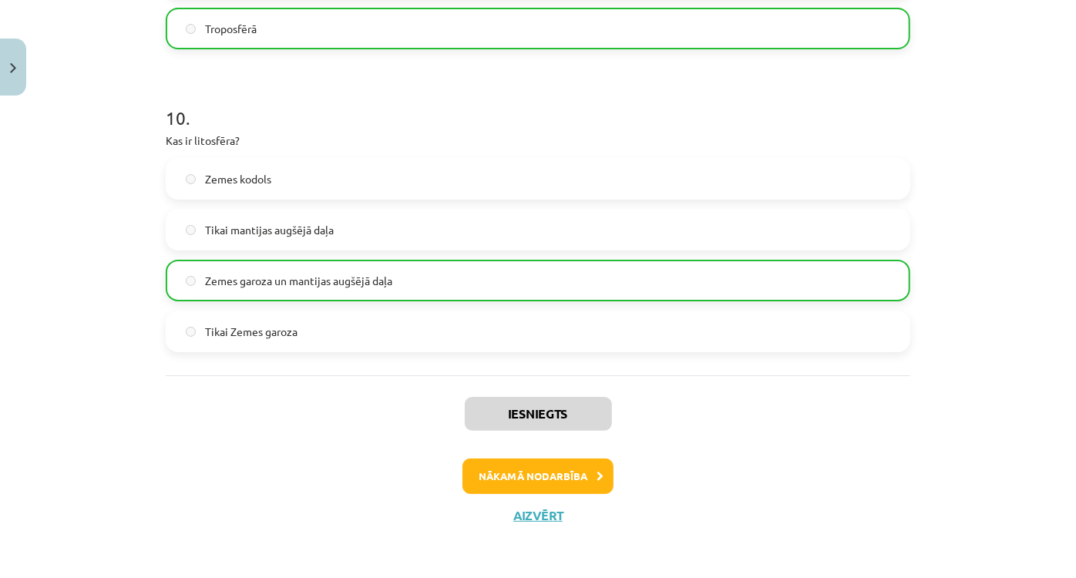
drag, startPoint x: 555, startPoint y: 332, endPoint x: 560, endPoint y: 611, distance: 279.1
click at [521, 473] on button "Nākamā nodarbība" at bounding box center [538, 476] width 151 height 35
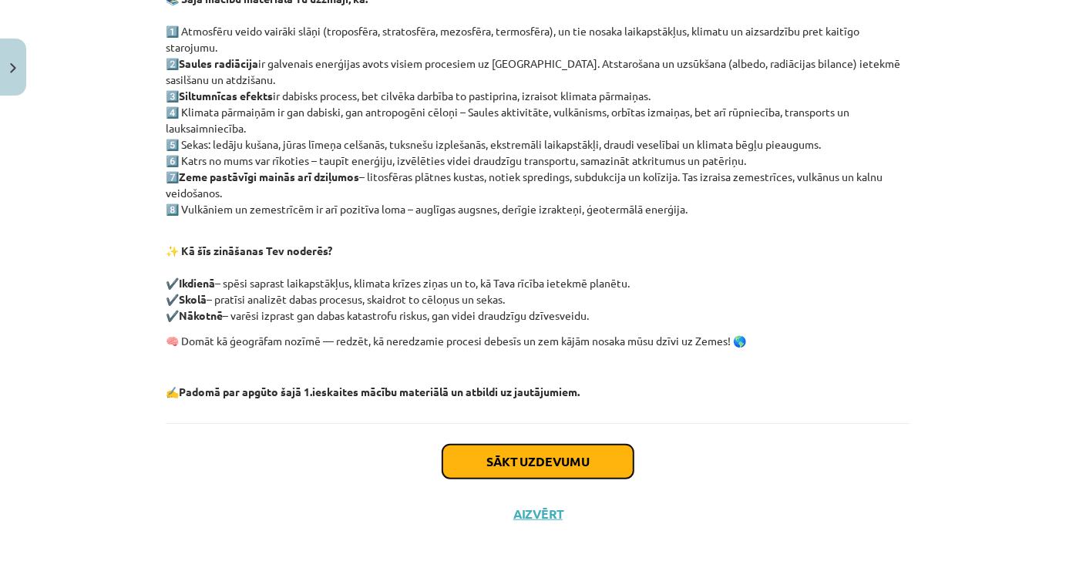
click at [512, 459] on button "Sākt uzdevumu" at bounding box center [538, 462] width 191 height 34
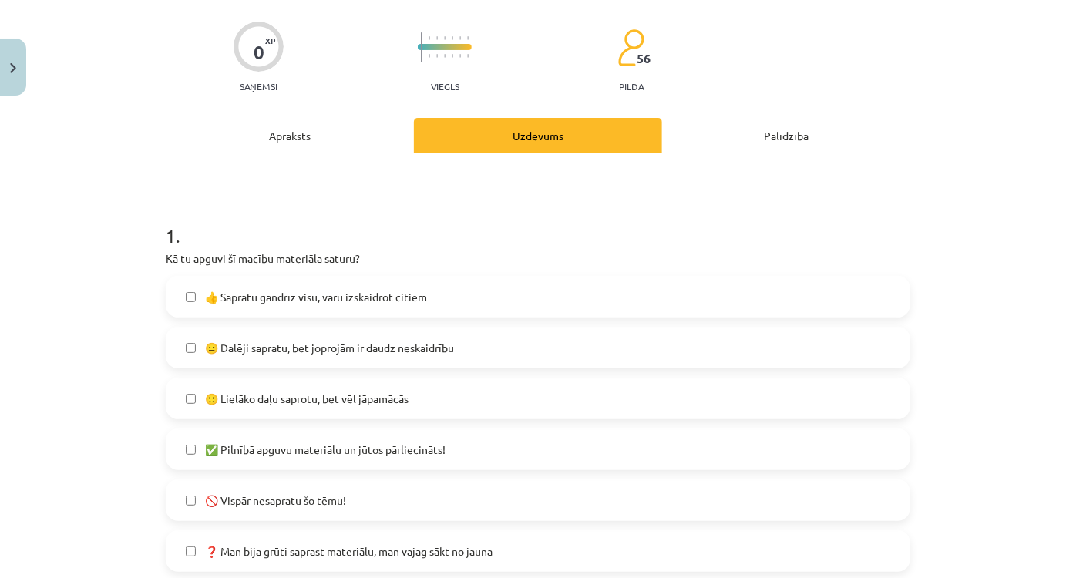
scroll to position [248, 0]
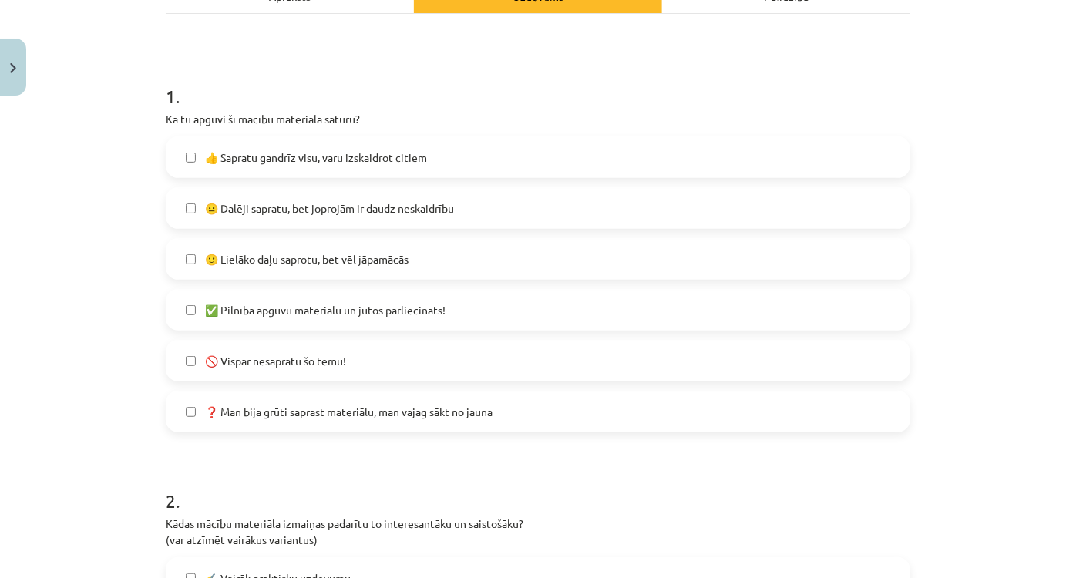
click at [259, 154] on span "👍 Sapratu gandrīz visu, varu izskaidrot citiem" at bounding box center [316, 158] width 222 height 16
click at [271, 153] on span "👍 Sapratu gandrīz visu, varu izskaidrot citiem" at bounding box center [316, 158] width 222 height 16
click at [265, 194] on label "😐 Dalēji sapratu, bet joprojām ir daudz neskaidrību" at bounding box center [538, 208] width 742 height 39
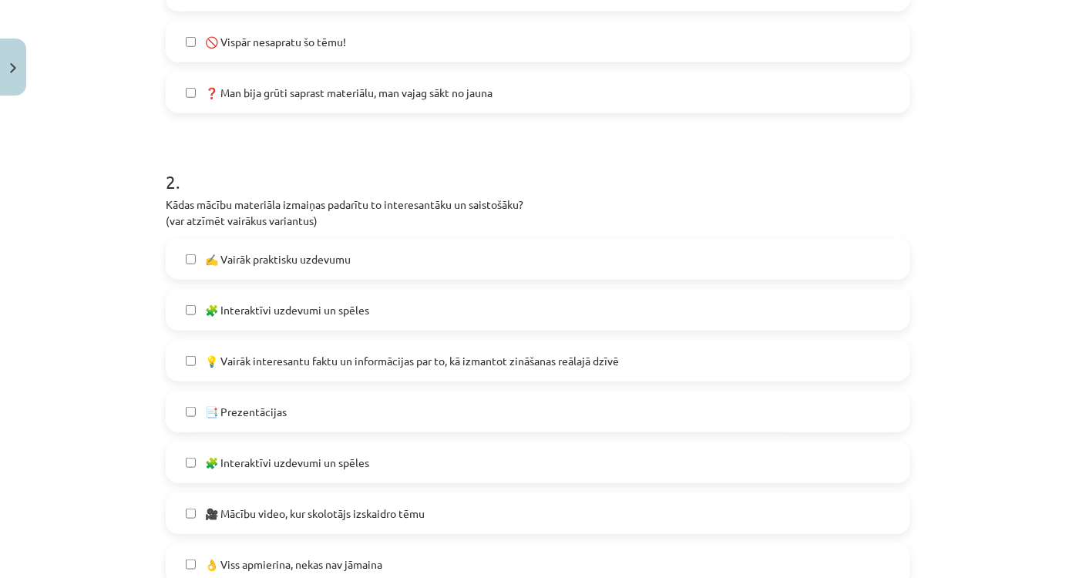
scroll to position [599, 0]
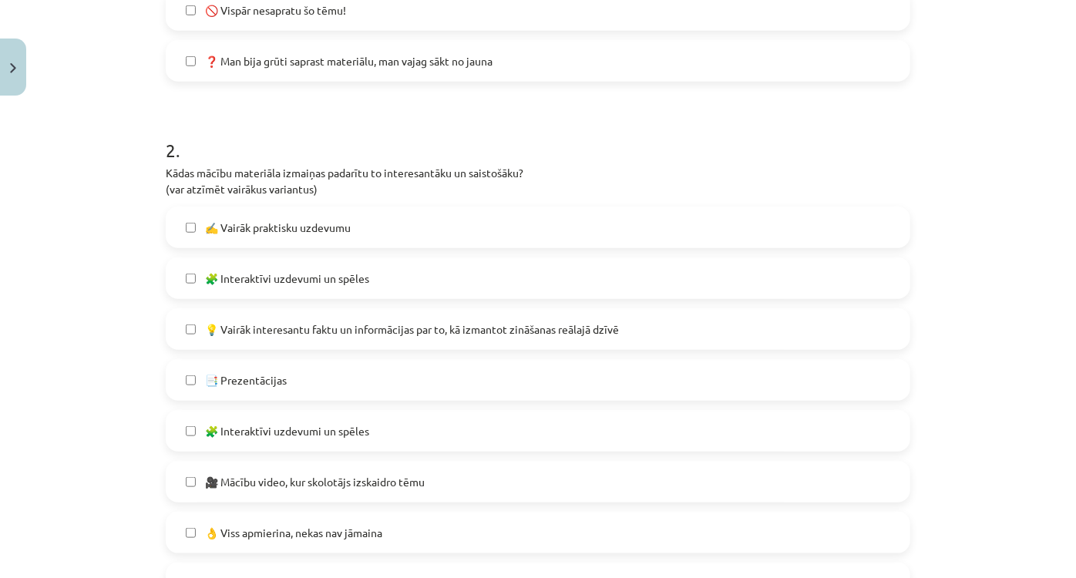
click at [288, 271] on span "🧩 Interaktīvi uzdevumi un spēles" at bounding box center [287, 279] width 164 height 16
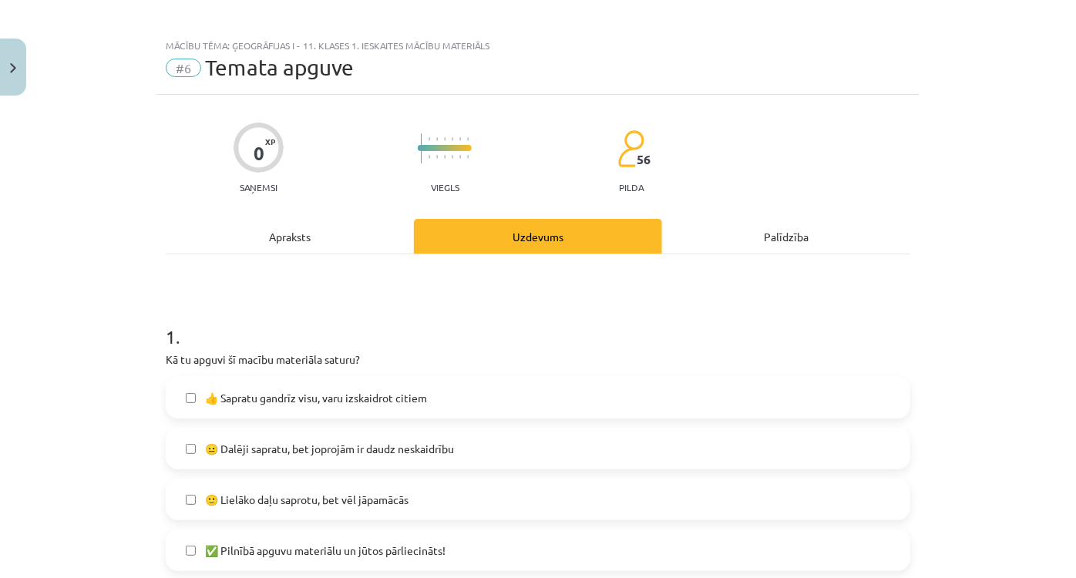
scroll to position [0, 0]
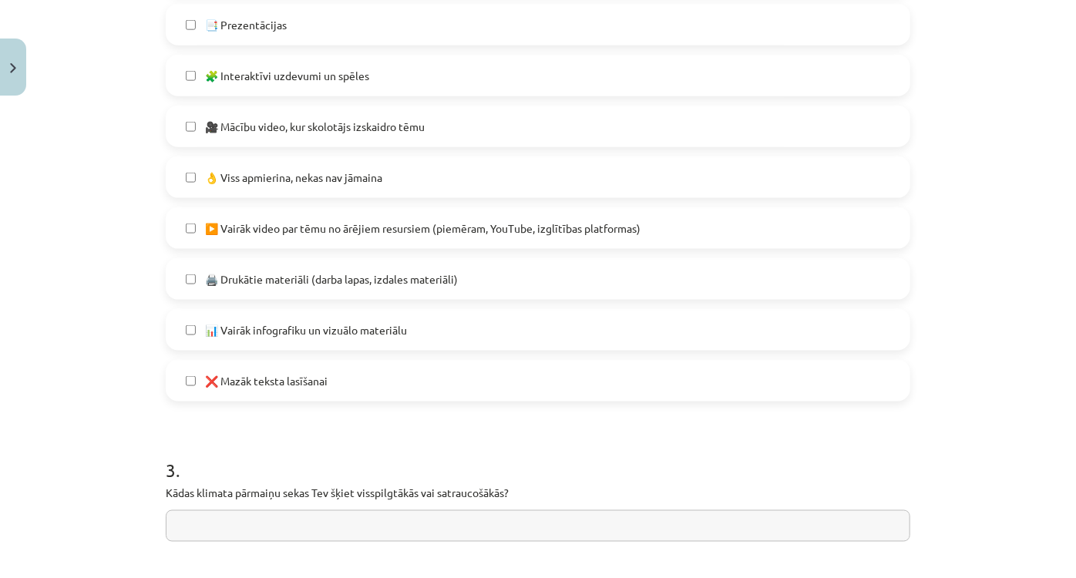
drag, startPoint x: 285, startPoint y: 291, endPoint x: 244, endPoint y: 507, distance: 218.9
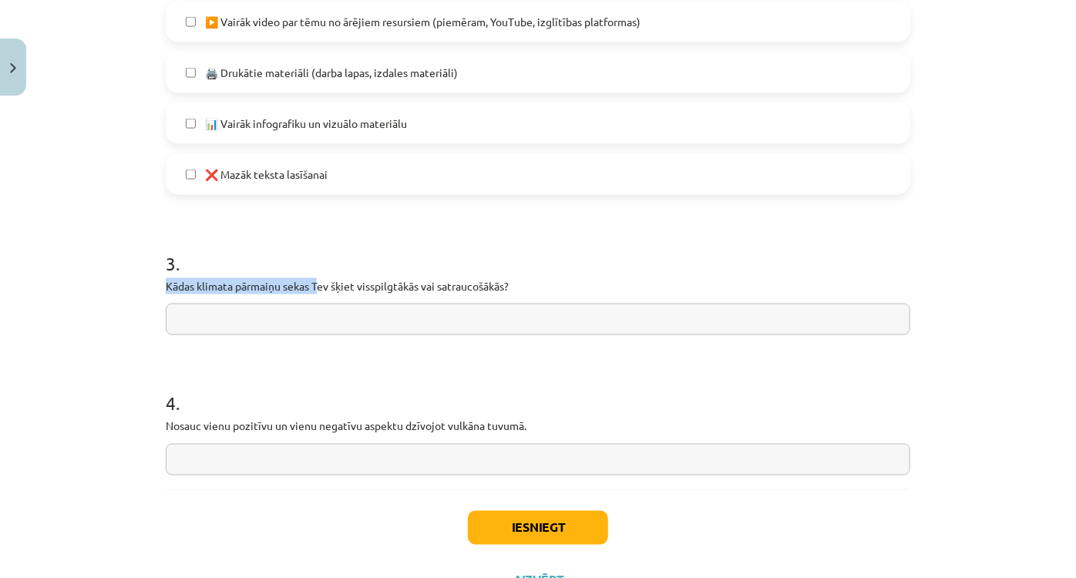
drag, startPoint x: 154, startPoint y: 278, endPoint x: 317, endPoint y: 288, distance: 163.0
click at [453, 312] on input "text" at bounding box center [538, 320] width 745 height 32
click at [396, 315] on input "text" at bounding box center [538, 320] width 745 height 32
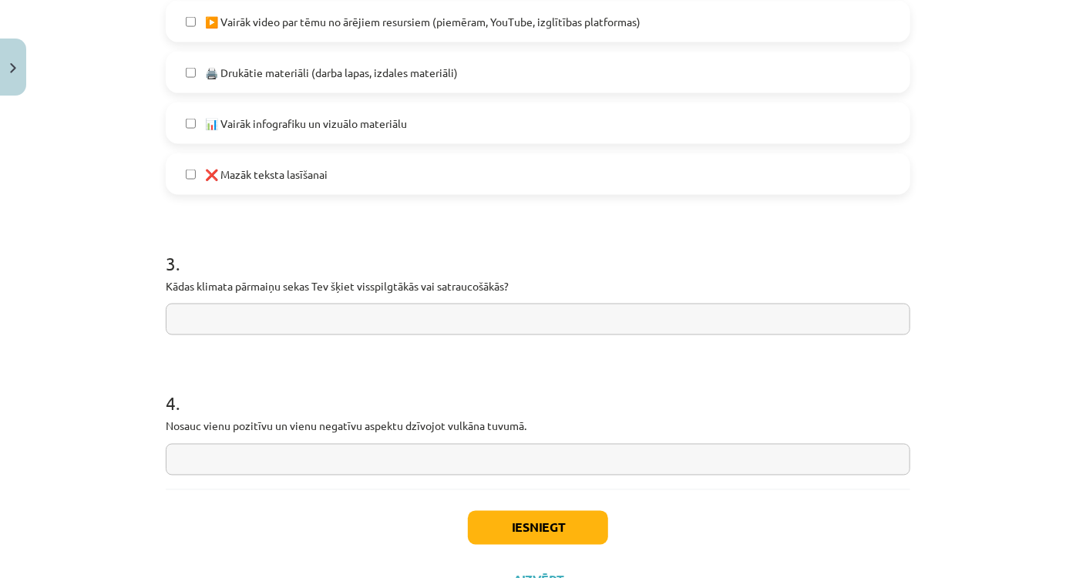
paste input "**********"
drag, startPoint x: 148, startPoint y: 282, endPoint x: 310, endPoint y: 313, distance: 164.8
click at [295, 322] on div "Mācību tēma: Ģeogrāfijas i - 11. klases 1. ieskaites mācību materiāls #6 Temata…" at bounding box center [538, 289] width 1076 height 578
click at [507, 274] on div "**********" at bounding box center [538, 280] width 745 height 109
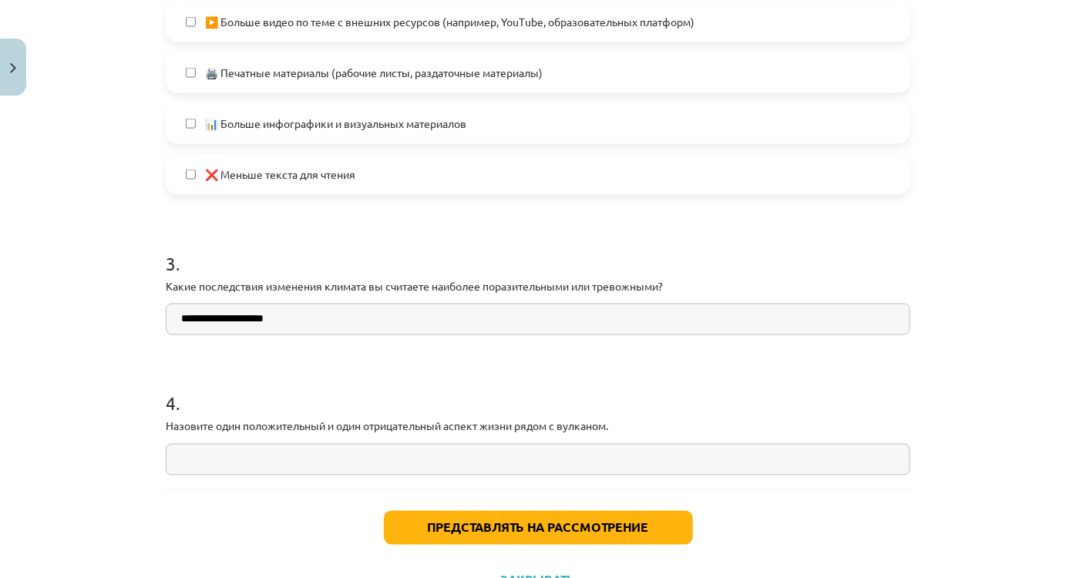
scroll to position [386, 0]
drag, startPoint x: 152, startPoint y: 287, endPoint x: 322, endPoint y: 333, distance: 176.5
click at [362, 227] on h1 "3 ." at bounding box center [538, 250] width 745 height 48
click at [329, 325] on input "**********" at bounding box center [538, 320] width 745 height 32
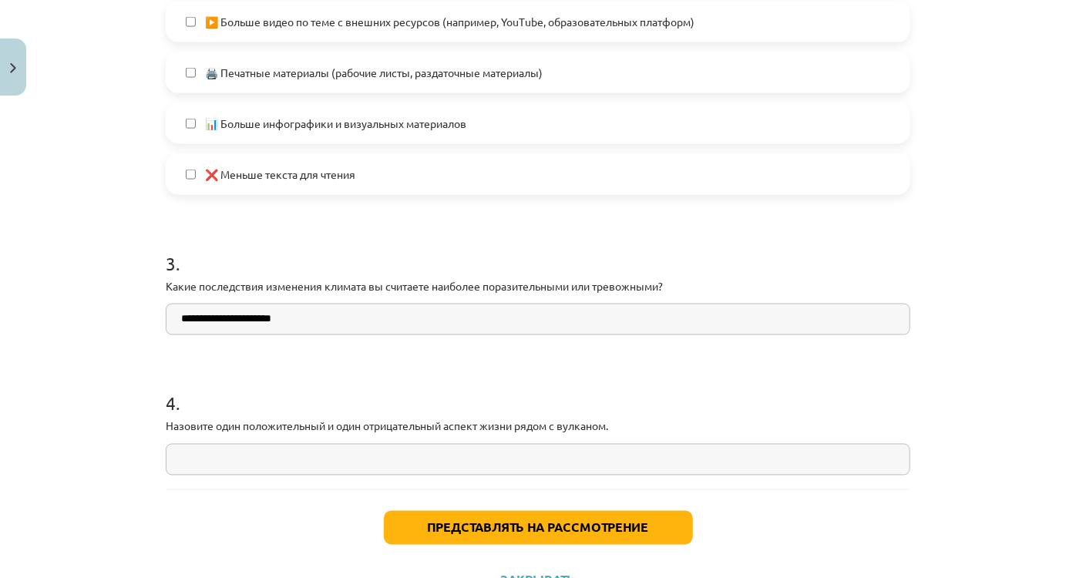
paste input "*****"
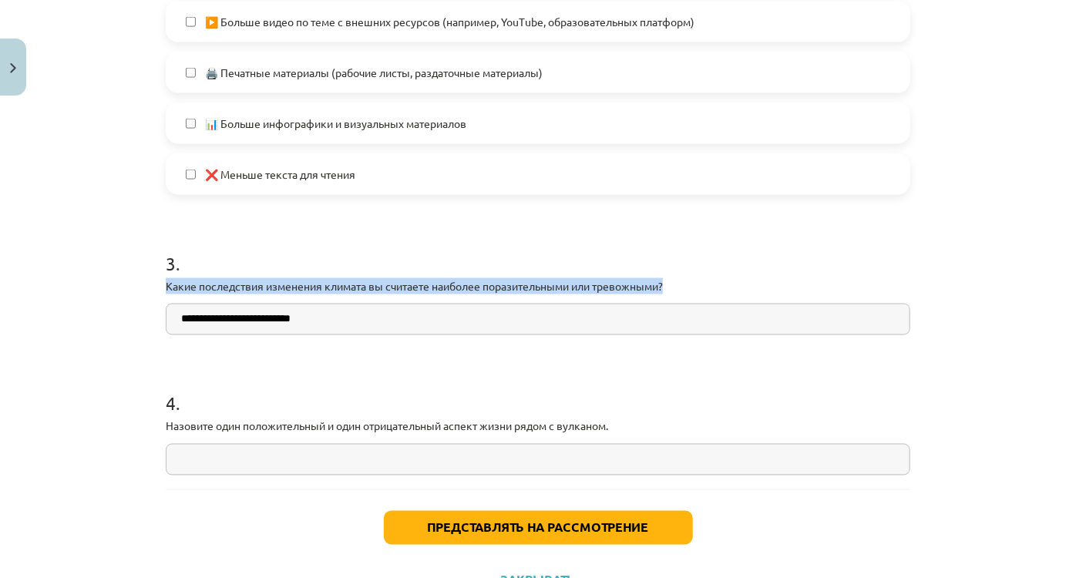
drag, startPoint x: 155, startPoint y: 283, endPoint x: 703, endPoint y: 274, distance: 548.2
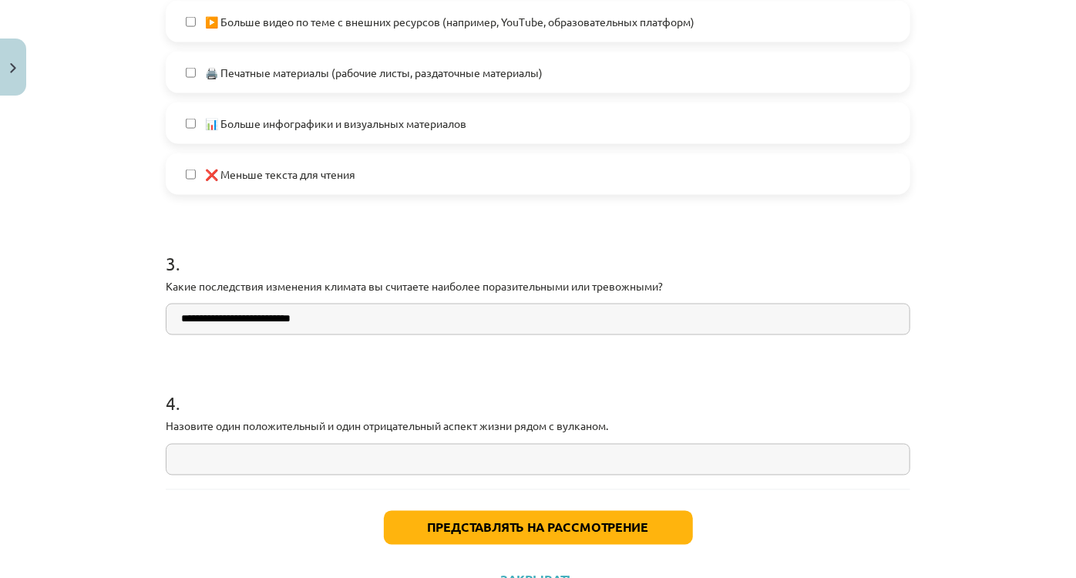
click at [139, 324] on div "Тема: География I - 11 класс. Материалы для 1-го теста. #6 Изучение темы 0 XP В…" at bounding box center [538, 289] width 1076 height 578
click at [321, 319] on input "**********" at bounding box center [538, 320] width 745 height 32
click at [387, 317] on input "**********" at bounding box center [538, 320] width 745 height 32
paste input "**********"
click at [363, 318] on input "**********" at bounding box center [538, 320] width 745 height 32
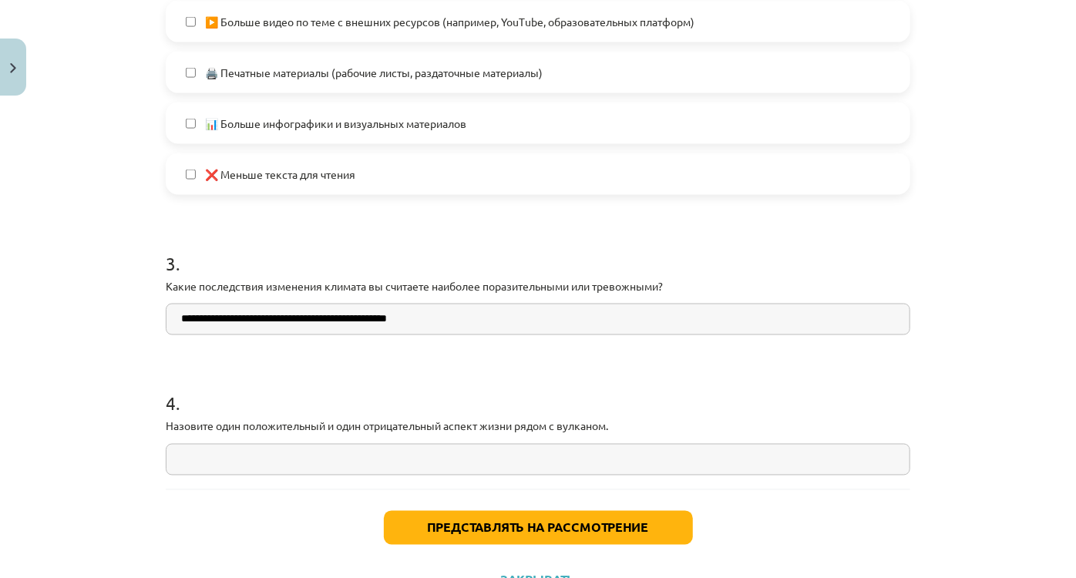
click at [365, 321] on input "**********" at bounding box center [538, 320] width 745 height 32
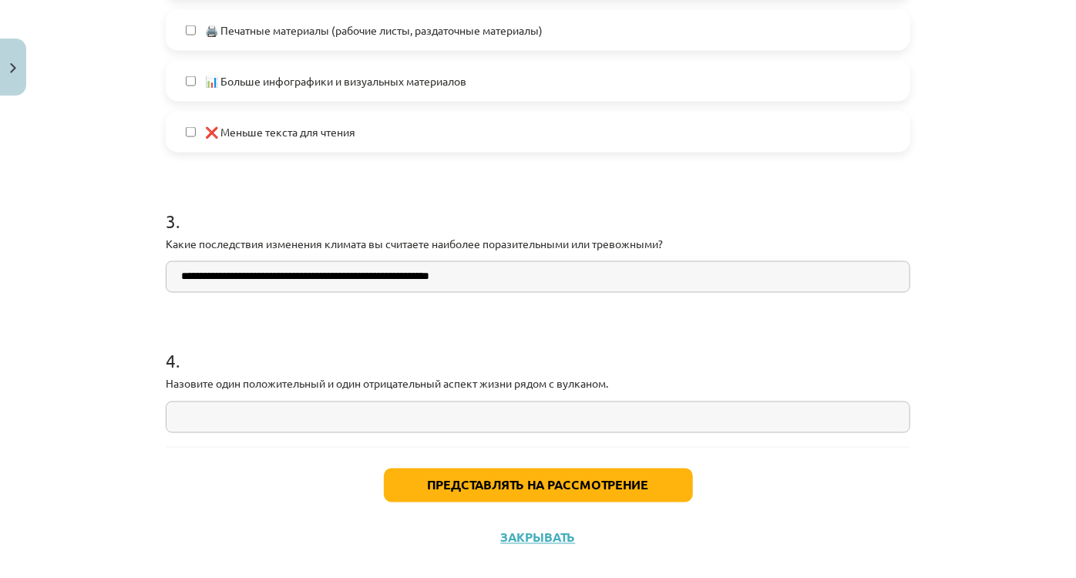
scroll to position [1227, 0]
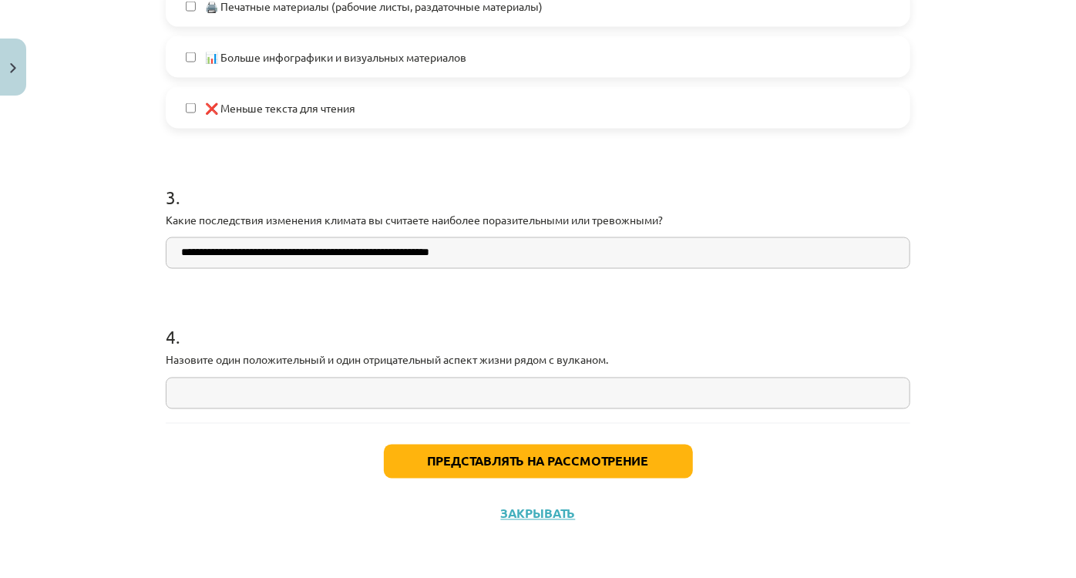
type input "**********"
drag, startPoint x: 215, startPoint y: 369, endPoint x: 614, endPoint y: 369, distance: 399.4
click at [614, 369] on div "Тема: География I - 11 класс. Материалы для 1-го теста. #6 Изучение темы 0 XP В…" at bounding box center [538, 289] width 1076 height 578
copy p
click at [400, 394] on input "text" at bounding box center [538, 394] width 745 height 32
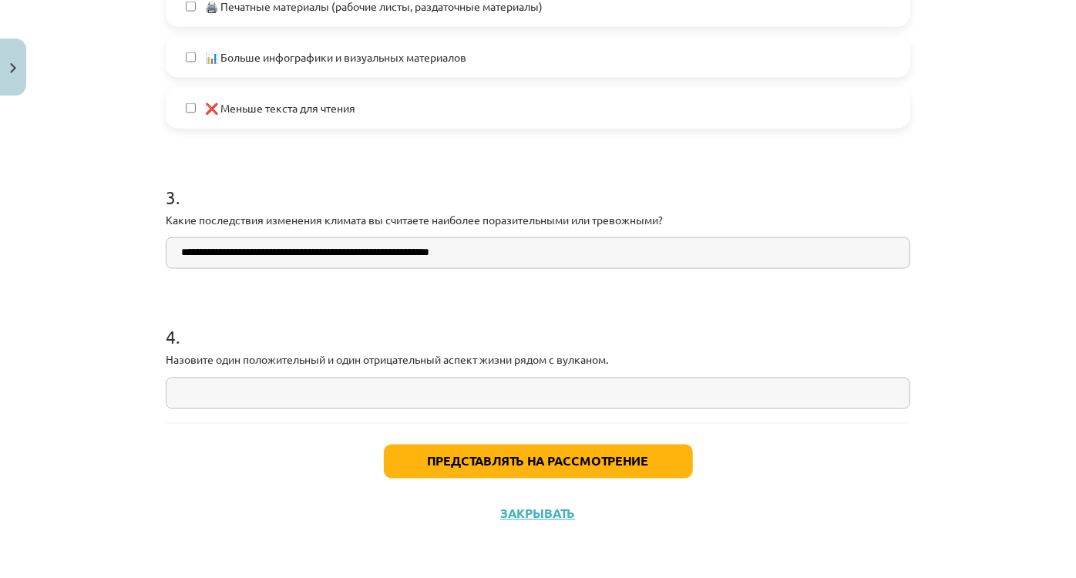
paste input "**********"
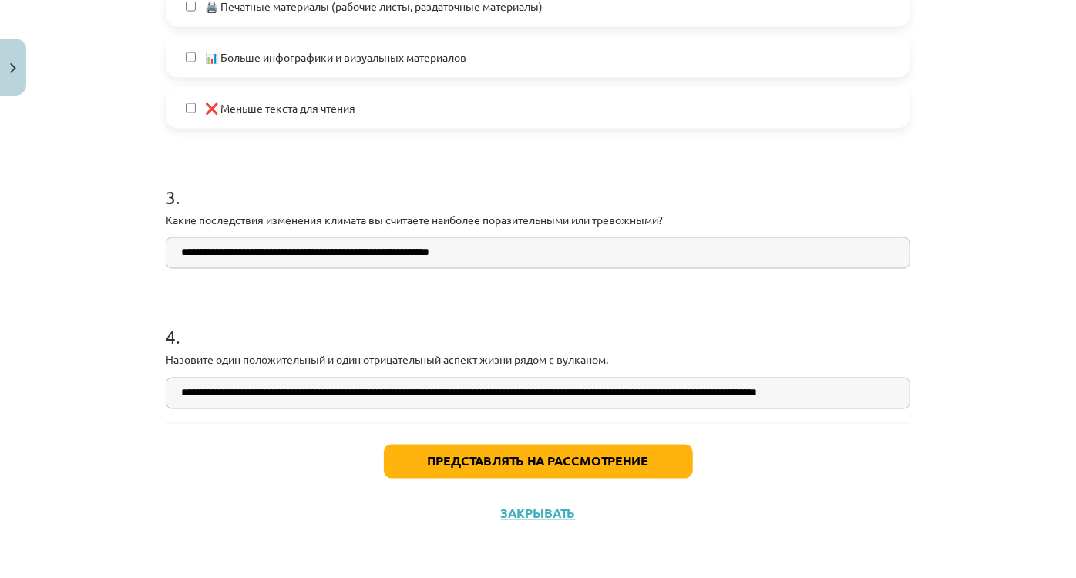
type input "**********"
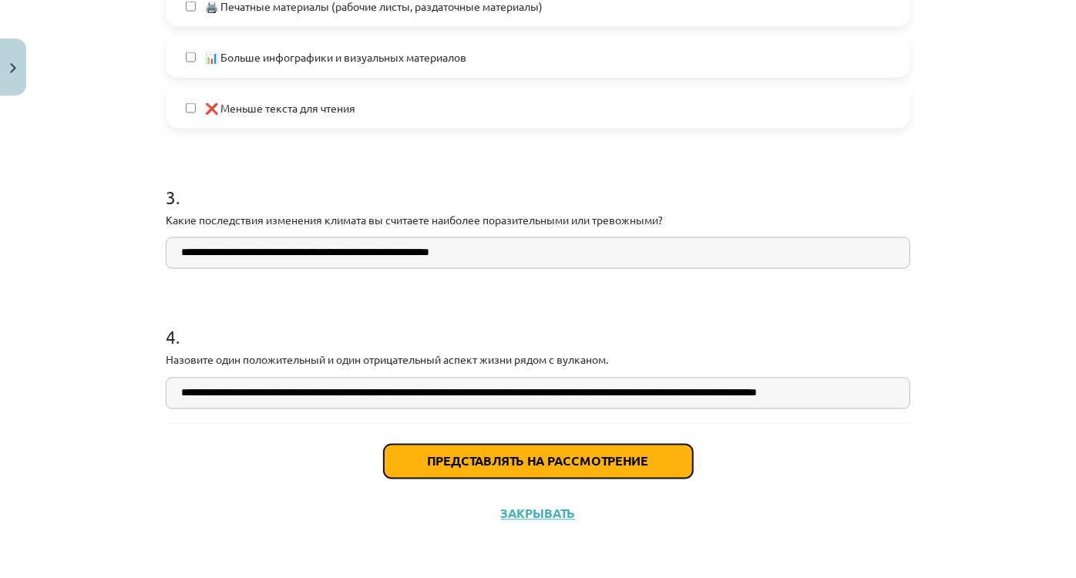
click at [528, 456] on font "Представлять на рассмотрение" at bounding box center [538, 461] width 221 height 16
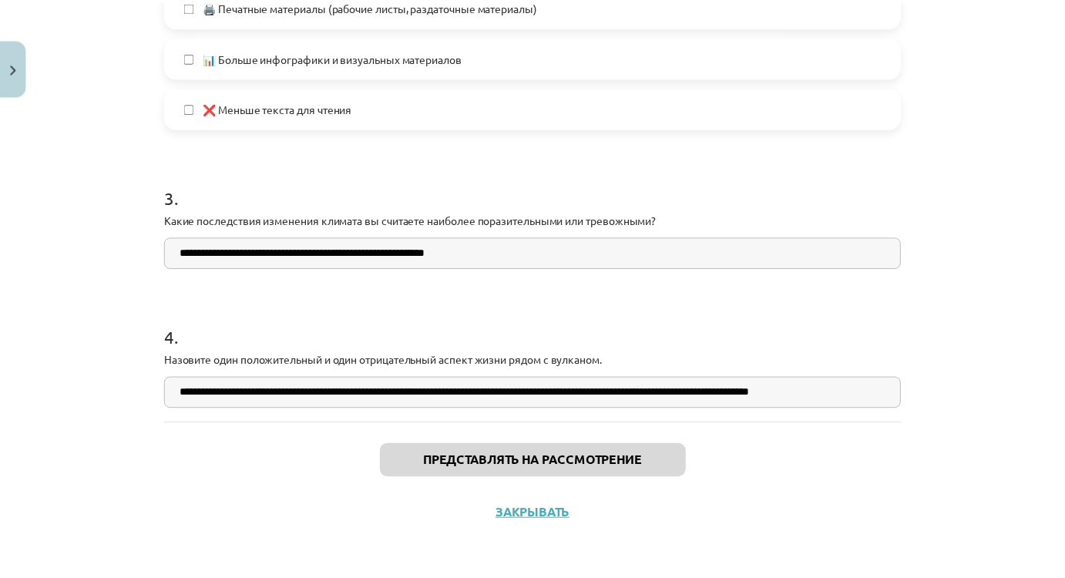
scroll to position [369, 0]
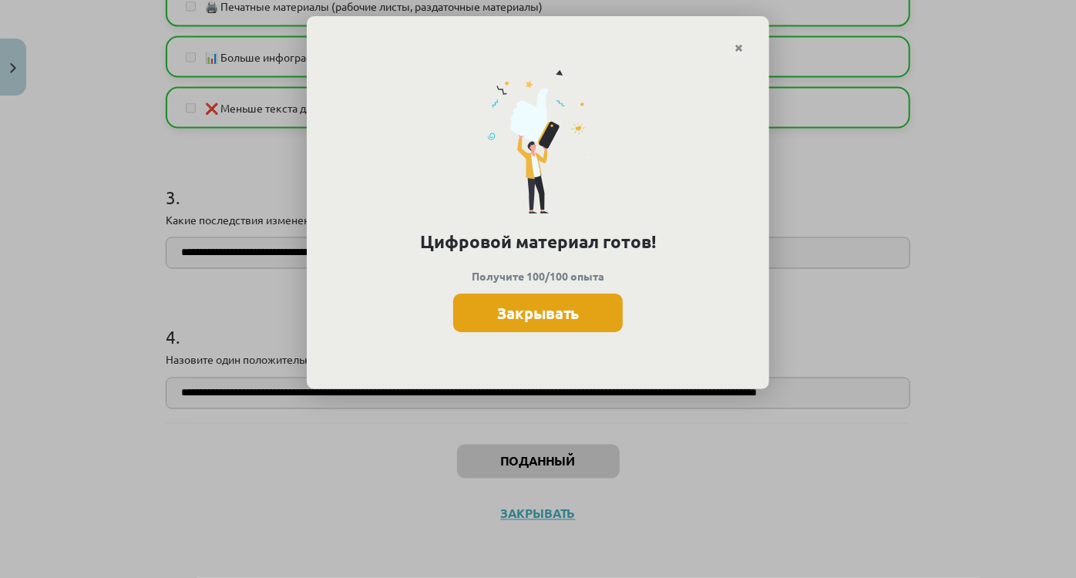
click at [527, 326] on button "Закрывать" at bounding box center [538, 313] width 170 height 39
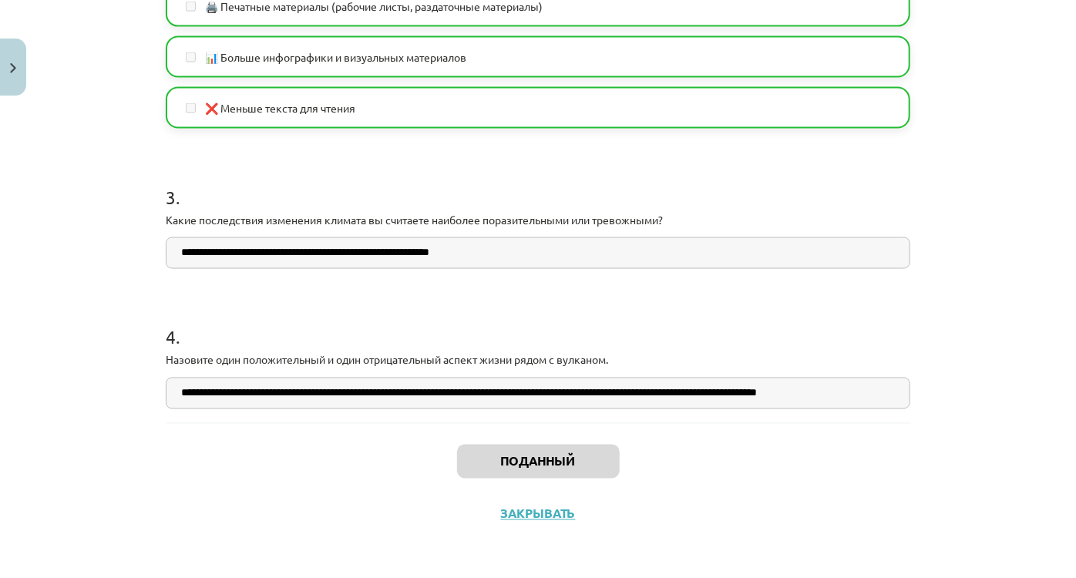
drag, startPoint x: 564, startPoint y: 526, endPoint x: 547, endPoint y: 514, distance: 21.2
click at [562, 523] on div "Поданный Закрывать" at bounding box center [538, 477] width 745 height 108
click at [544, 512] on font "Закрывать" at bounding box center [538, 514] width 75 height 16
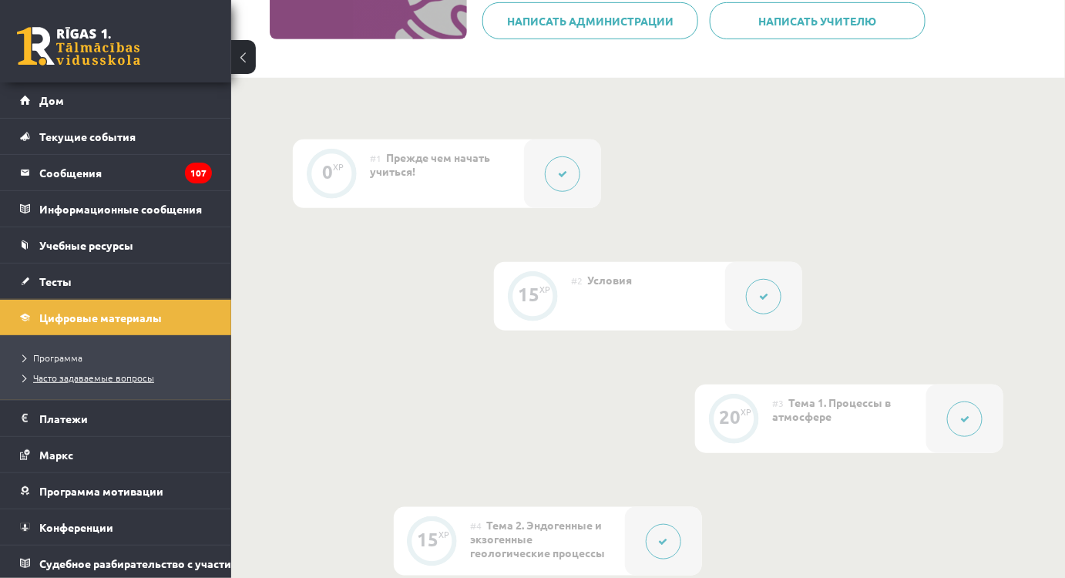
scroll to position [158, 0]
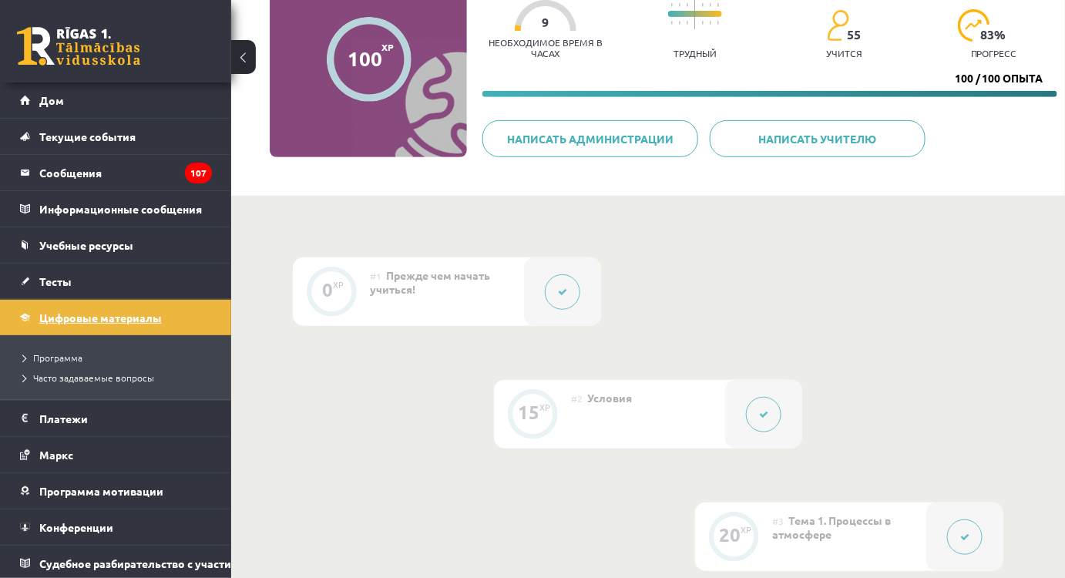
click at [62, 313] on font "Цифровые материалы" at bounding box center [100, 318] width 123 height 14
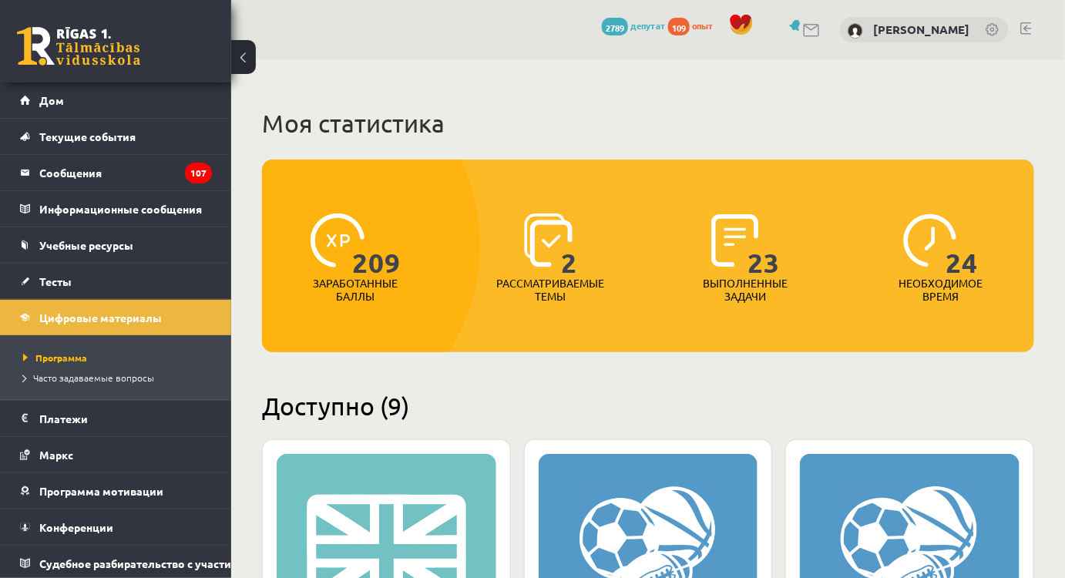
scroll to position [280, 0]
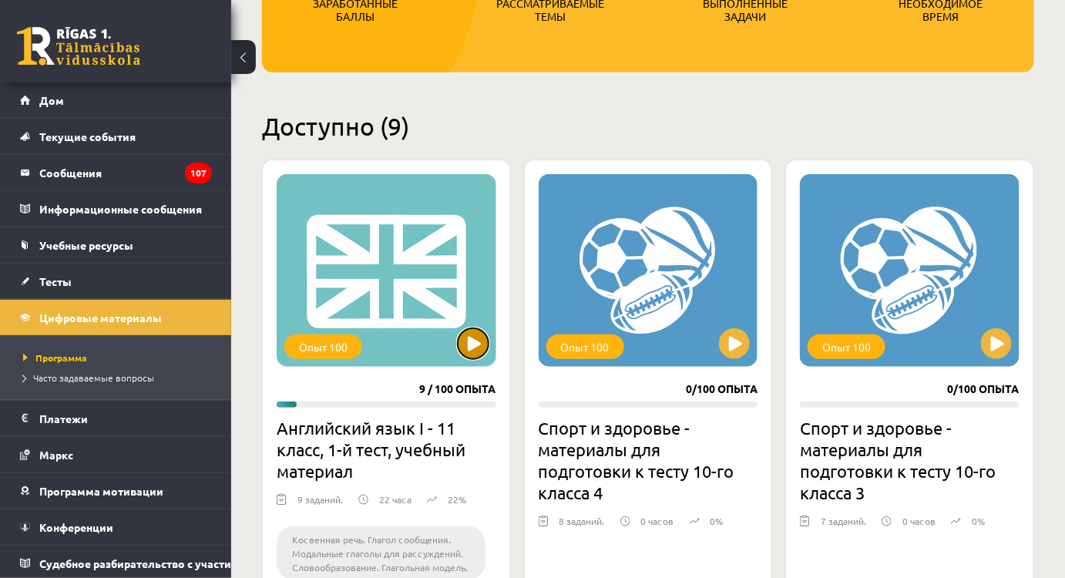
click at [466, 333] on button at bounding box center [473, 343] width 31 height 31
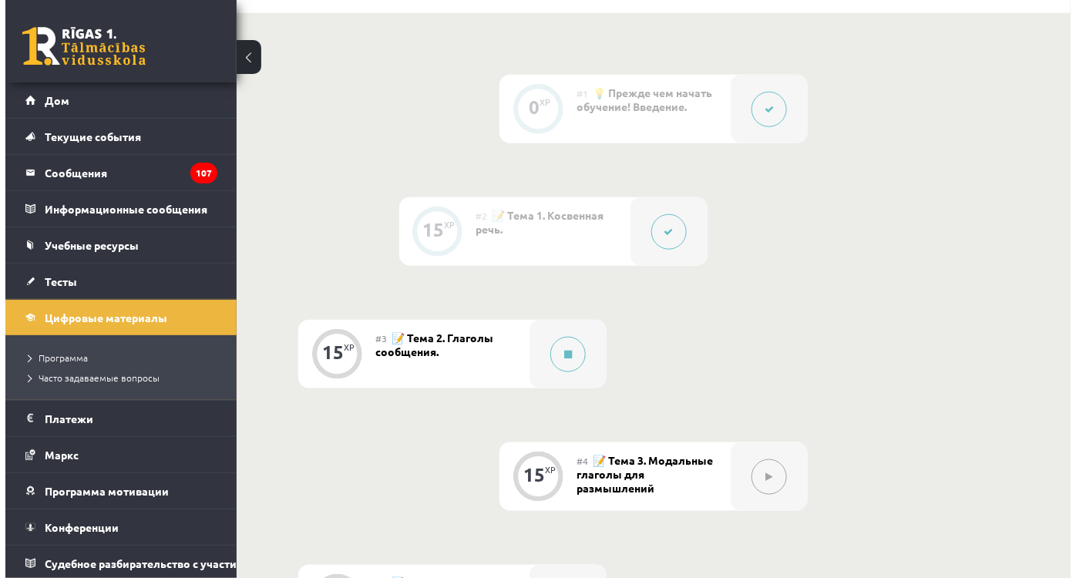
scroll to position [490, 0]
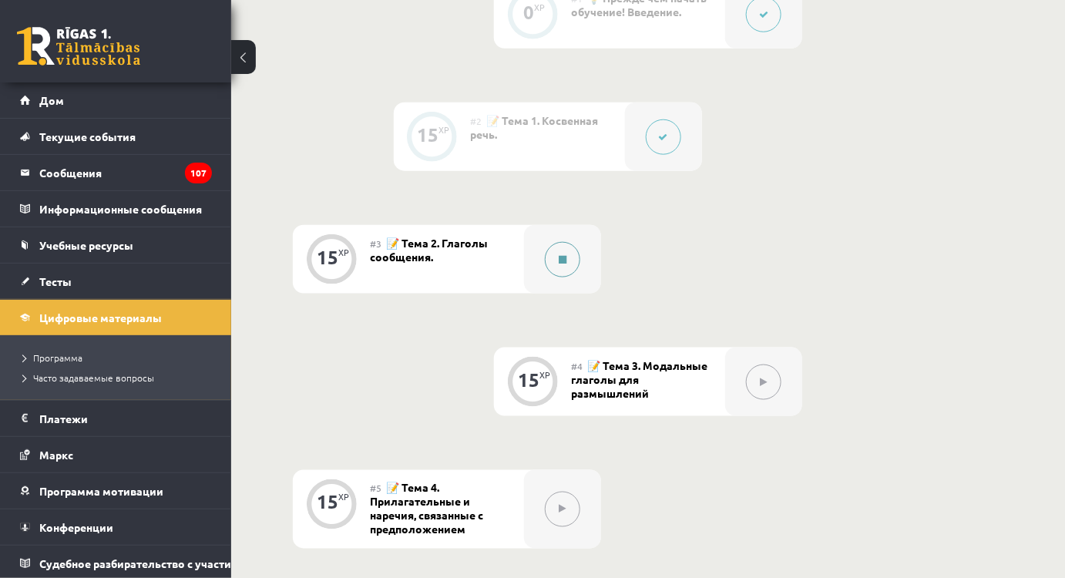
click at [563, 255] on icon at bounding box center [563, 259] width 8 height 9
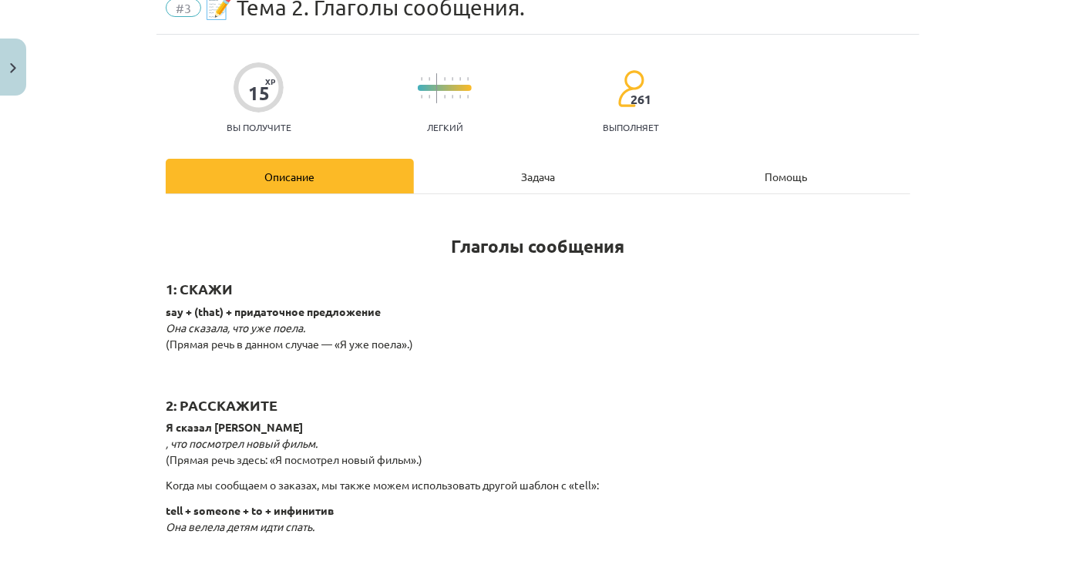
scroll to position [140, 0]
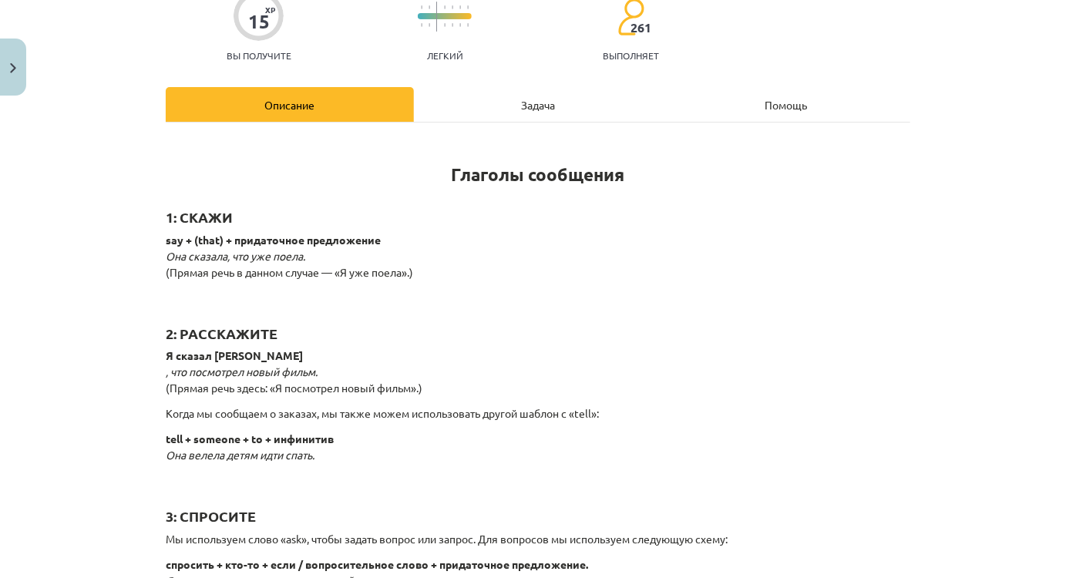
drag, startPoint x: 933, startPoint y: 63, endPoint x: 935, endPoint y: 40, distance: 23.2
click at [933, 62] on div "Тема обучения: Английский язык I - 11 класс, 1-й тест, учебный материал #3 📝 Те…" at bounding box center [538, 289] width 1076 height 578
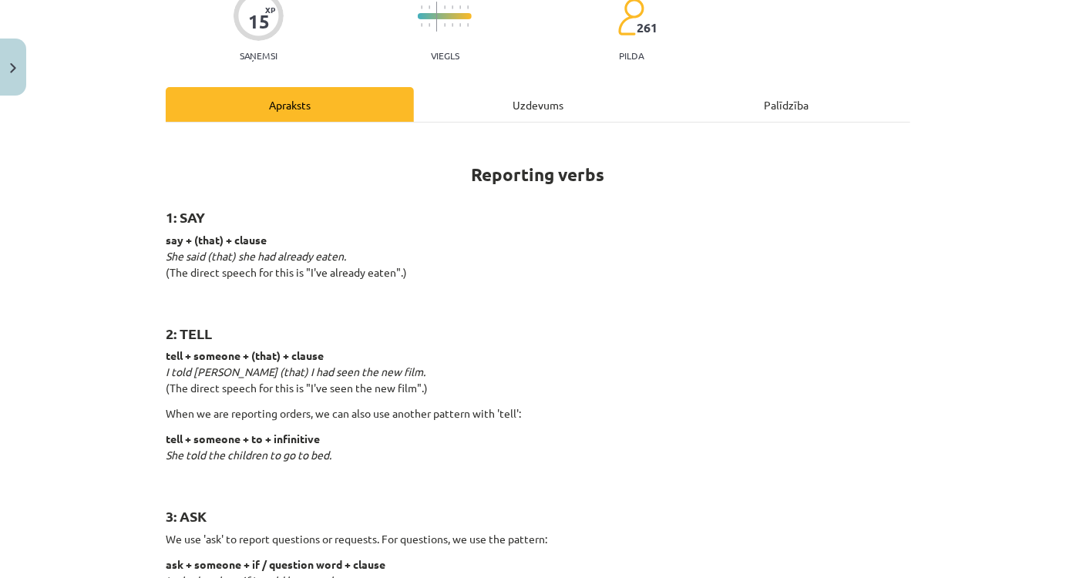
scroll to position [454, 0]
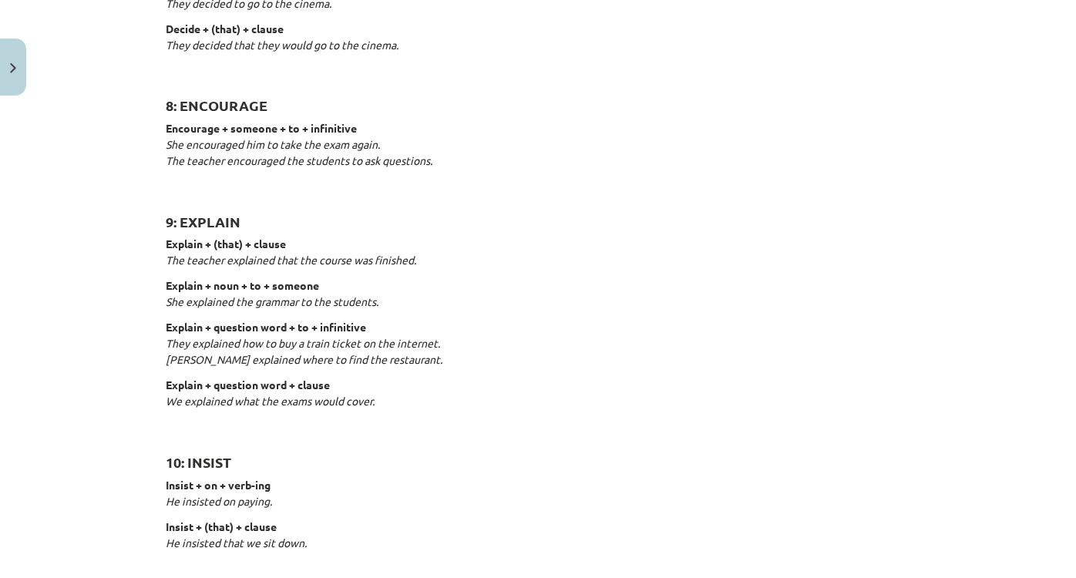
scroll to position [1415, 0]
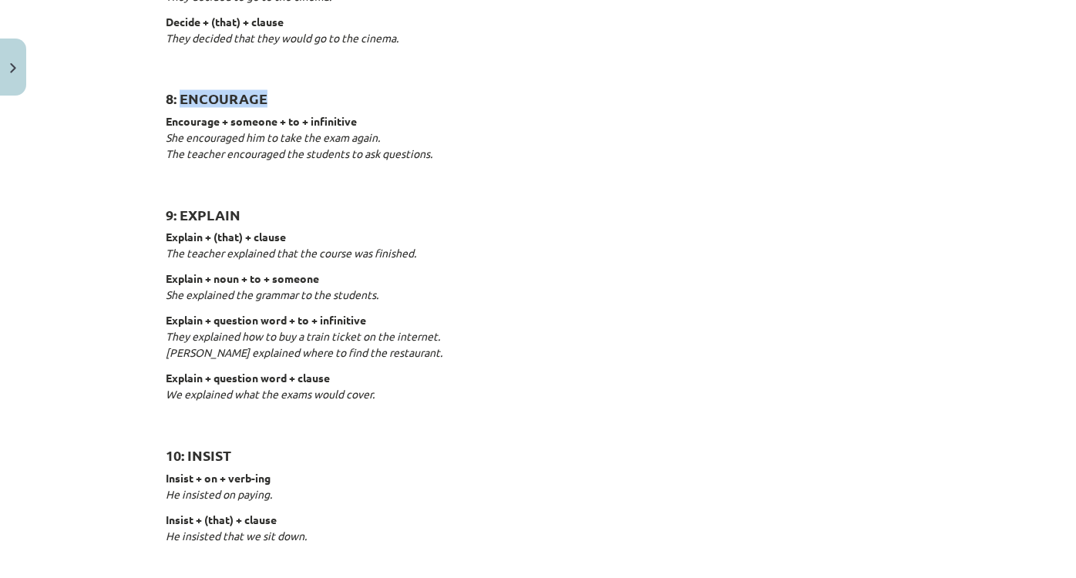
drag, startPoint x: 176, startPoint y: 97, endPoint x: 279, endPoint y: 90, distance: 103.5
click at [279, 90] on h2 "8: ENCOURAGE" at bounding box center [538, 91] width 745 height 38
copy strong "ENCOURAGE"
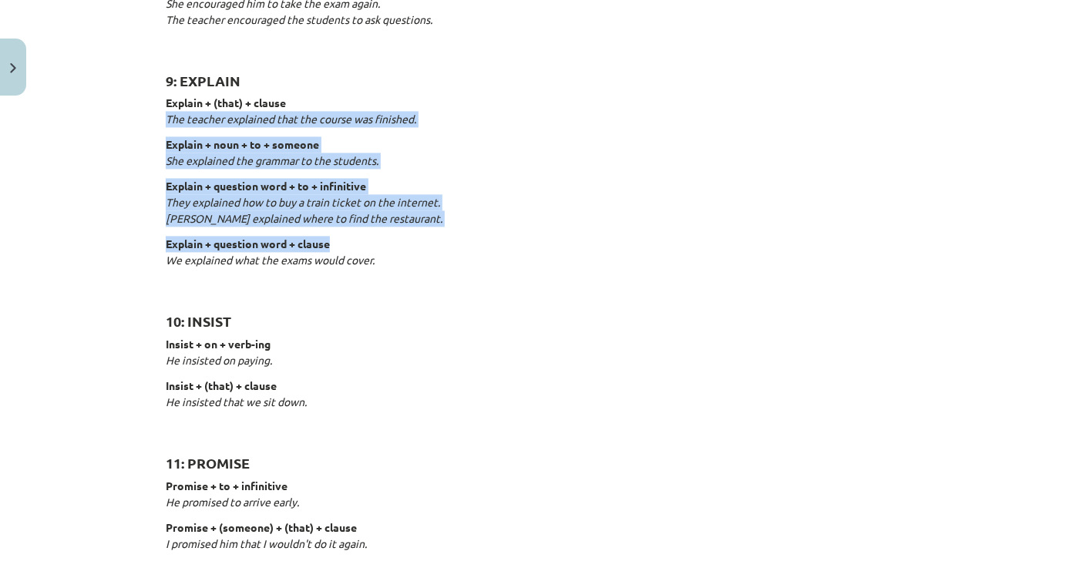
scroll to position [1555, 0]
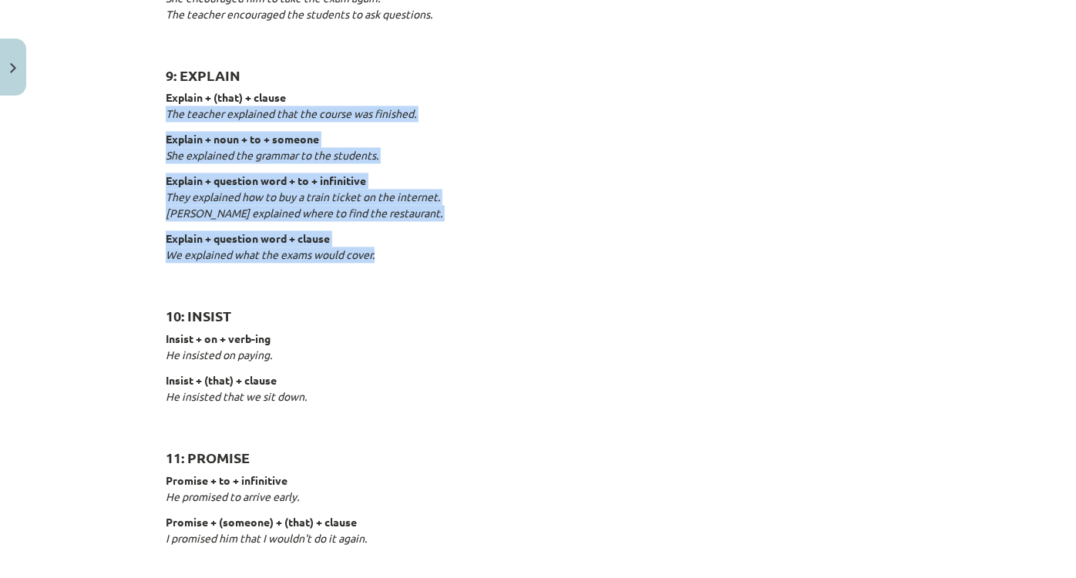
drag, startPoint x: 157, startPoint y: 252, endPoint x: 446, endPoint y: 249, distance: 288.4
click at [446, 249] on p "Explain + question word + clause We explained what the exams would cover." at bounding box center [538, 255] width 745 height 49
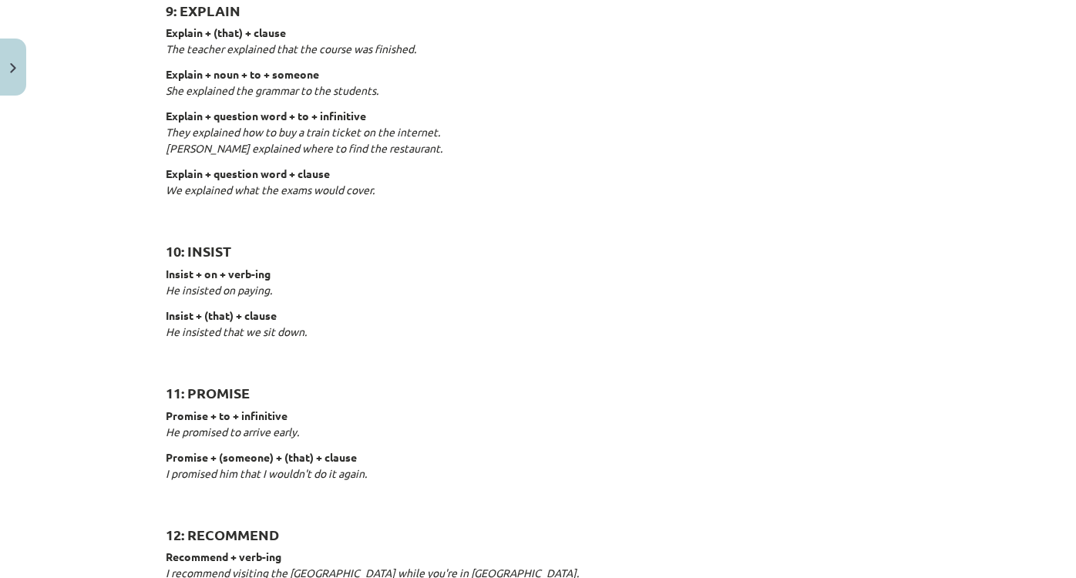
scroll to position [1625, 0]
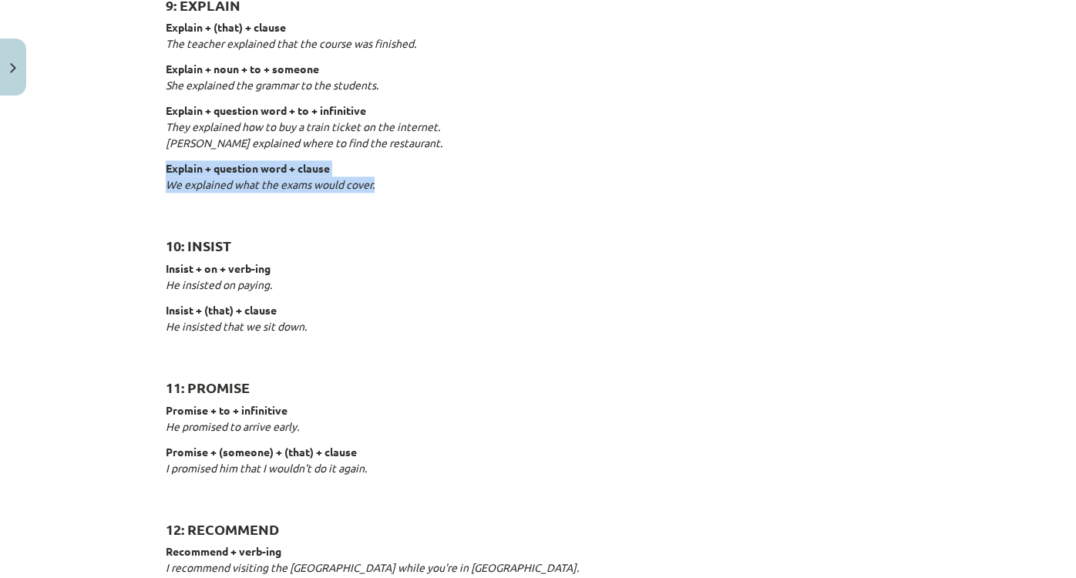
drag, startPoint x: 140, startPoint y: 173, endPoint x: 390, endPoint y: 182, distance: 250.7
click at [390, 182] on div "Mācību tēma: Angļu valodas i - 11. klases 1. ieskaites mācību materiāls #3 📝 To…" at bounding box center [538, 289] width 1076 height 578
copy p "Explain + question word + clause We explained what the exams would cover."
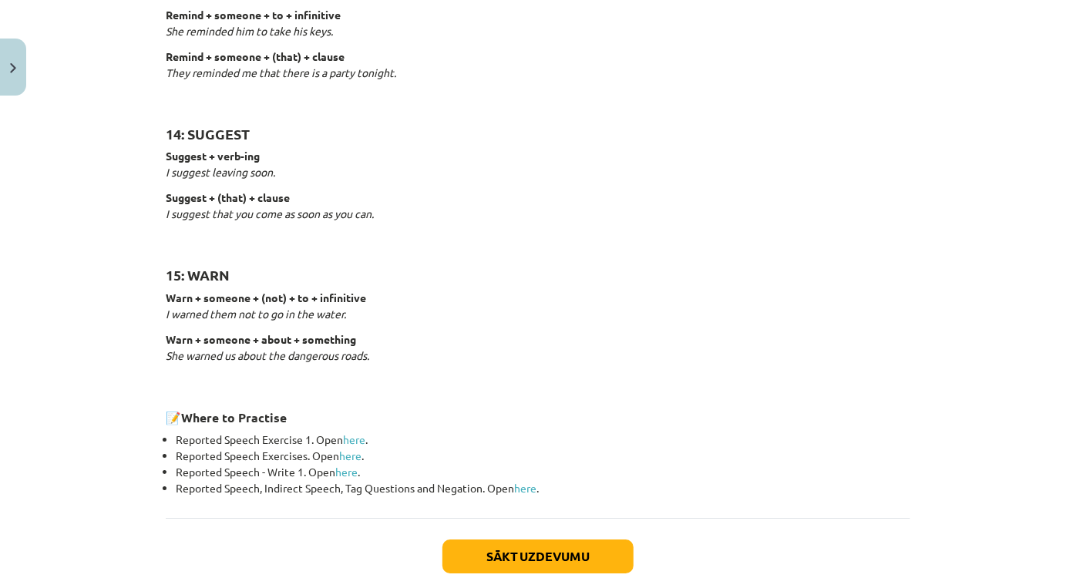
scroll to position [2326, 0]
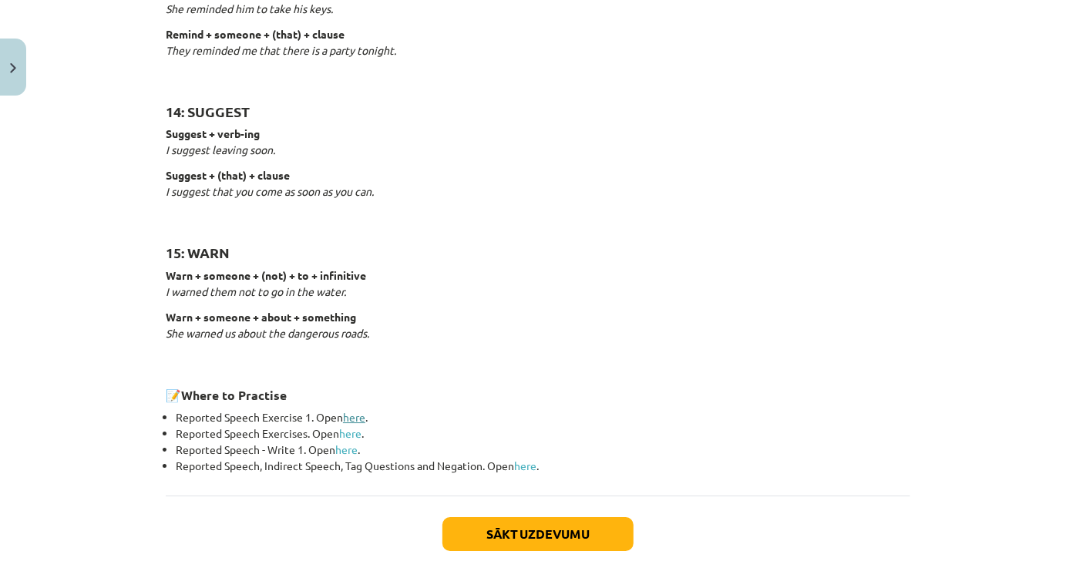
click at [344, 414] on link "here" at bounding box center [354, 417] width 22 height 14
